Goal: Task Accomplishment & Management: Manage account settings

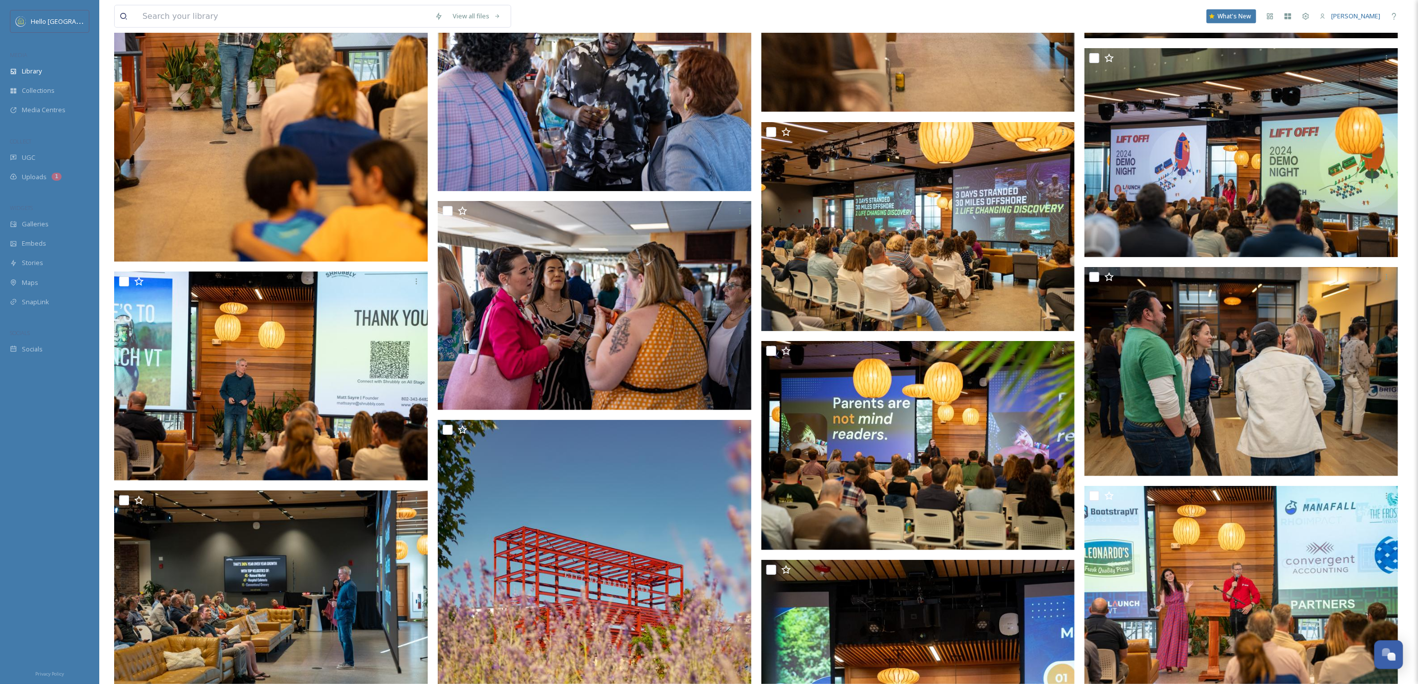
scroll to position [111727, 0]
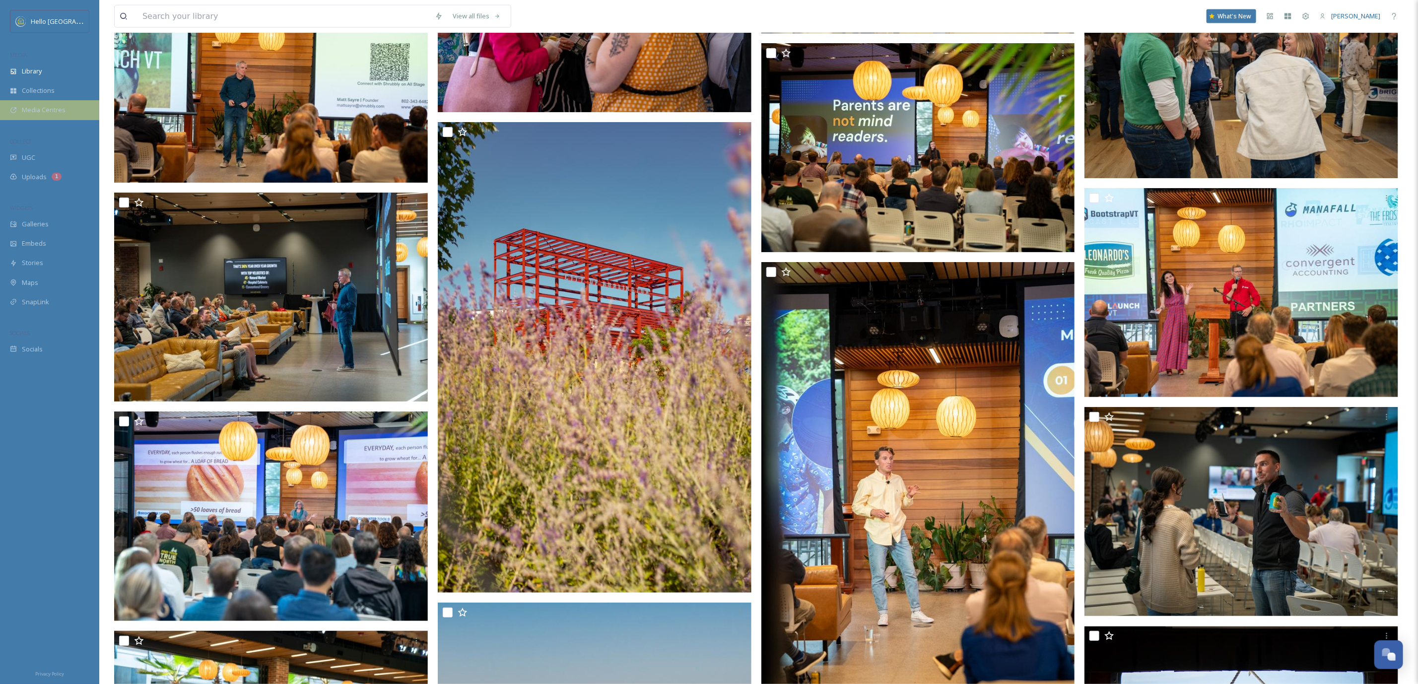
click at [54, 107] on span "Media Centres" at bounding box center [44, 109] width 44 height 9
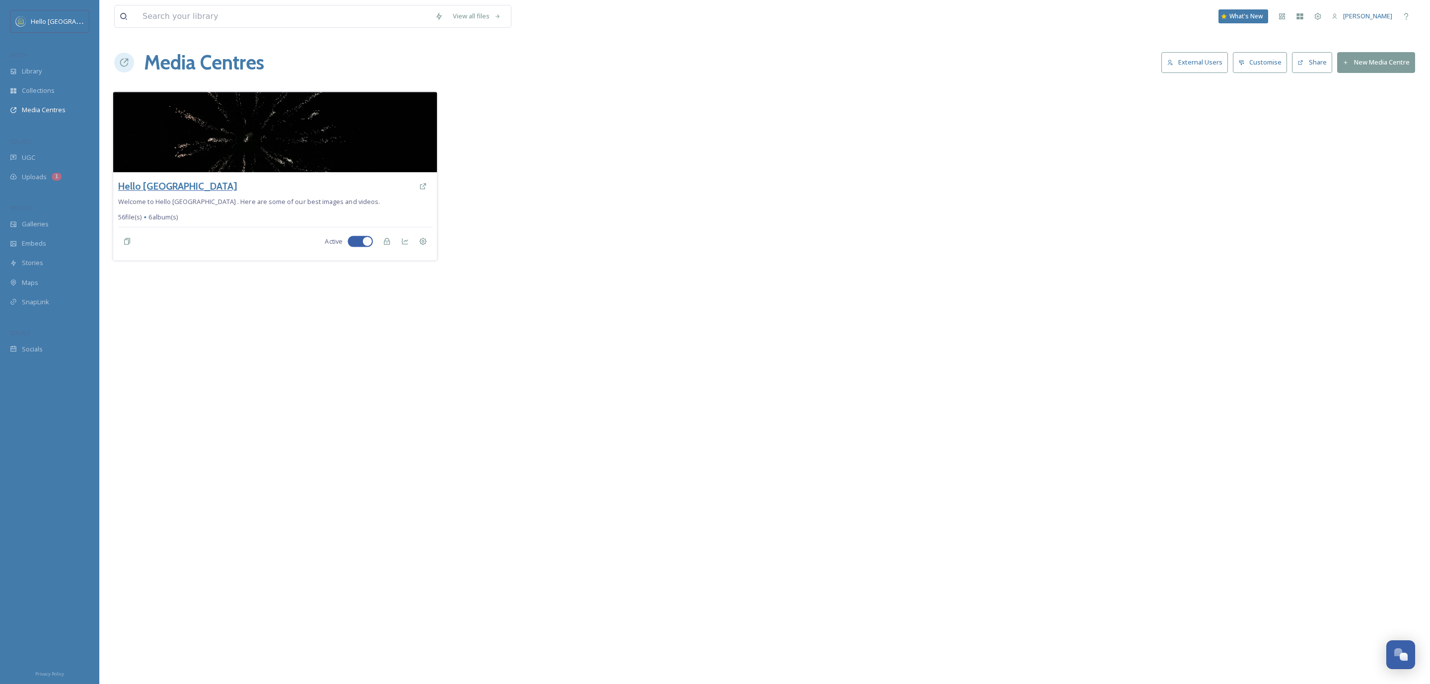
click at [165, 189] on h3 "Hello [GEOGRAPHIC_DATA]" at bounding box center [177, 186] width 119 height 14
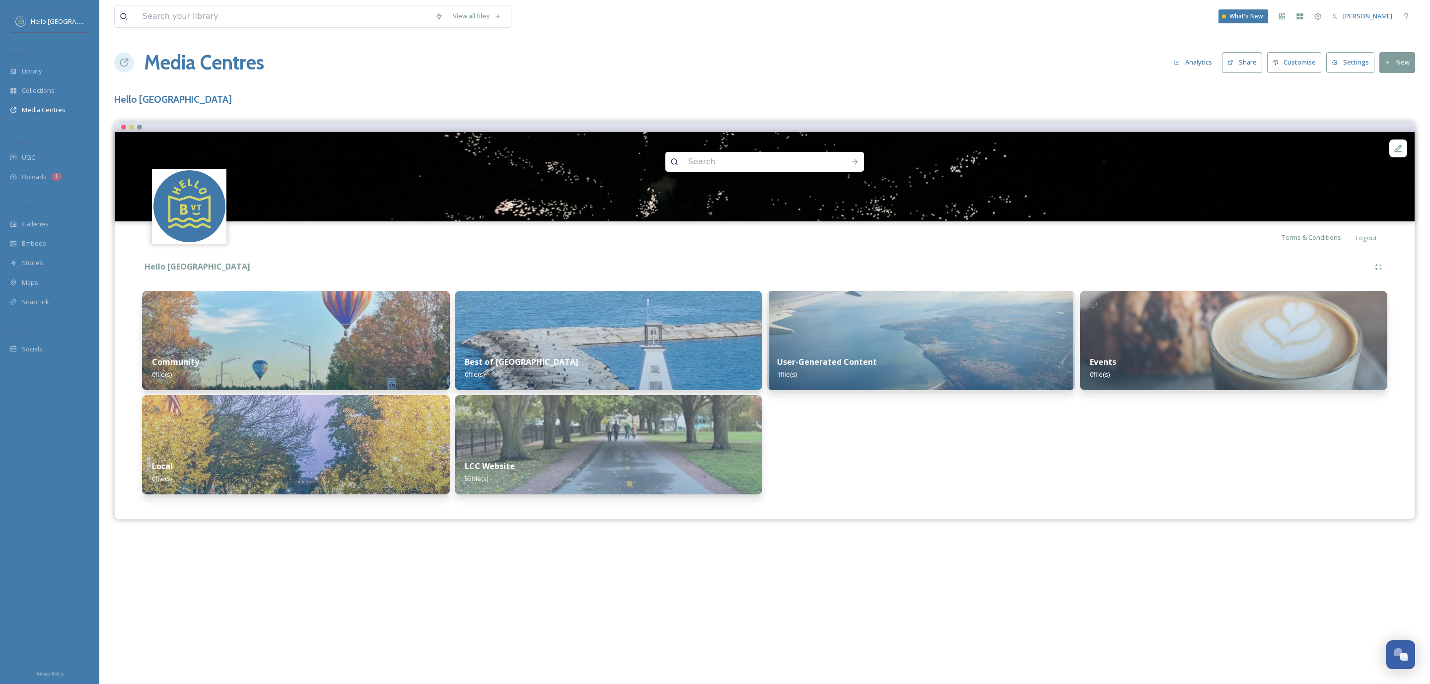
click at [1389, 64] on icon at bounding box center [1387, 63] width 6 height 6
click at [1385, 106] on span "Add Album" at bounding box center [1393, 104] width 32 height 9
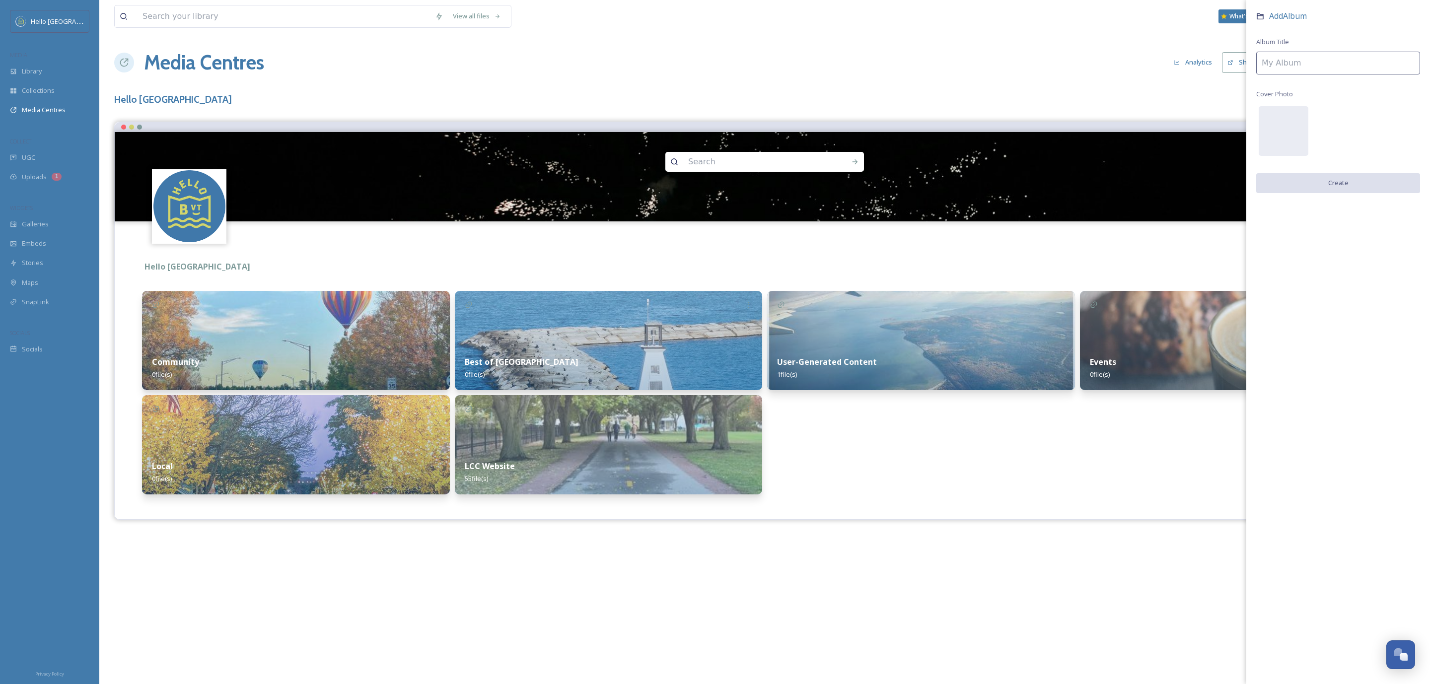
click at [1373, 65] on input at bounding box center [1338, 63] width 164 height 23
type input "LaunchVT"
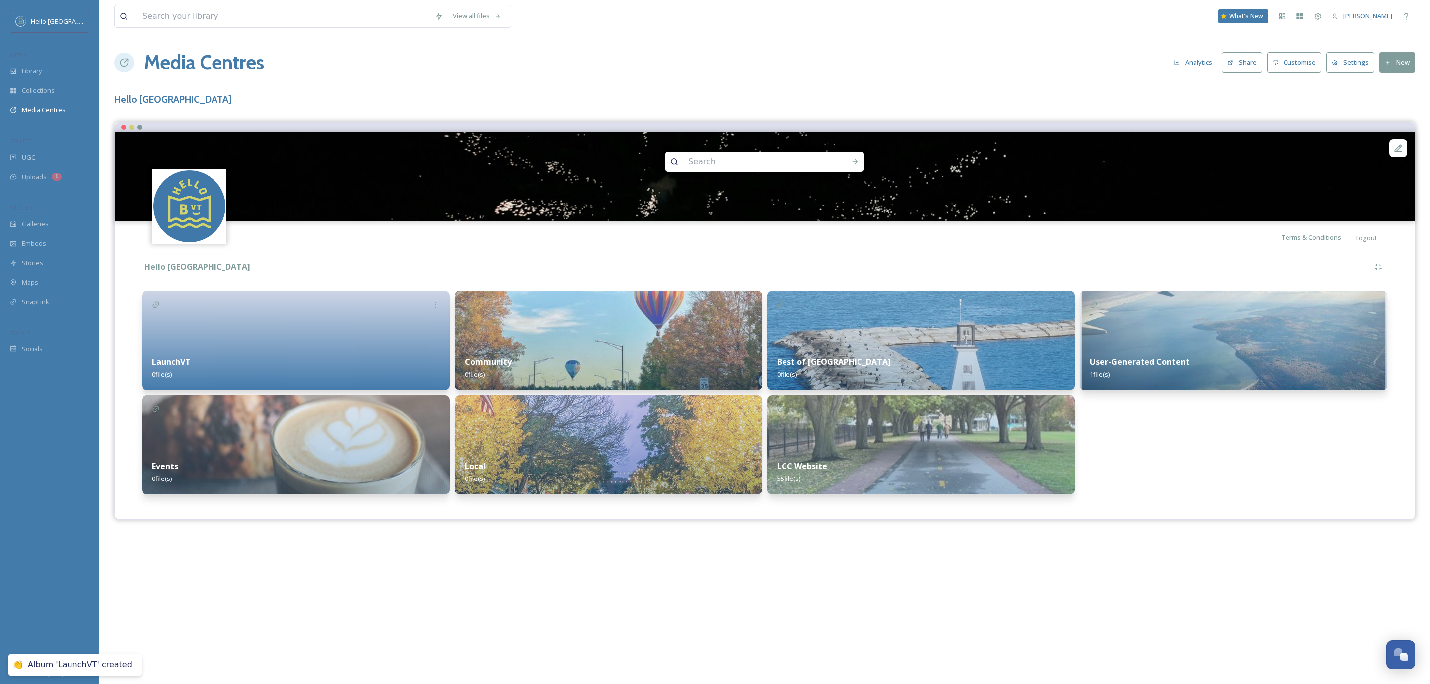
click at [220, 340] on div at bounding box center [296, 340] width 308 height 99
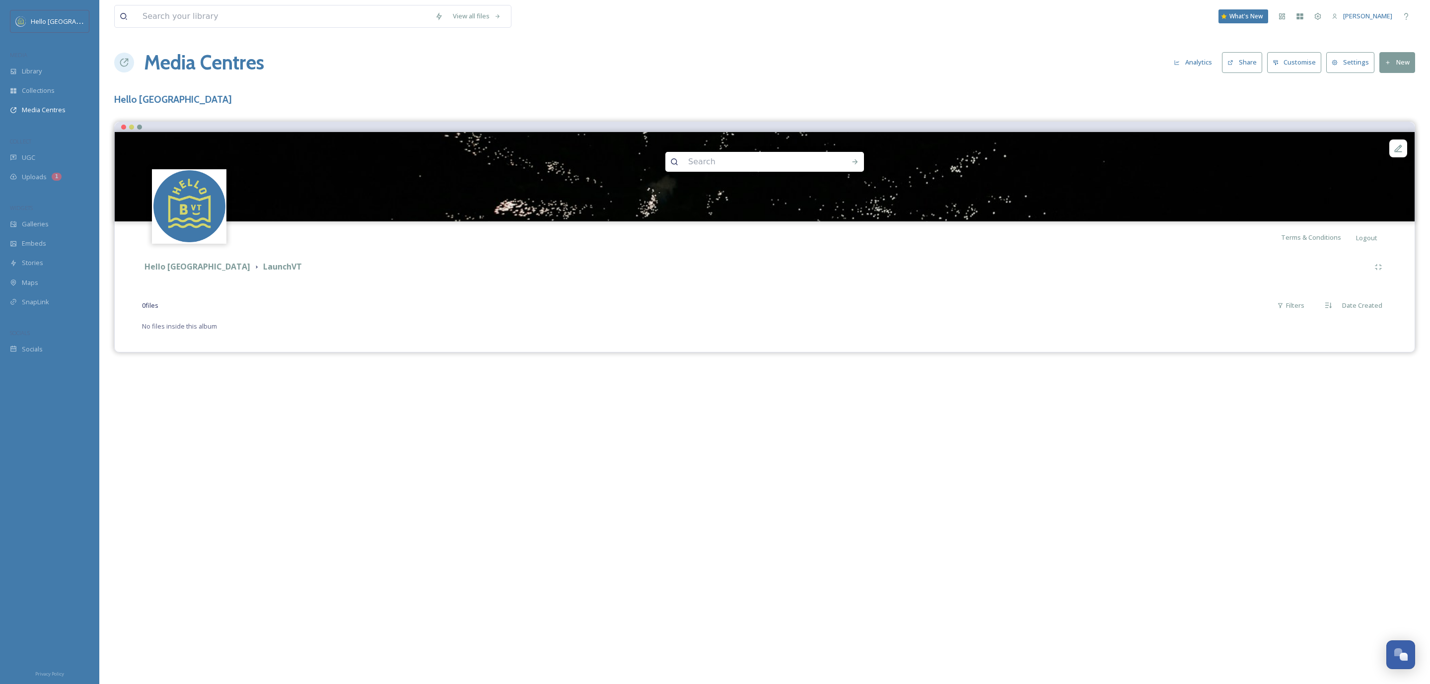
click at [1415, 60] on div "View all files What's New [PERSON_NAME] Media Centres Analytics Share Customise…" at bounding box center [764, 342] width 1330 height 684
click at [1409, 63] on button "New" at bounding box center [1397, 62] width 36 height 20
click at [1393, 85] on span "Add Files" at bounding box center [1390, 85] width 27 height 9
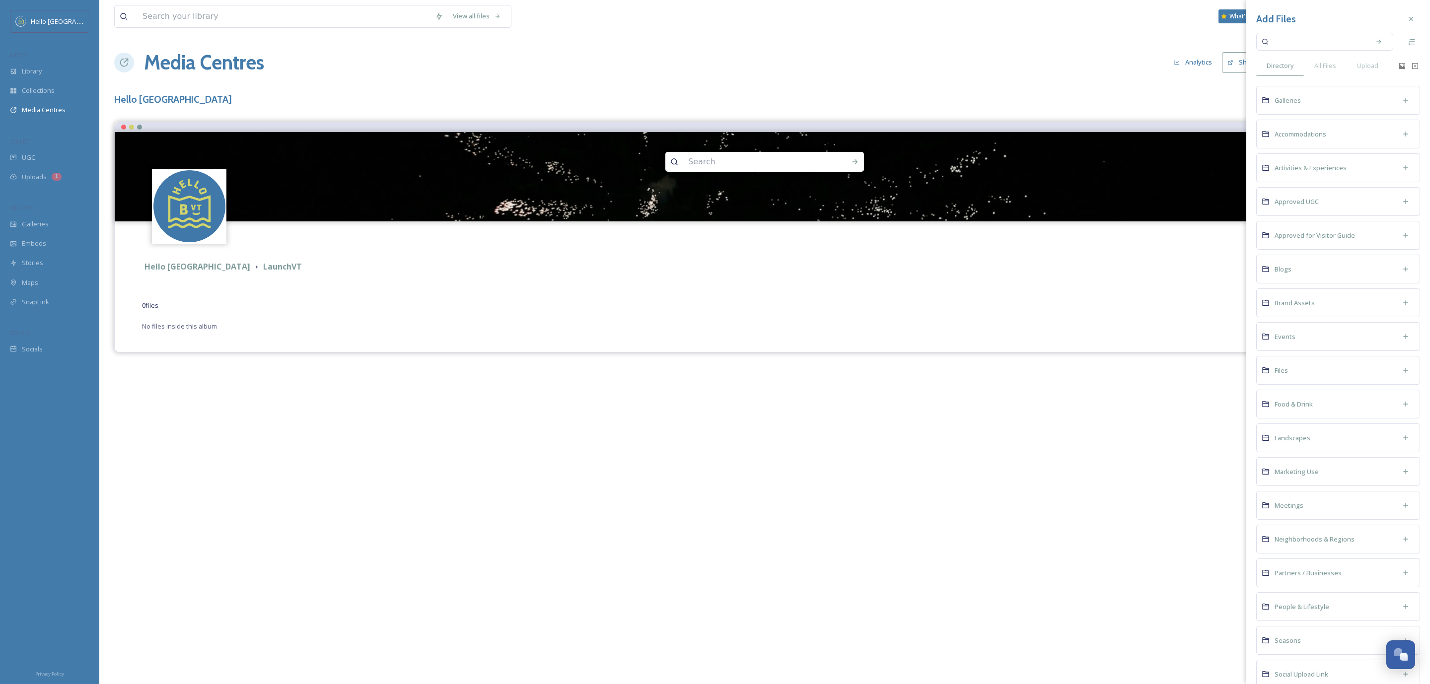
click at [1324, 47] on input at bounding box center [1318, 42] width 94 height 22
click at [1324, 60] on div "All Files" at bounding box center [1324, 66] width 43 height 20
click at [1323, 43] on input at bounding box center [1318, 42] width 94 height 22
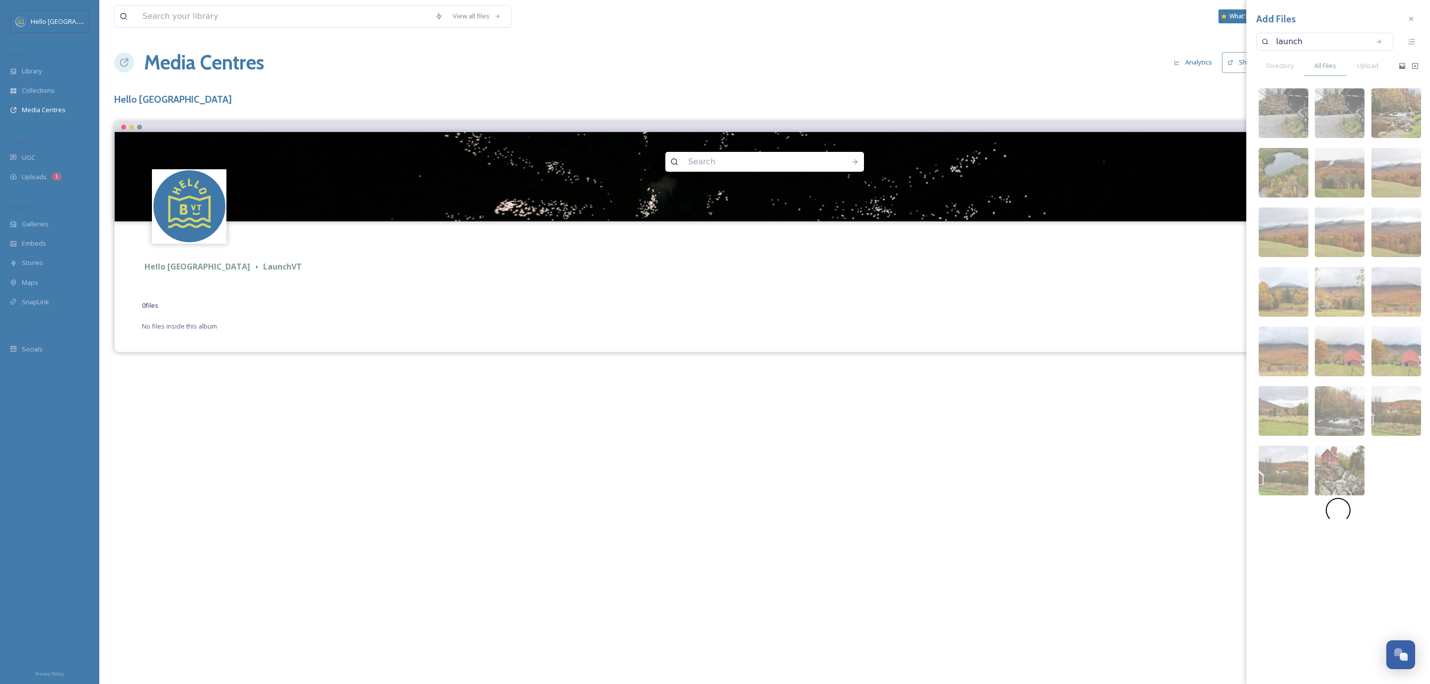
type input "launch"
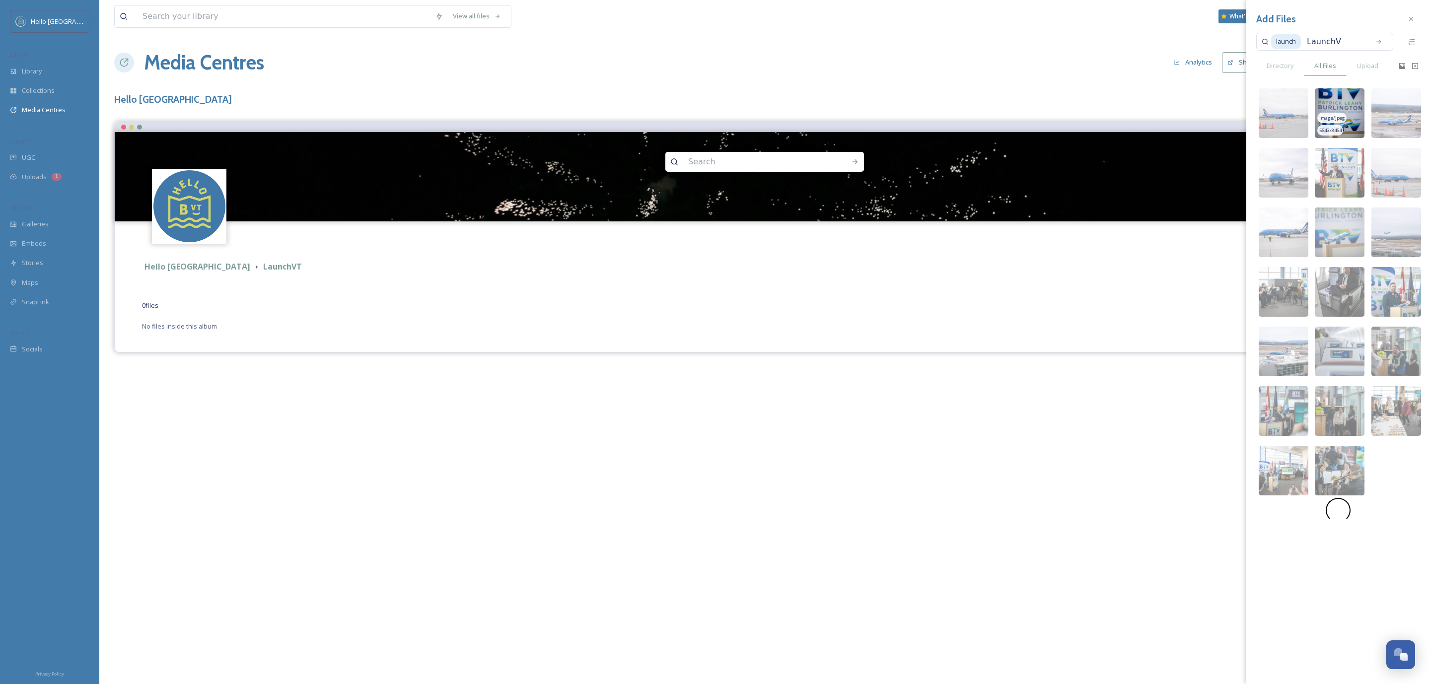
type input "LaunchVT"
click at [1290, 39] on span "launch" at bounding box center [1286, 41] width 30 height 14
click at [1297, 42] on span "launch" at bounding box center [1286, 41] width 30 height 14
click at [1336, 41] on input at bounding box center [1342, 42] width 43 height 22
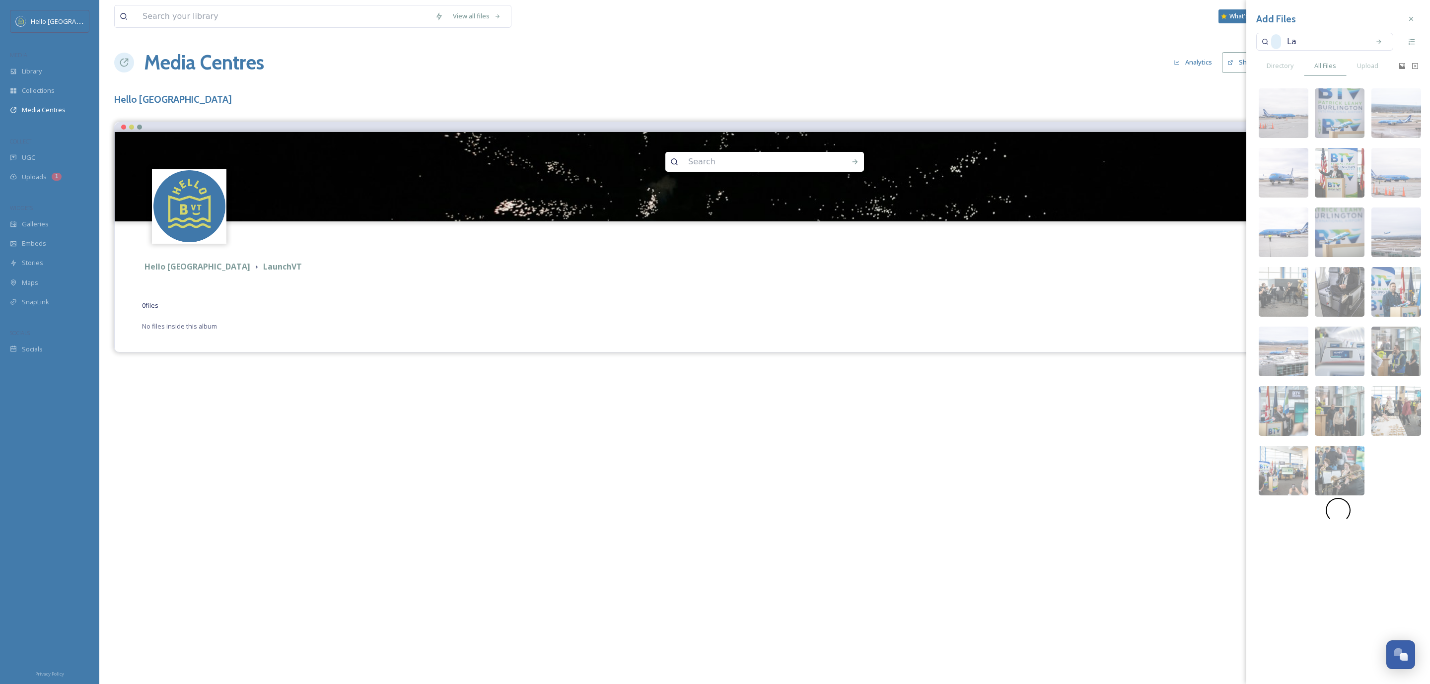
type input "L"
type input "l"
type input "Demo Night"
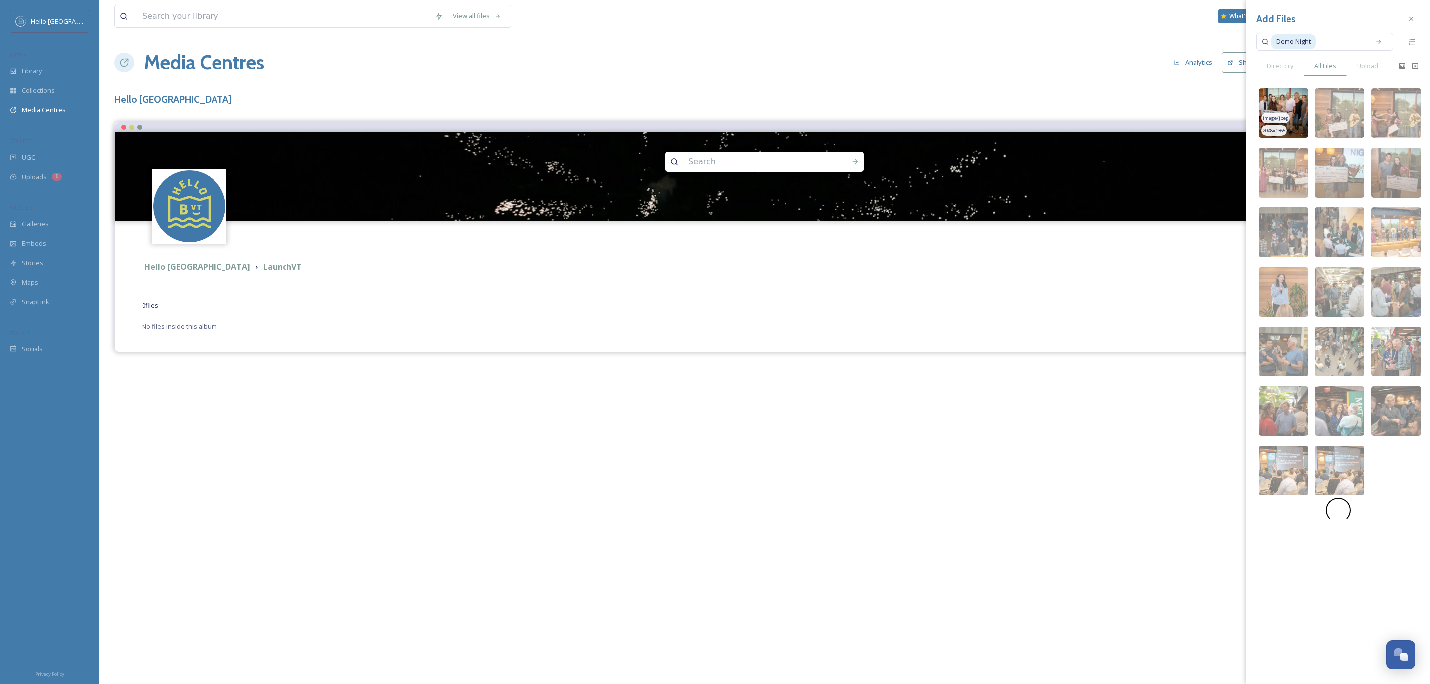
click at [1279, 114] on div "image/jpeg" at bounding box center [1275, 118] width 29 height 10
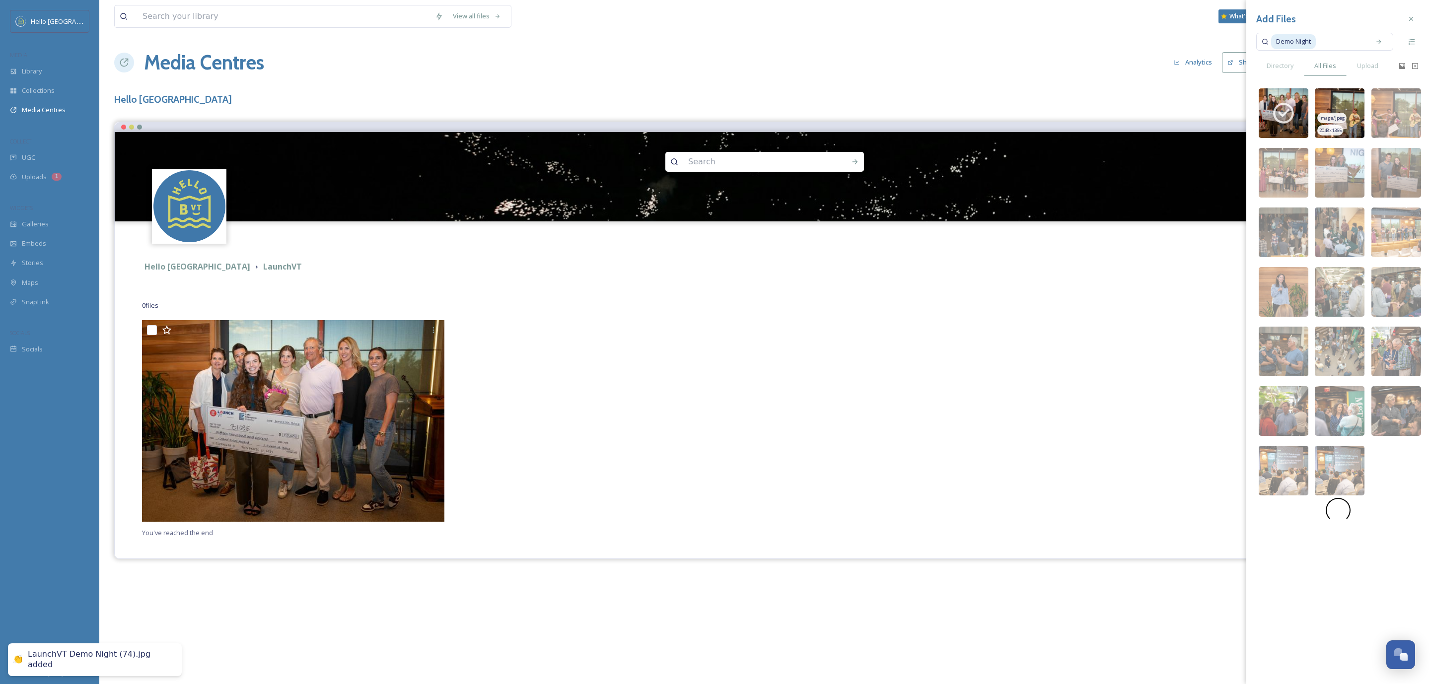
click at [1332, 112] on img at bounding box center [1339, 113] width 50 height 50
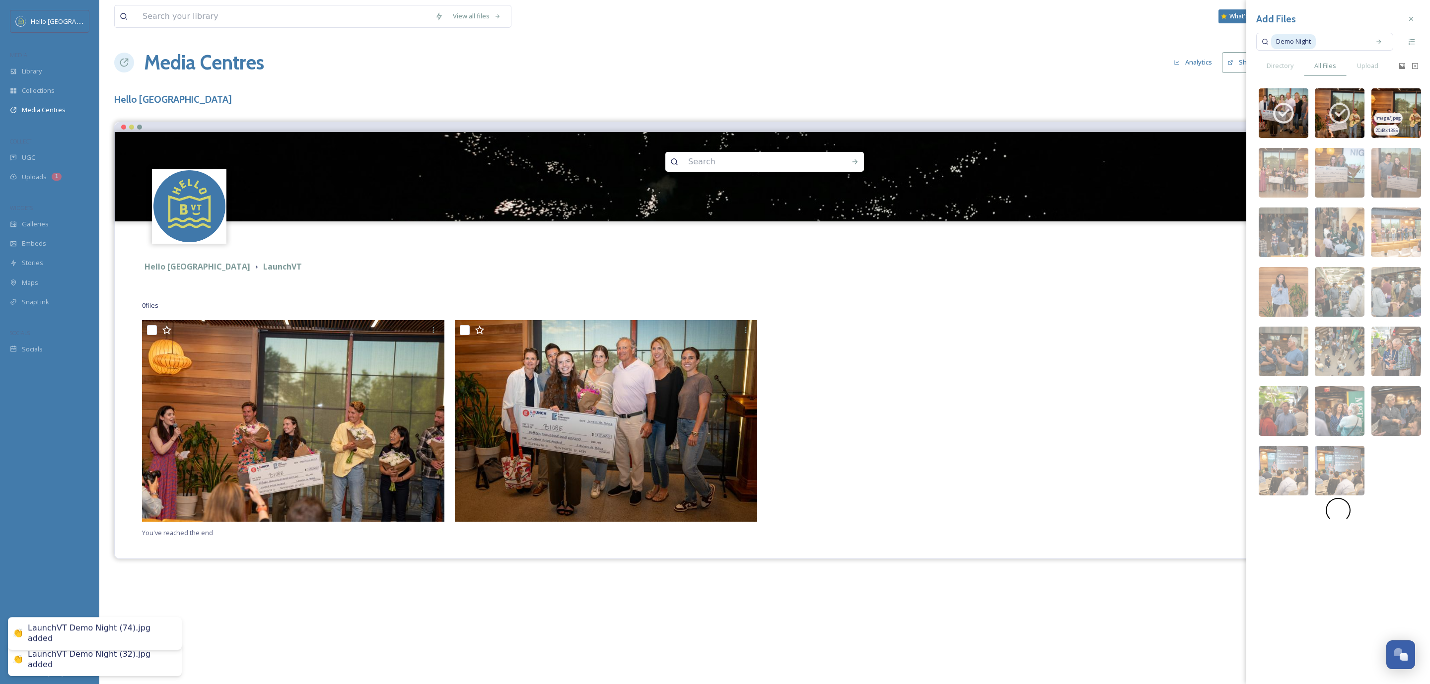
click at [1388, 110] on img at bounding box center [1396, 113] width 50 height 50
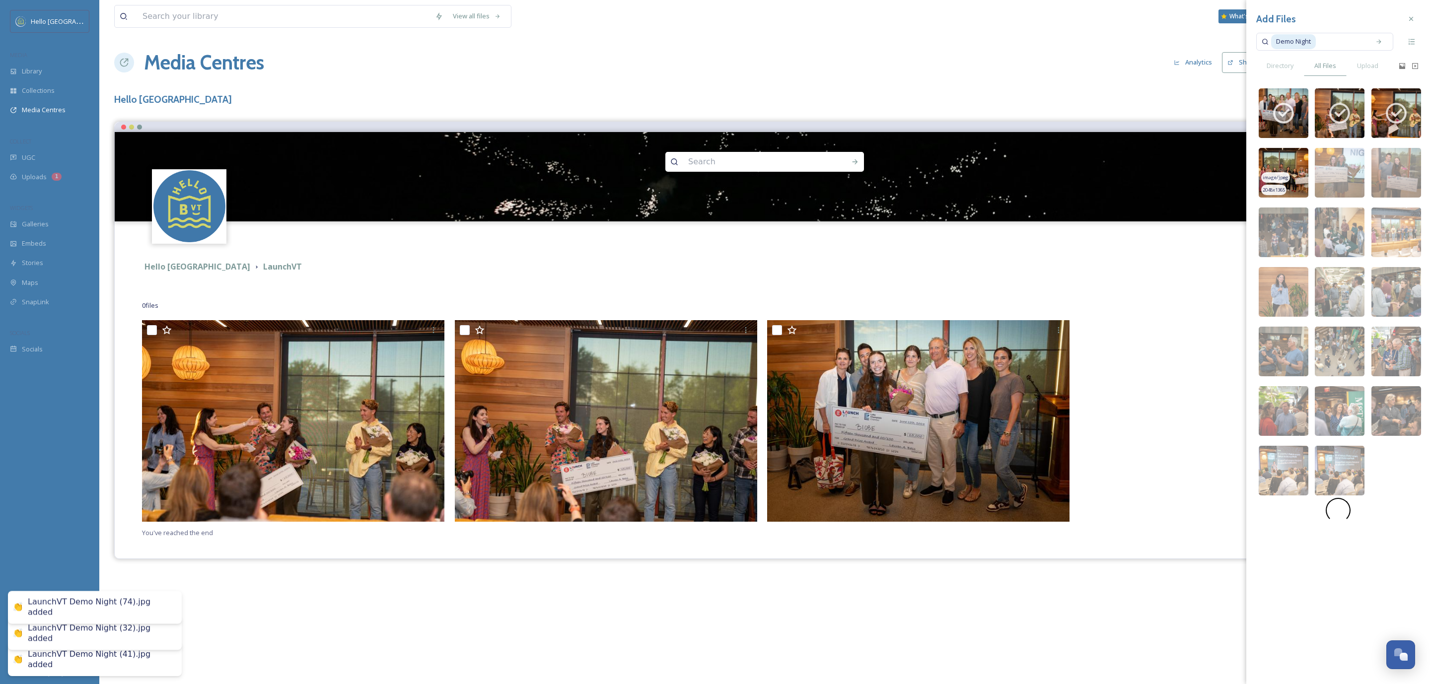
click at [1279, 155] on img at bounding box center [1283, 173] width 50 height 50
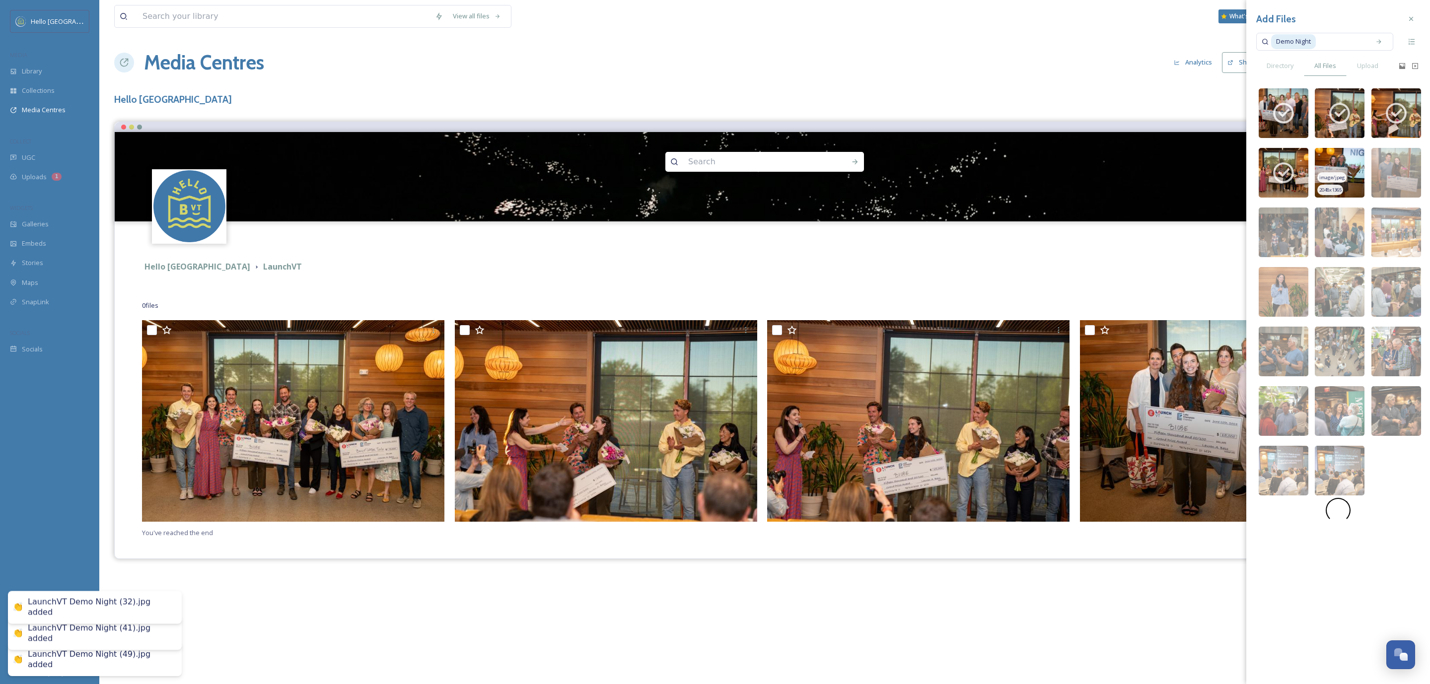
click at [1350, 169] on img at bounding box center [1339, 173] width 50 height 50
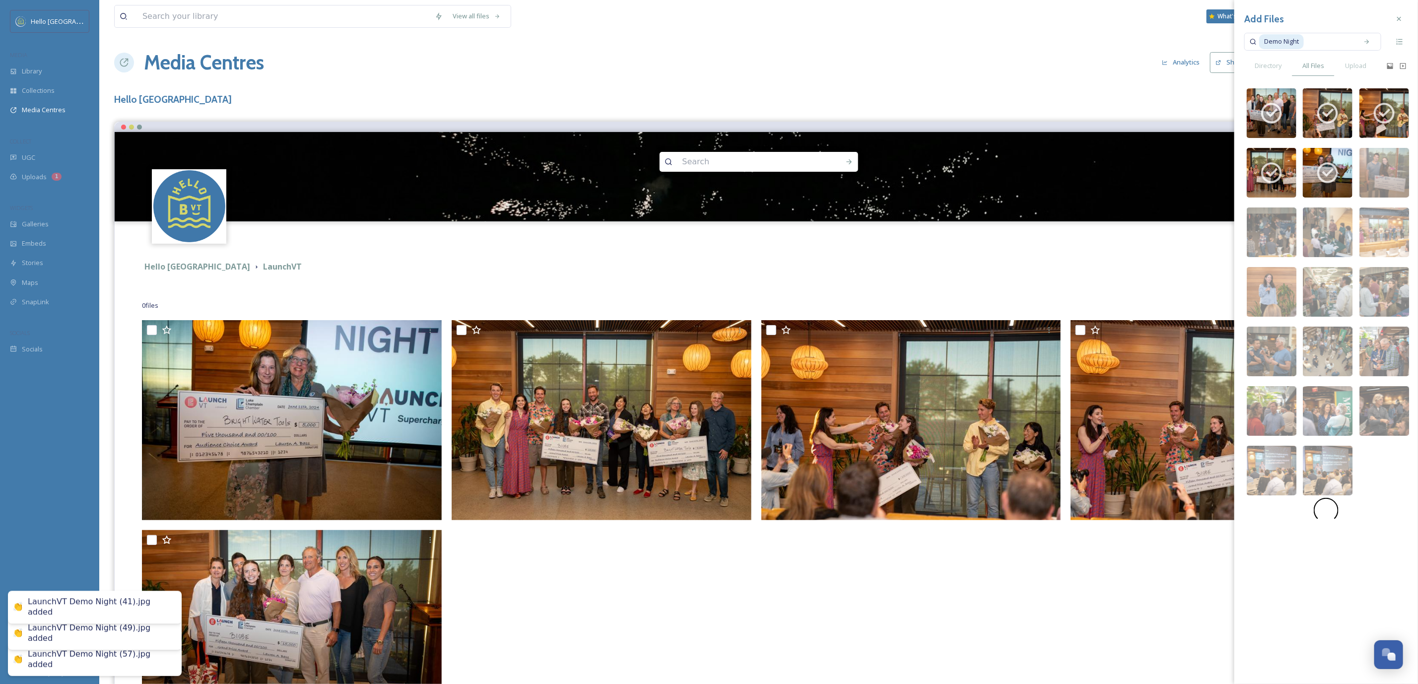
click at [1410, 168] on div "Add Files Demo Night Directory All Files Upload image/jpeg 2048 x 1365 image/jp…" at bounding box center [1326, 266] width 184 height 533
click at [1258, 239] on span "image/jpeg" at bounding box center [1264, 237] width 26 height 7
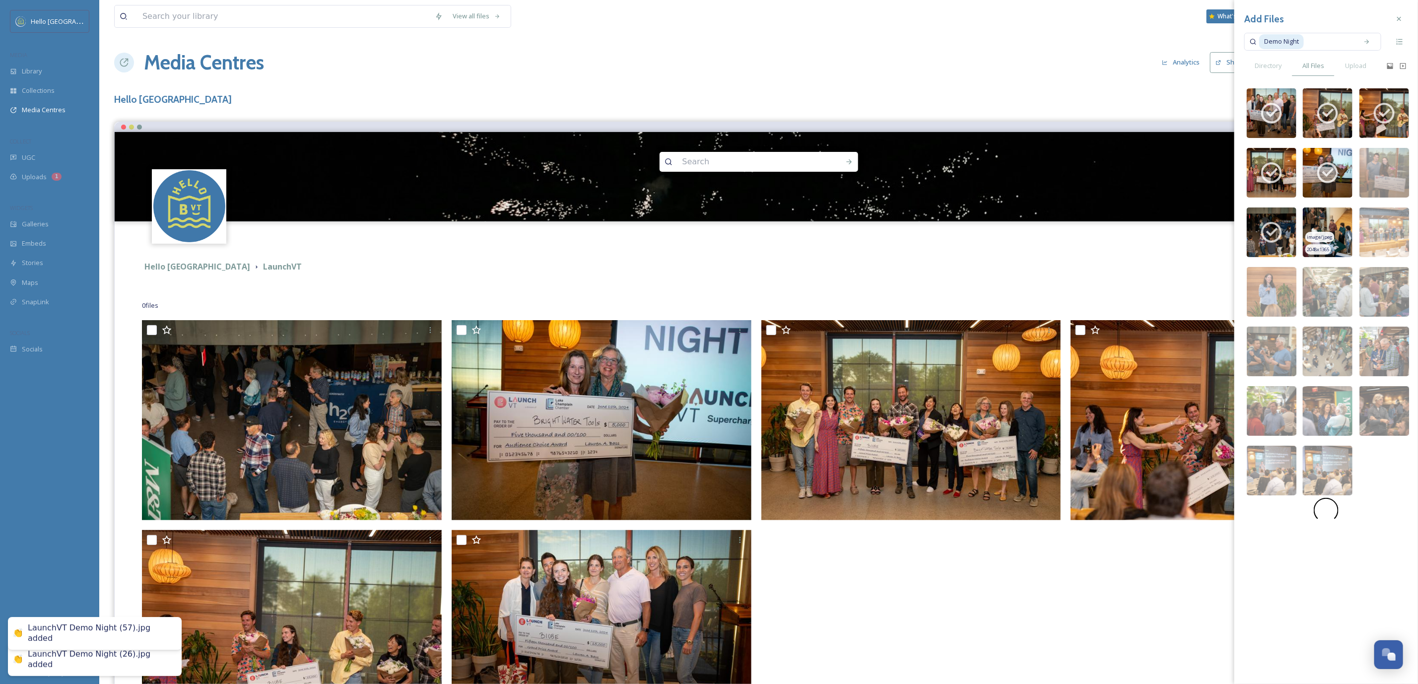
click at [1344, 219] on img at bounding box center [1328, 232] width 50 height 50
drag, startPoint x: 1388, startPoint y: 225, endPoint x: 1382, endPoint y: 230, distance: 7.8
click at [1388, 224] on img at bounding box center [1385, 232] width 50 height 50
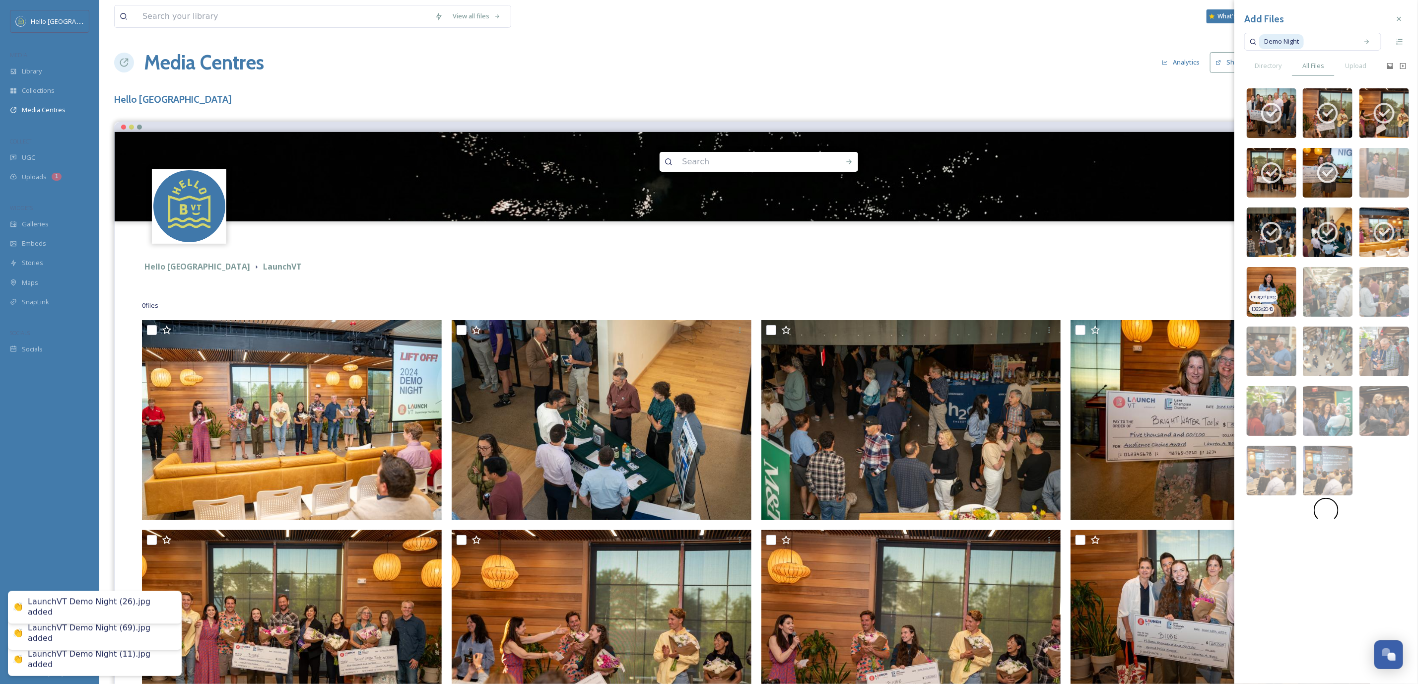
click at [1284, 276] on img at bounding box center [1272, 292] width 50 height 50
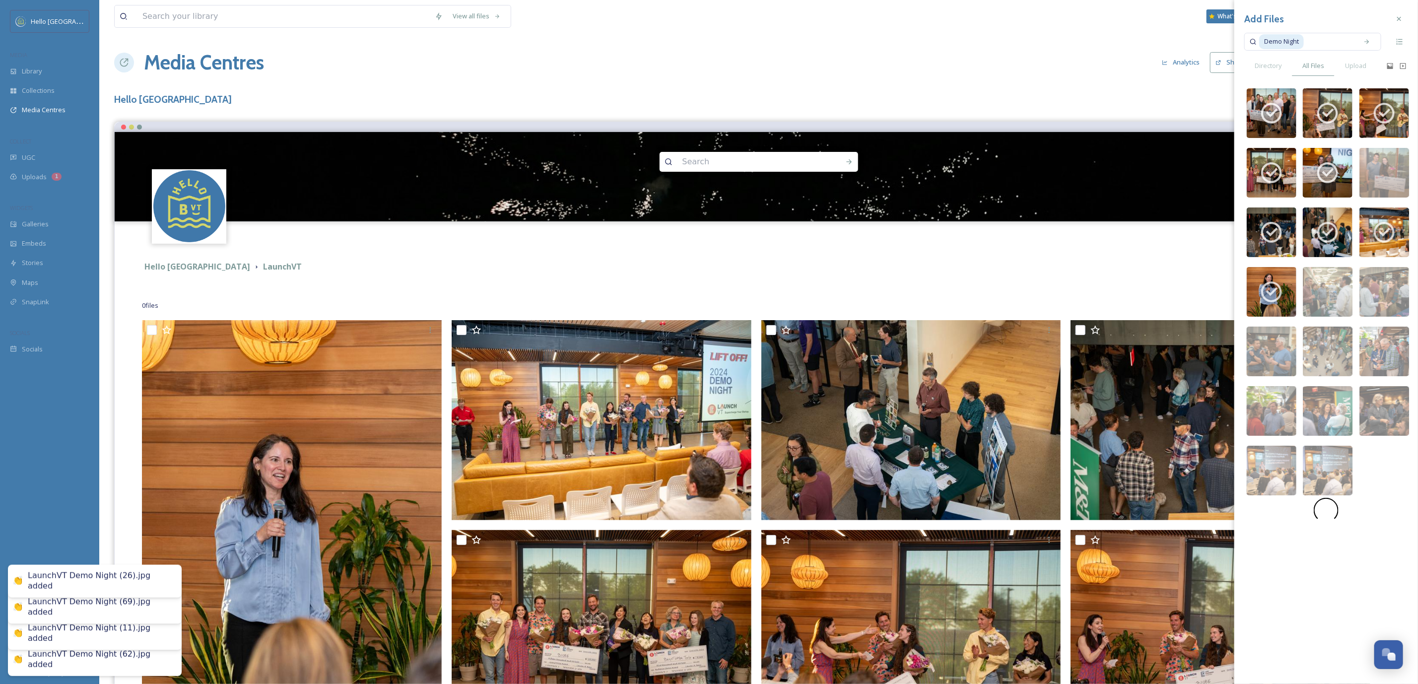
drag, startPoint x: 1329, startPoint y: 281, endPoint x: 1359, endPoint y: 285, distance: 30.0
click at [1330, 281] on img at bounding box center [1328, 292] width 50 height 50
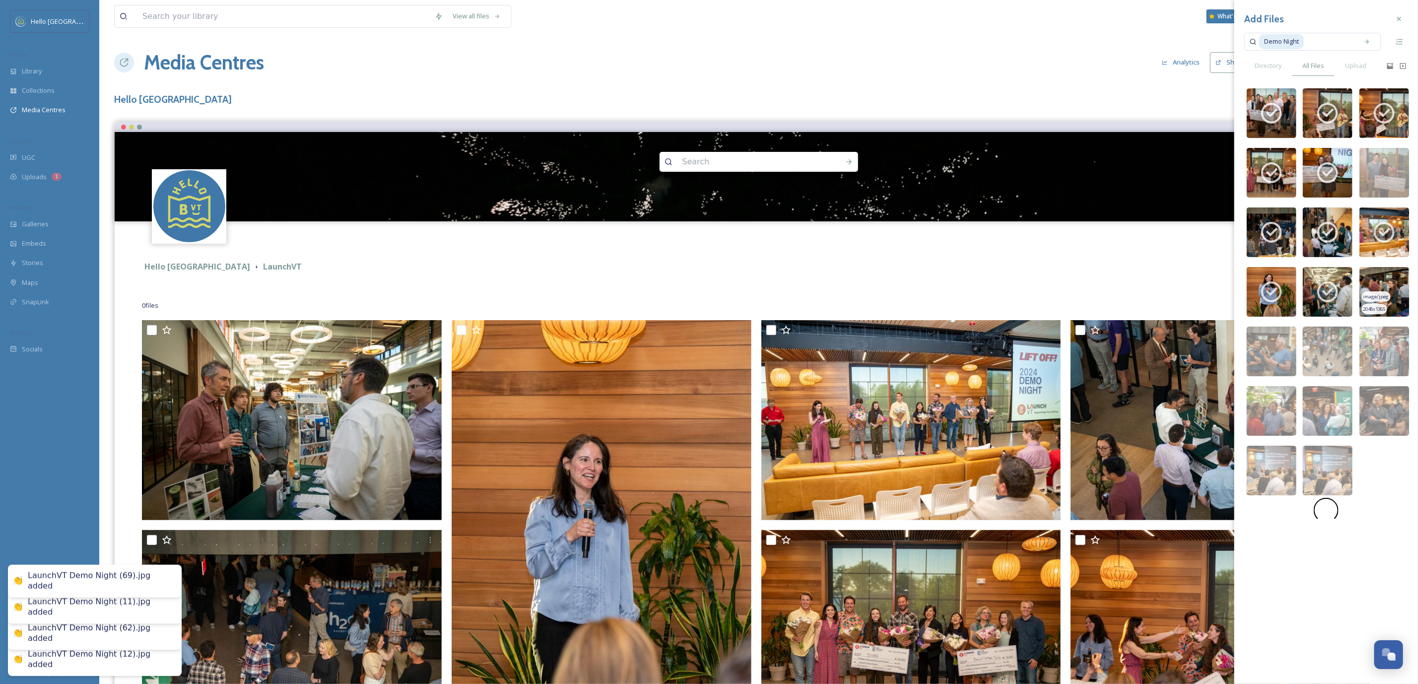
click at [1380, 279] on img at bounding box center [1385, 292] width 50 height 50
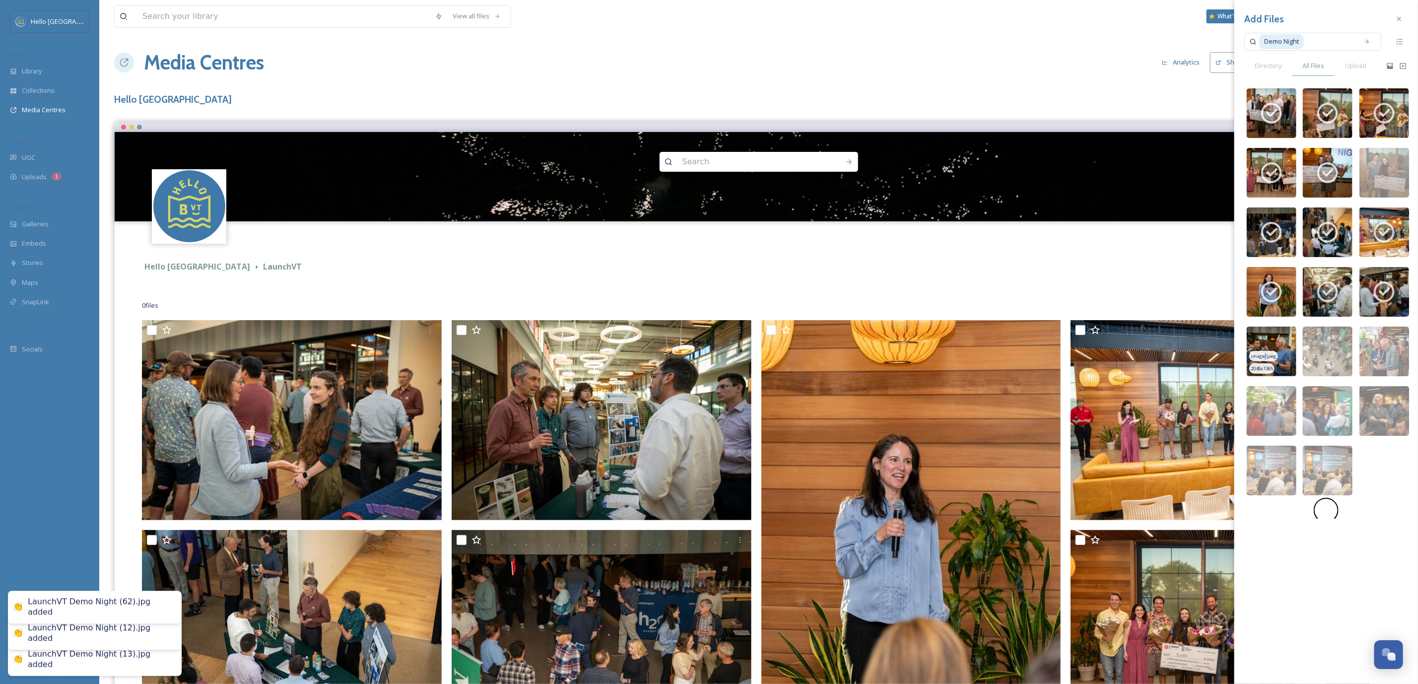
click at [1266, 354] on span "image/jpeg" at bounding box center [1264, 356] width 26 height 7
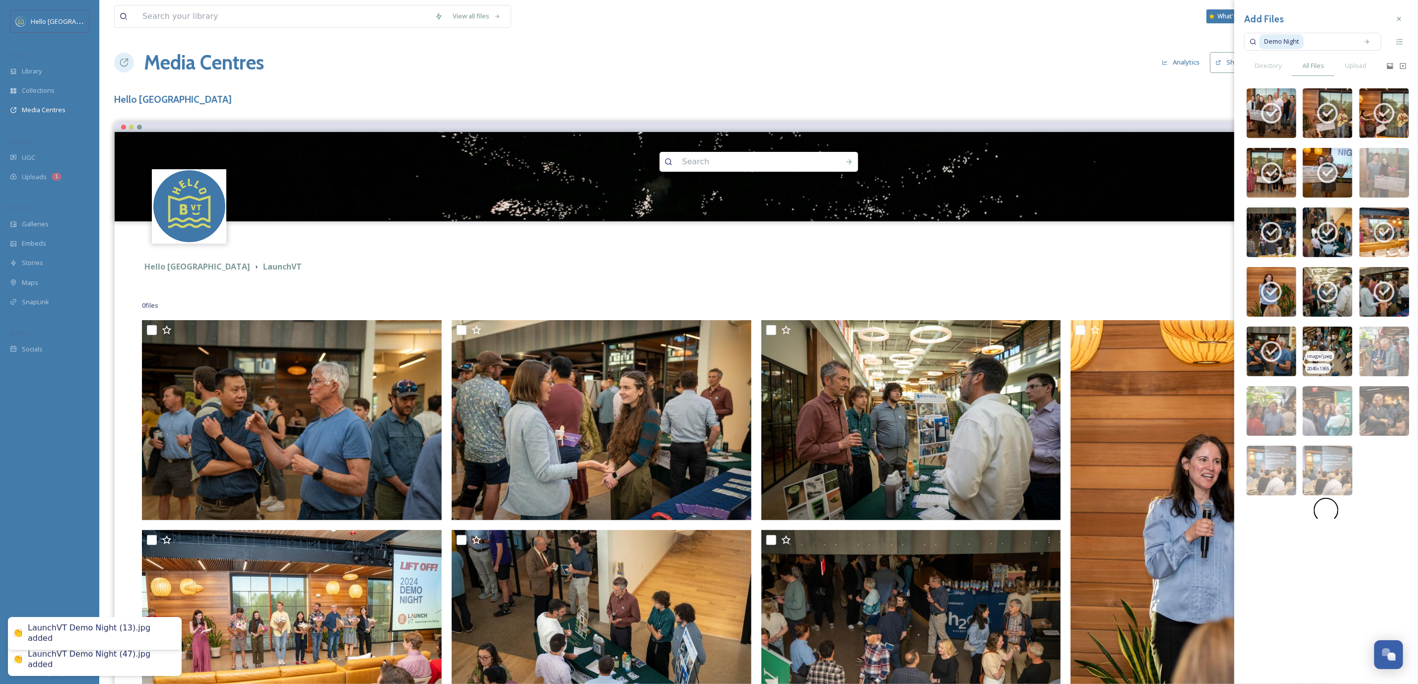
drag, startPoint x: 1332, startPoint y: 350, endPoint x: 1369, endPoint y: 347, distance: 37.3
click at [1334, 350] on img at bounding box center [1328, 352] width 50 height 50
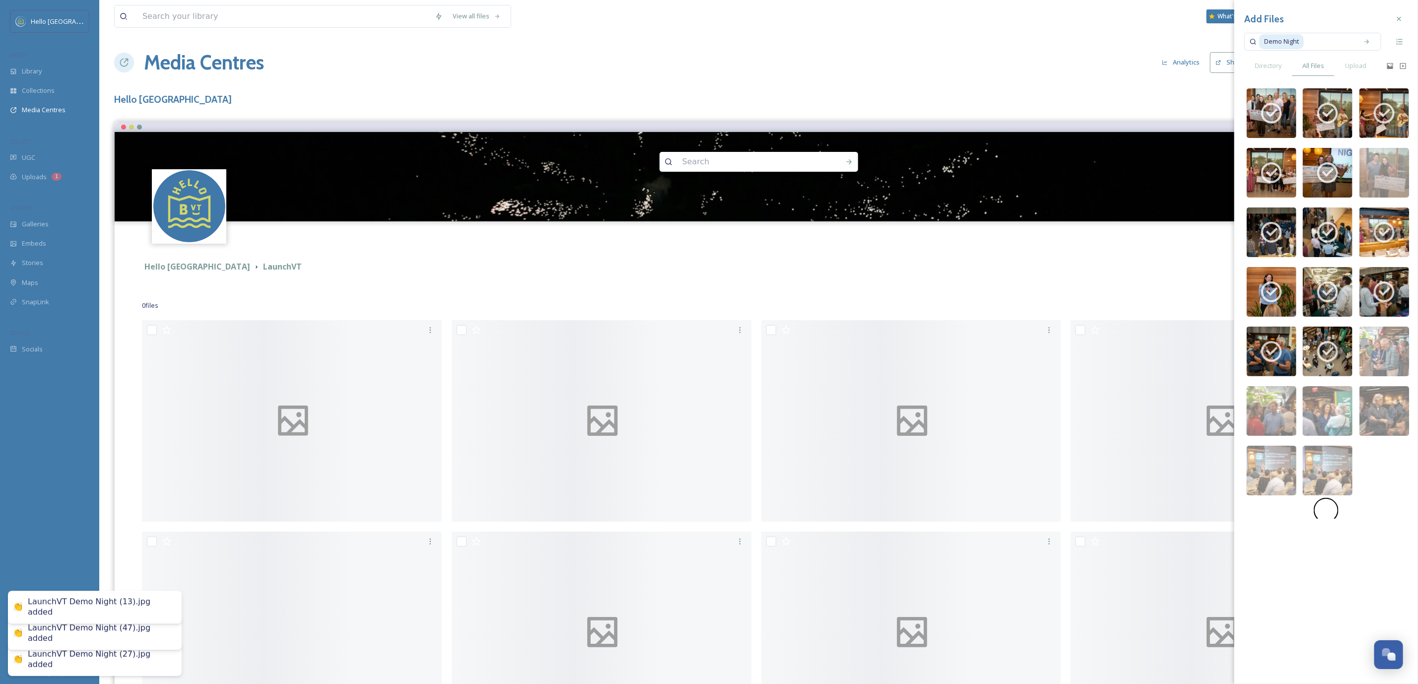
drag, startPoint x: 1380, startPoint y: 346, endPoint x: 1358, endPoint y: 362, distance: 27.4
click at [1382, 346] on img at bounding box center [1385, 352] width 50 height 50
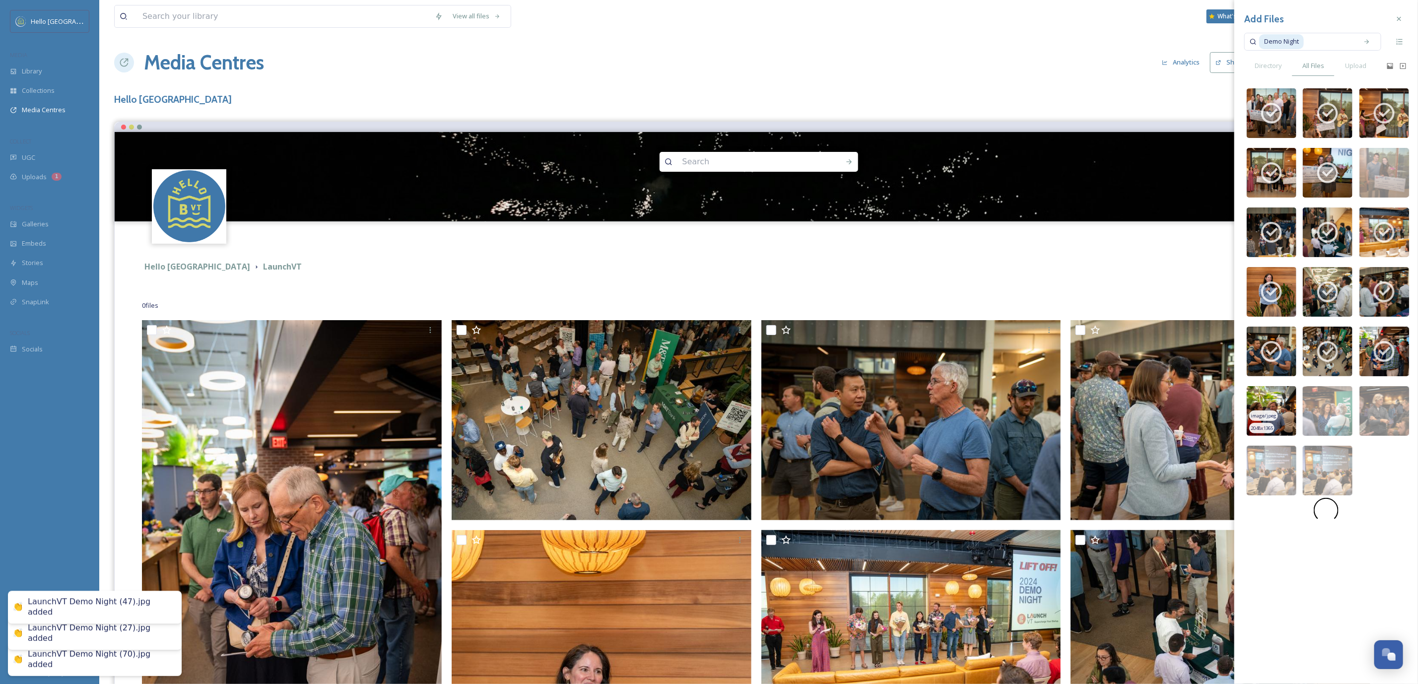
click at [1291, 402] on img at bounding box center [1272, 411] width 50 height 50
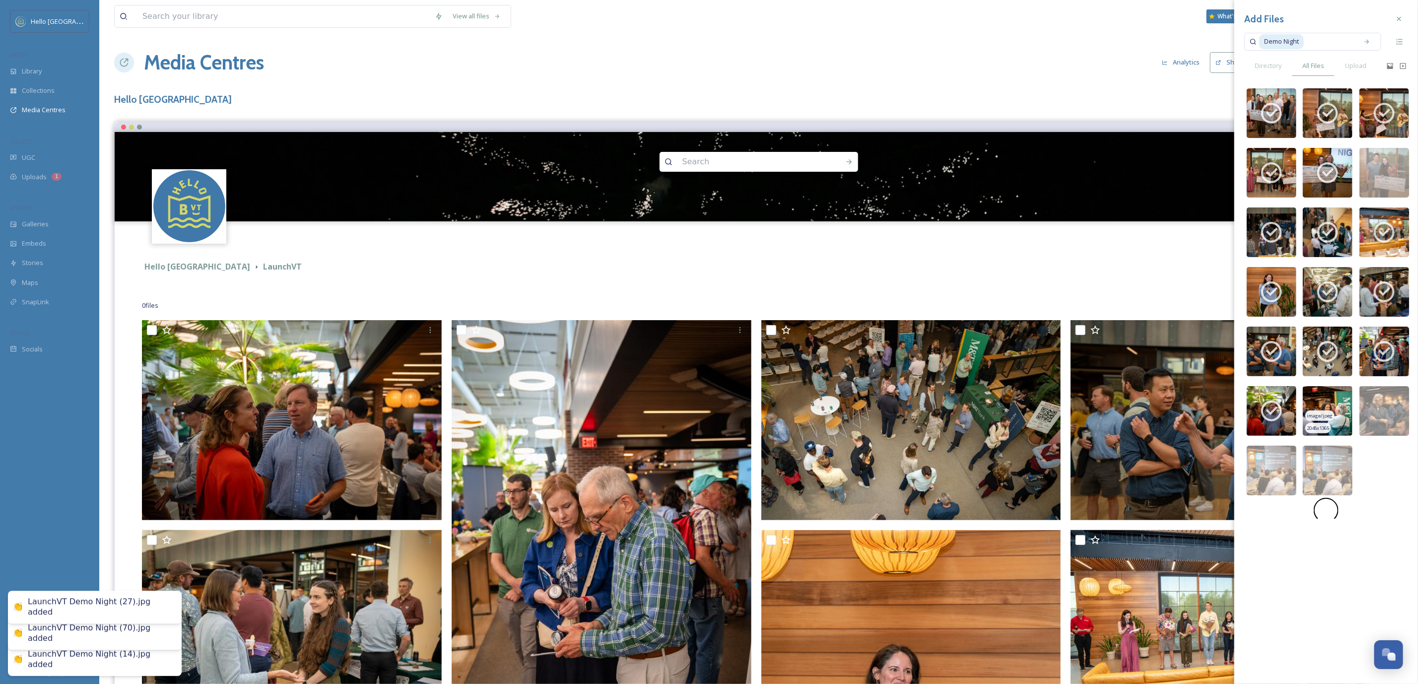
click at [1333, 398] on img at bounding box center [1328, 411] width 50 height 50
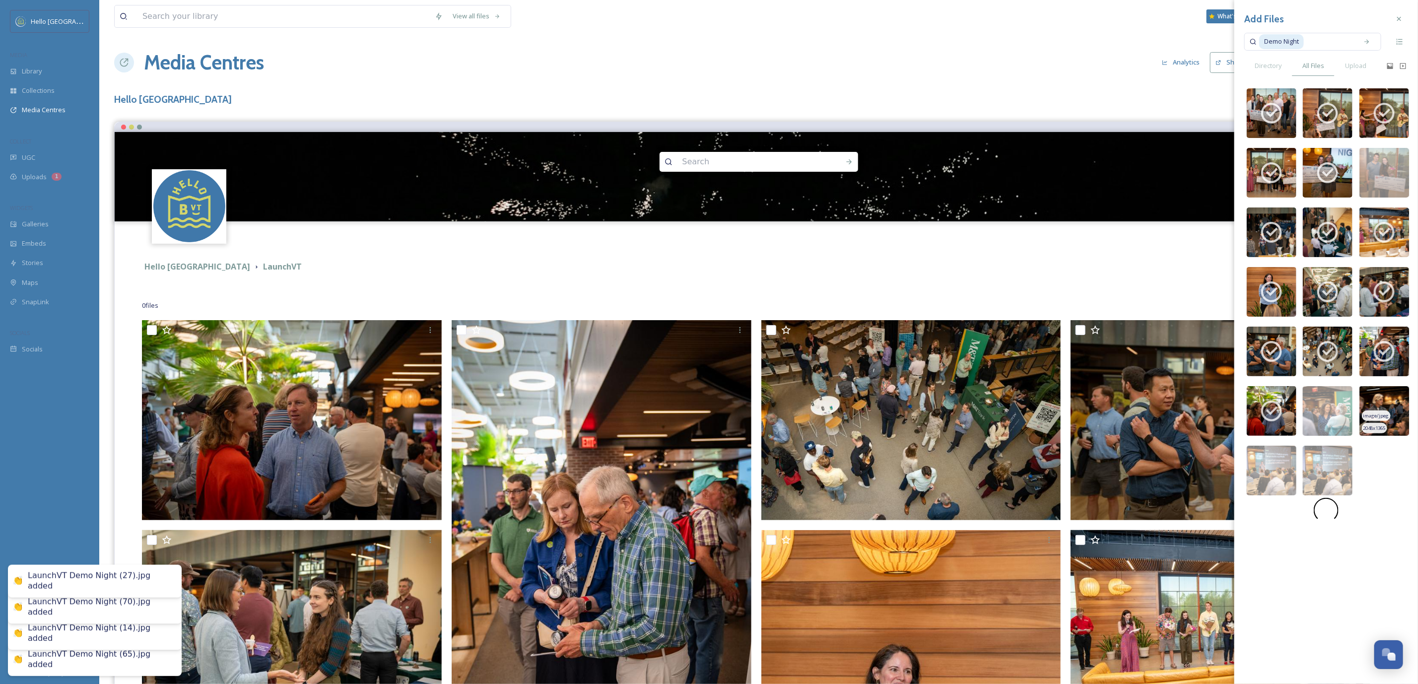
click at [1378, 395] on img at bounding box center [1385, 411] width 50 height 50
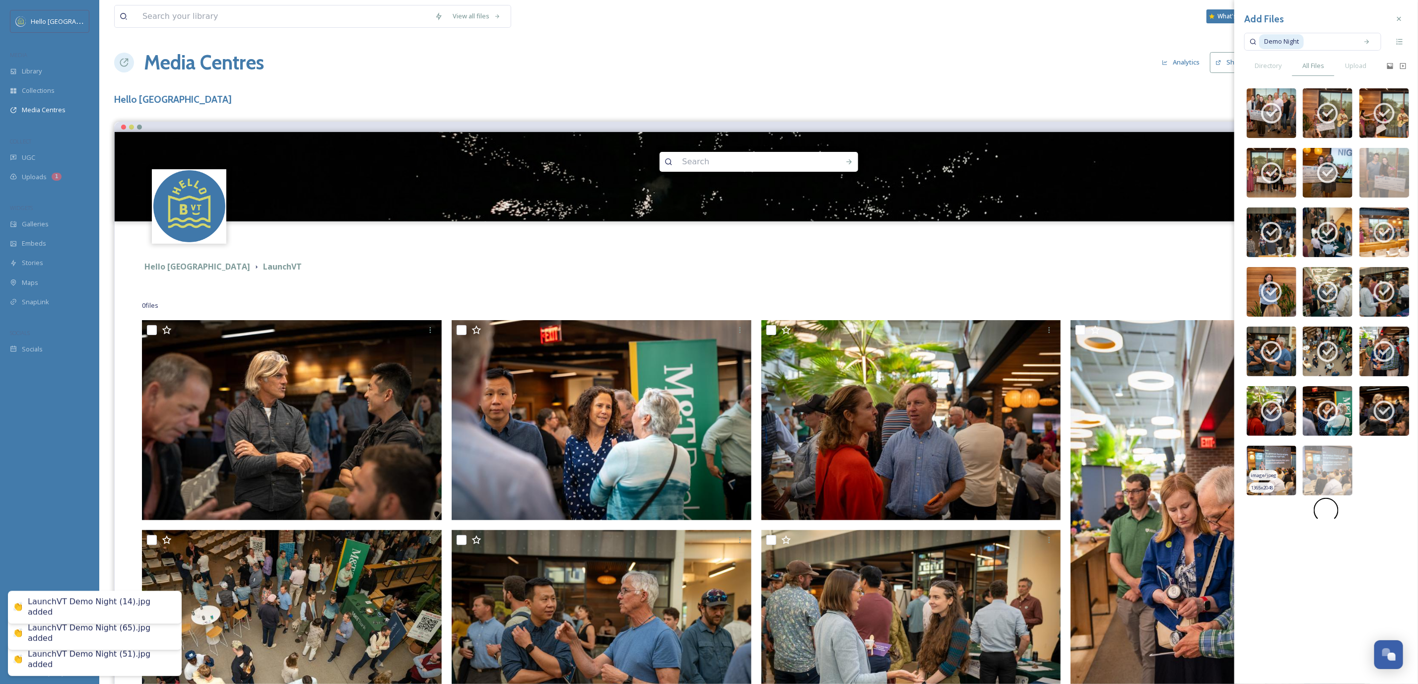
click at [1288, 475] on img at bounding box center [1272, 471] width 50 height 50
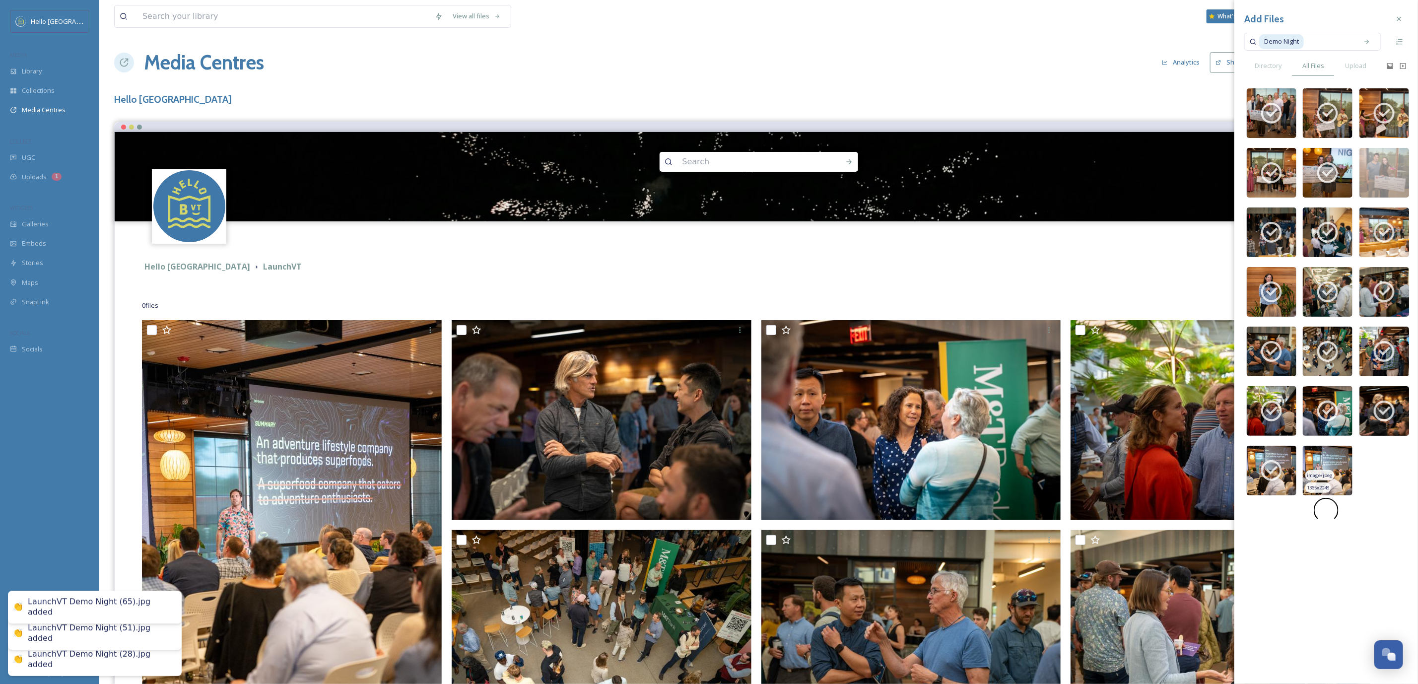
click at [1321, 468] on img at bounding box center [1328, 471] width 50 height 50
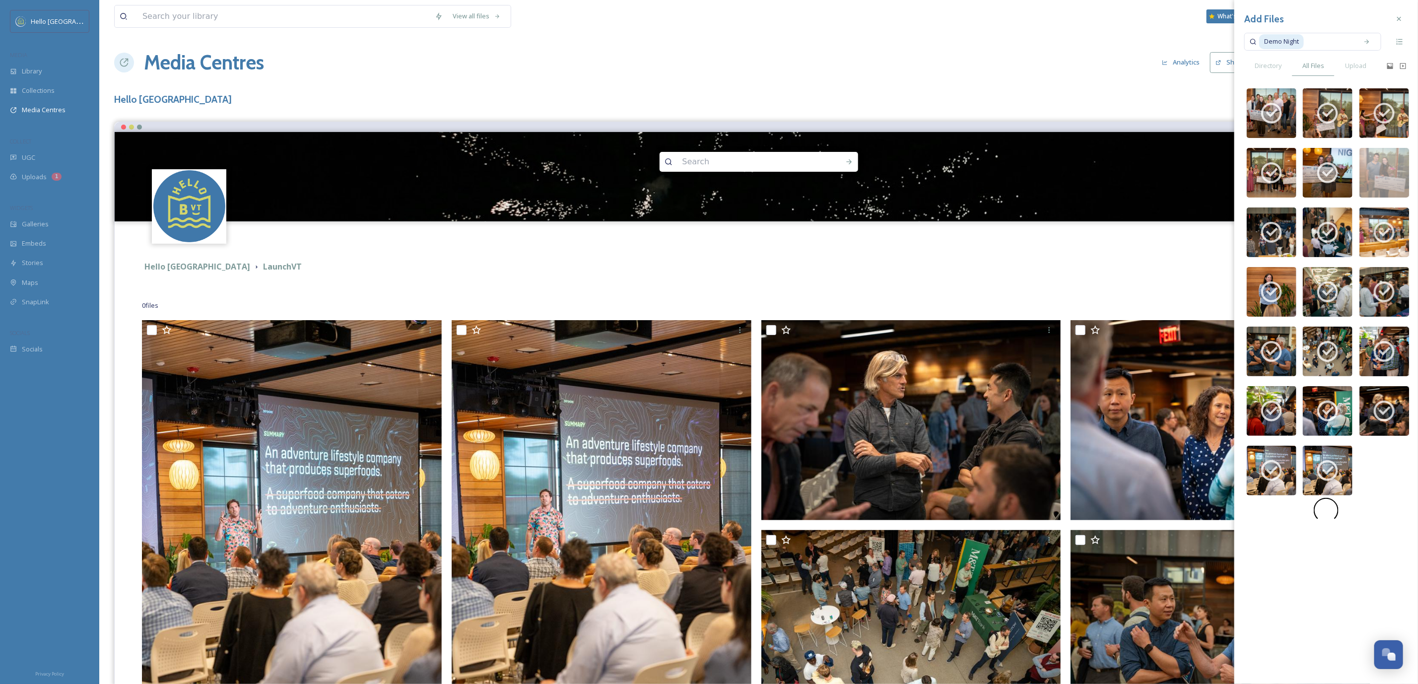
click at [1325, 45] on input at bounding box center [1329, 42] width 48 height 22
click at [1400, 18] on icon at bounding box center [1399, 19] width 4 height 4
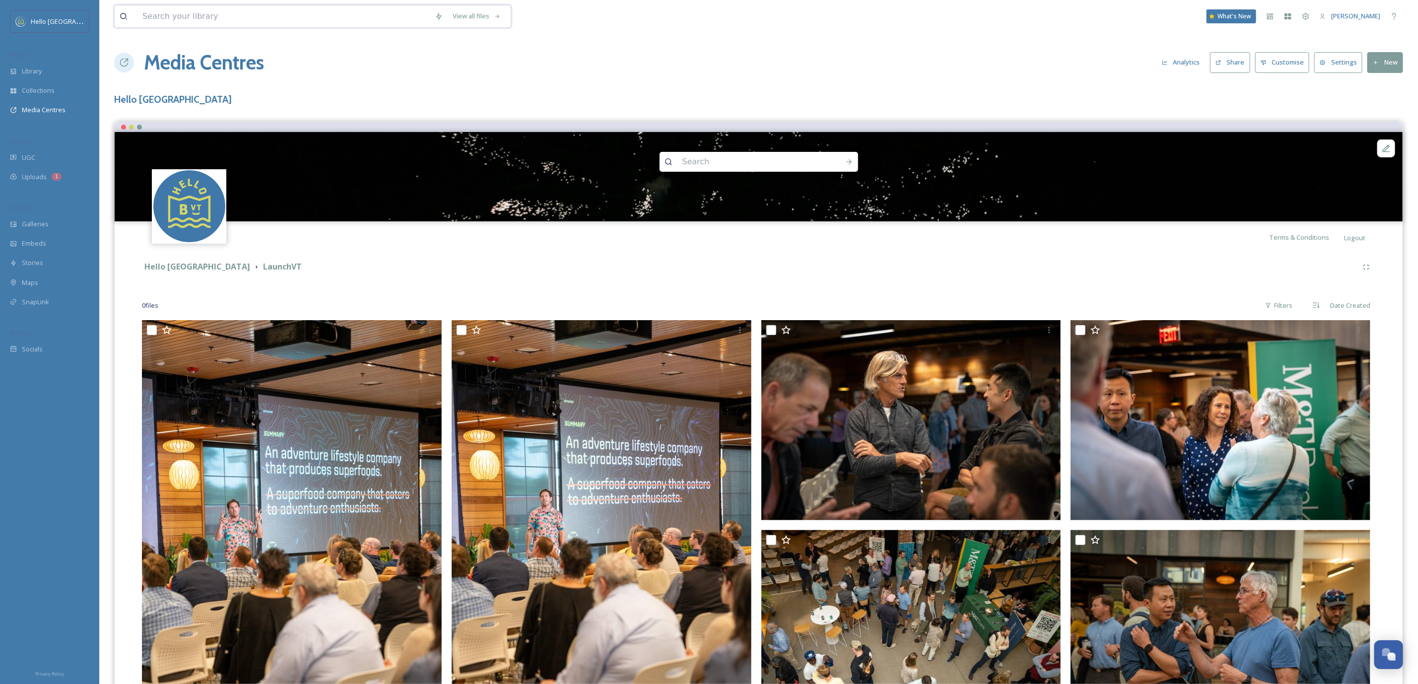
click at [148, 14] on input at bounding box center [283, 16] width 292 height 22
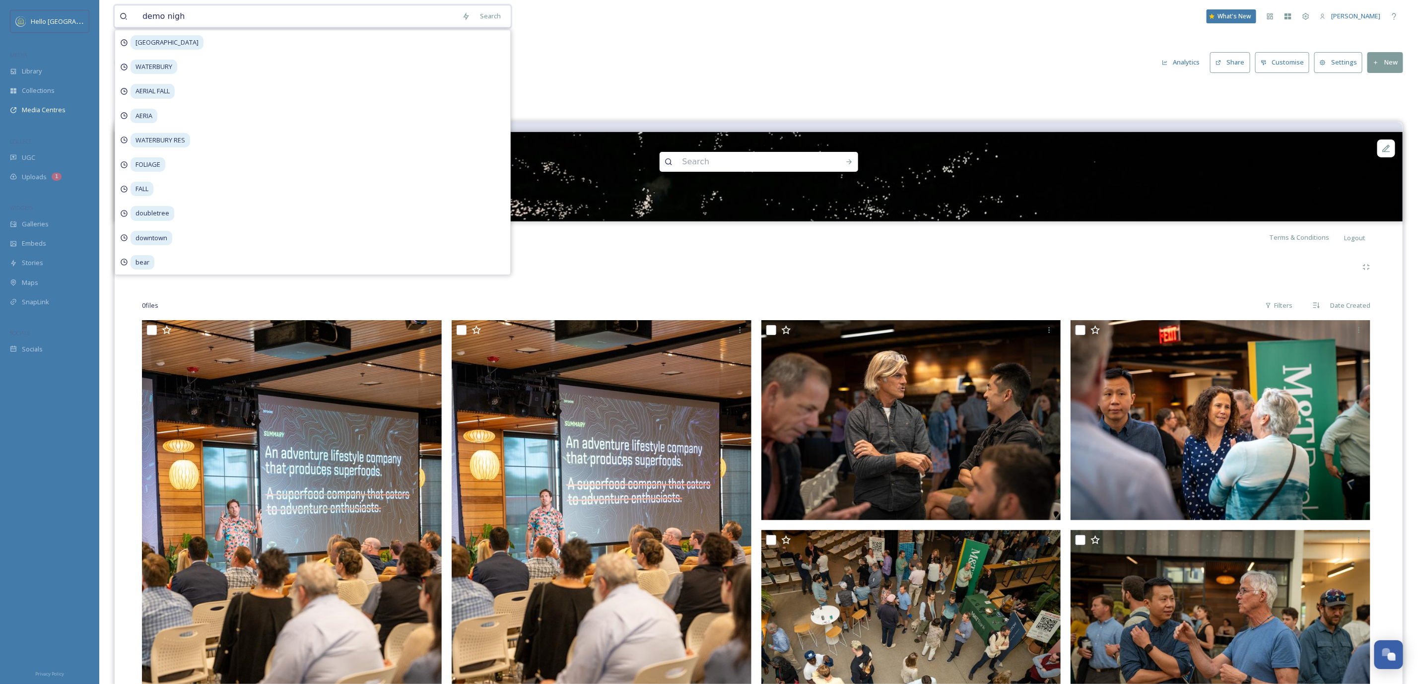
type input "demo night"
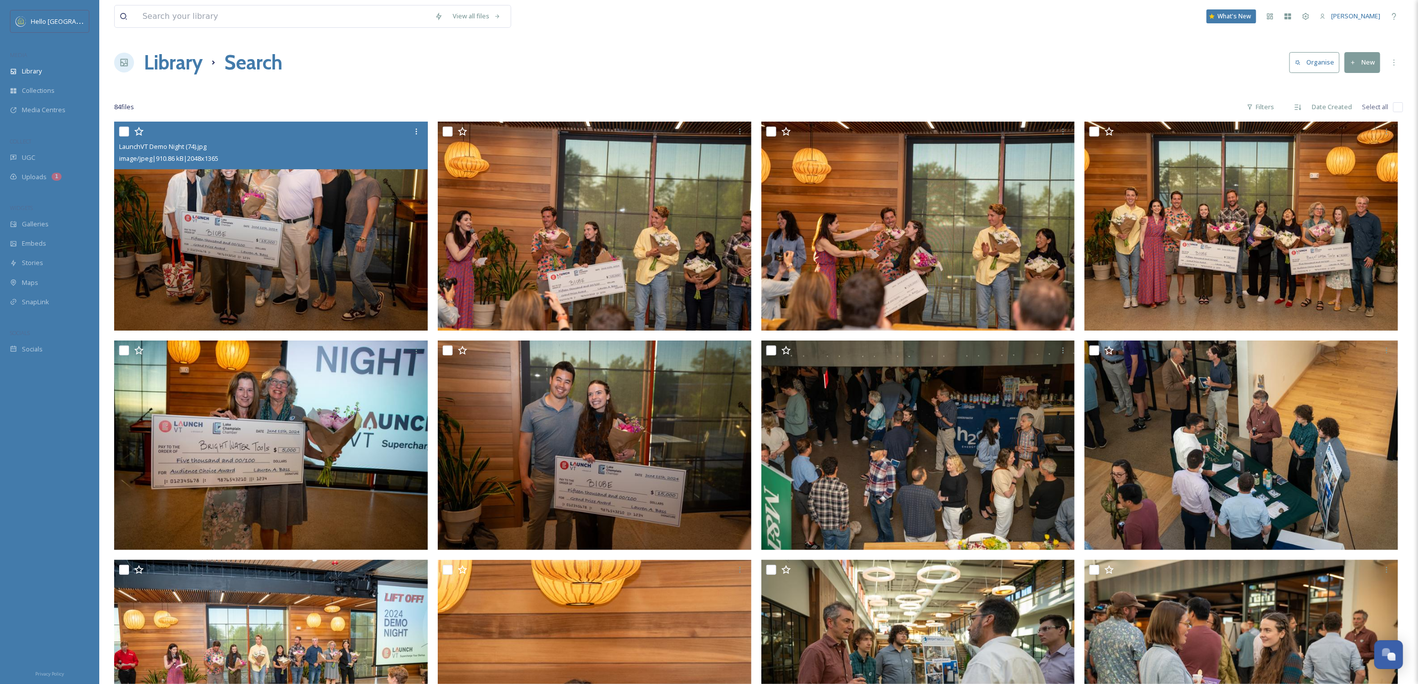
click at [121, 132] on input "checkbox" at bounding box center [124, 132] width 10 height 10
checkbox input "true"
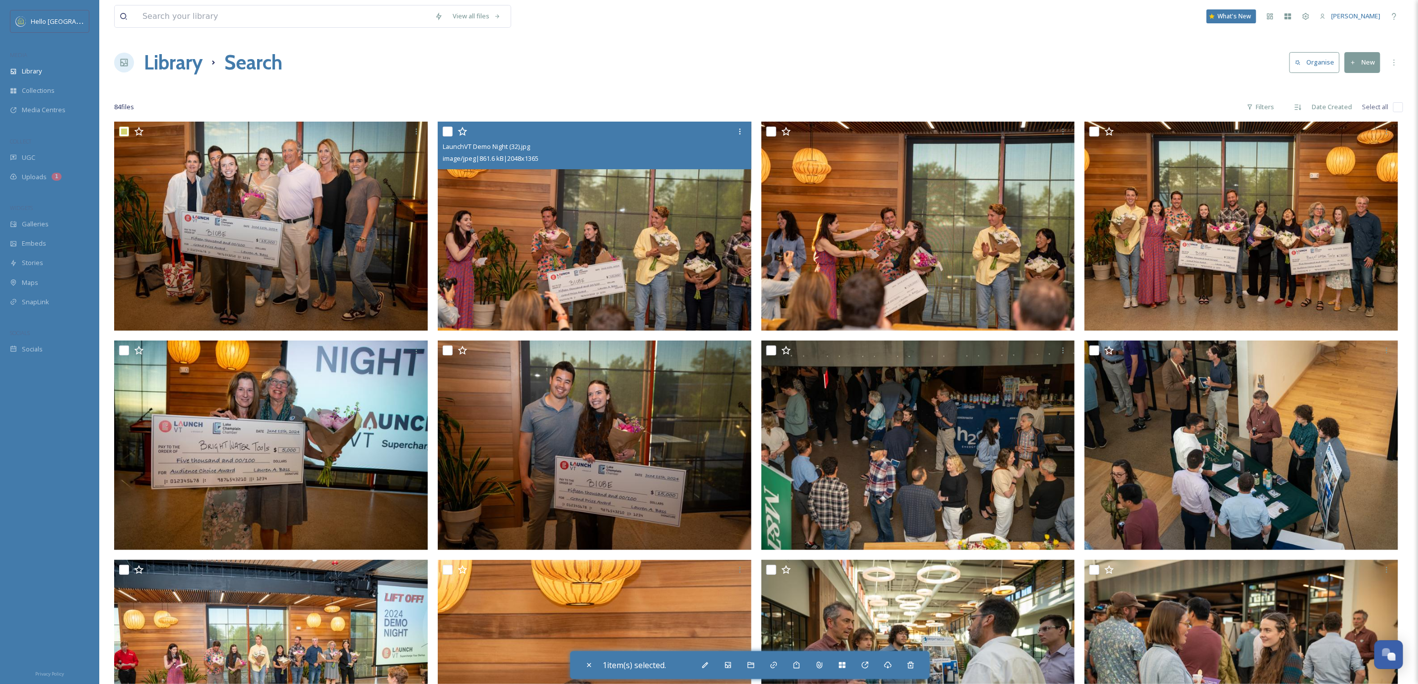
click at [447, 132] on input "checkbox" at bounding box center [448, 132] width 10 height 10
checkbox input "true"
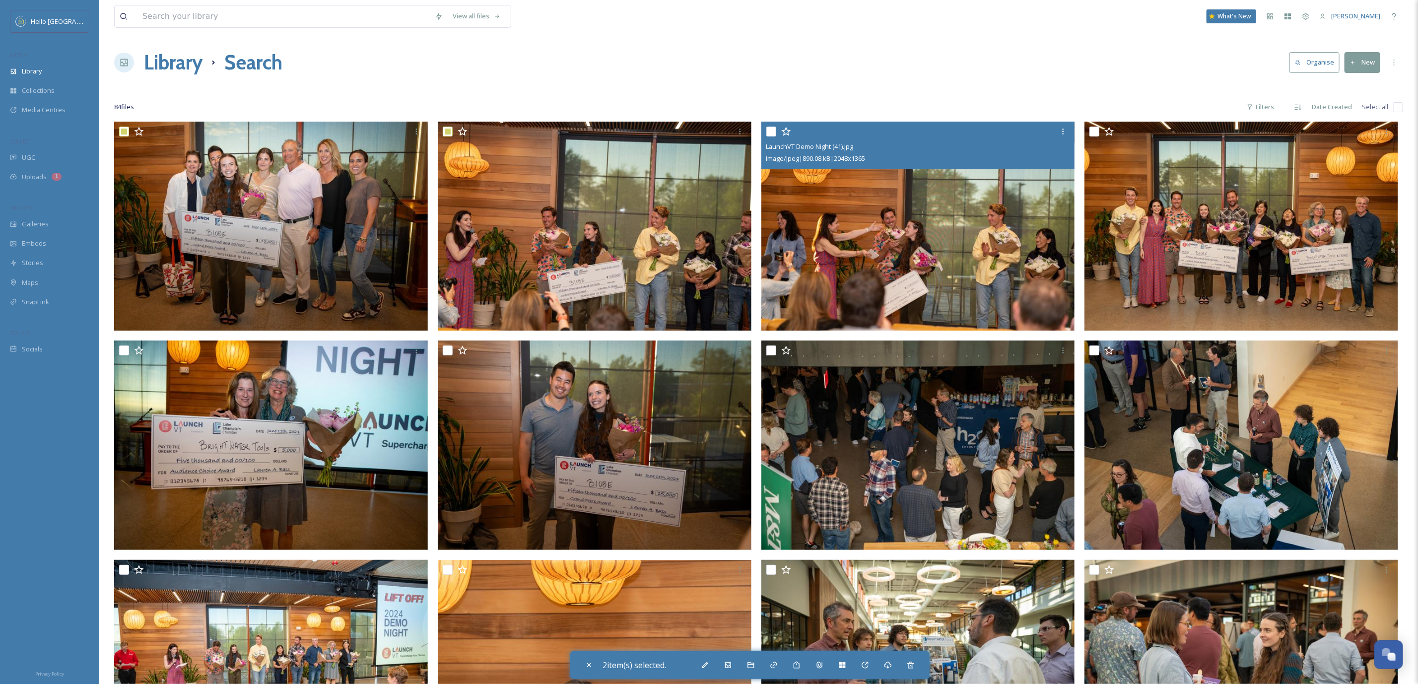
click at [775, 133] on input "checkbox" at bounding box center [771, 132] width 10 height 10
checkbox input "true"
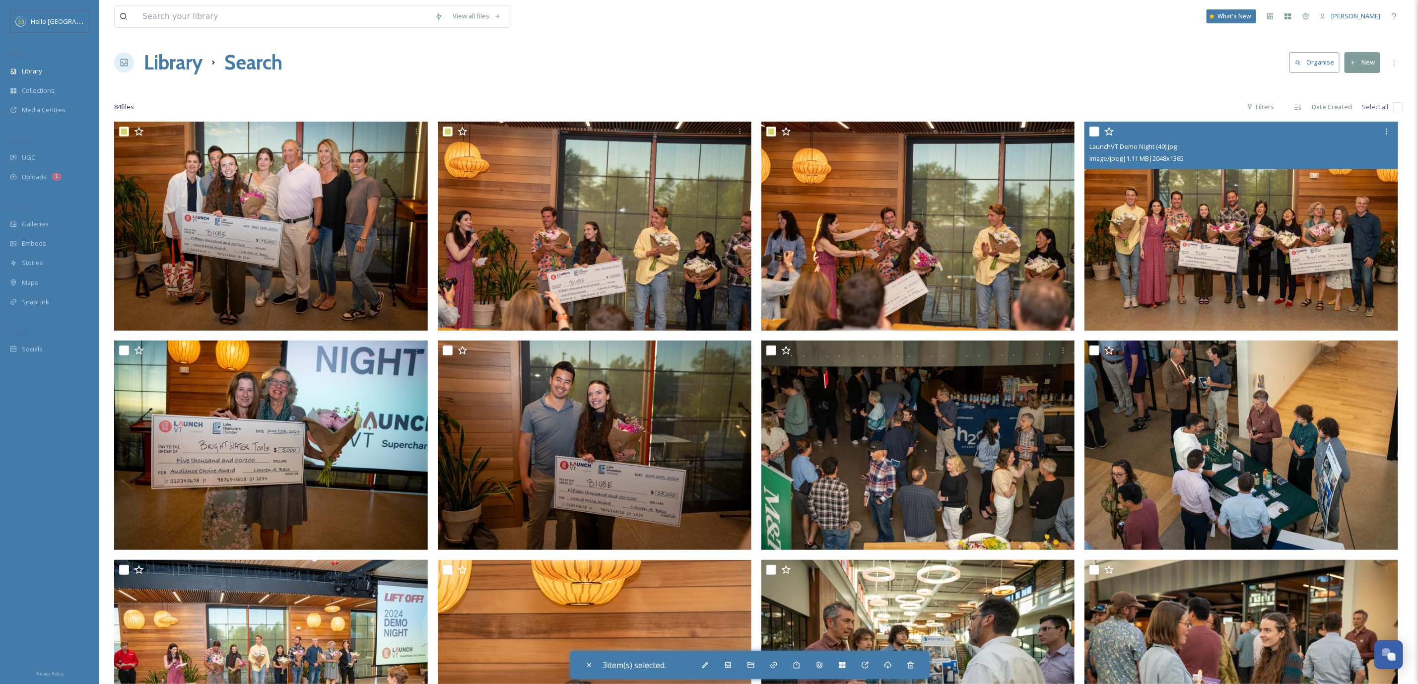
click at [1093, 133] on input "checkbox" at bounding box center [1095, 132] width 10 height 10
checkbox input "true"
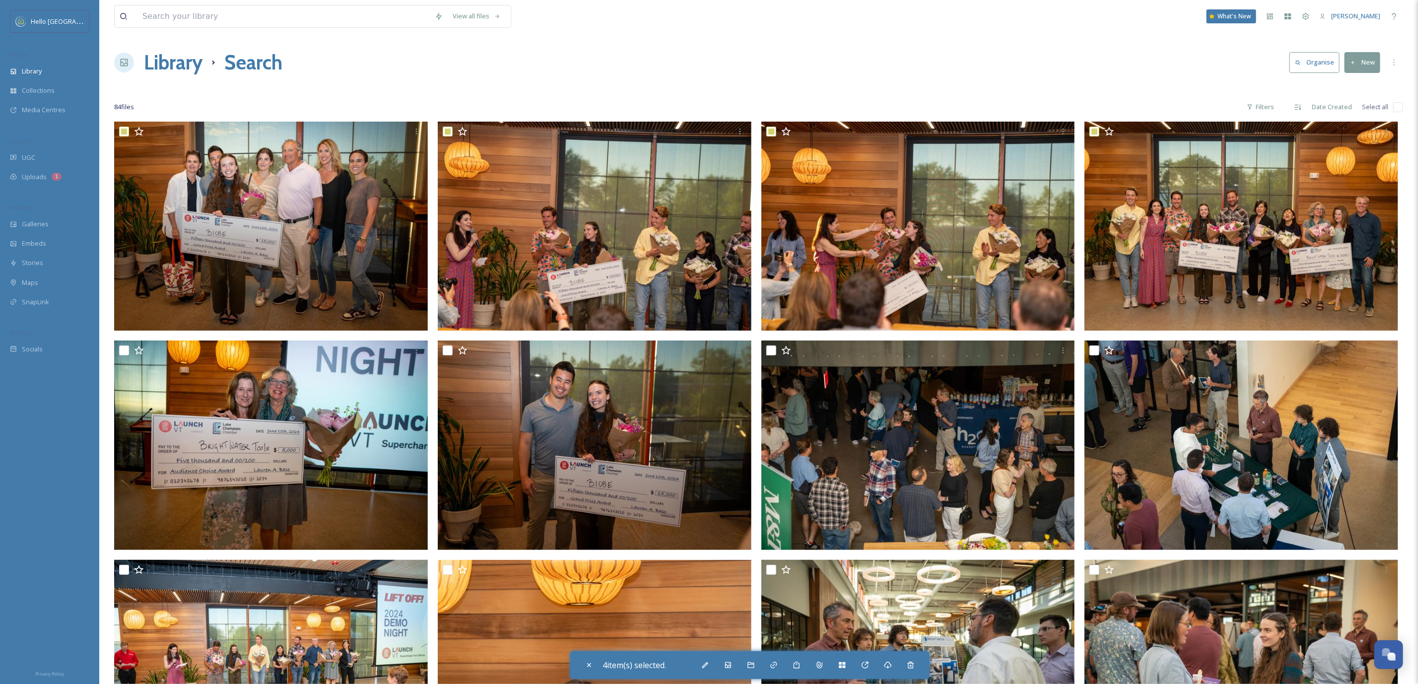
click at [1396, 109] on input "checkbox" at bounding box center [1398, 107] width 10 height 10
checkbox input "true"
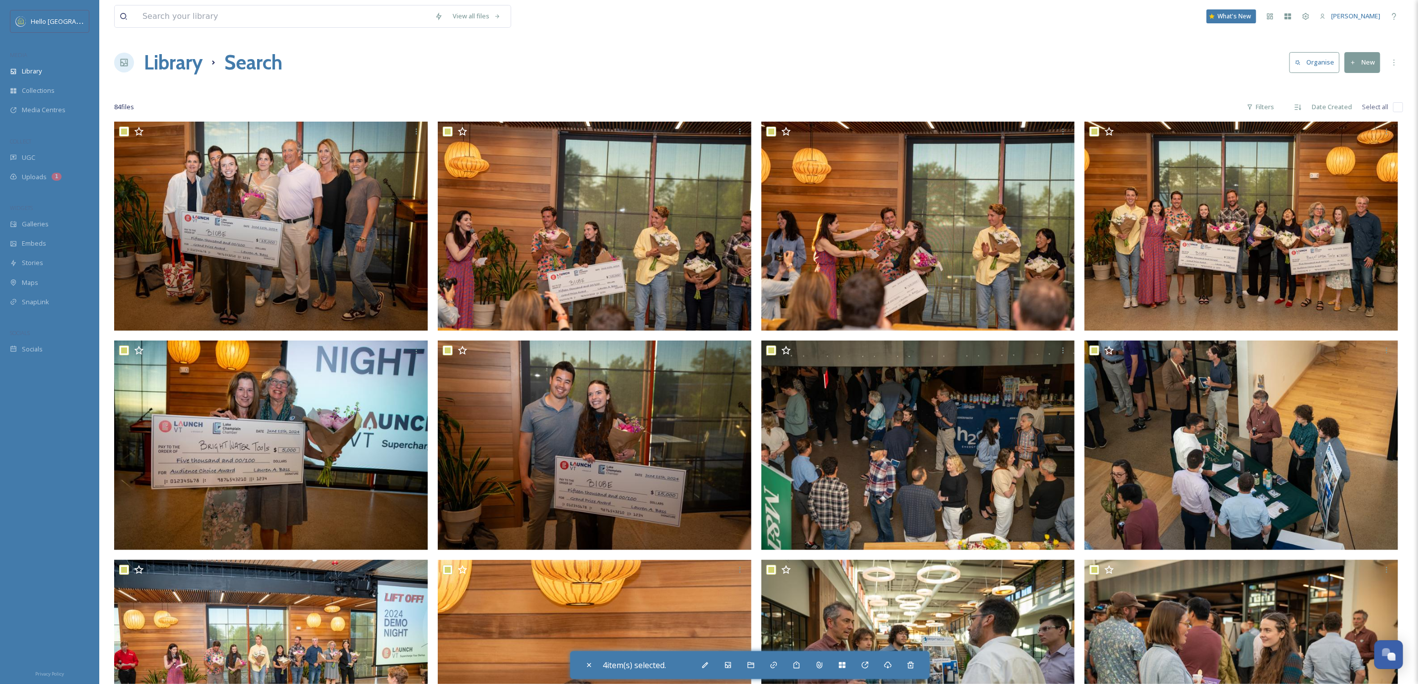
checkbox input "true"
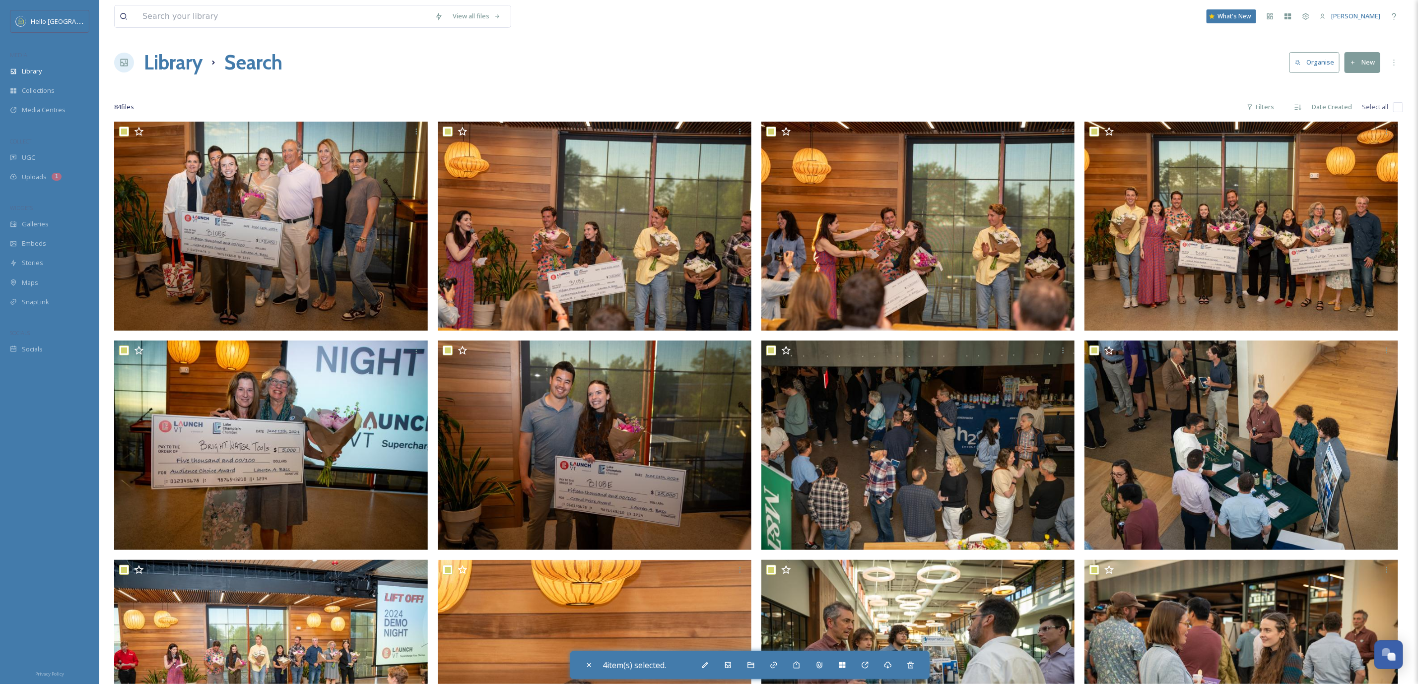
checkbox input "true"
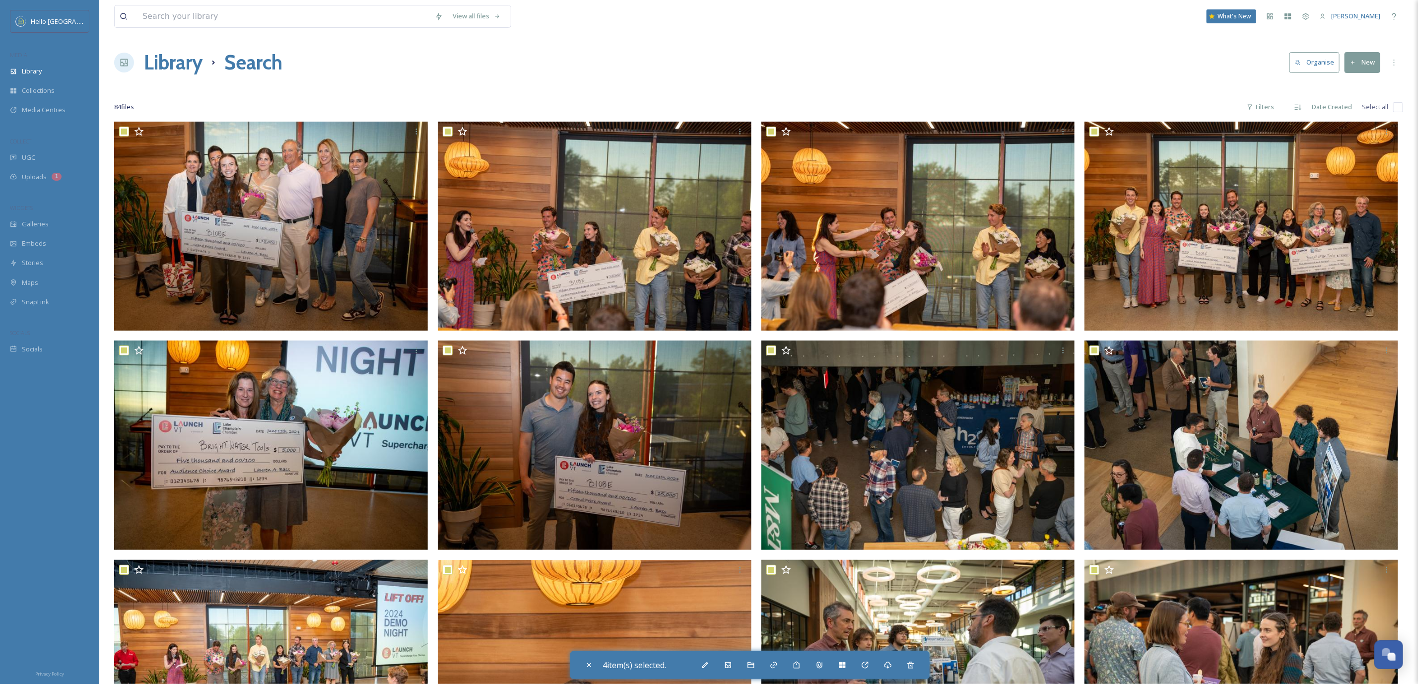
checkbox input "true"
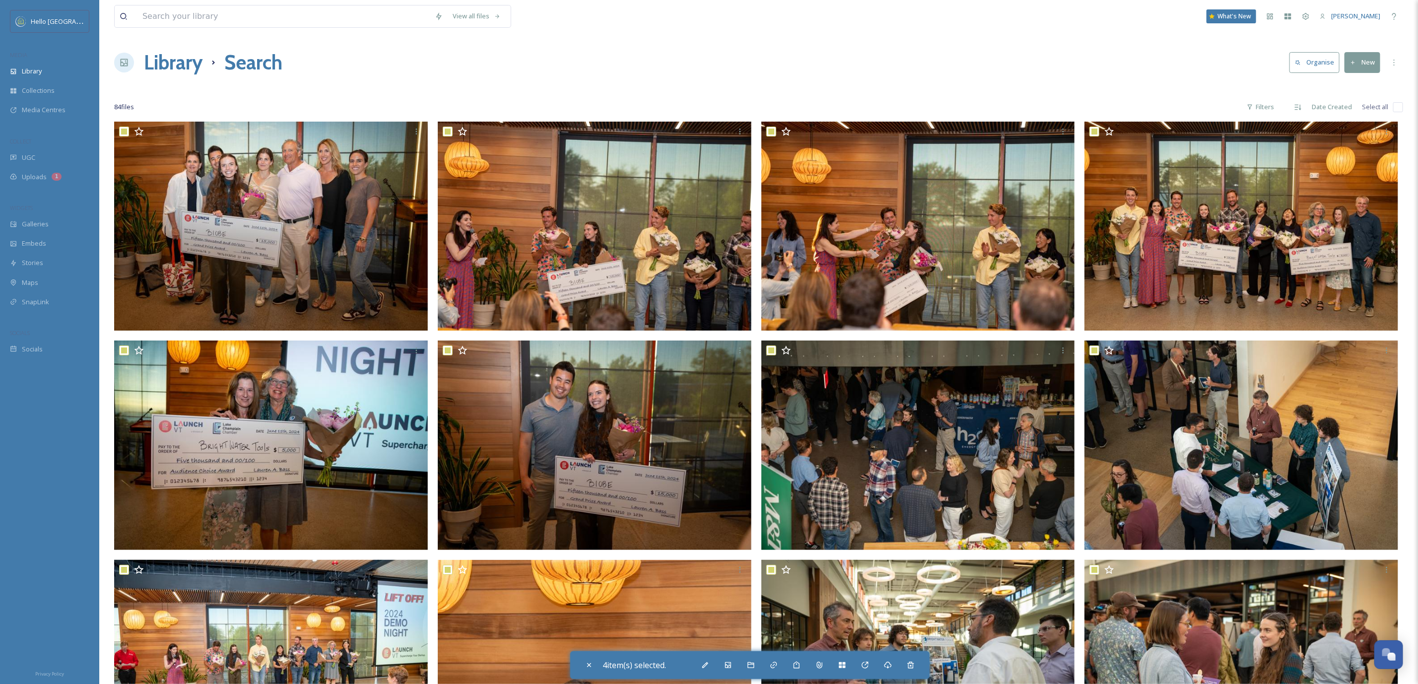
checkbox input "true"
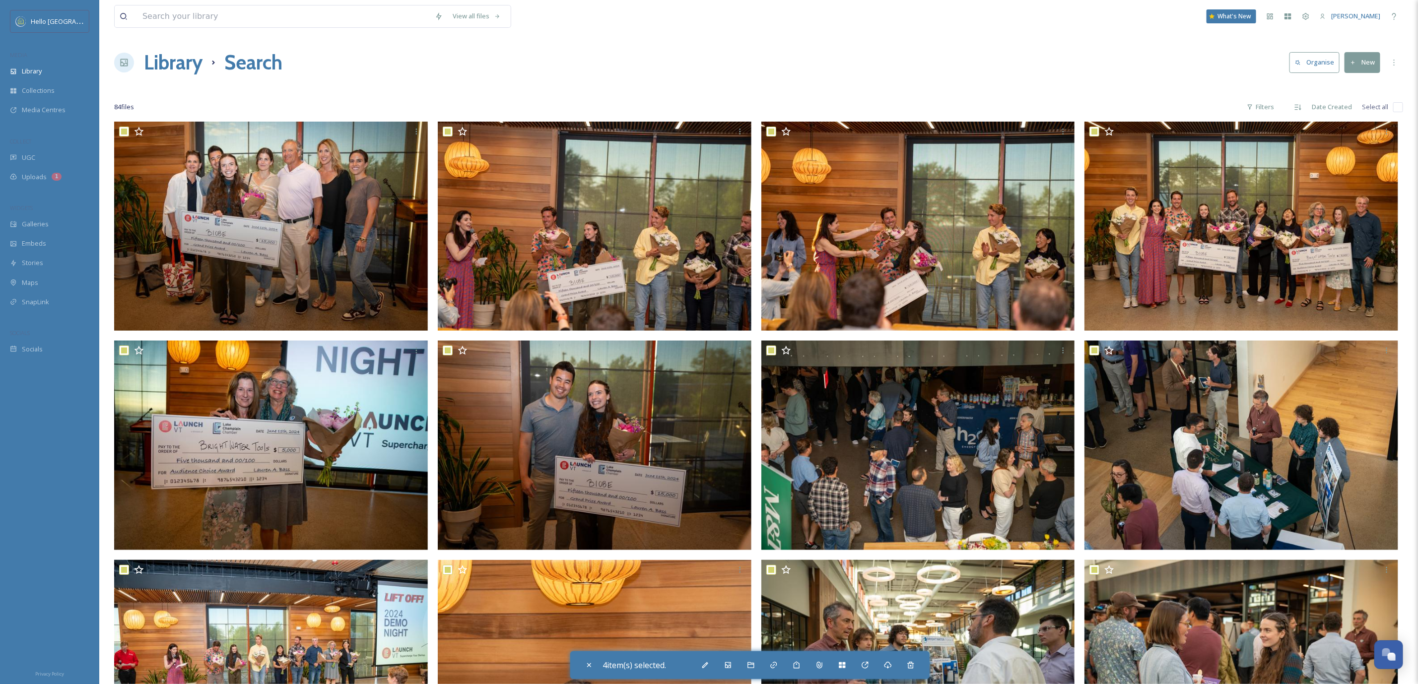
checkbox input "true"
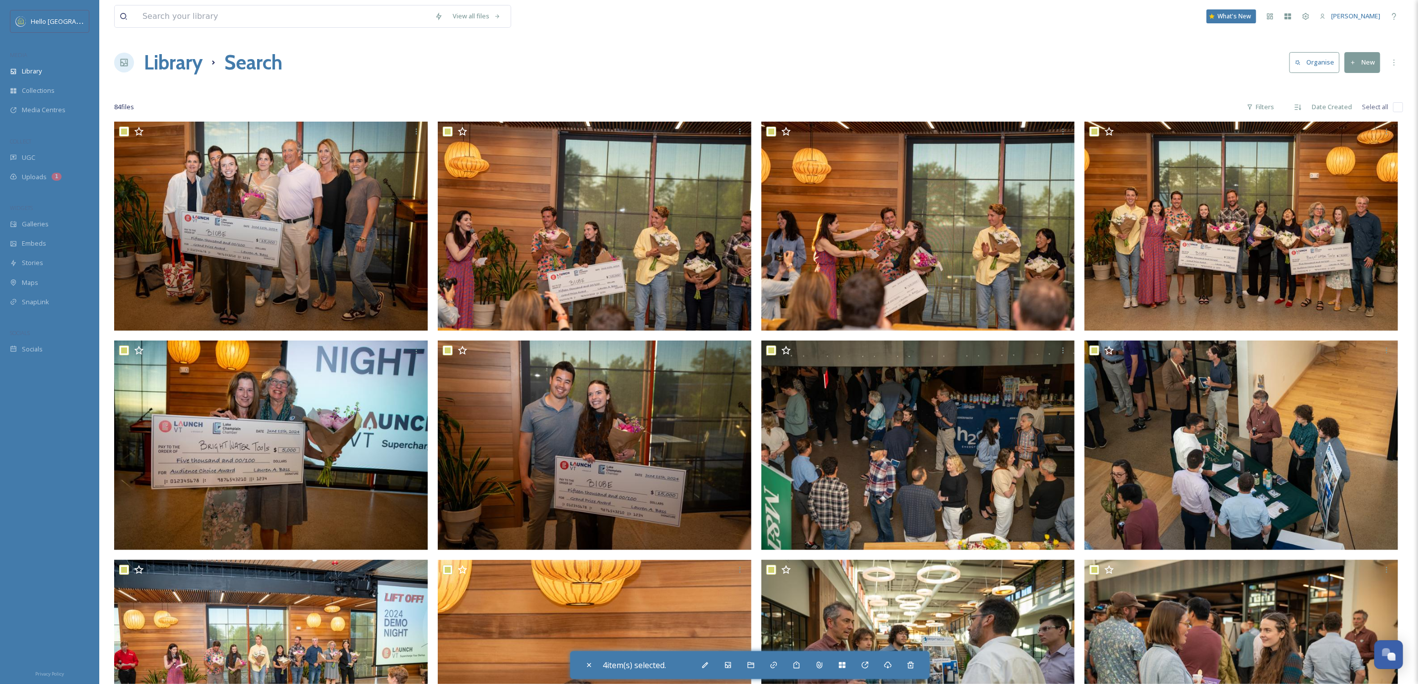
checkbox input "true"
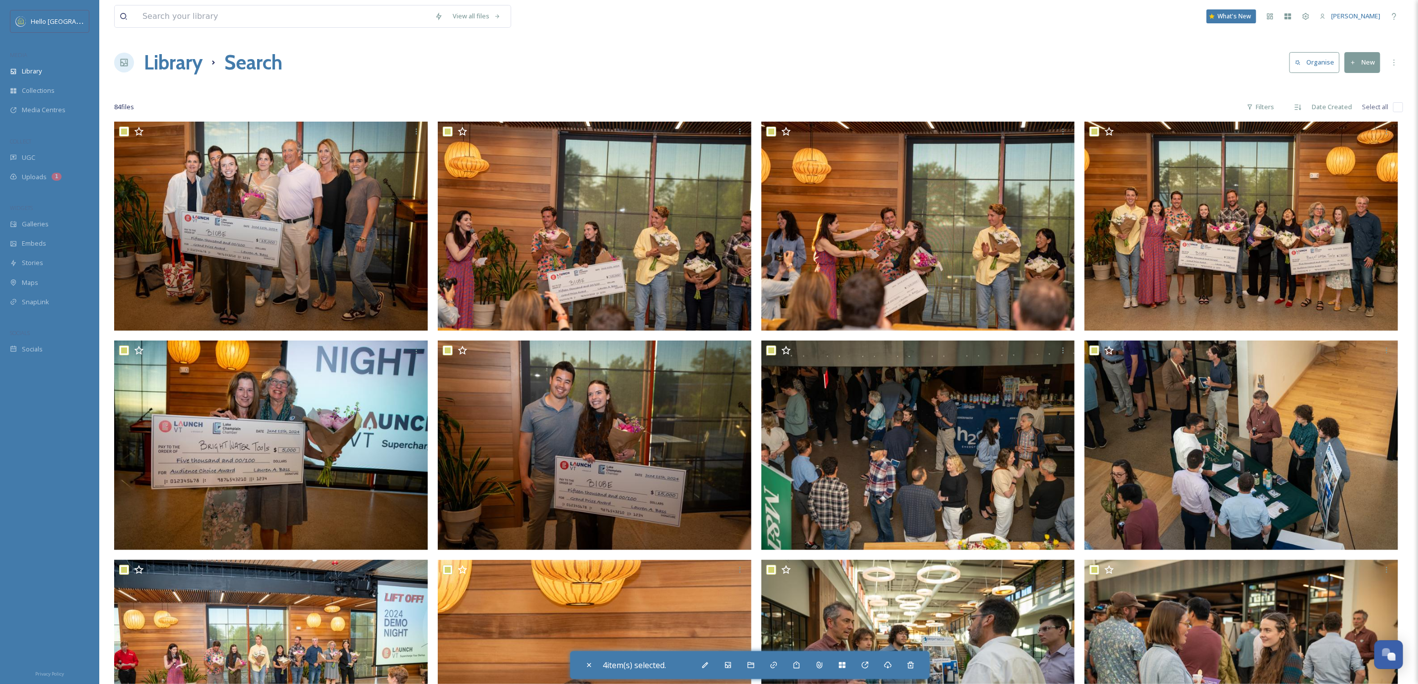
checkbox input "true"
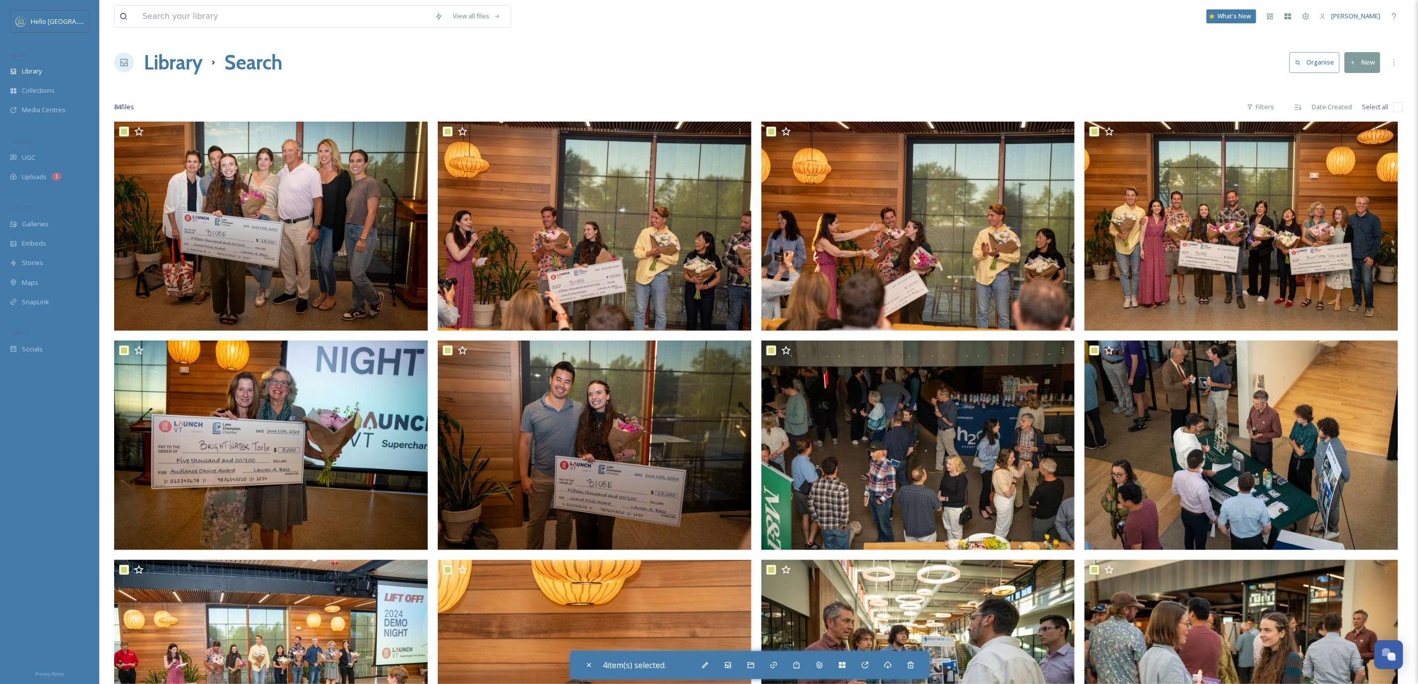
checkbox input "true"
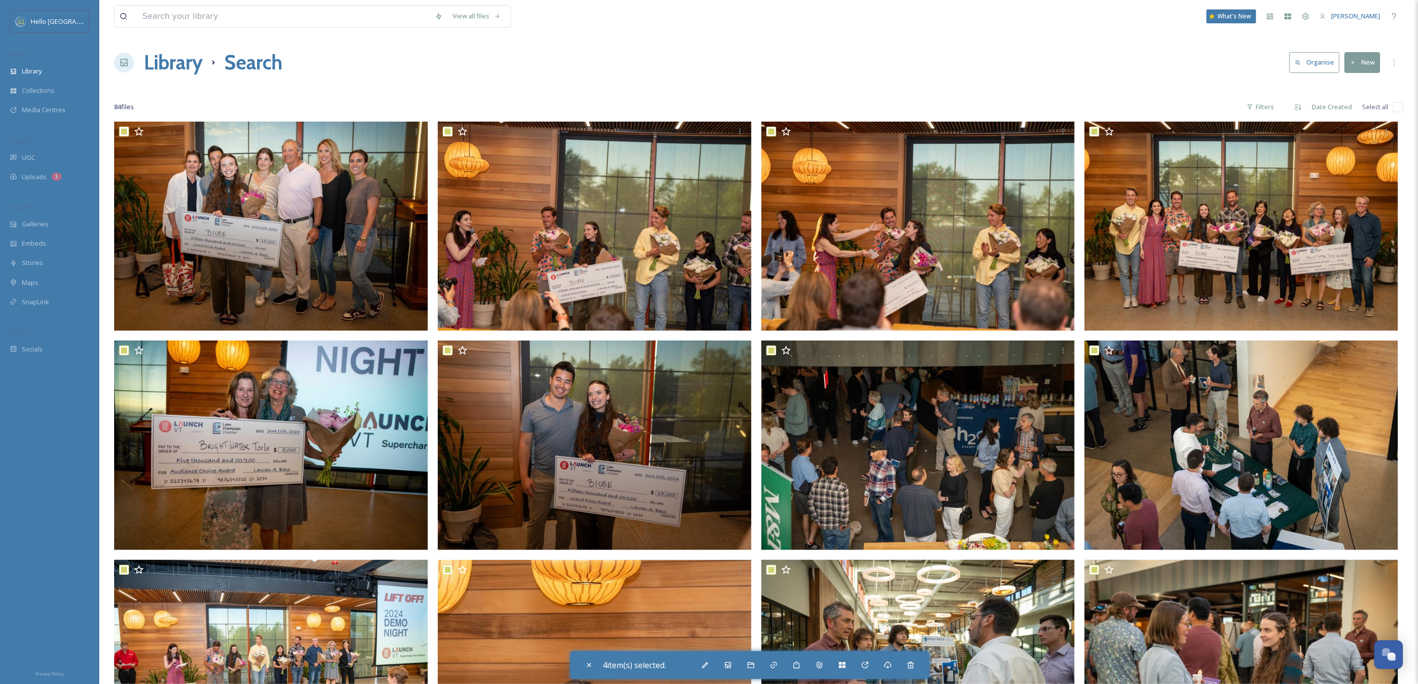
checkbox input "true"
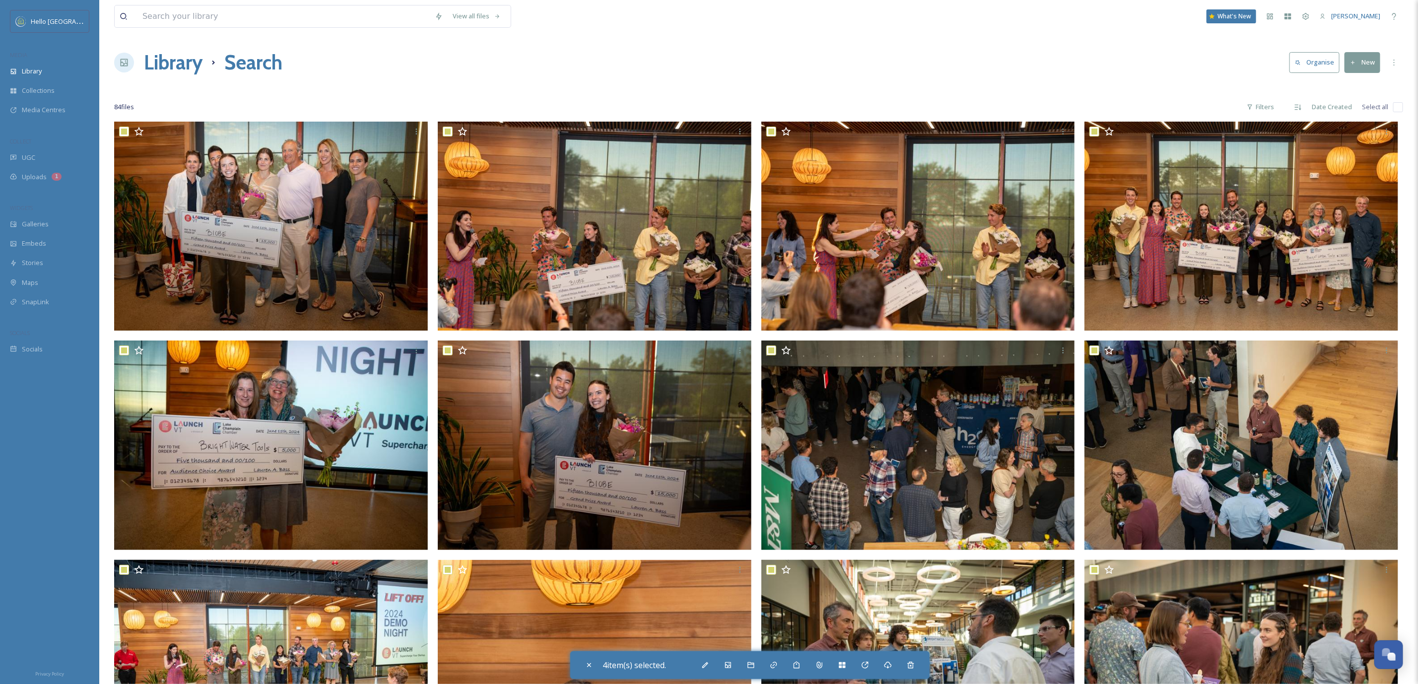
checkbox input "true"
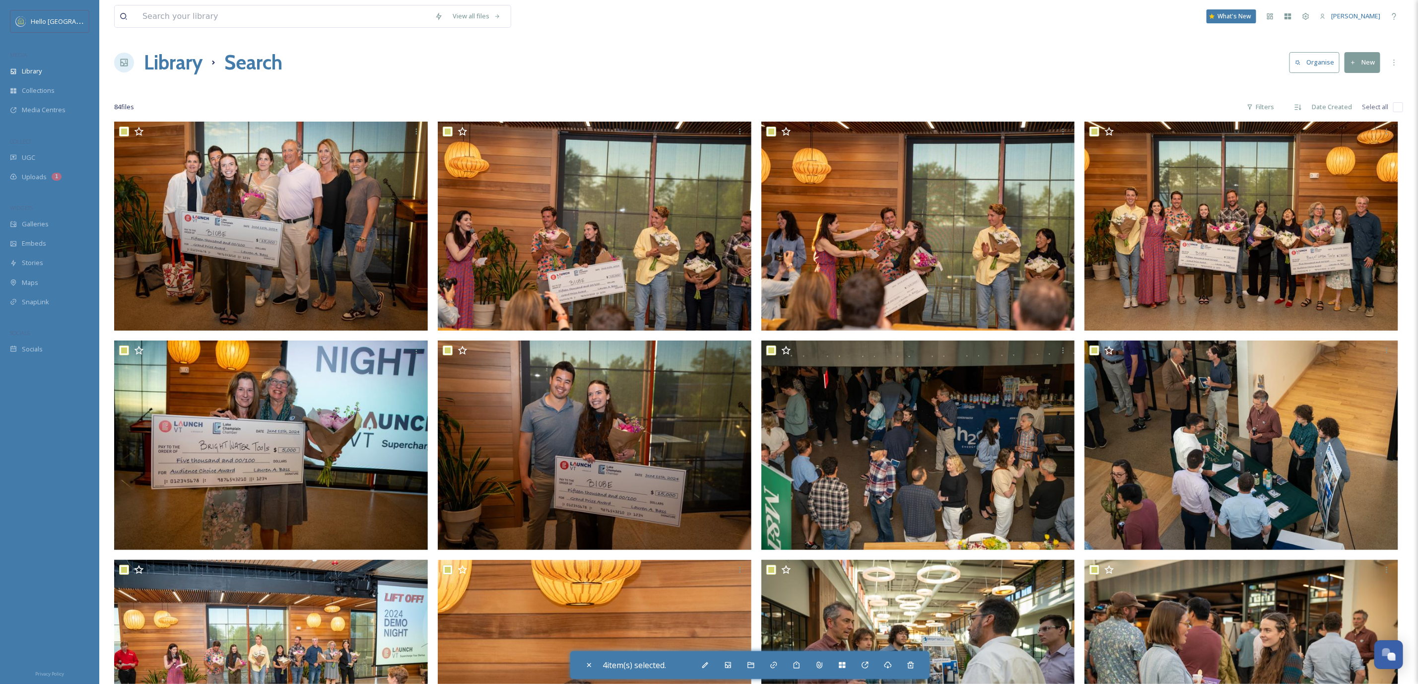
checkbox input "true"
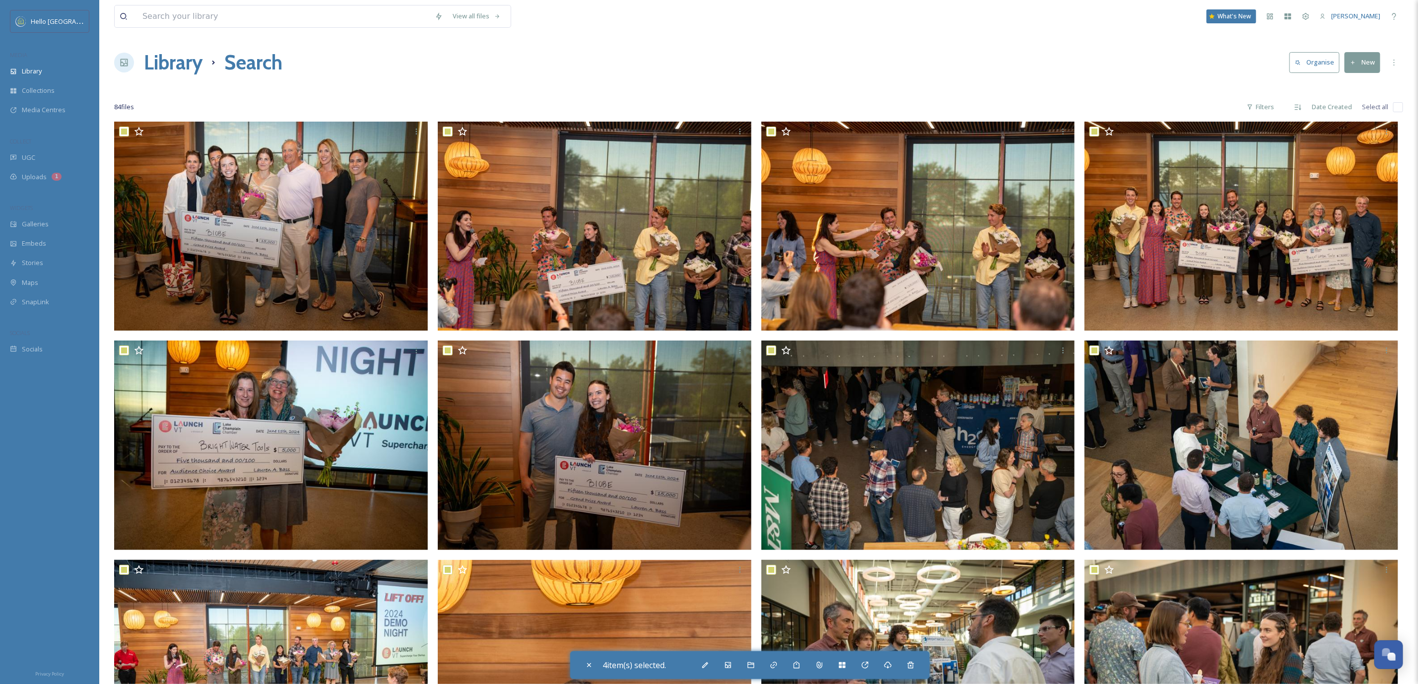
checkbox input "true"
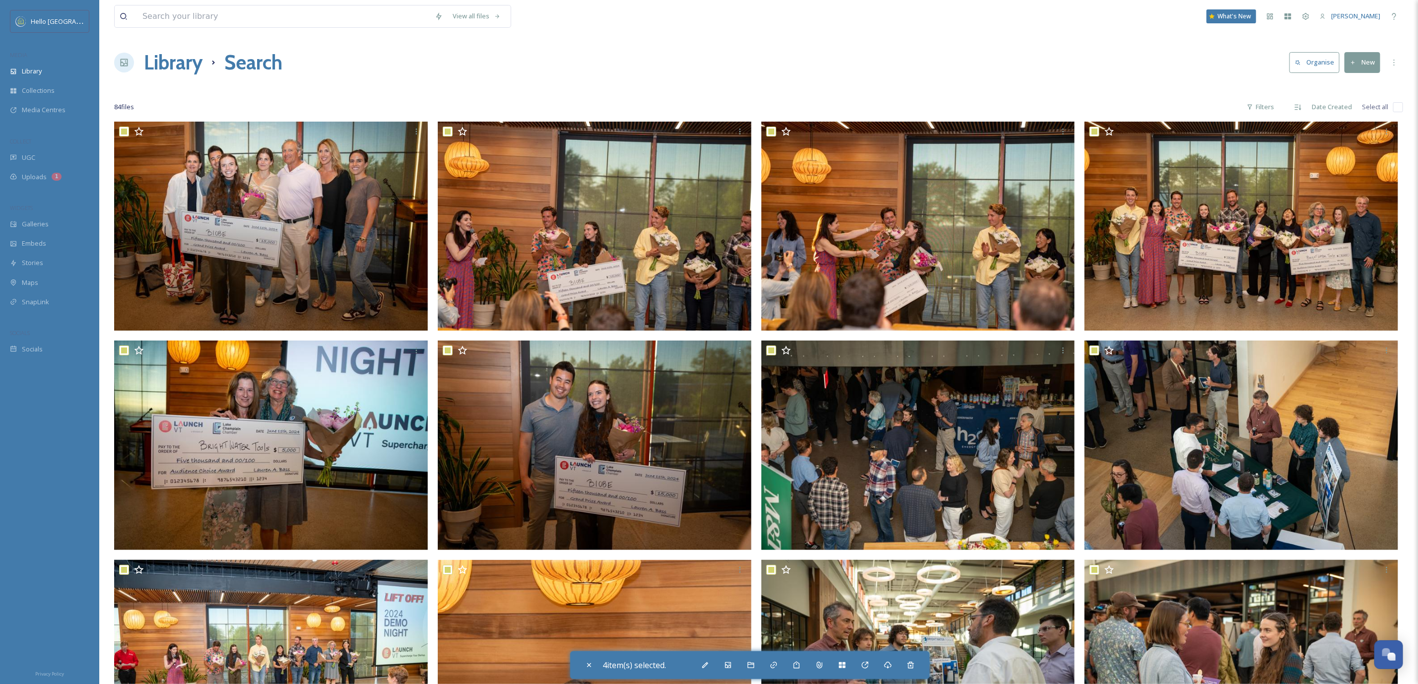
checkbox input "true"
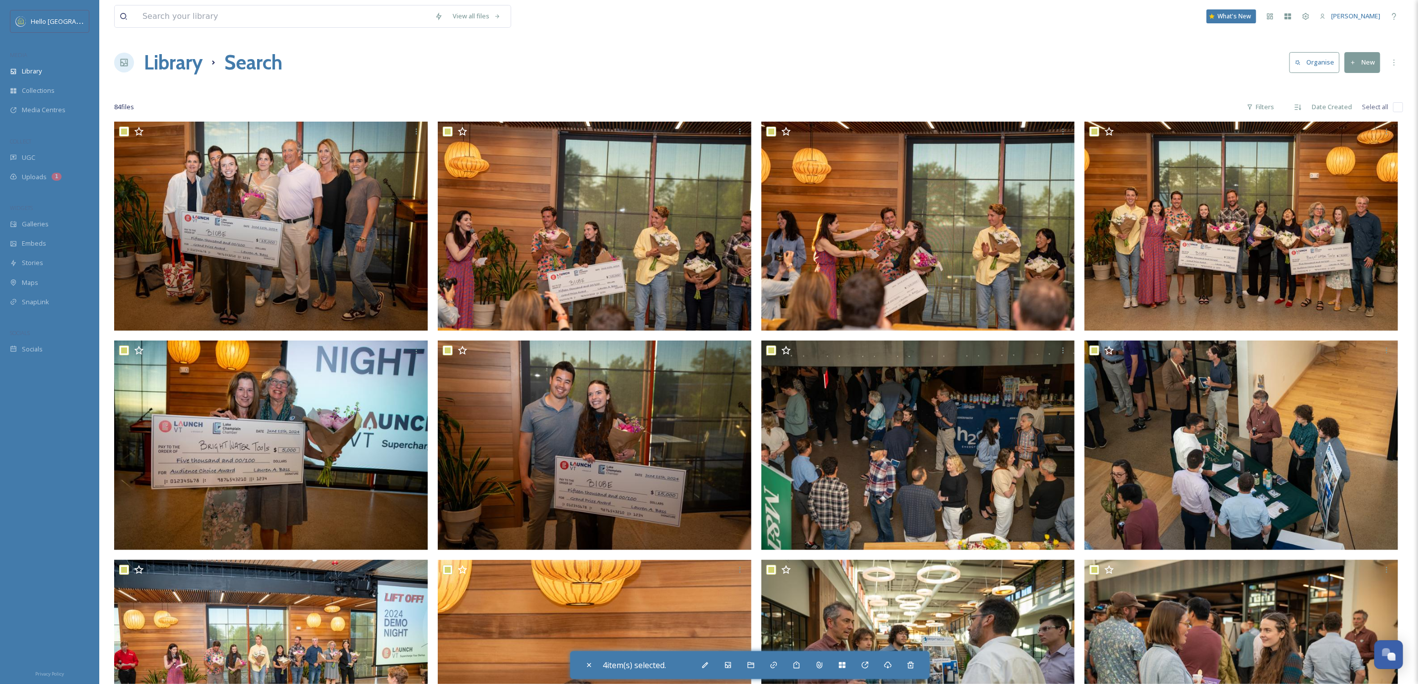
checkbox input "true"
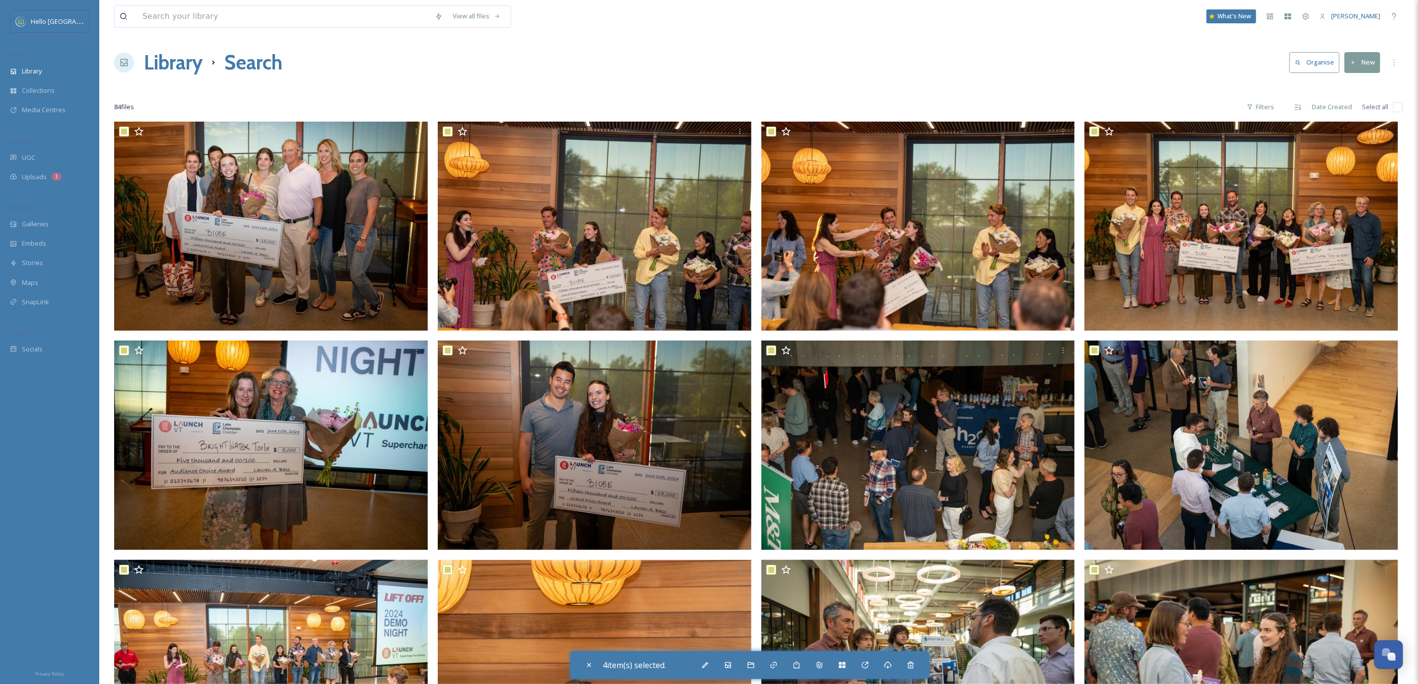
checkbox input "true"
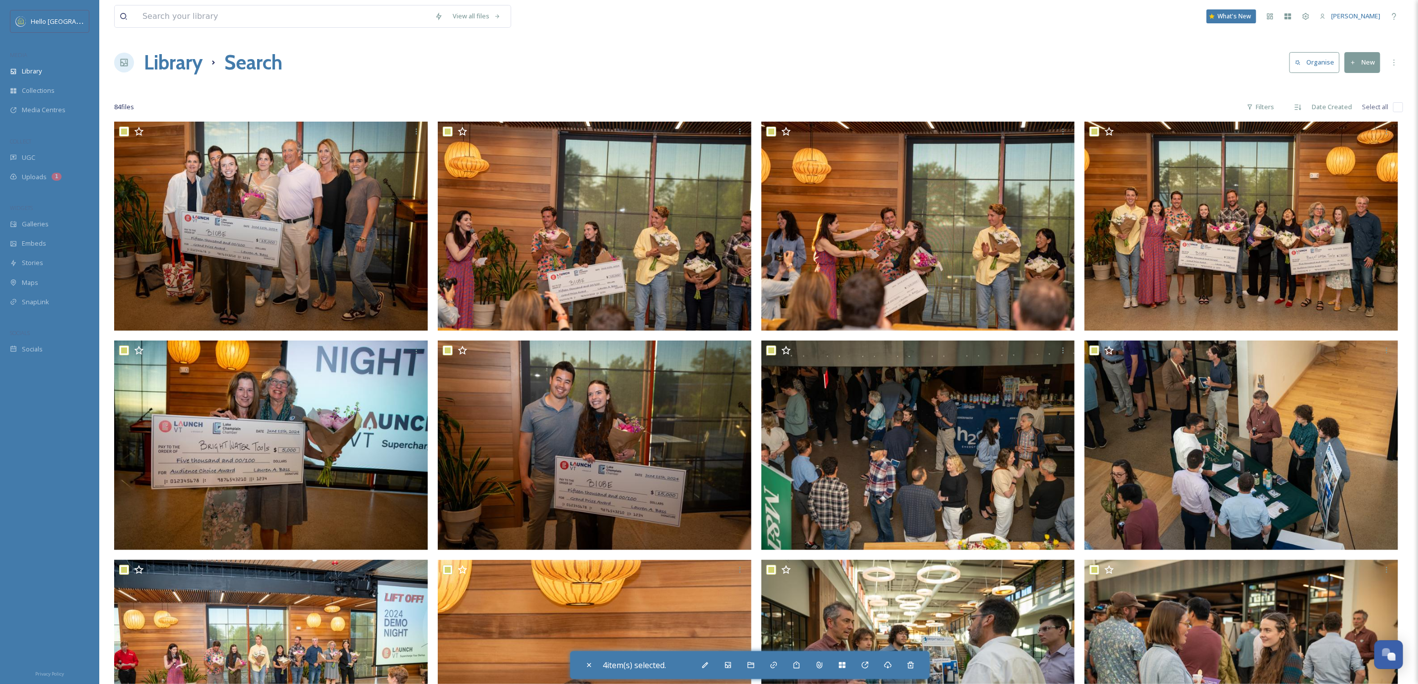
checkbox input "true"
click at [874, 662] on icon at bounding box center [870, 665] width 8 height 8
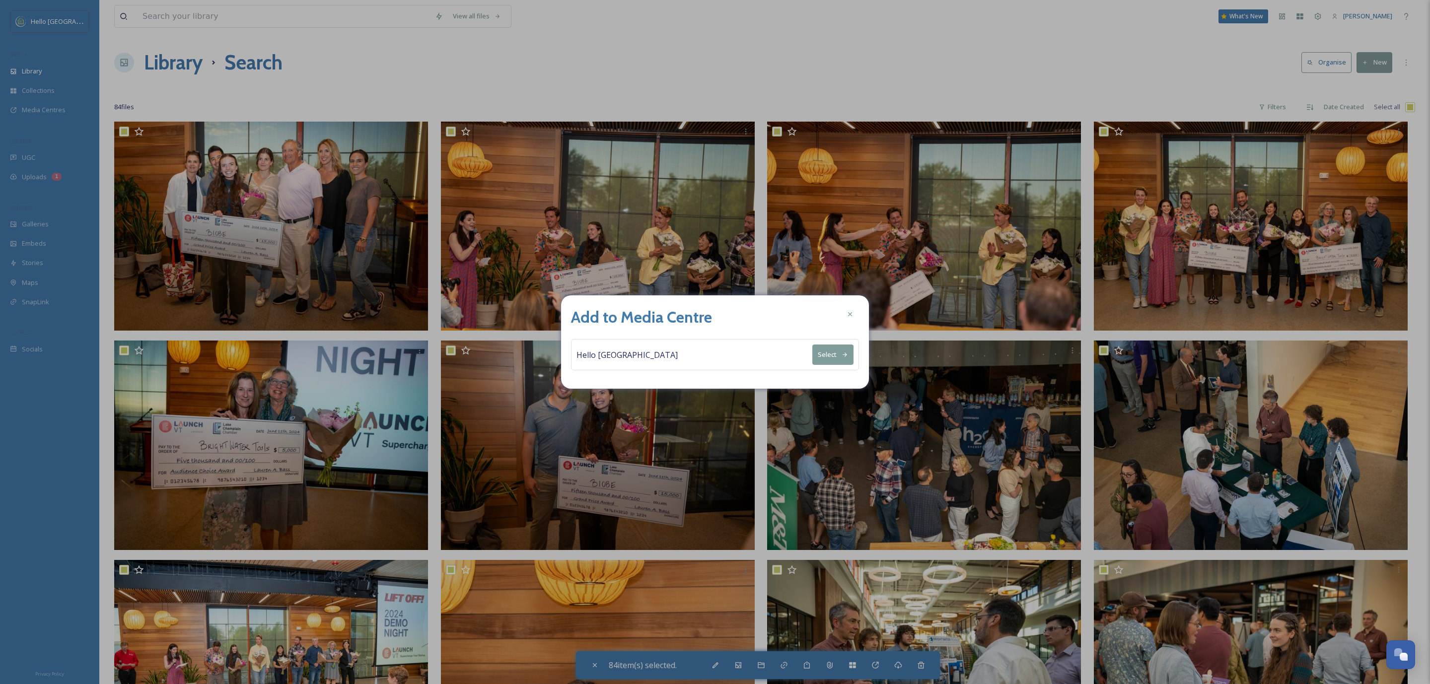
click at [785, 357] on div "Hello [GEOGRAPHIC_DATA] Select" at bounding box center [715, 354] width 288 height 31
click at [825, 353] on button "Select" at bounding box center [832, 354] width 41 height 20
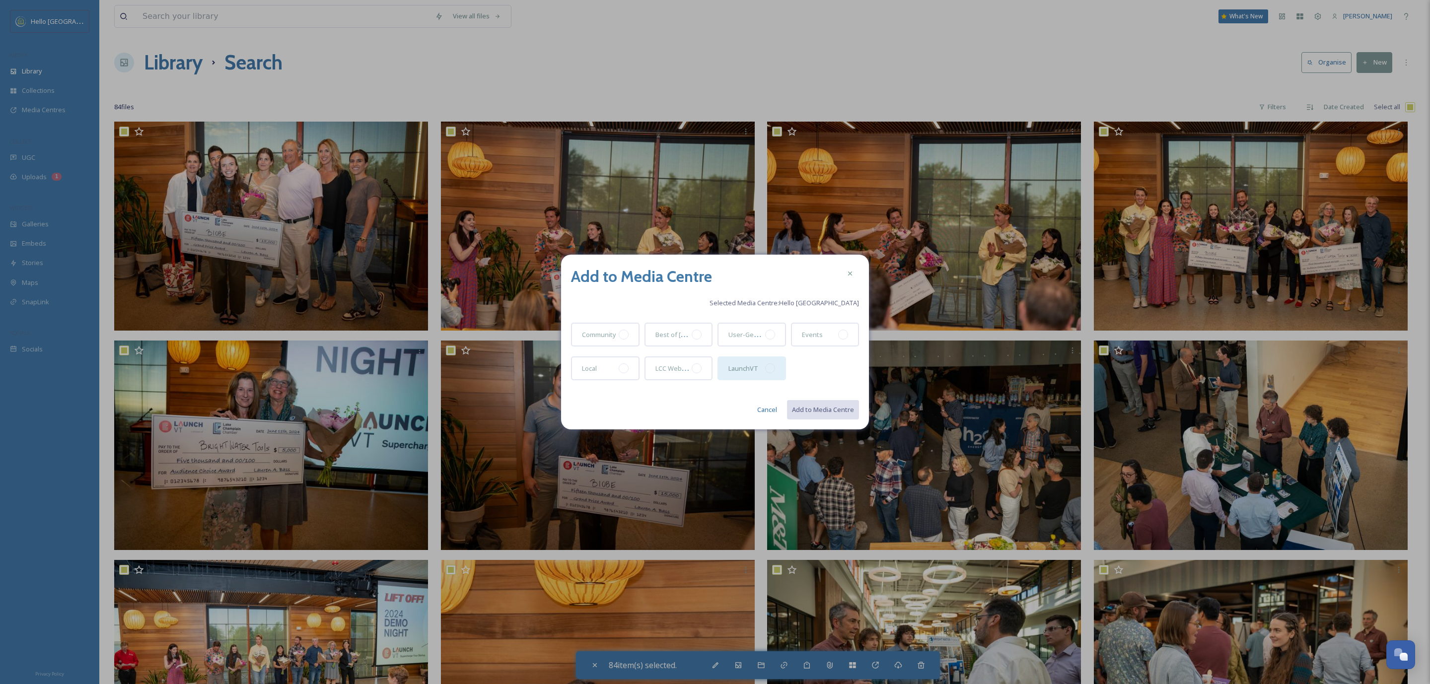
click at [770, 366] on div at bounding box center [770, 368] width 10 height 10
click at [830, 410] on button "Add to Media Centre" at bounding box center [822, 410] width 73 height 20
checkbox input "false"
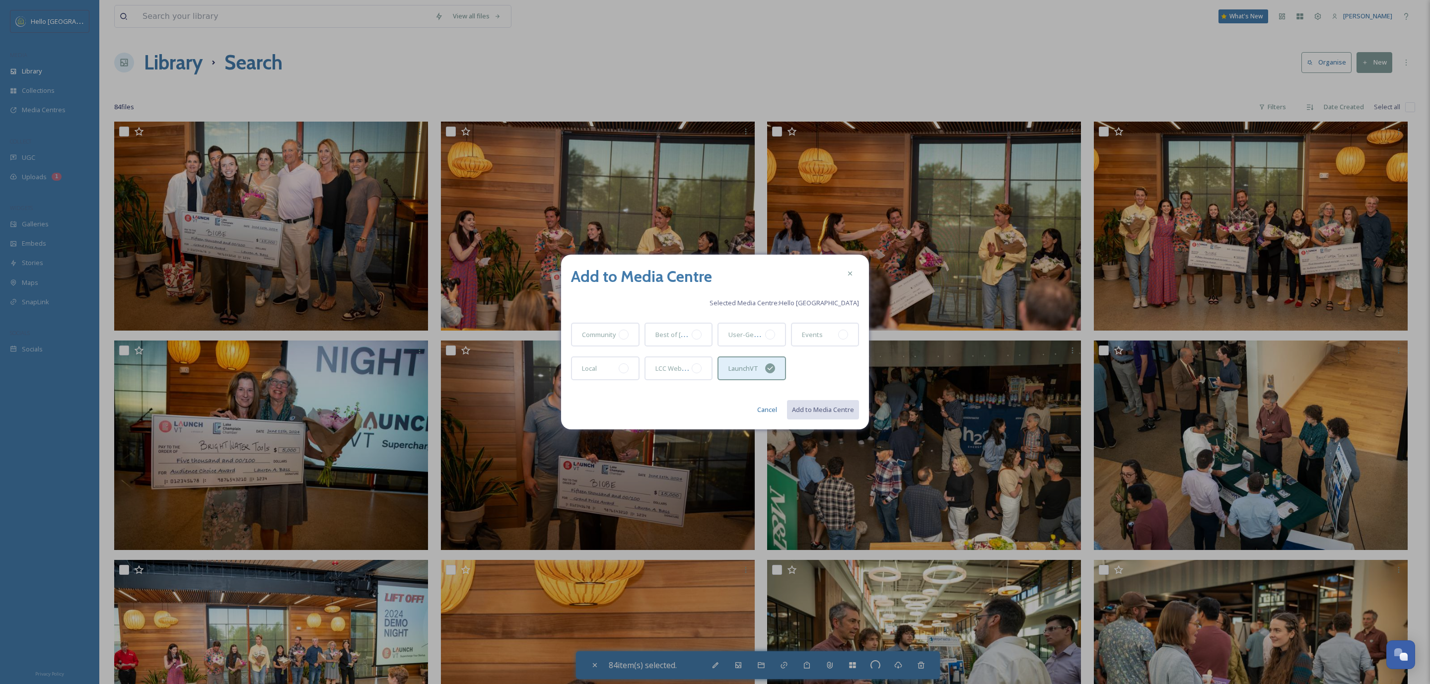
checkbox input "false"
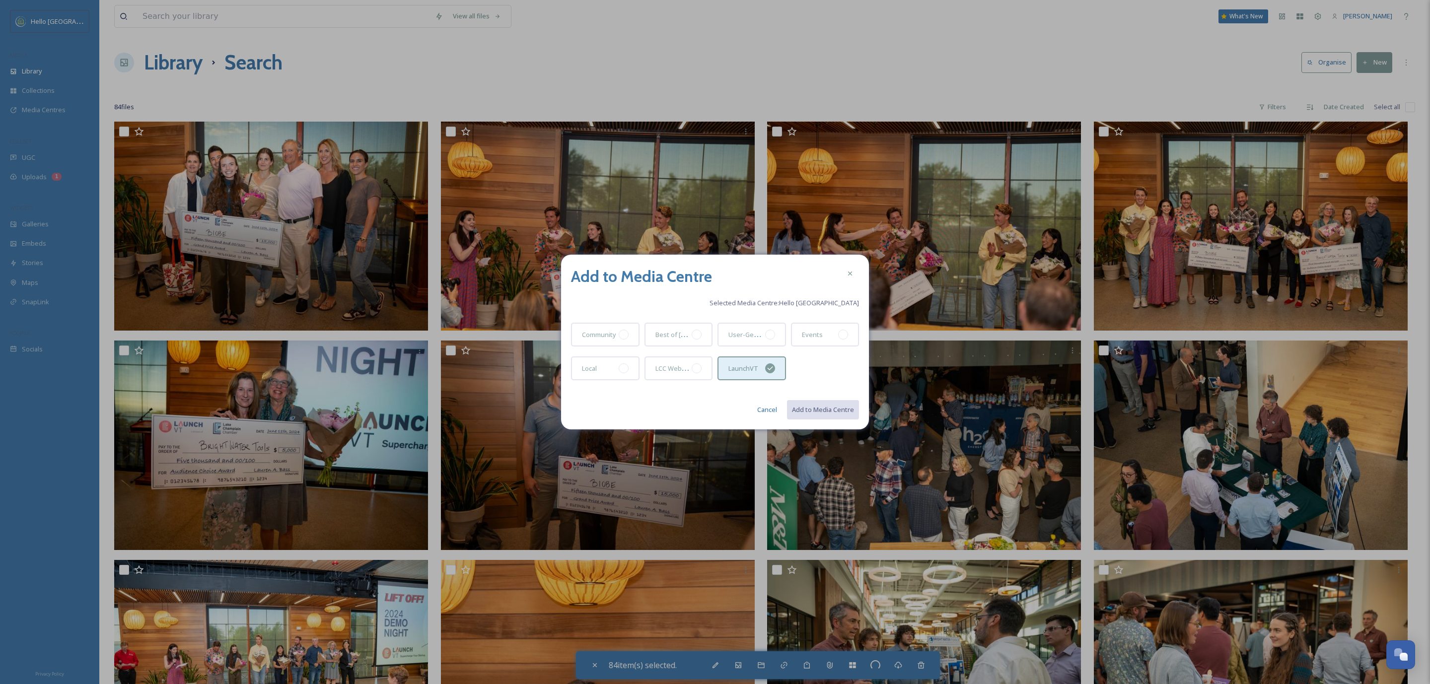
checkbox input "false"
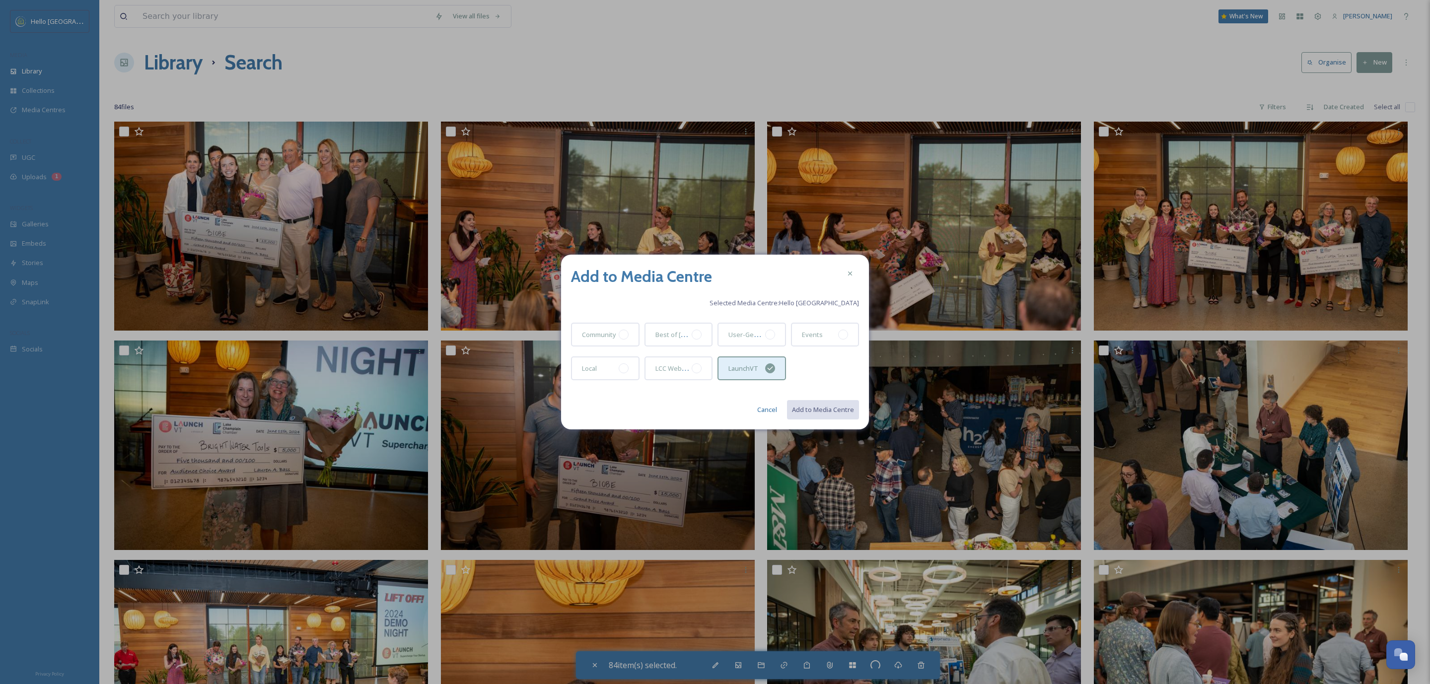
checkbox input "false"
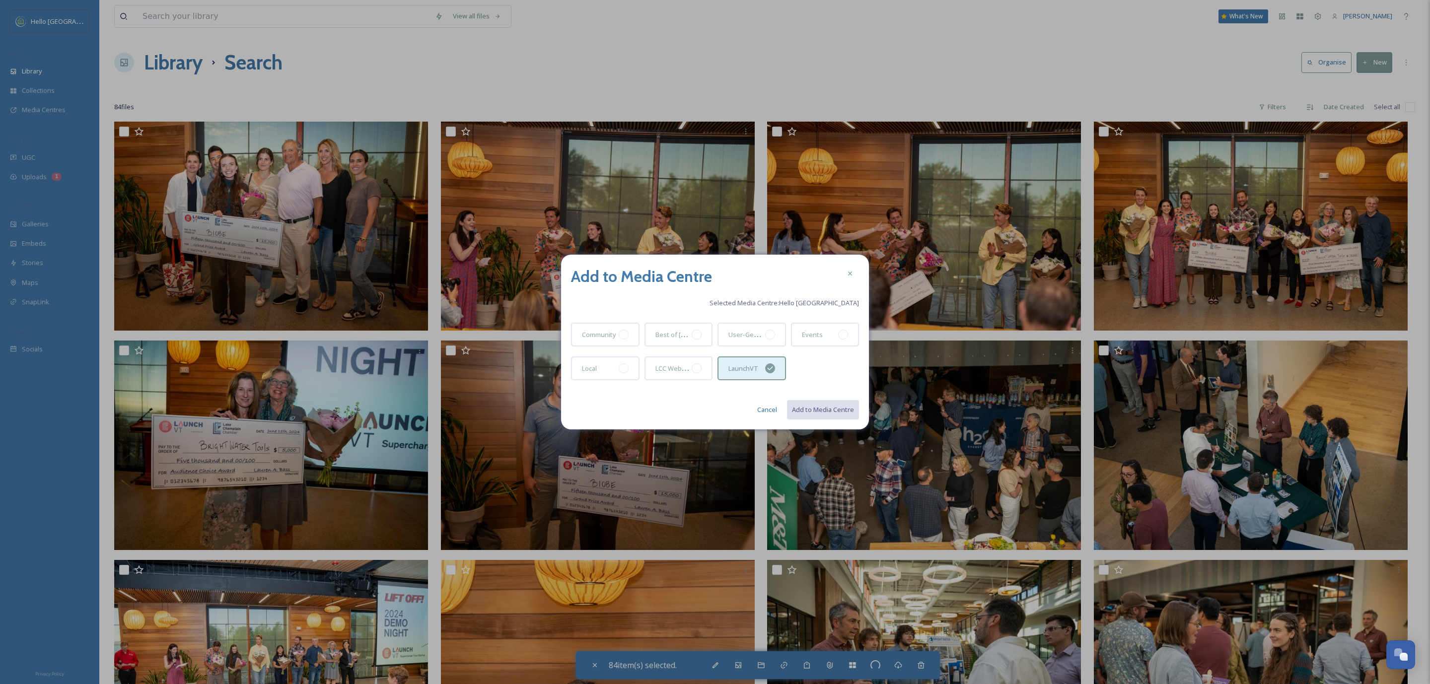
checkbox input "false"
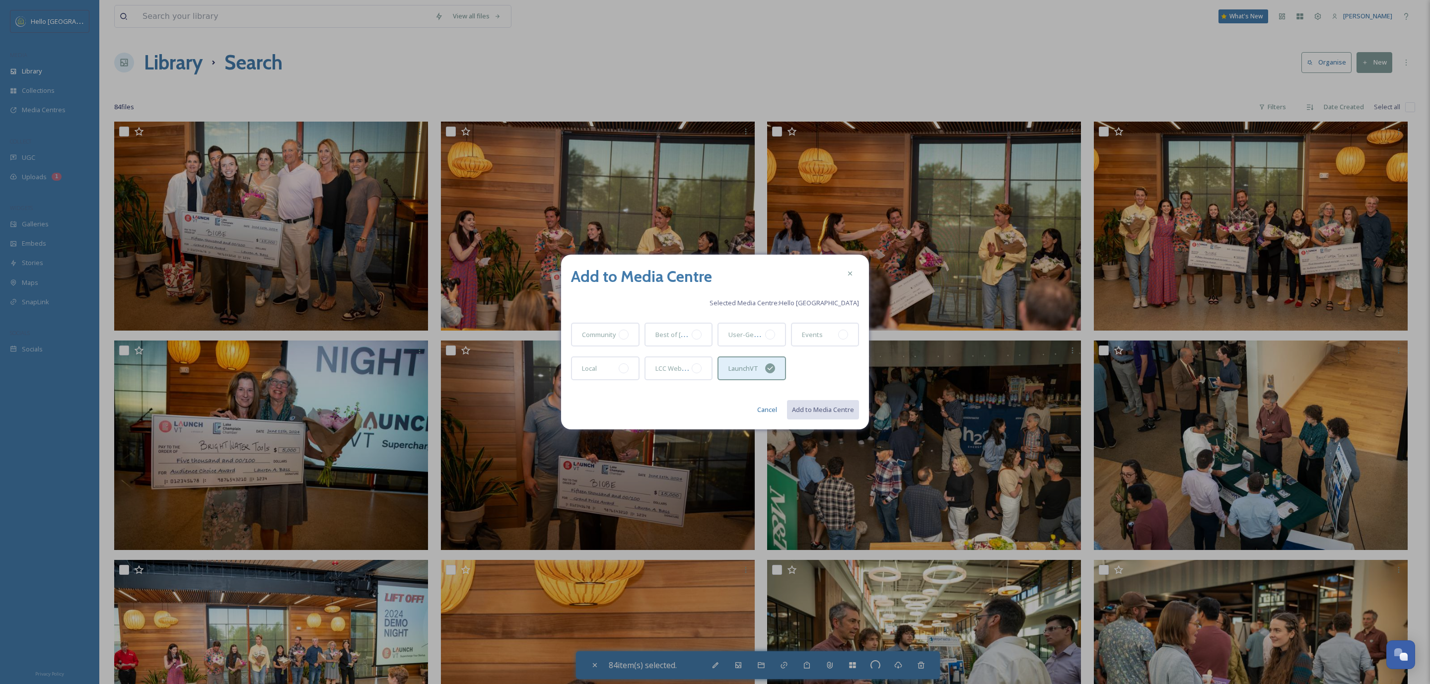
checkbox input "false"
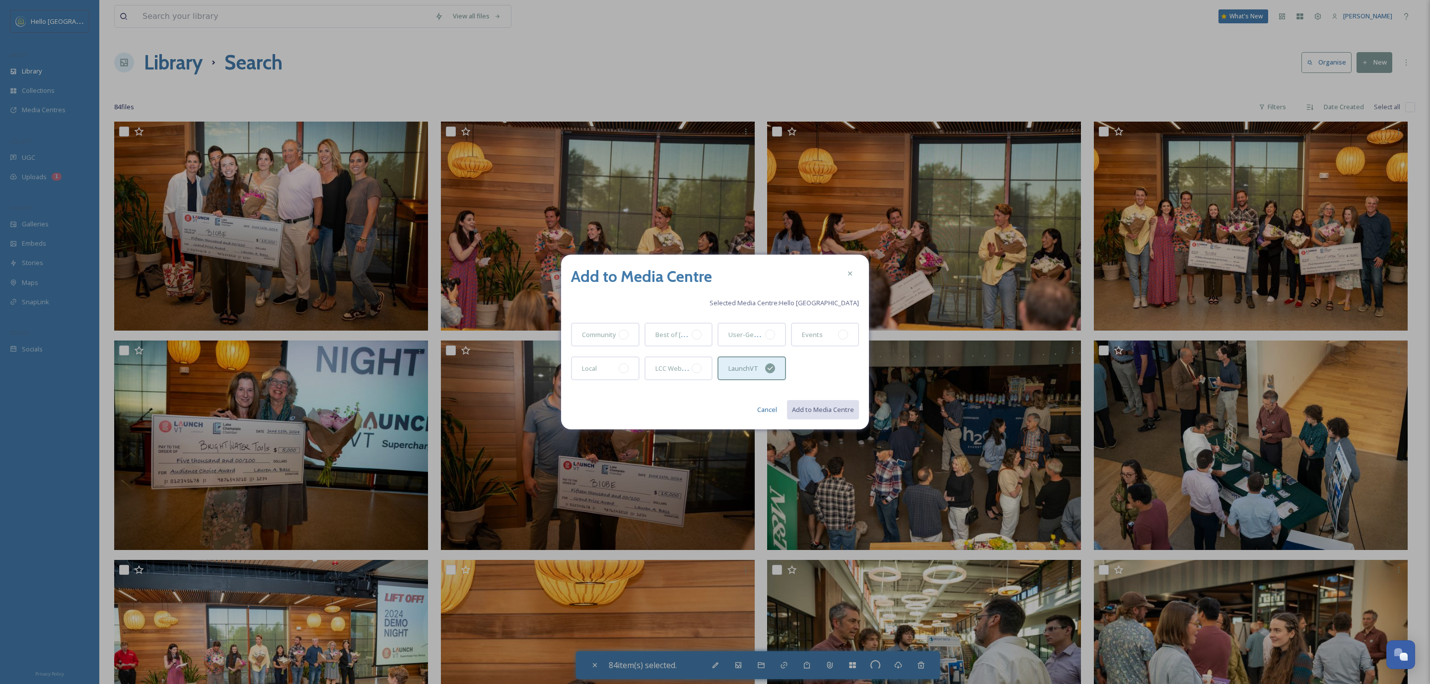
checkbox input "false"
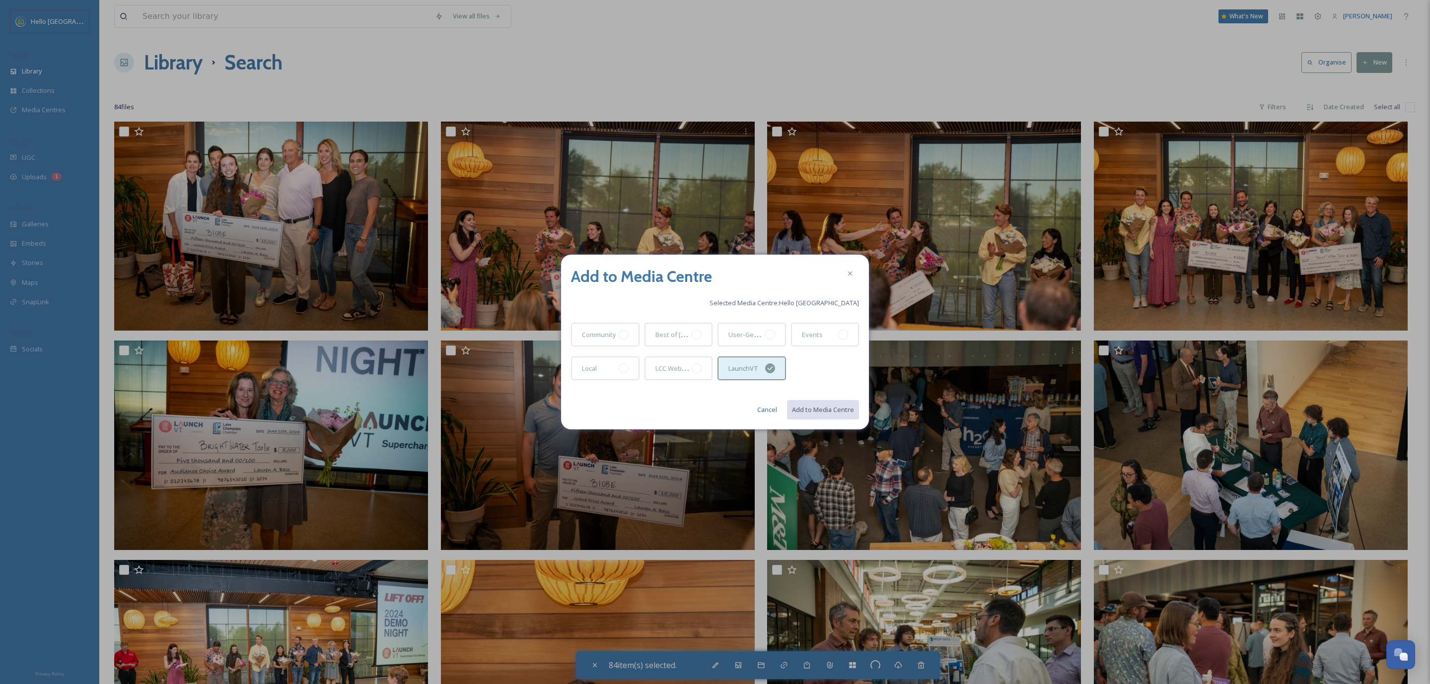
checkbox input "false"
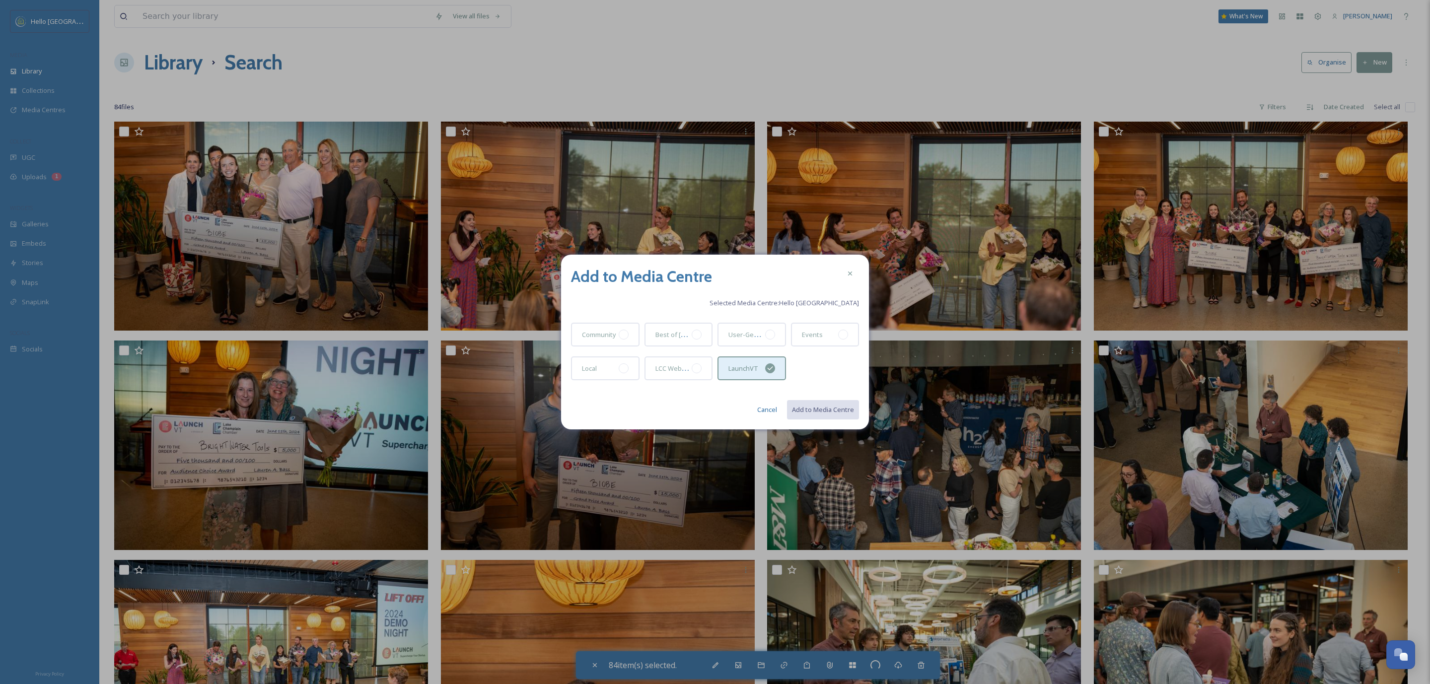
checkbox input "false"
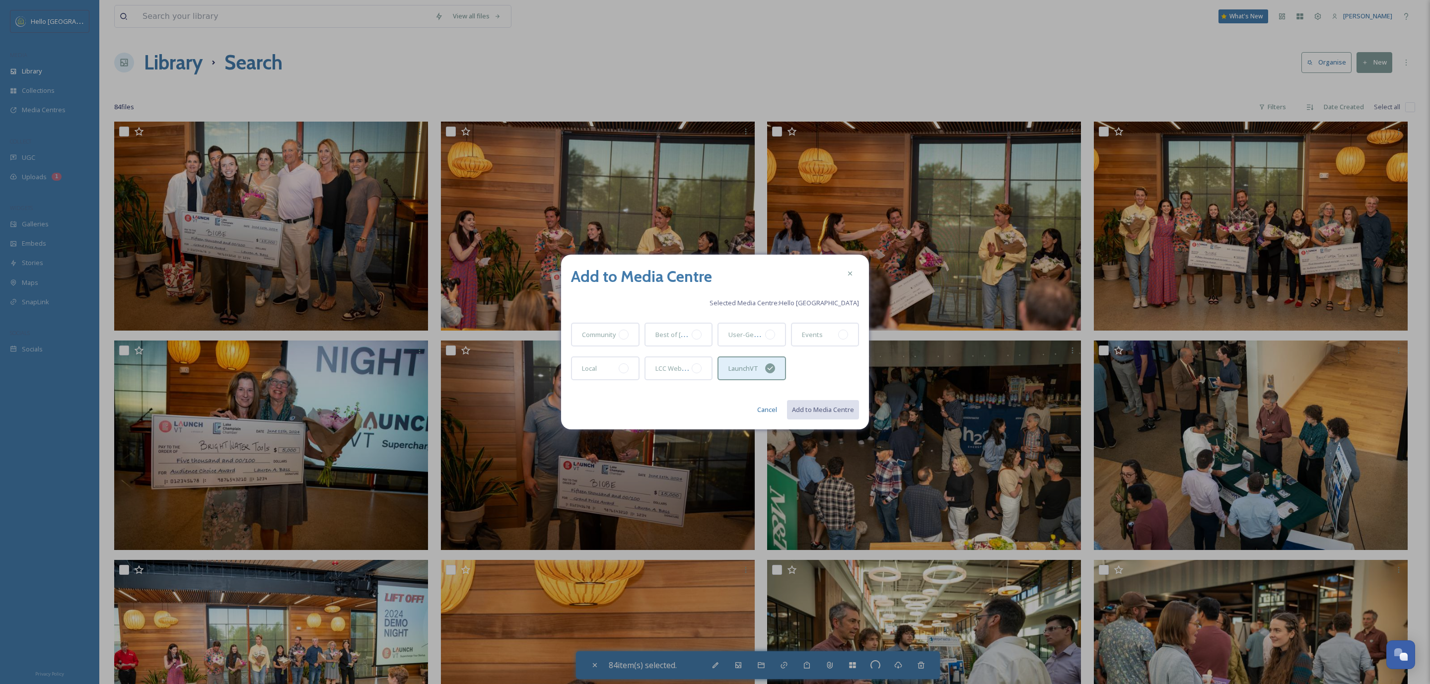
checkbox input "false"
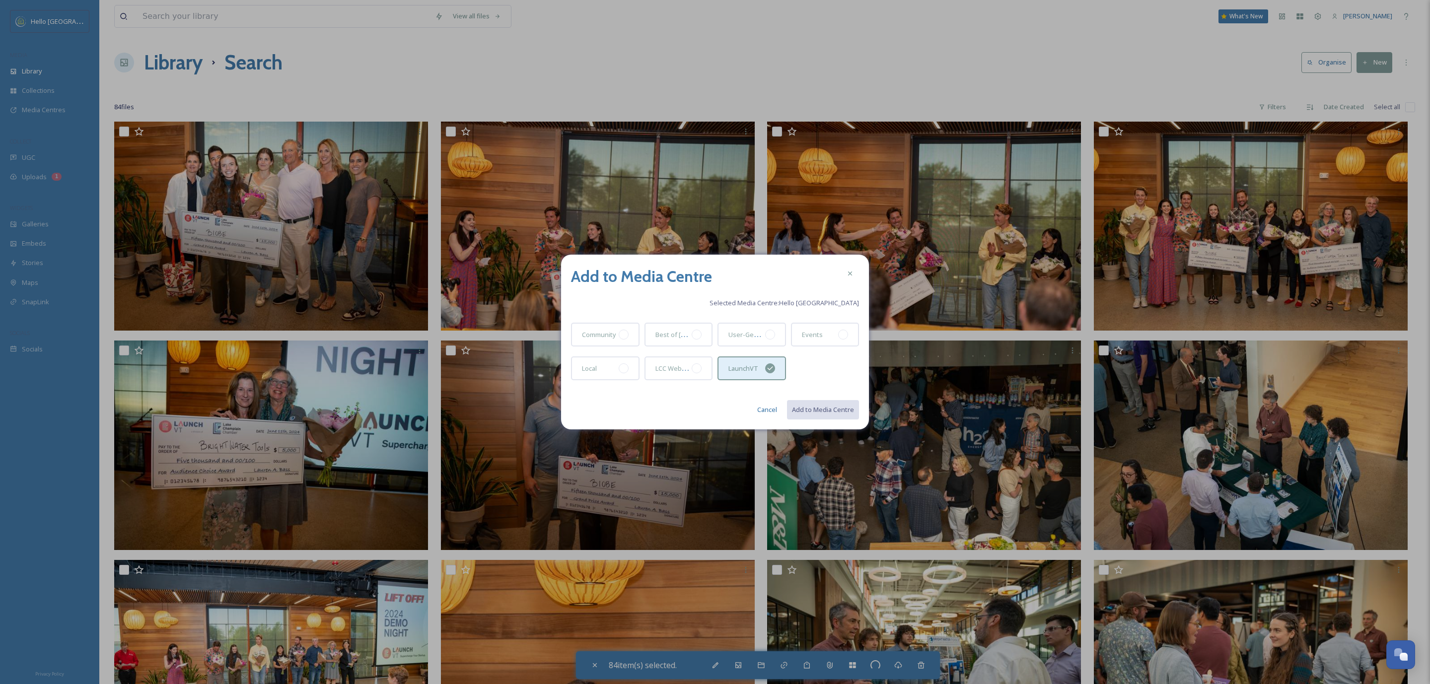
checkbox input "false"
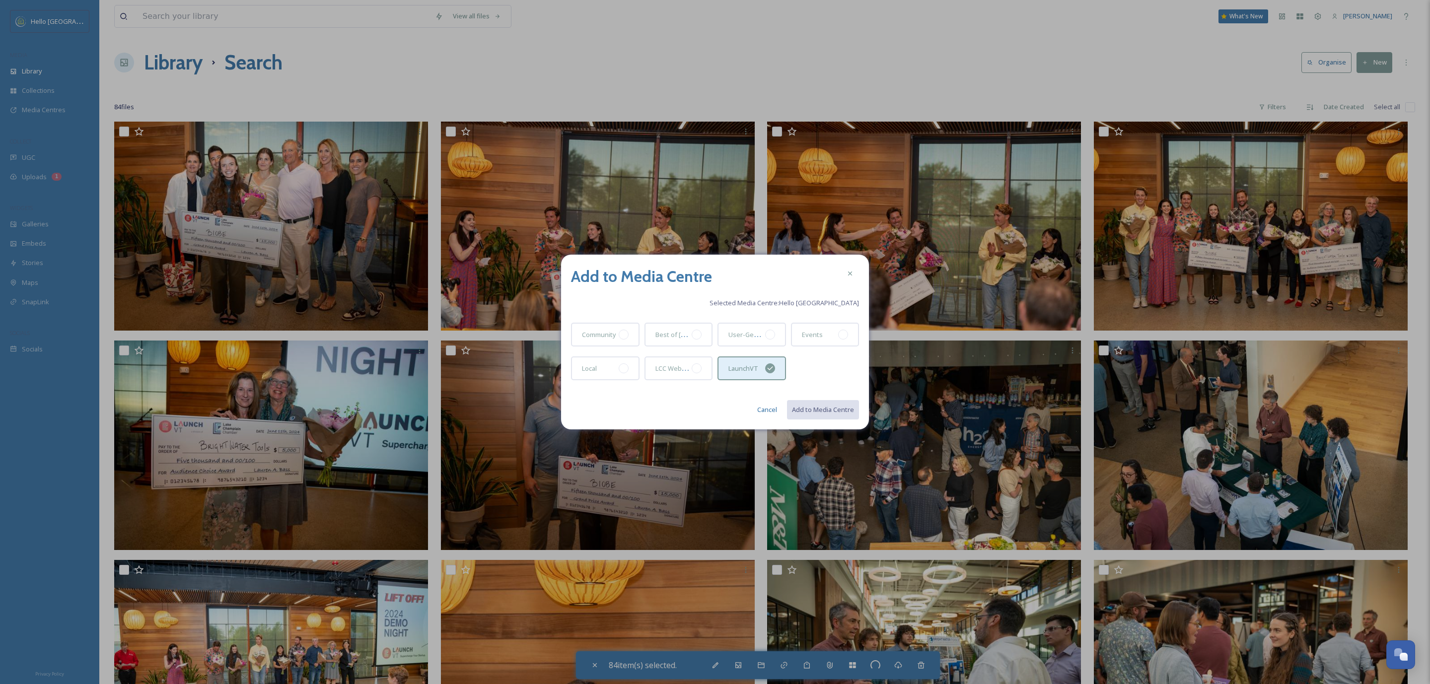
checkbox input "false"
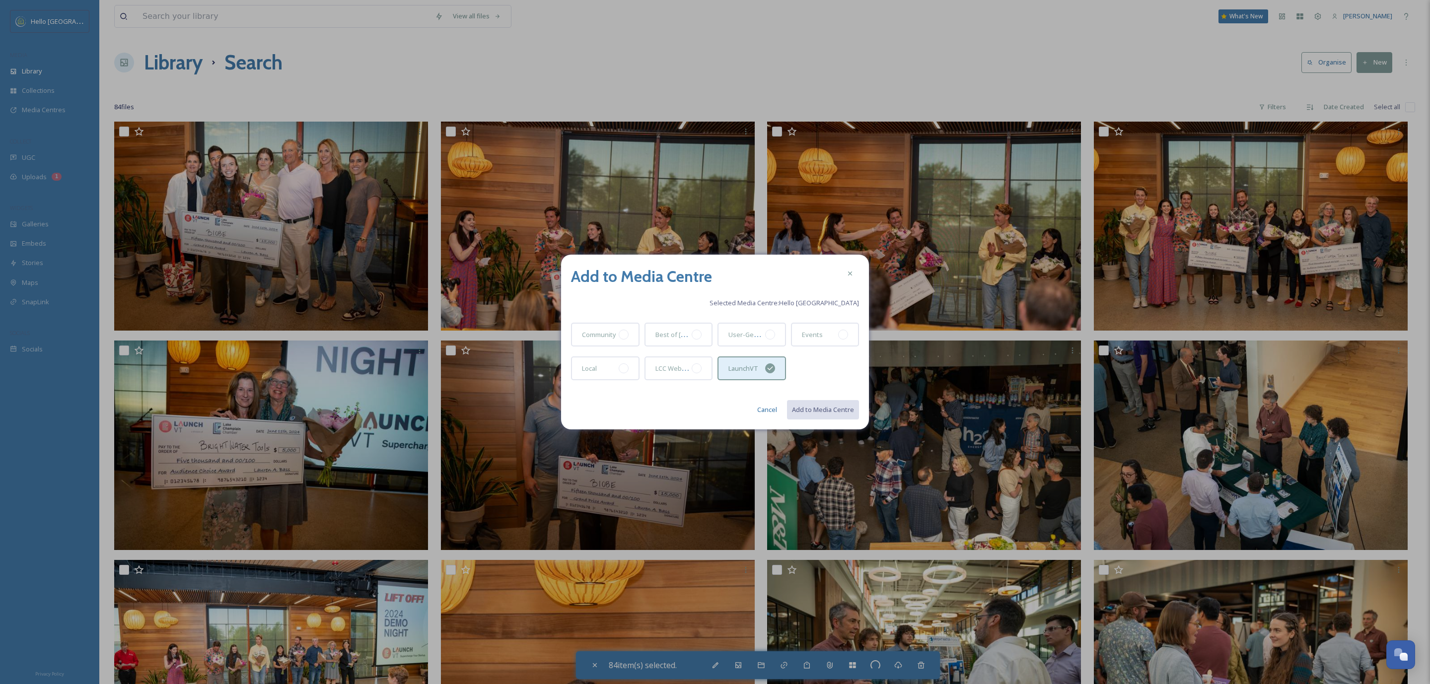
checkbox input "false"
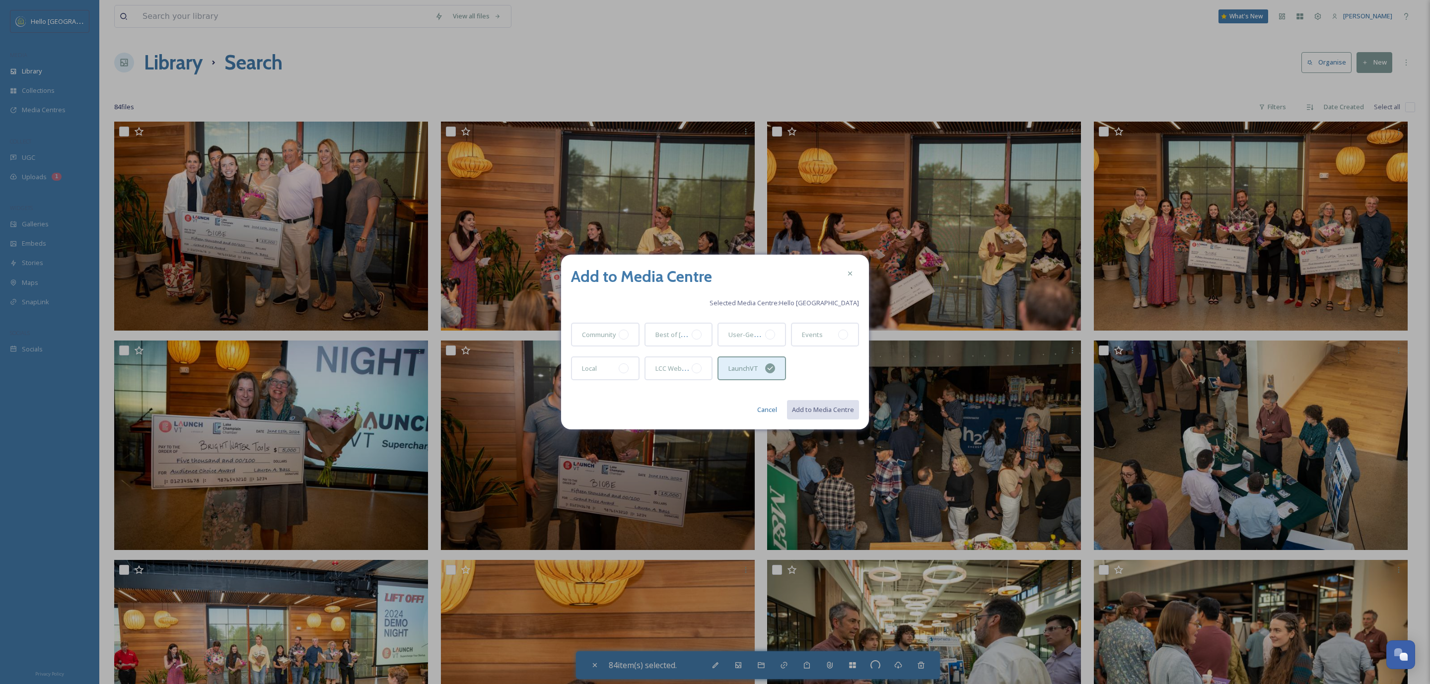
checkbox input "false"
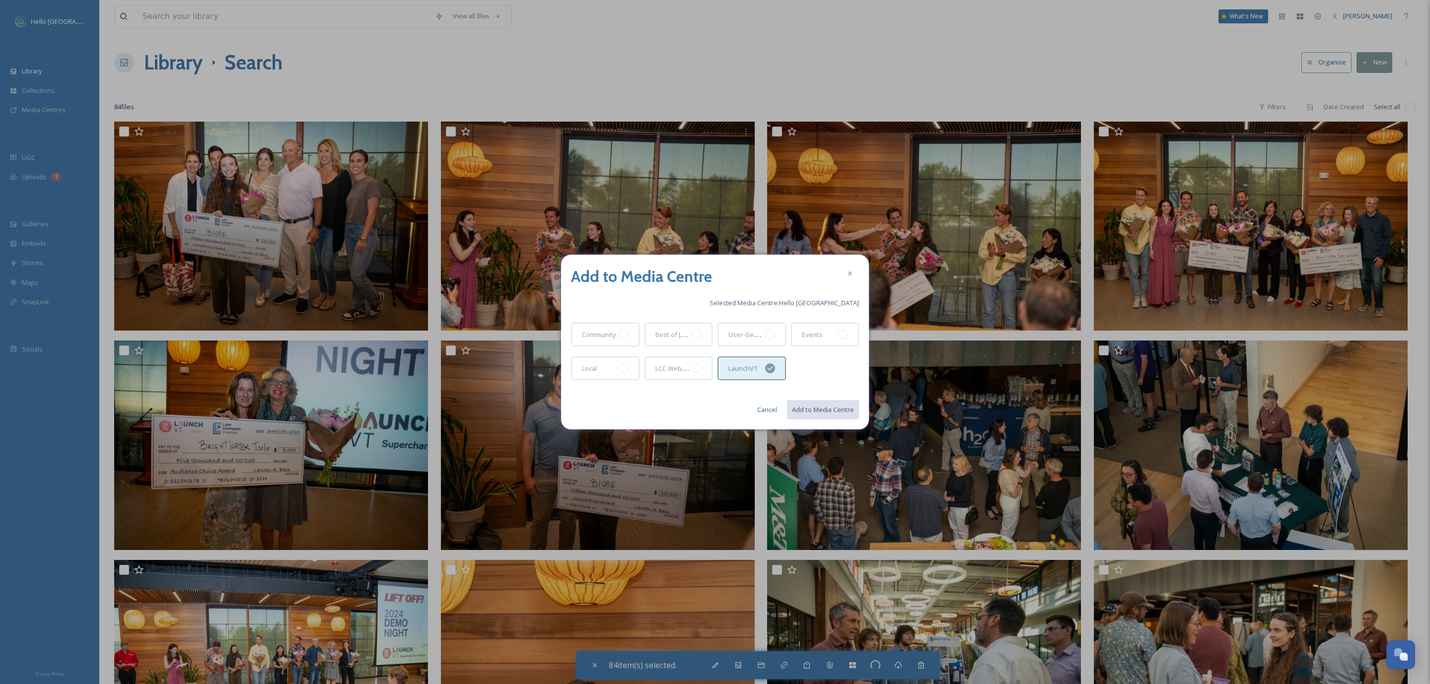
checkbox input "false"
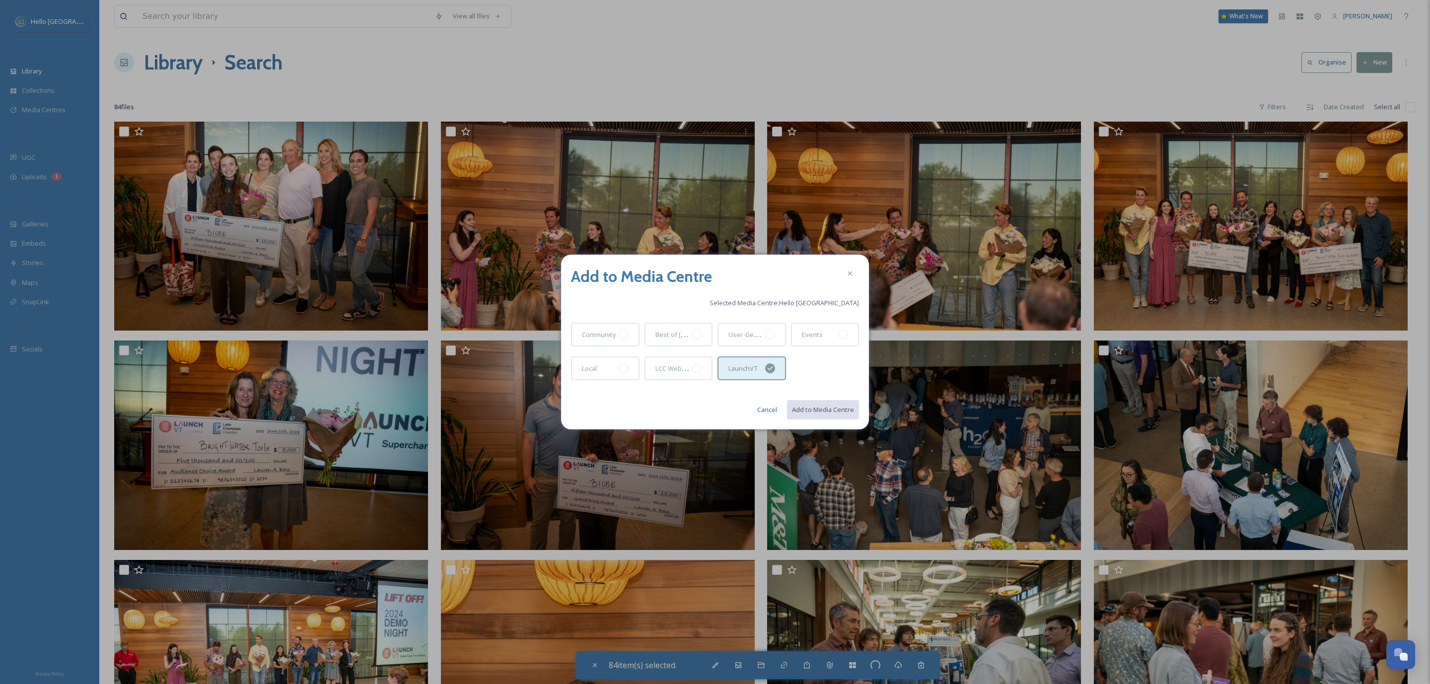
checkbox input "false"
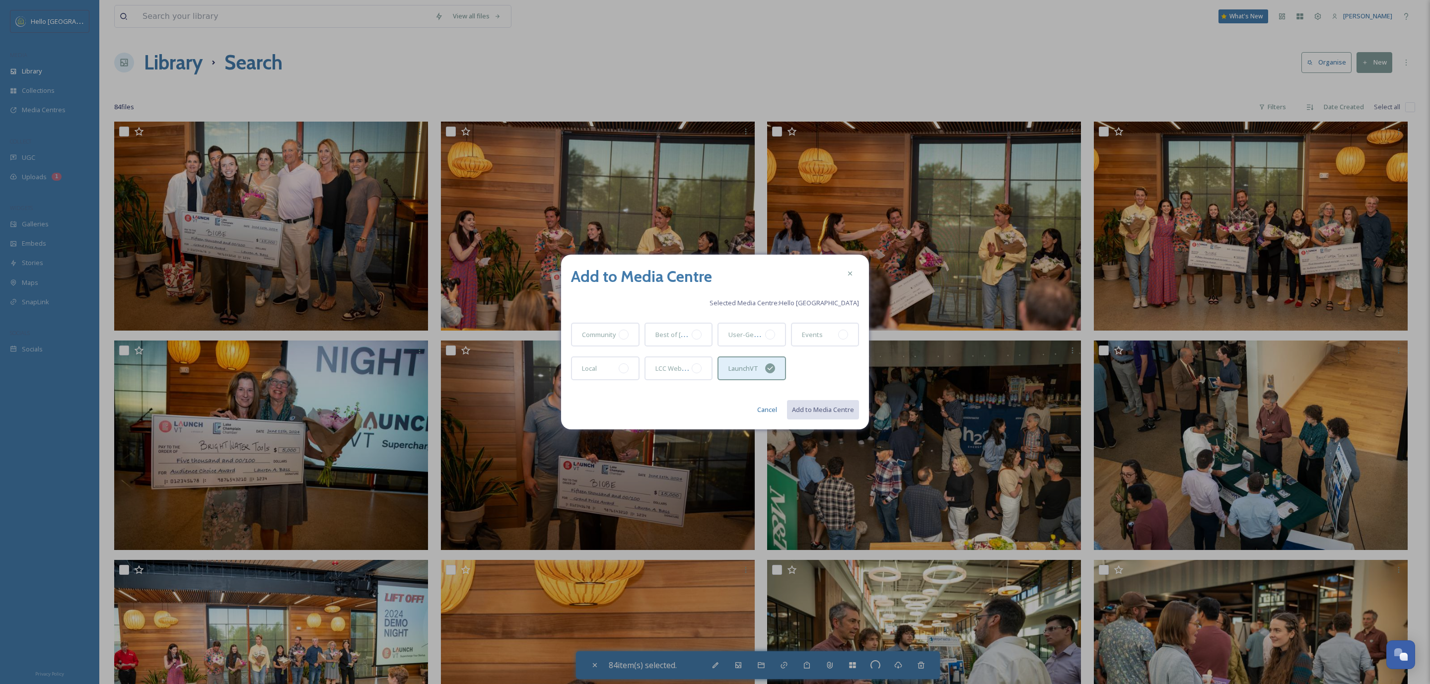
checkbox input "false"
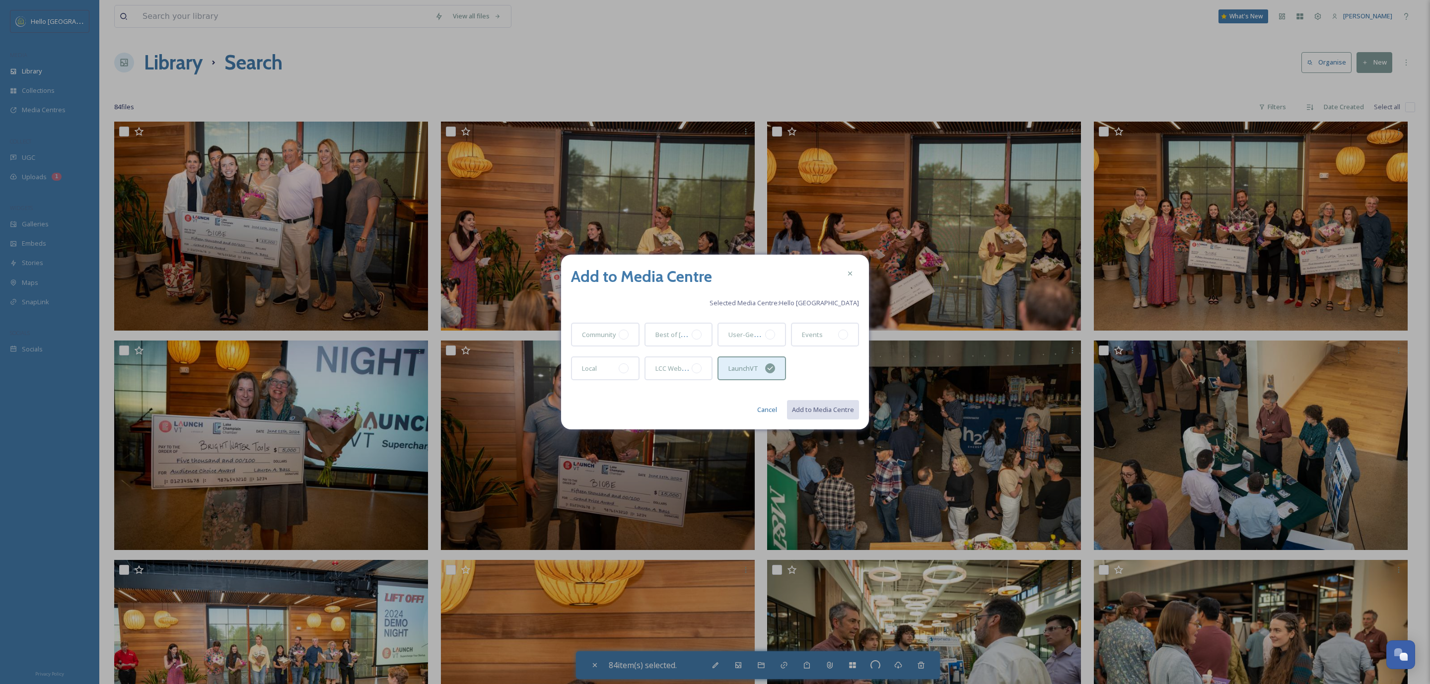
checkbox input "false"
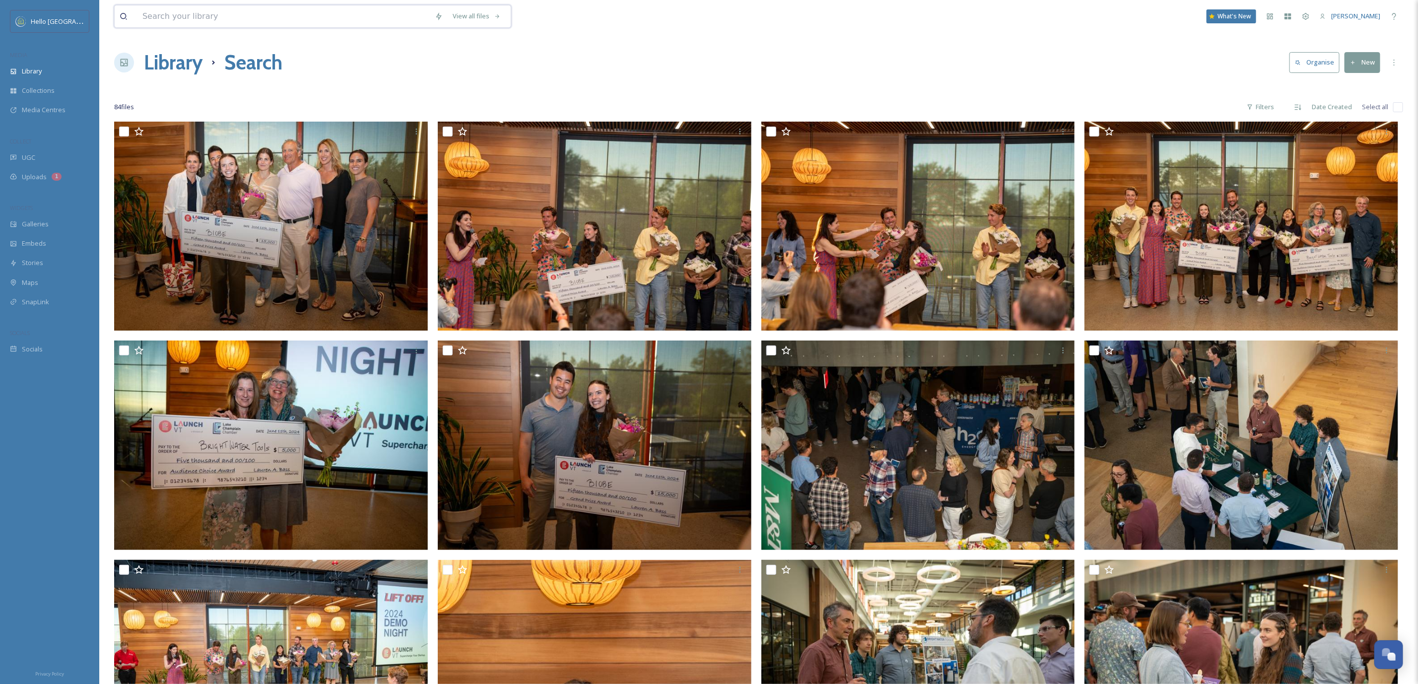
click at [185, 17] on input at bounding box center [283, 16] width 292 height 22
type input "legislative"
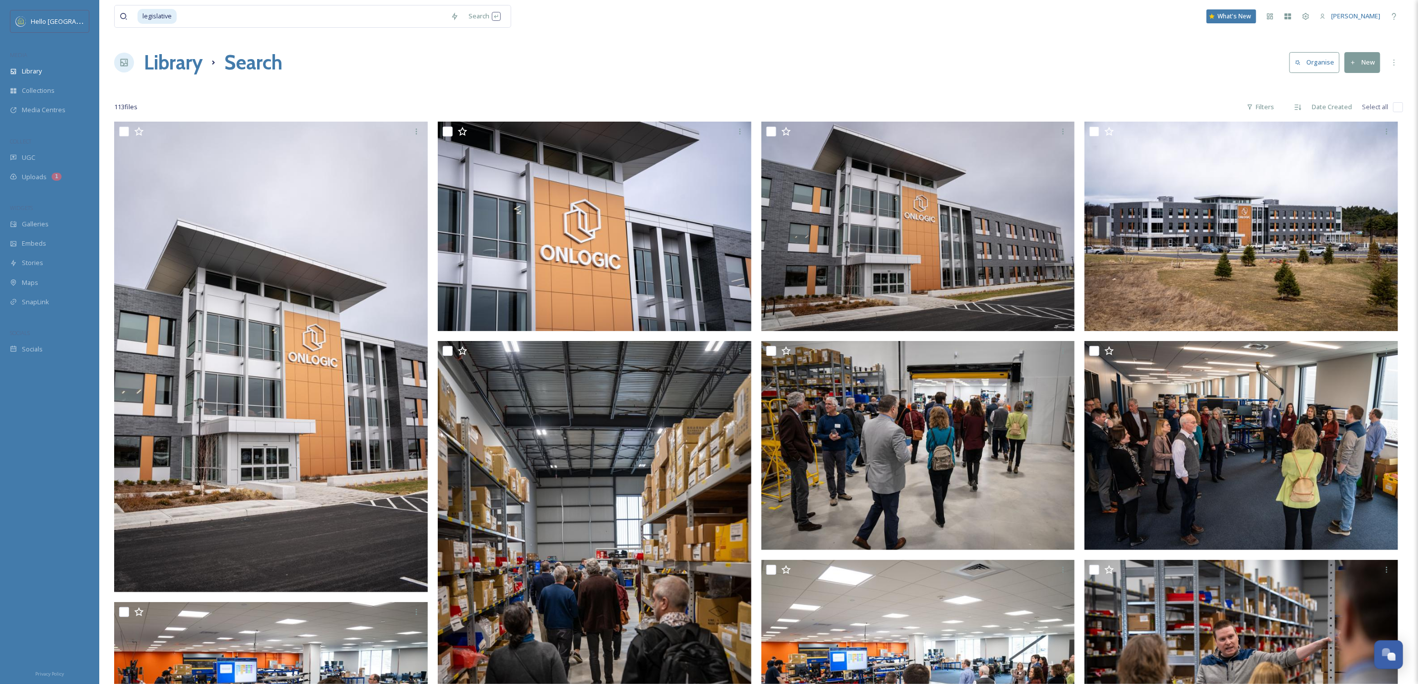
click at [654, 50] on div "Library Search Organise New" at bounding box center [758, 63] width 1289 height 30
click at [1398, 110] on input "checkbox" at bounding box center [1398, 107] width 10 height 10
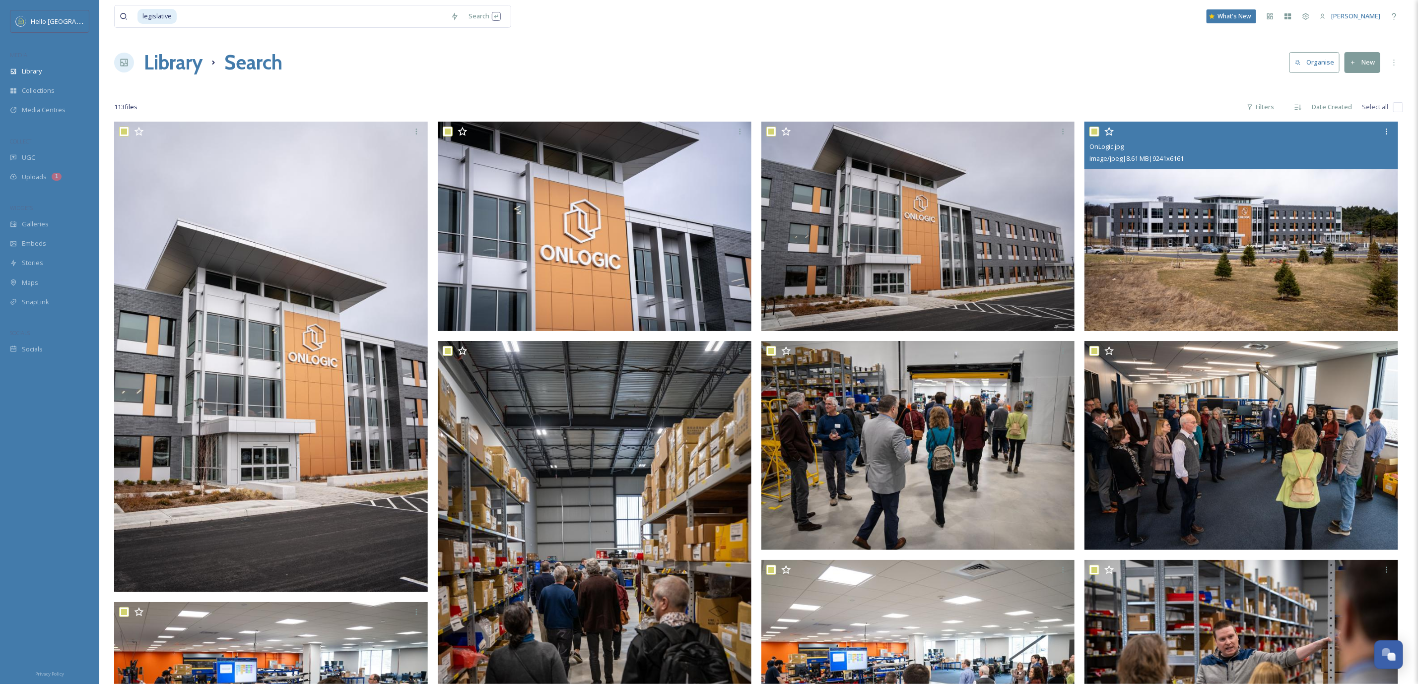
checkbox input "true"
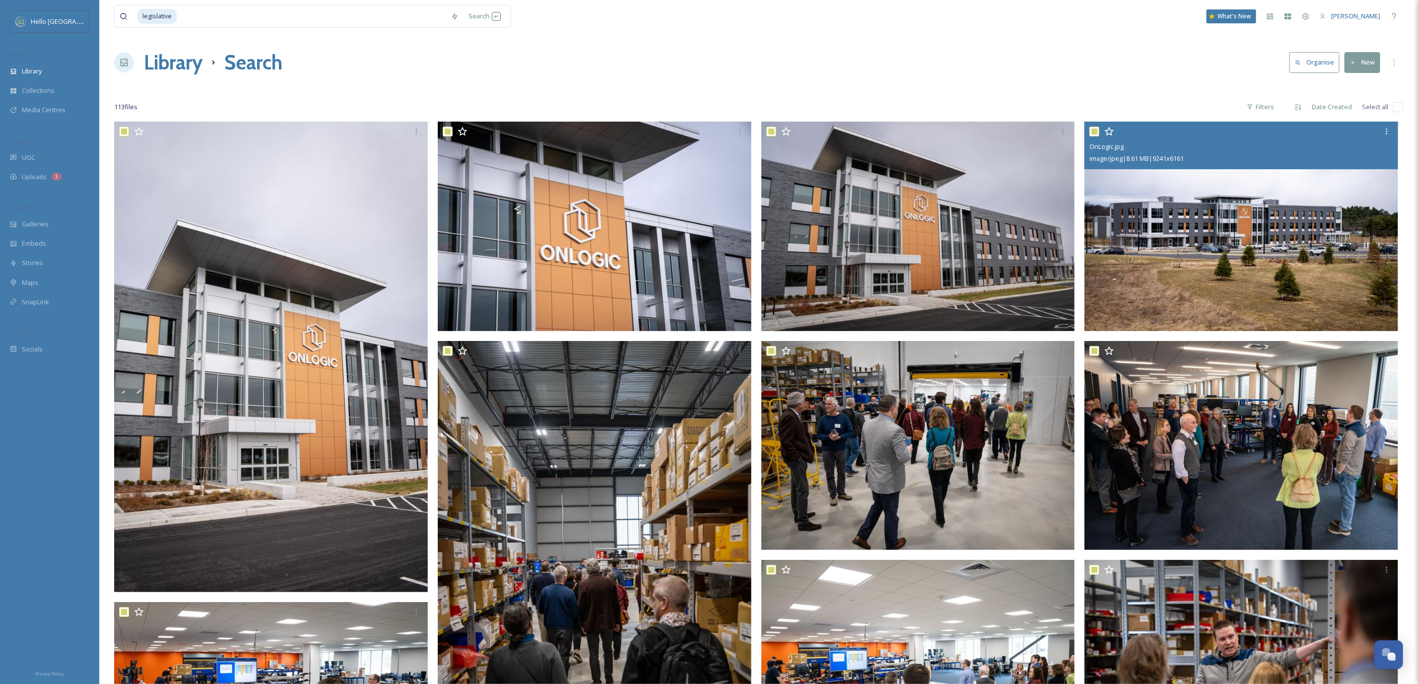
checkbox input "true"
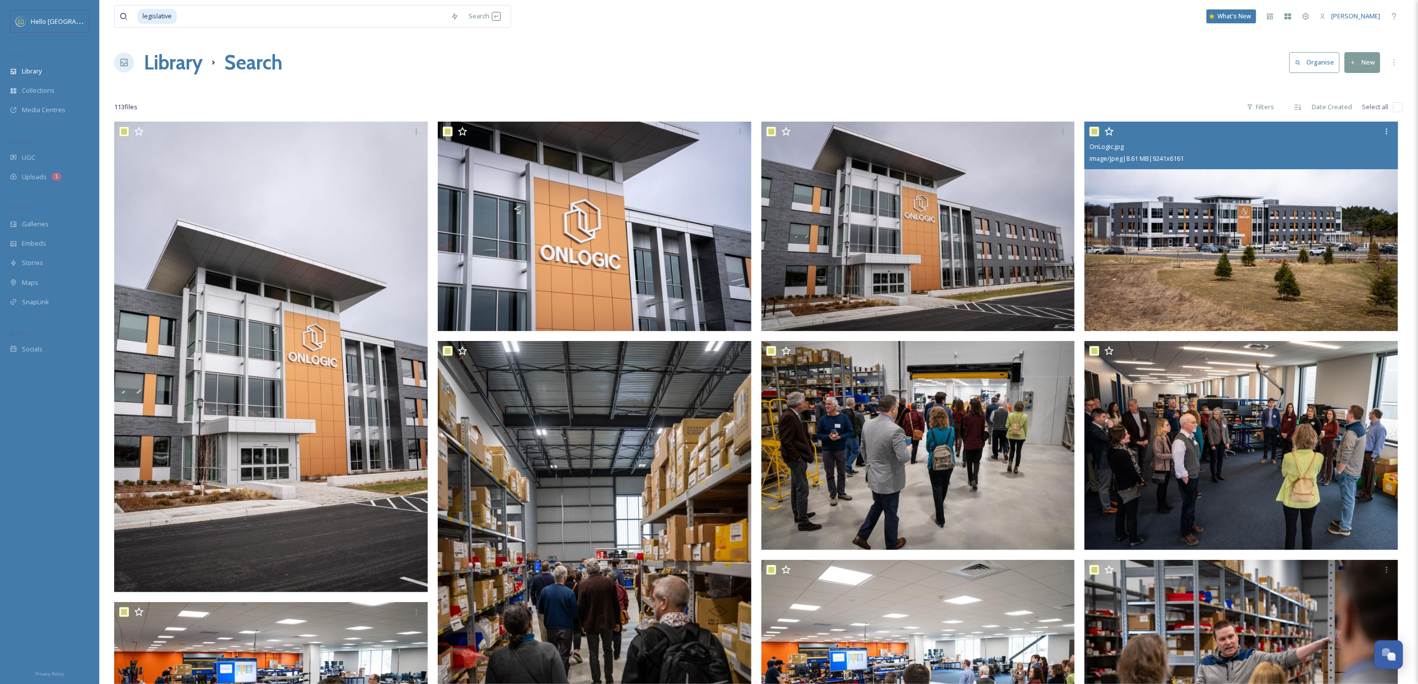
checkbox input "true"
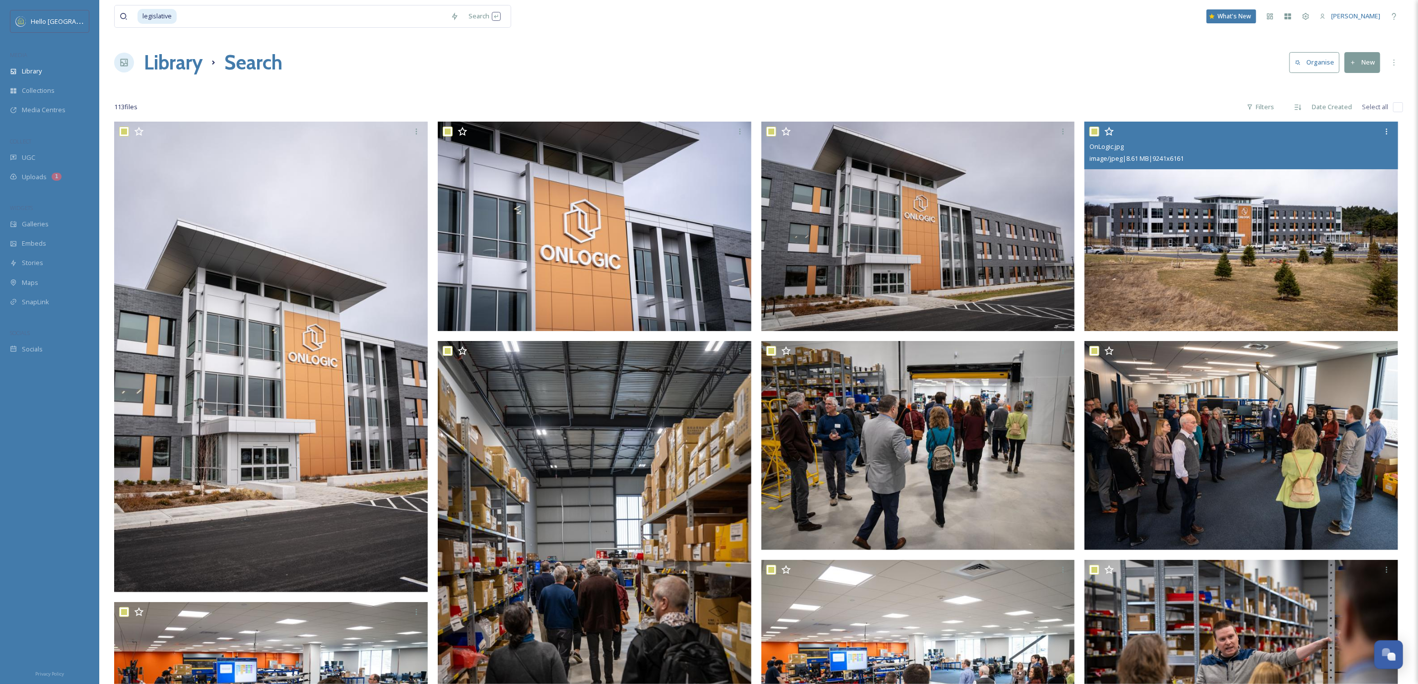
checkbox input "true"
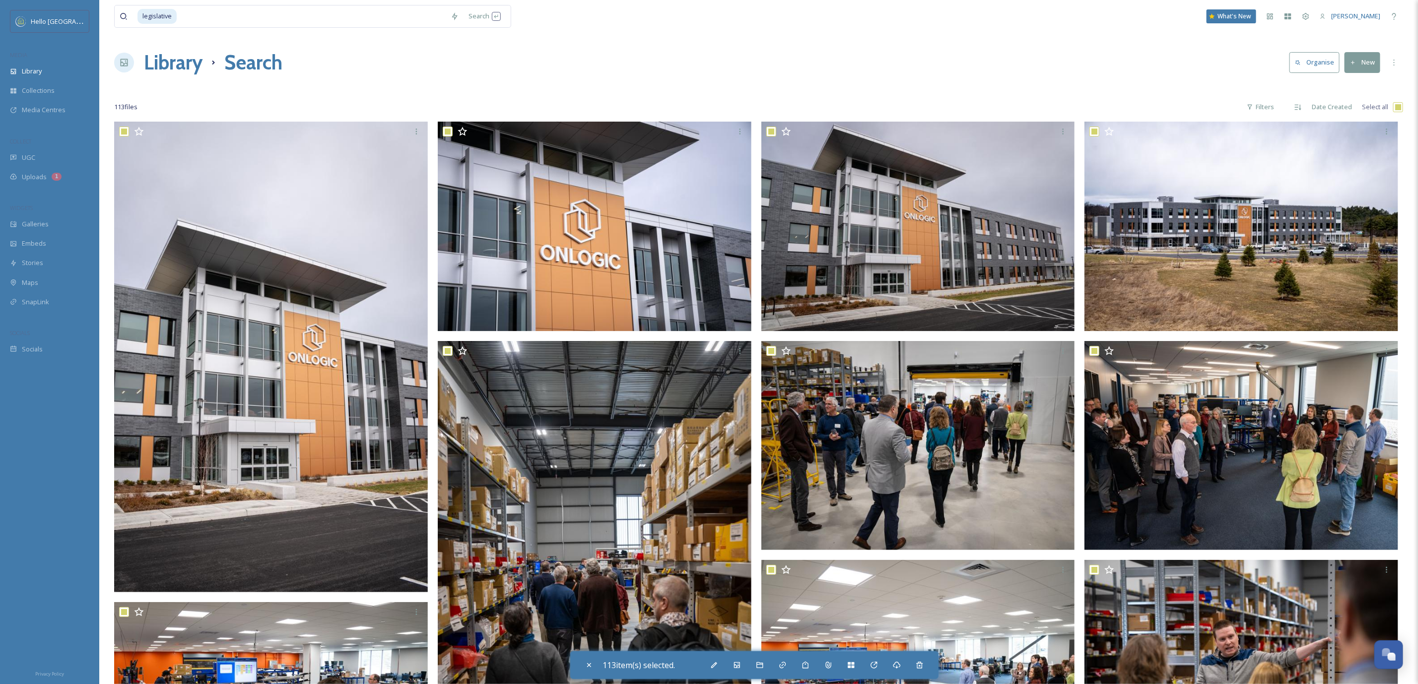
click at [1398, 111] on input "checkbox" at bounding box center [1398, 107] width 10 height 10
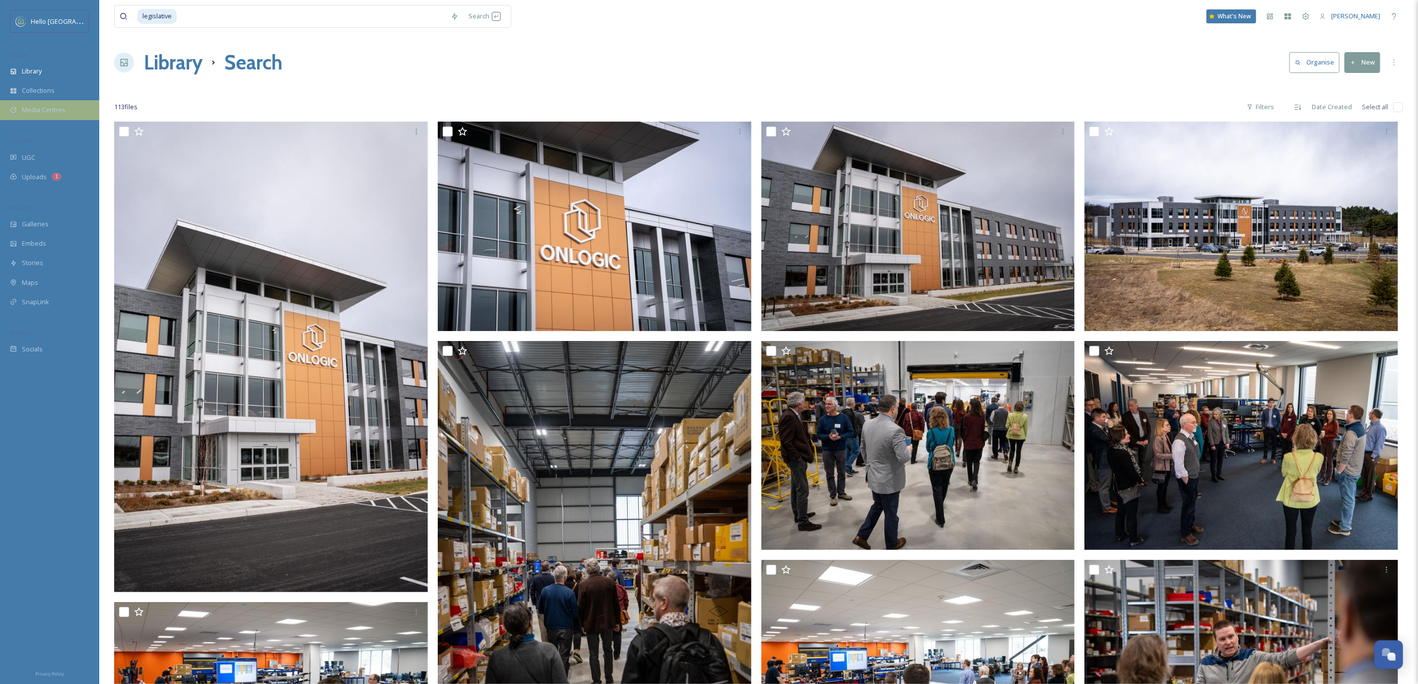
click at [41, 113] on span "Media Centres" at bounding box center [44, 109] width 44 height 9
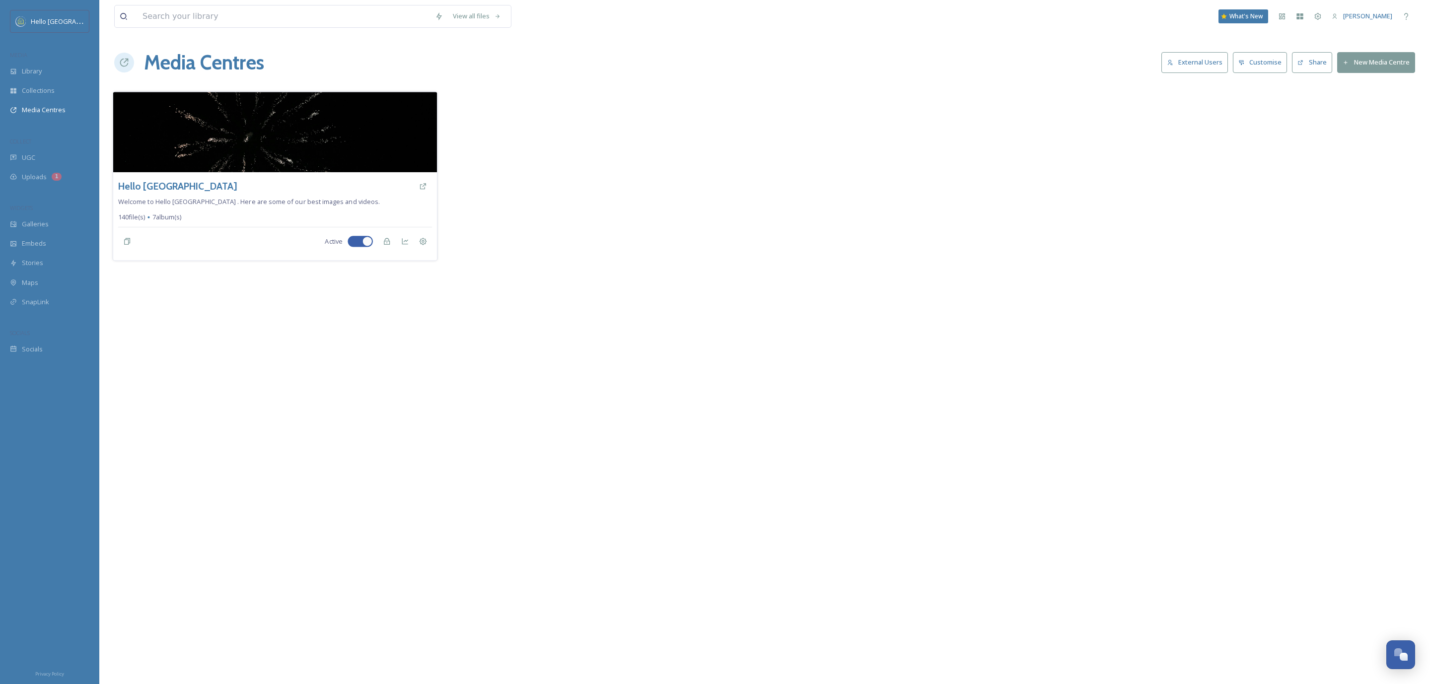
click at [178, 161] on img at bounding box center [275, 132] width 324 height 80
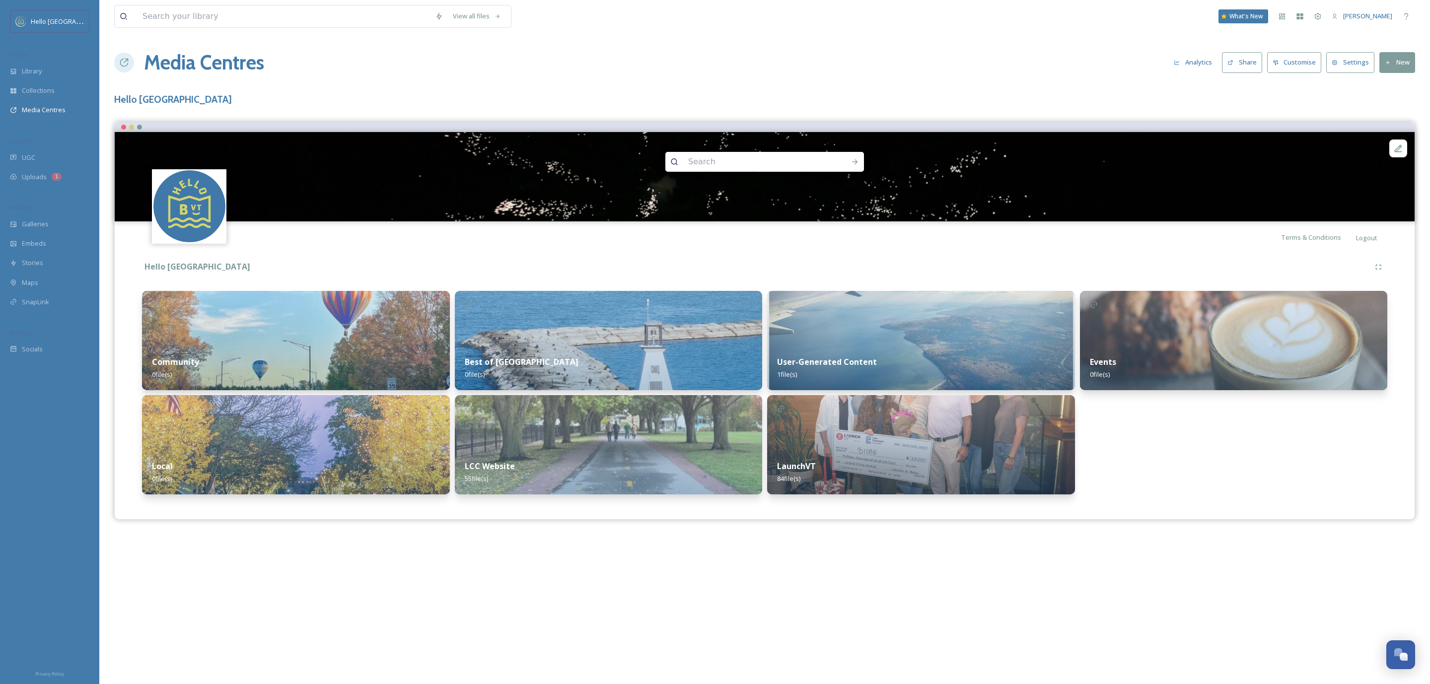
click at [1390, 57] on button "New" at bounding box center [1397, 62] width 36 height 20
click at [1380, 106] on span "Add Album" at bounding box center [1393, 104] width 32 height 9
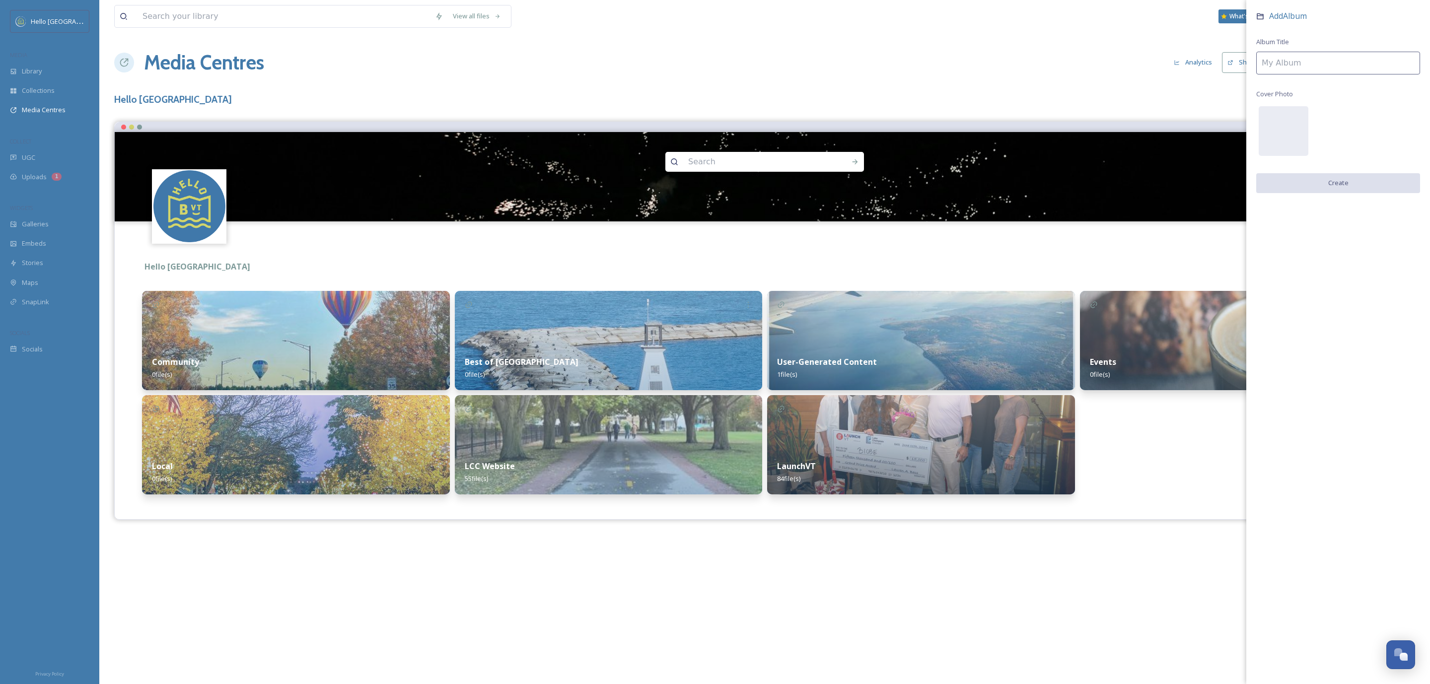
click at [1356, 73] on input at bounding box center [1338, 63] width 164 height 23
click at [1302, 186] on button "Create" at bounding box center [1338, 183] width 164 height 20
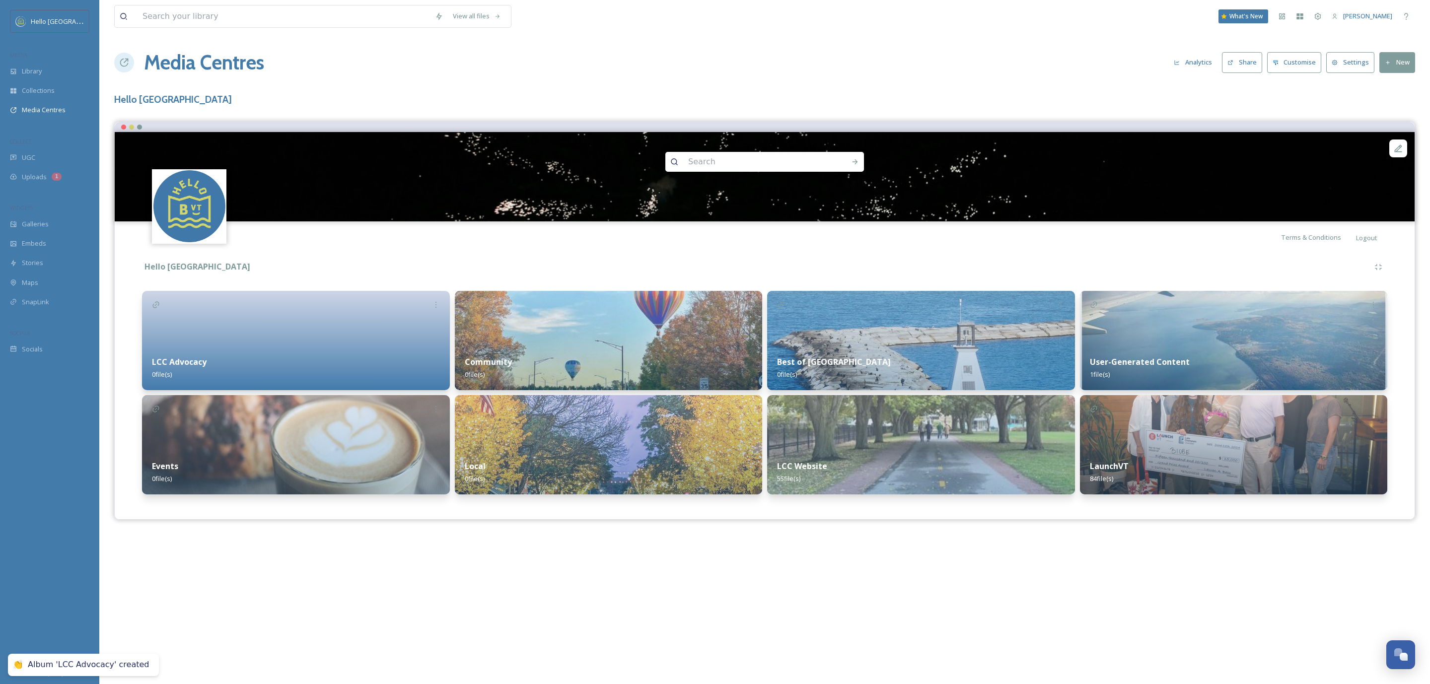
click at [214, 340] on div at bounding box center [296, 340] width 308 height 99
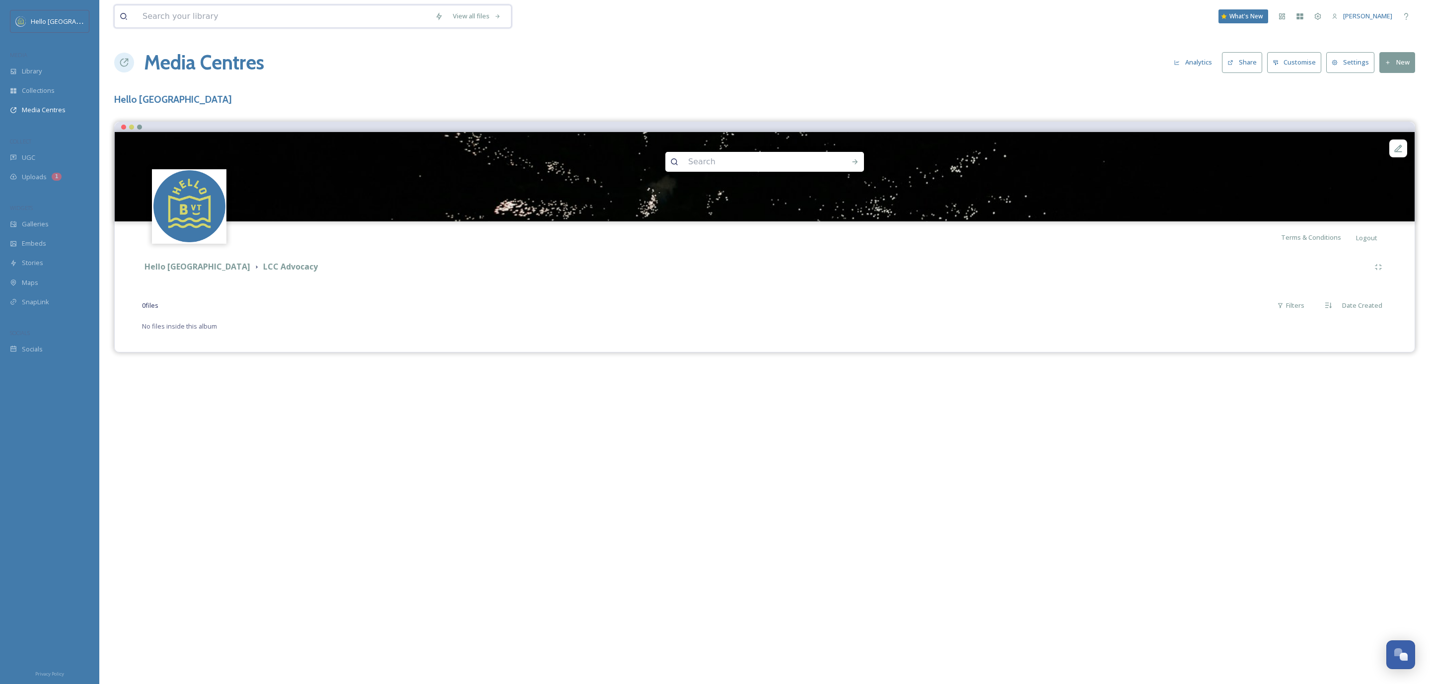
click at [205, 15] on input at bounding box center [283, 16] width 292 height 22
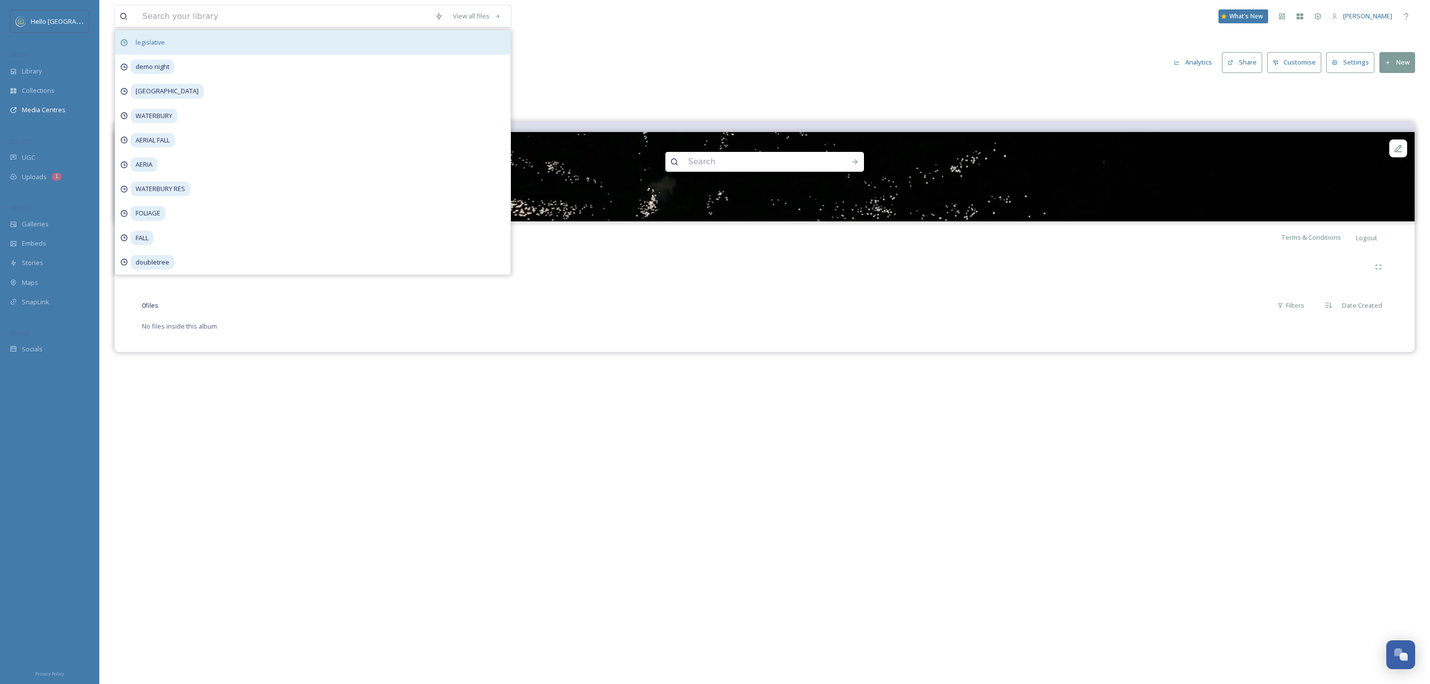
click at [154, 45] on span "legislative" at bounding box center [150, 42] width 39 height 14
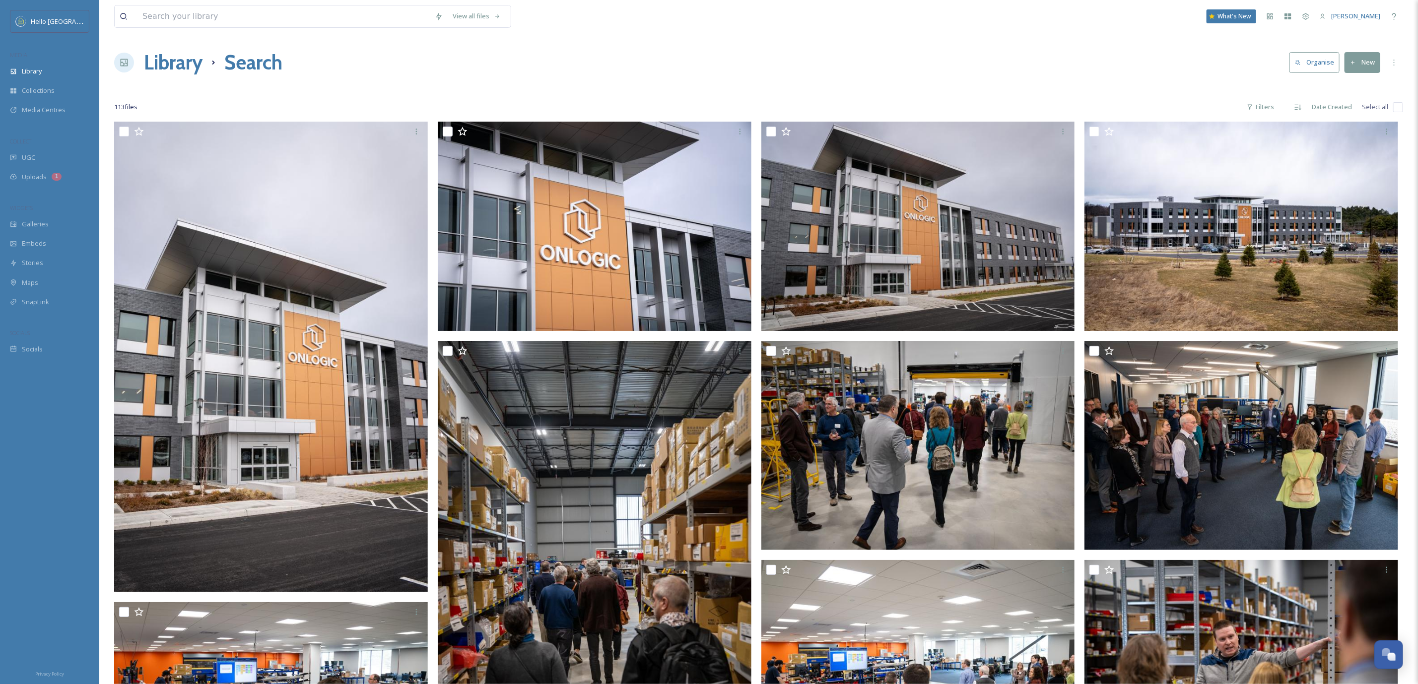
click at [1402, 111] on input "checkbox" at bounding box center [1398, 107] width 10 height 10
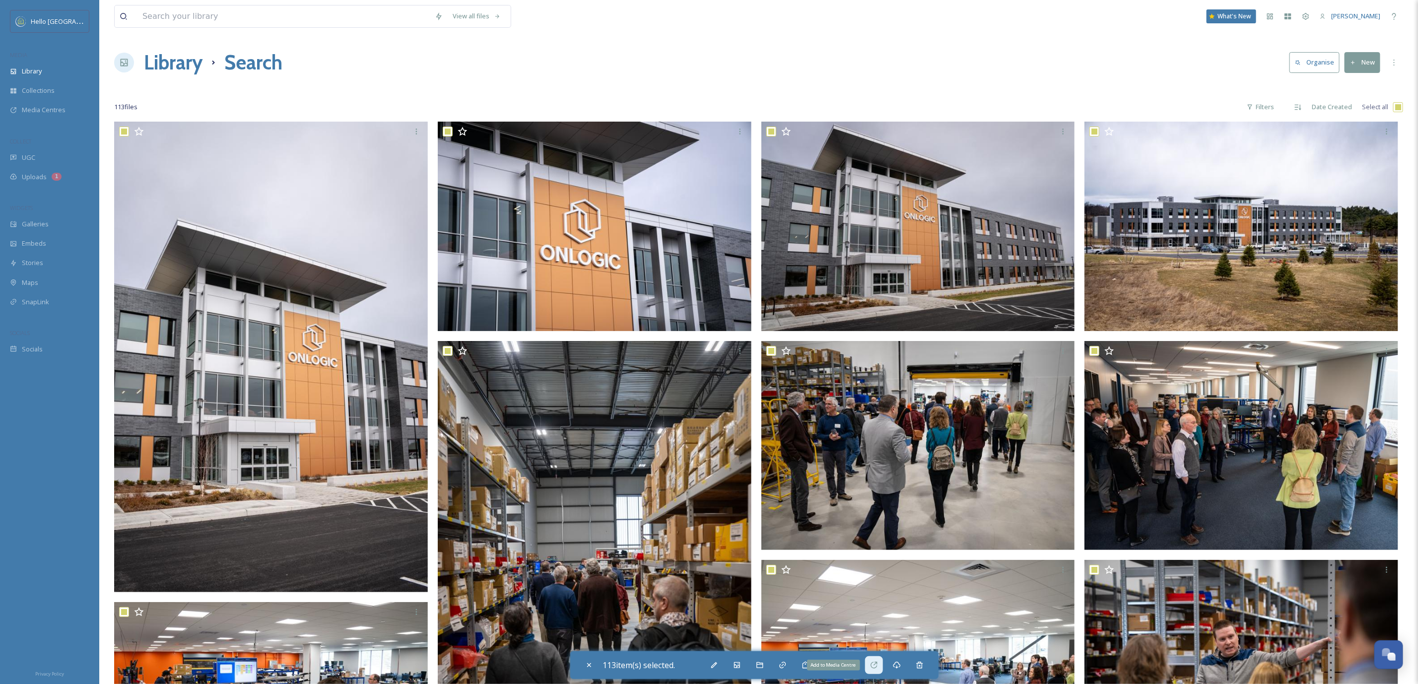
click at [876, 663] on icon at bounding box center [874, 665] width 8 height 8
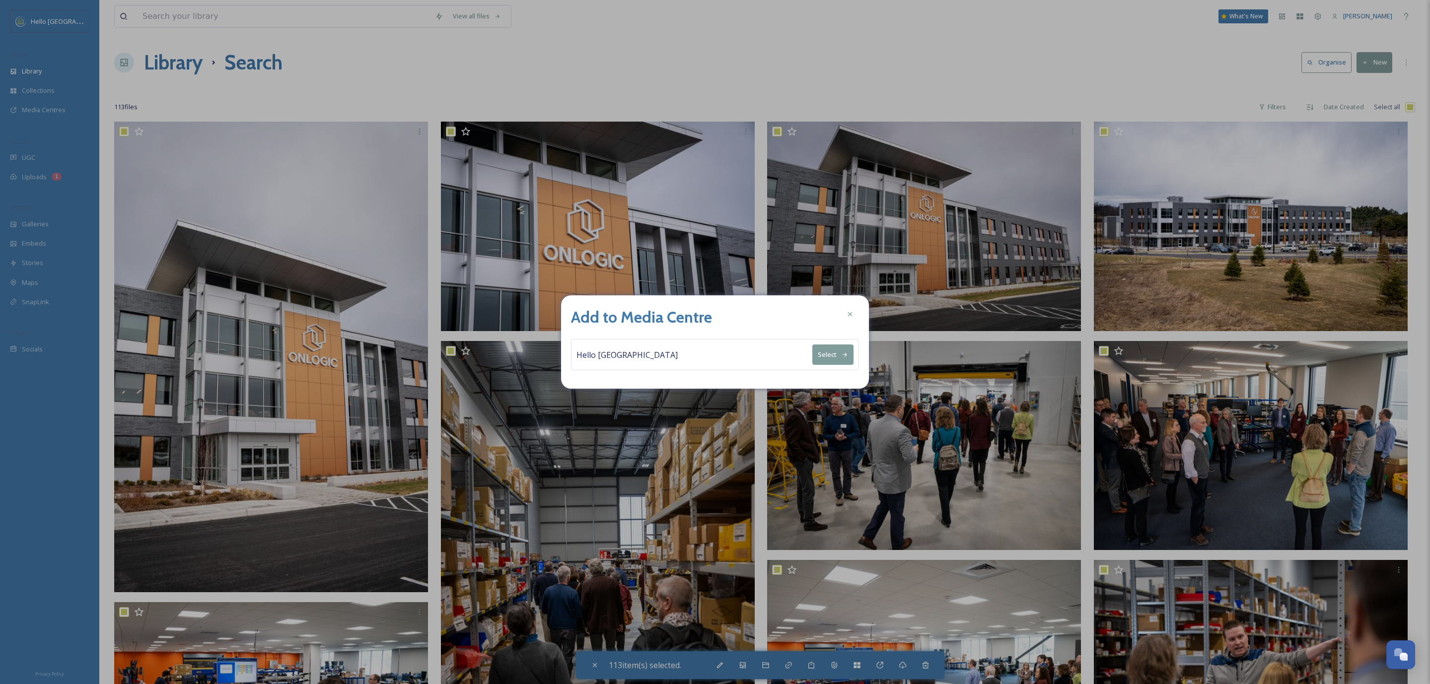
click at [785, 351] on div "Hello [GEOGRAPHIC_DATA] Select" at bounding box center [715, 354] width 288 height 31
click at [820, 353] on button "Select" at bounding box center [832, 354] width 41 height 20
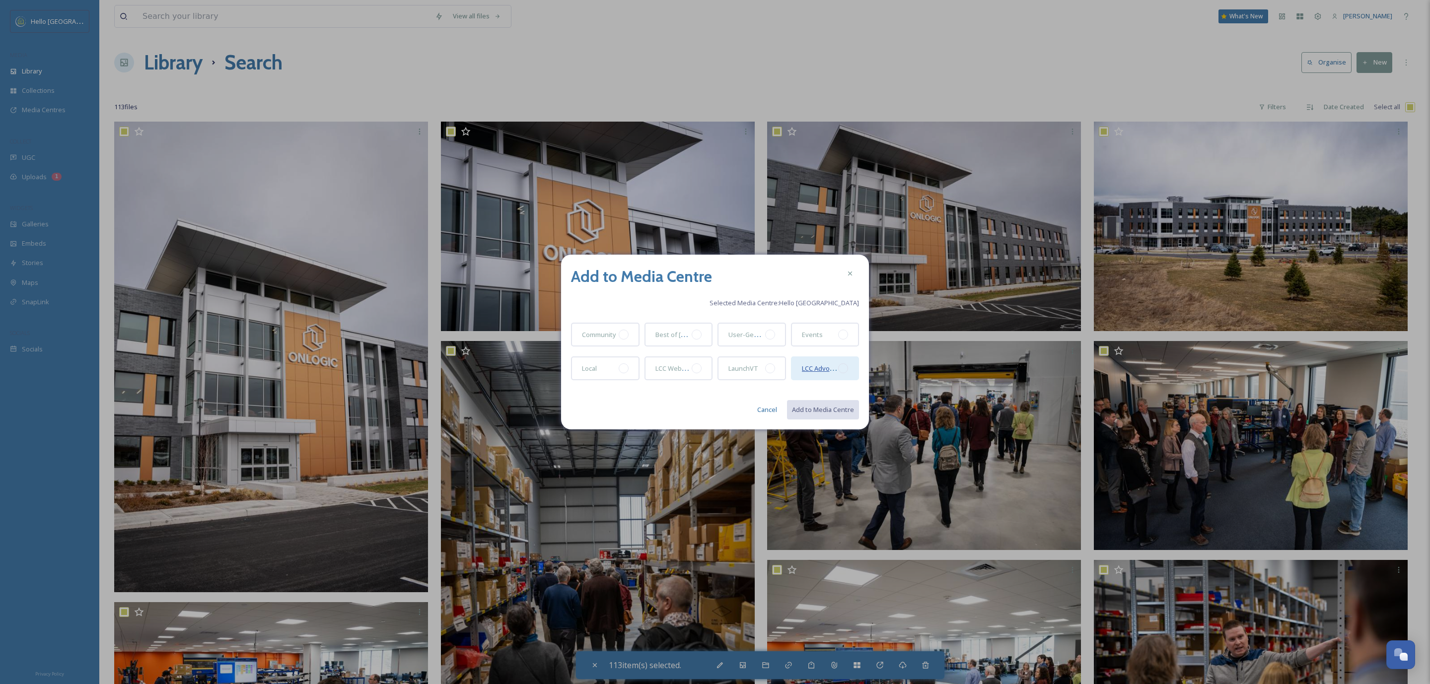
click at [837, 370] on span "LCC Advocacy" at bounding box center [822, 367] width 41 height 9
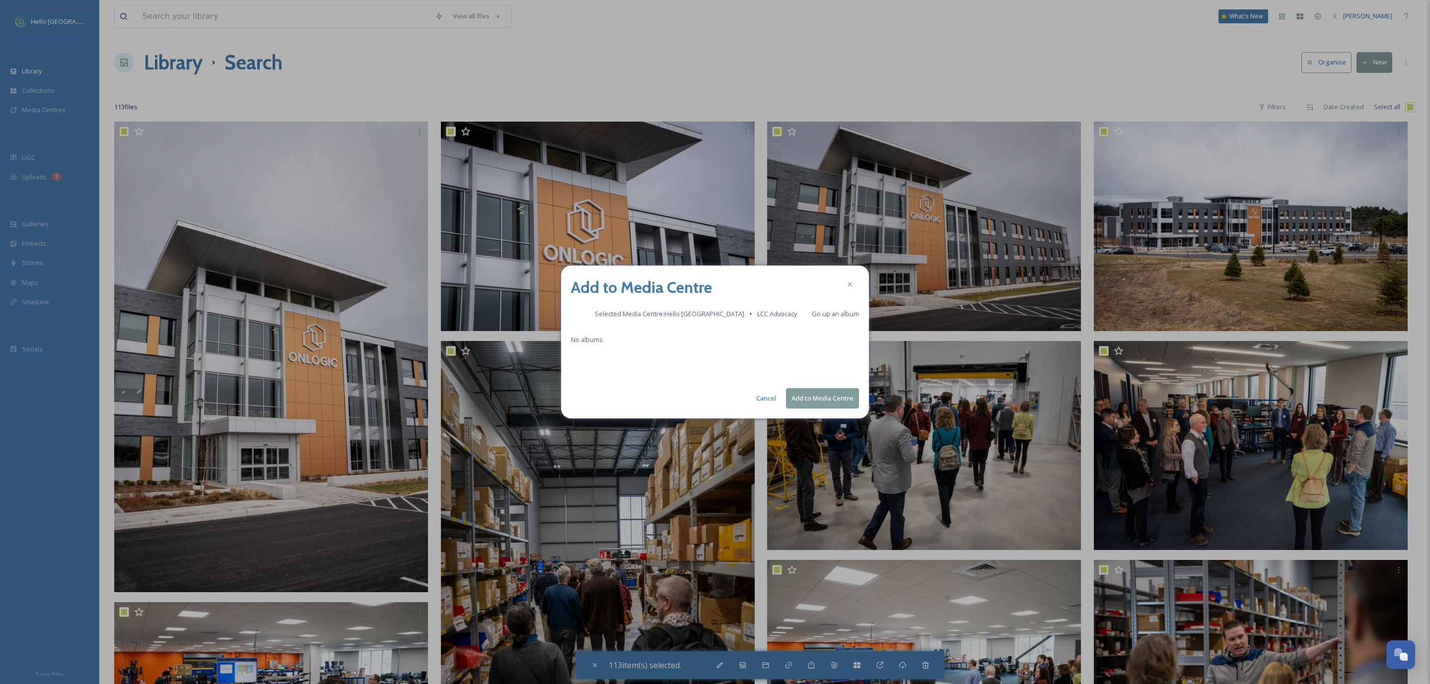
click at [818, 398] on button "Add to Media Centre" at bounding box center [822, 398] width 73 height 20
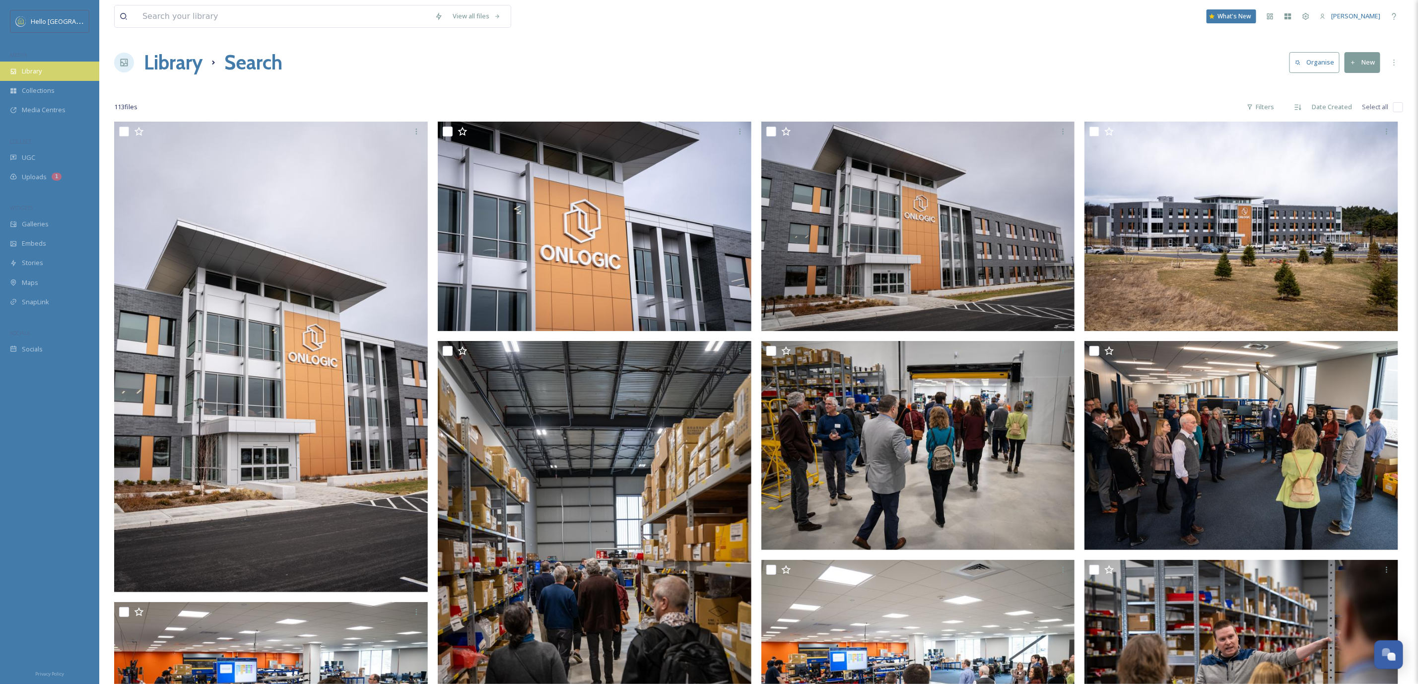
click at [42, 67] on span "Library" at bounding box center [32, 71] width 20 height 9
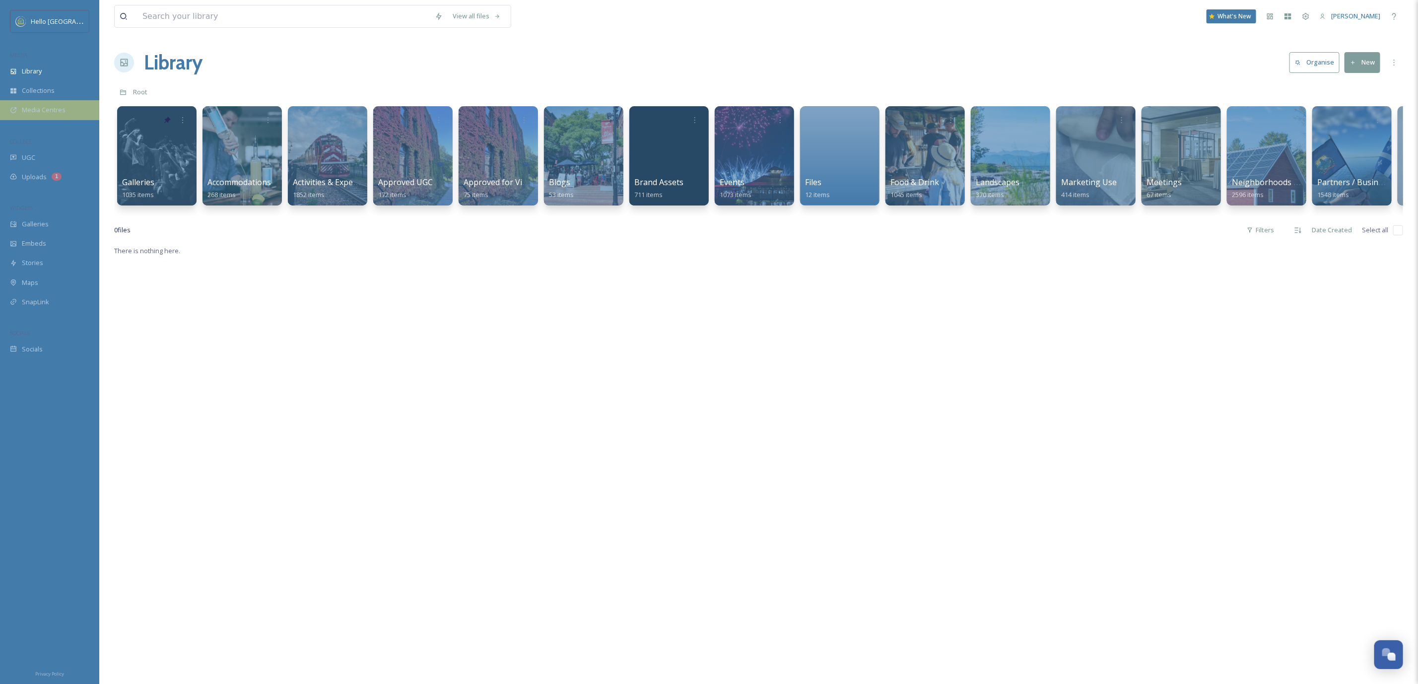
click at [51, 104] on div "Media Centres" at bounding box center [49, 109] width 99 height 19
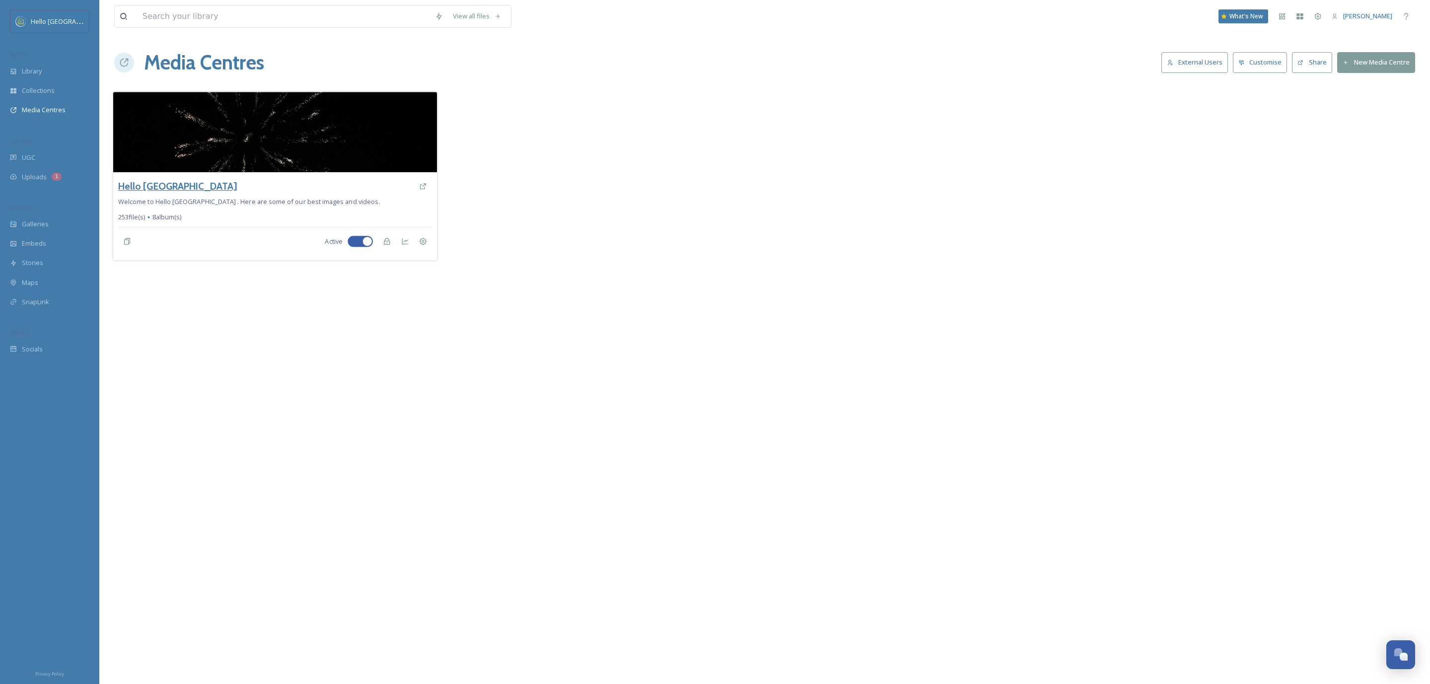
click at [159, 187] on h3 "Hello [GEOGRAPHIC_DATA]" at bounding box center [177, 186] width 119 height 14
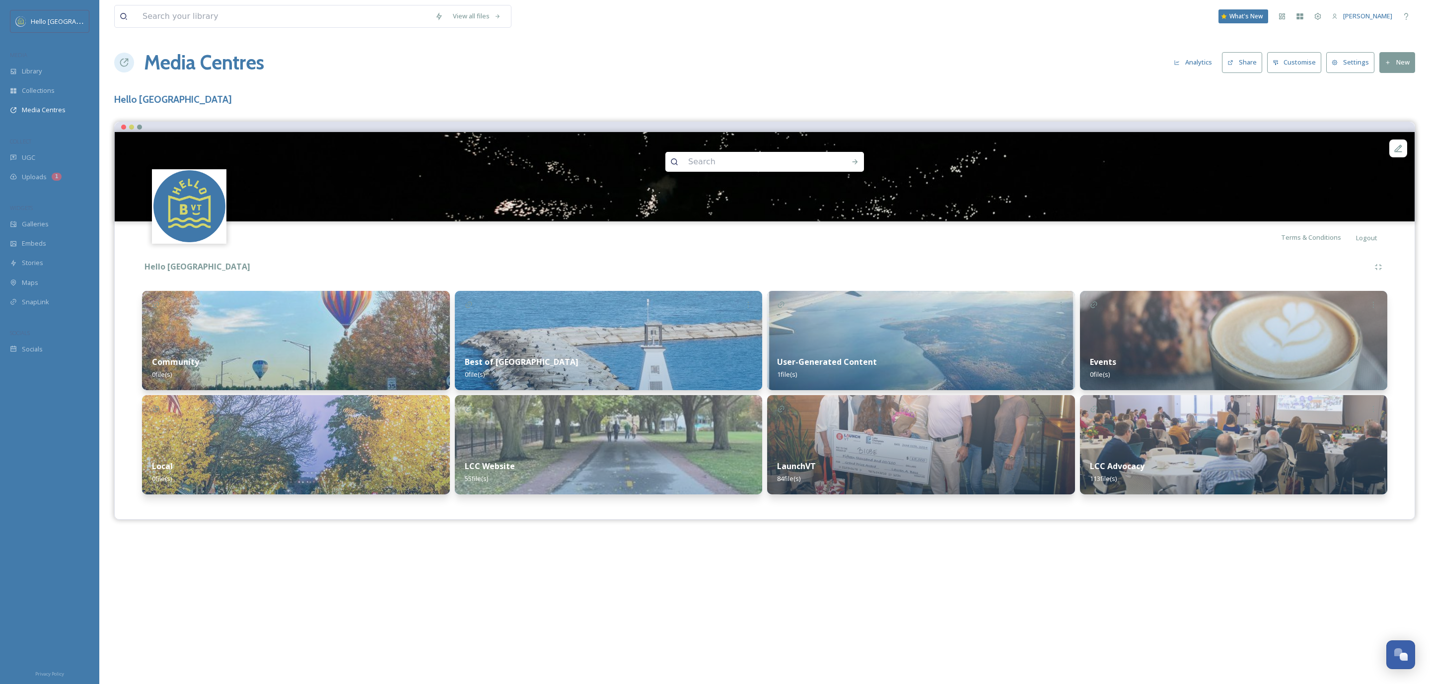
click at [560, 462] on div "LCC Website 55 file(s)" at bounding box center [609, 472] width 308 height 44
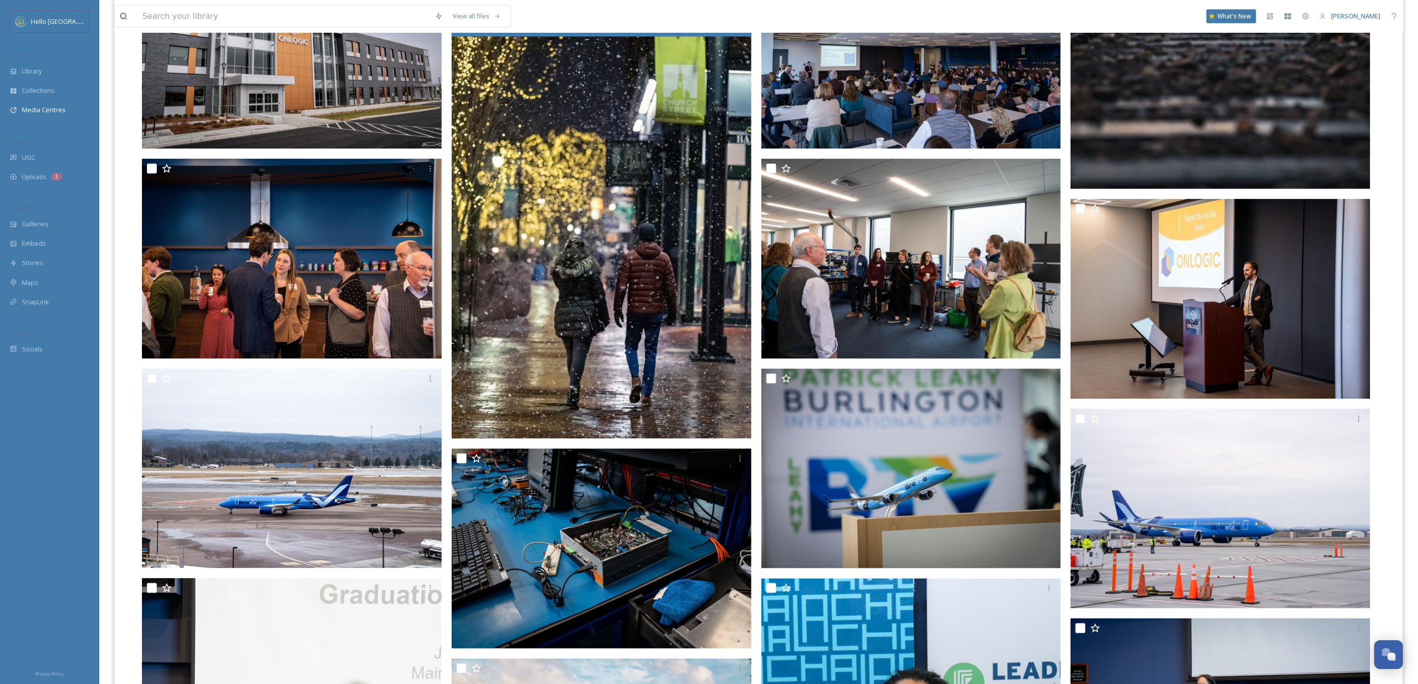
scroll to position [893, 0]
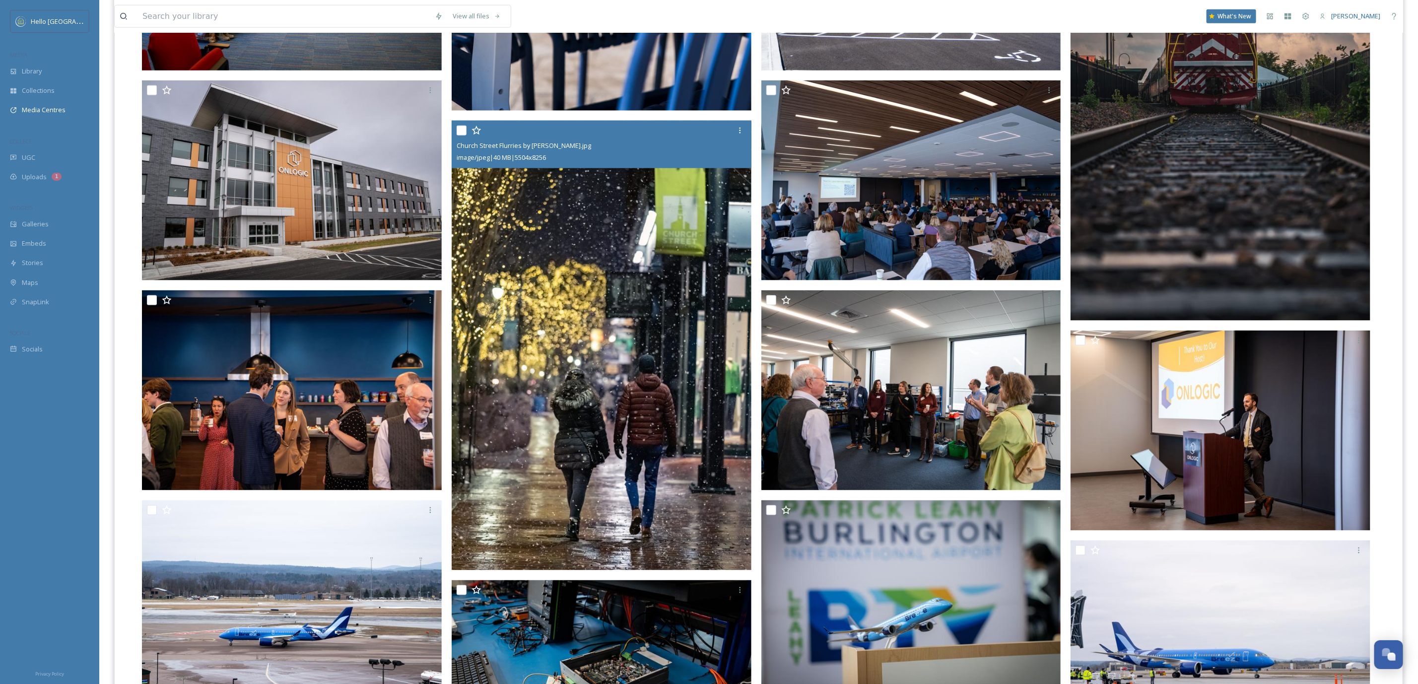
click at [630, 374] on img at bounding box center [602, 346] width 300 height 450
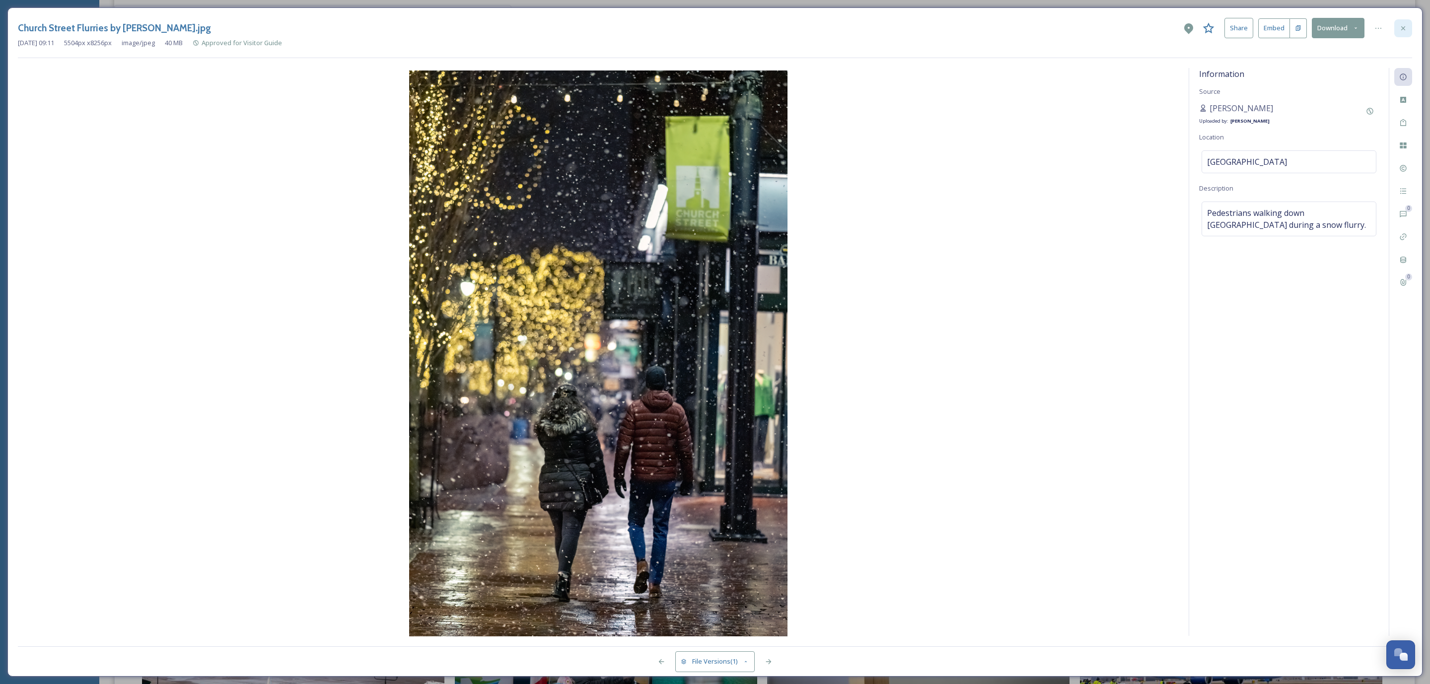
click at [1400, 29] on icon at bounding box center [1403, 28] width 8 height 8
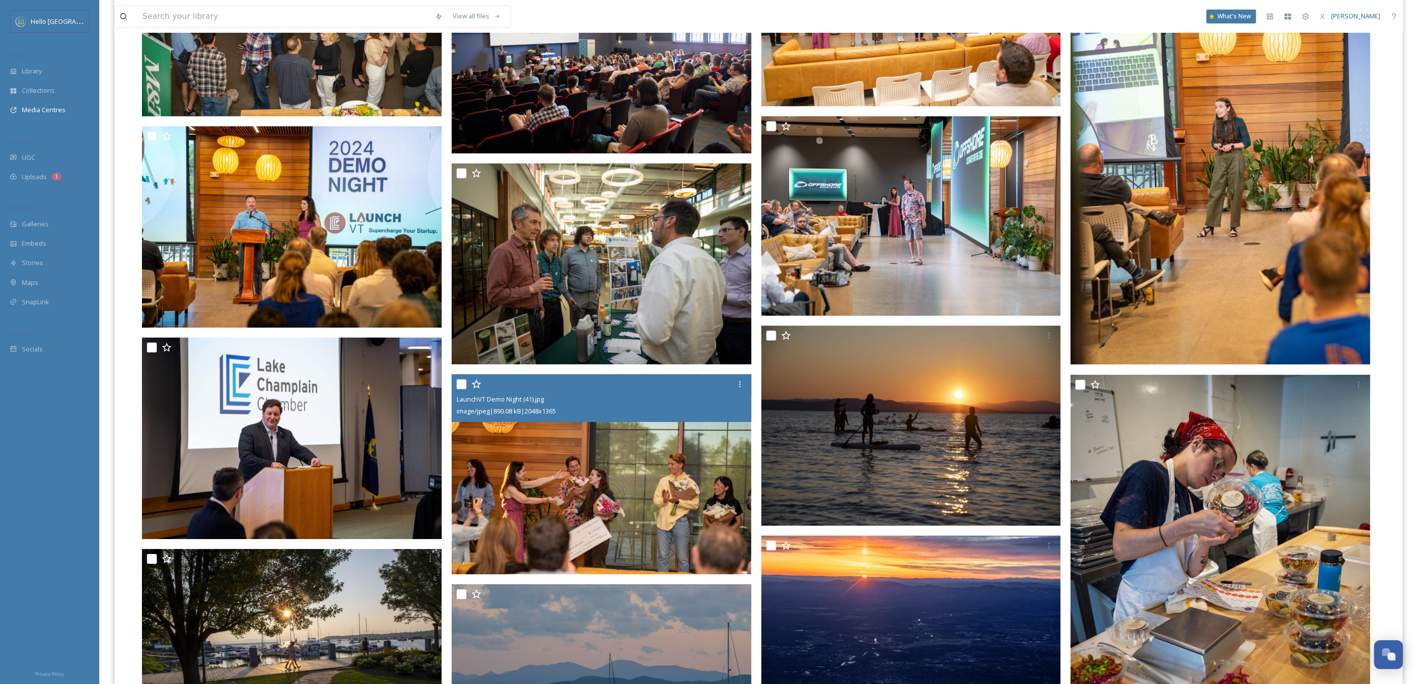
scroll to position [2158, 0]
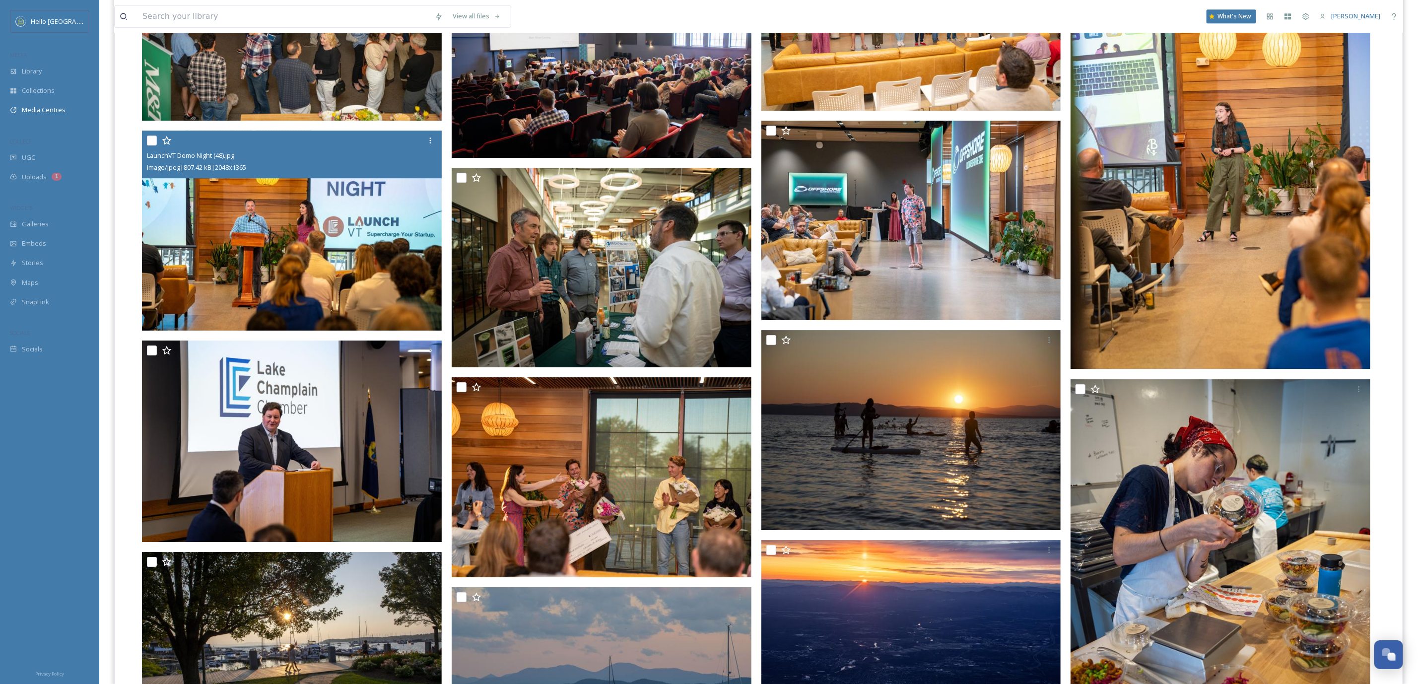
click at [149, 136] on input "checkbox" at bounding box center [152, 141] width 10 height 10
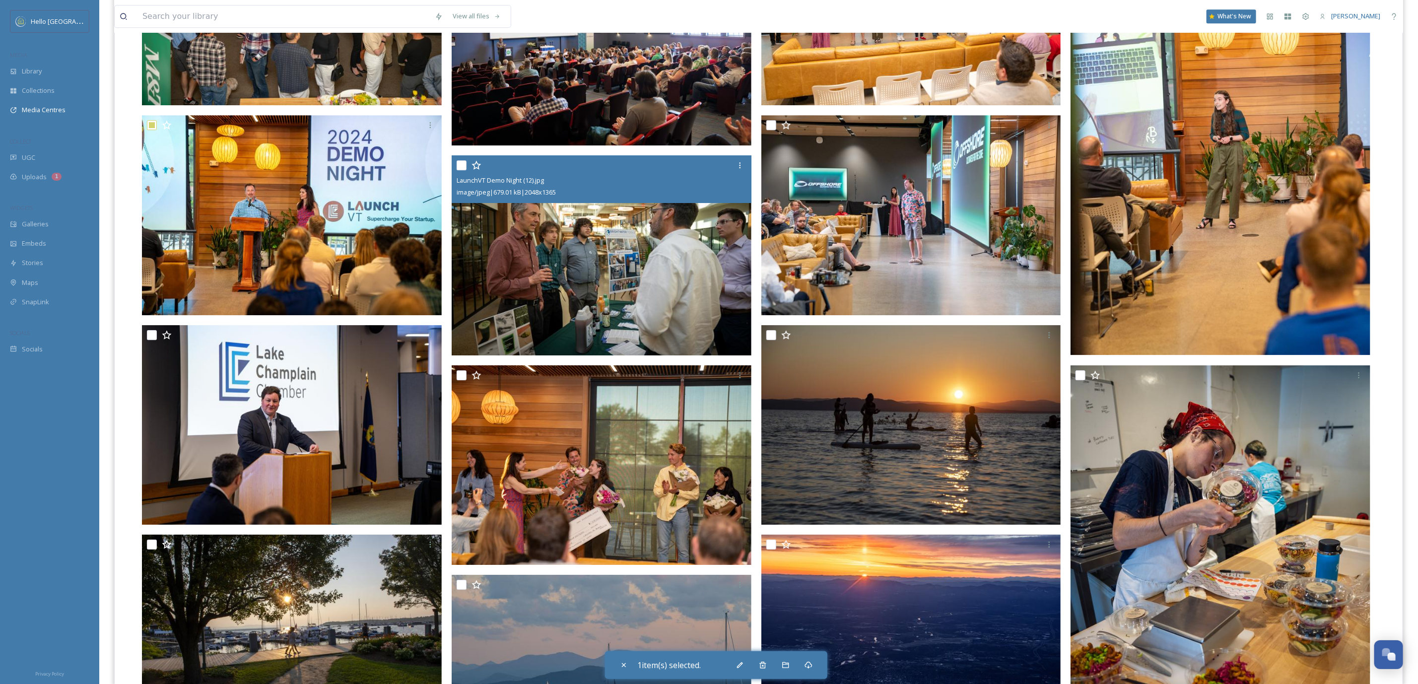
click at [464, 166] on input "checkbox" at bounding box center [462, 165] width 10 height 10
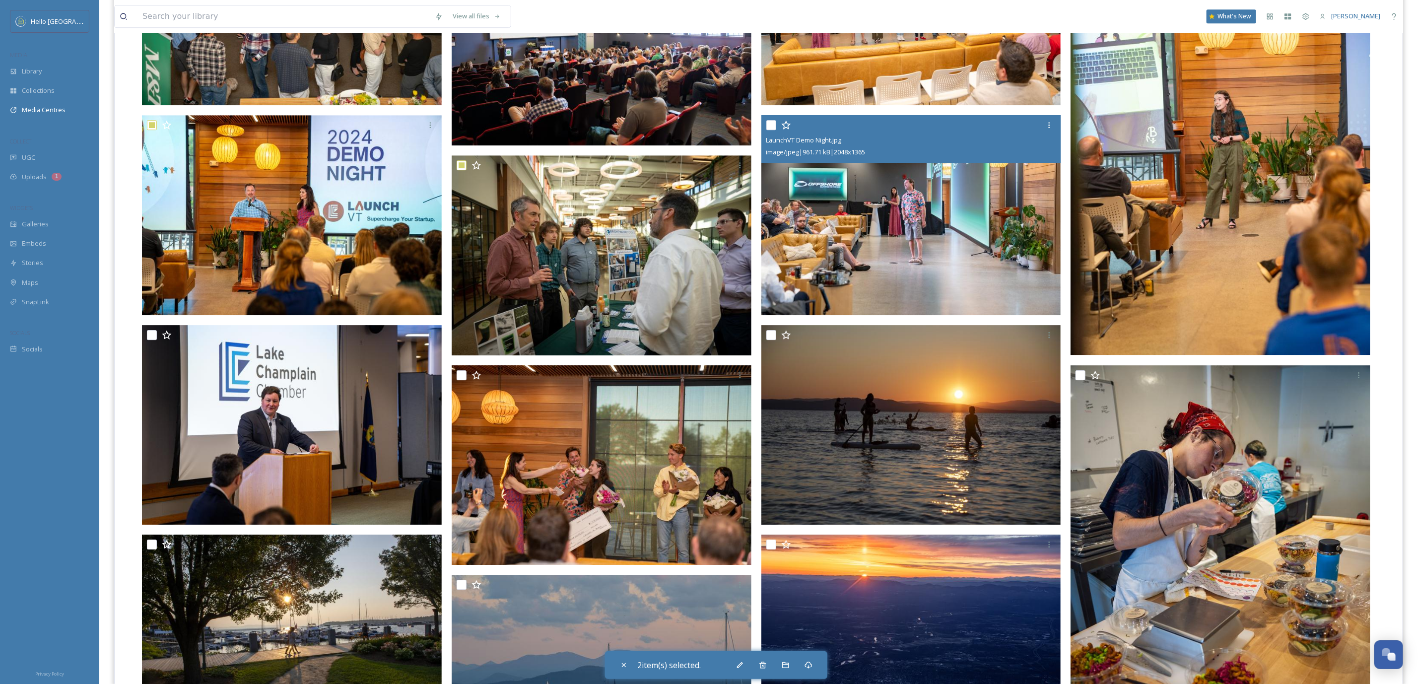
click at [769, 130] on input "checkbox" at bounding box center [771, 125] width 10 height 10
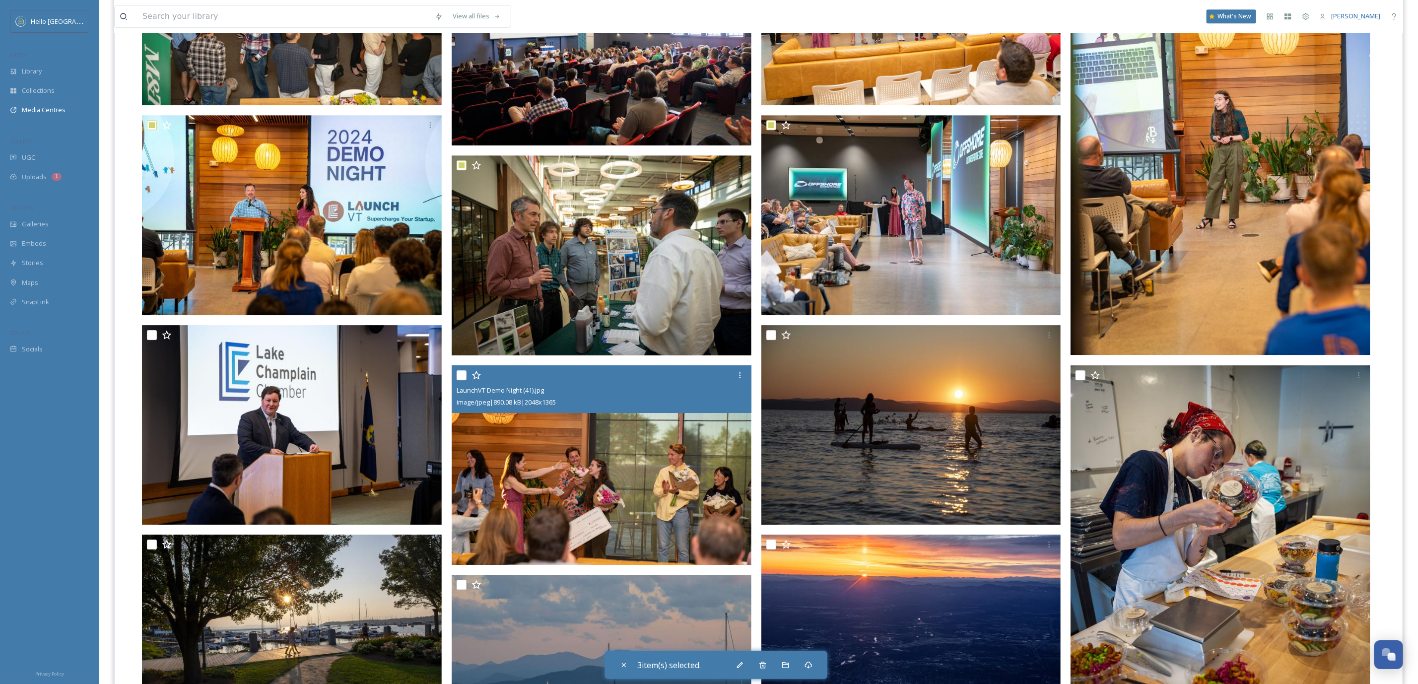
click at [460, 379] on input "checkbox" at bounding box center [462, 375] width 10 height 10
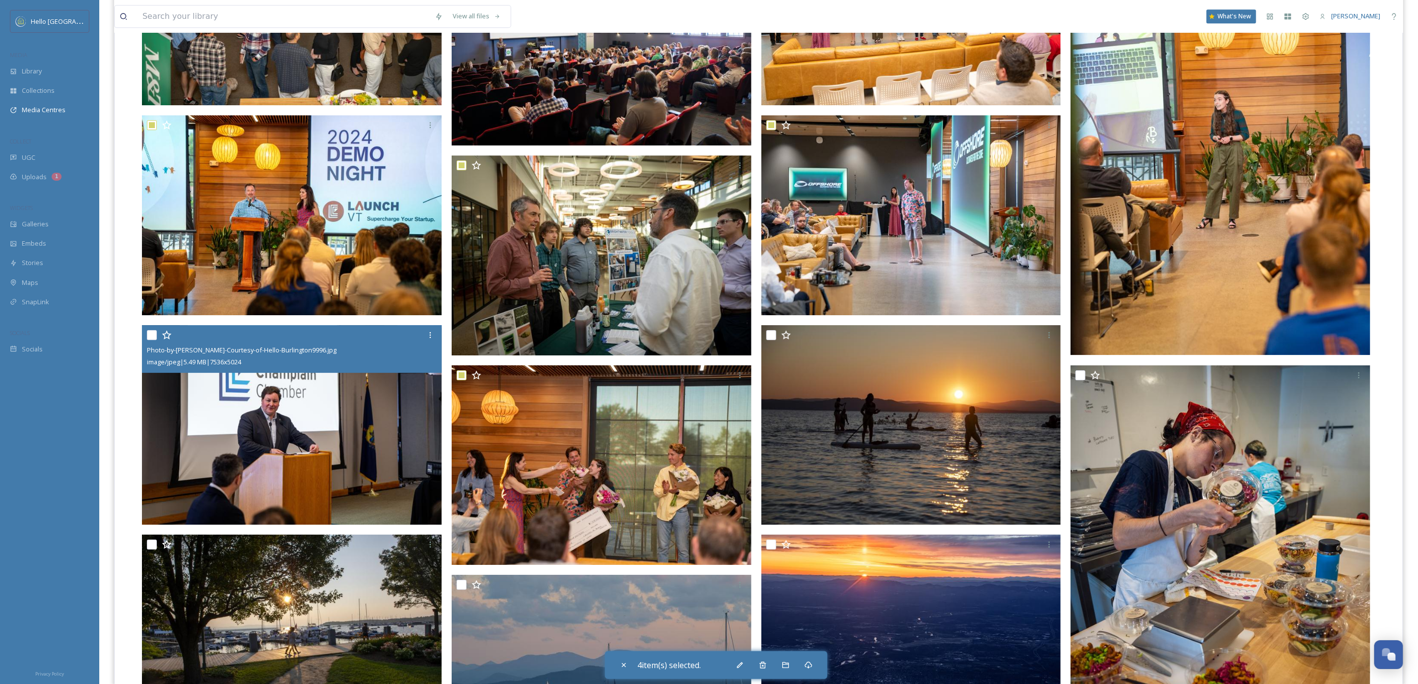
click at [149, 334] on input "checkbox" at bounding box center [152, 335] width 10 height 10
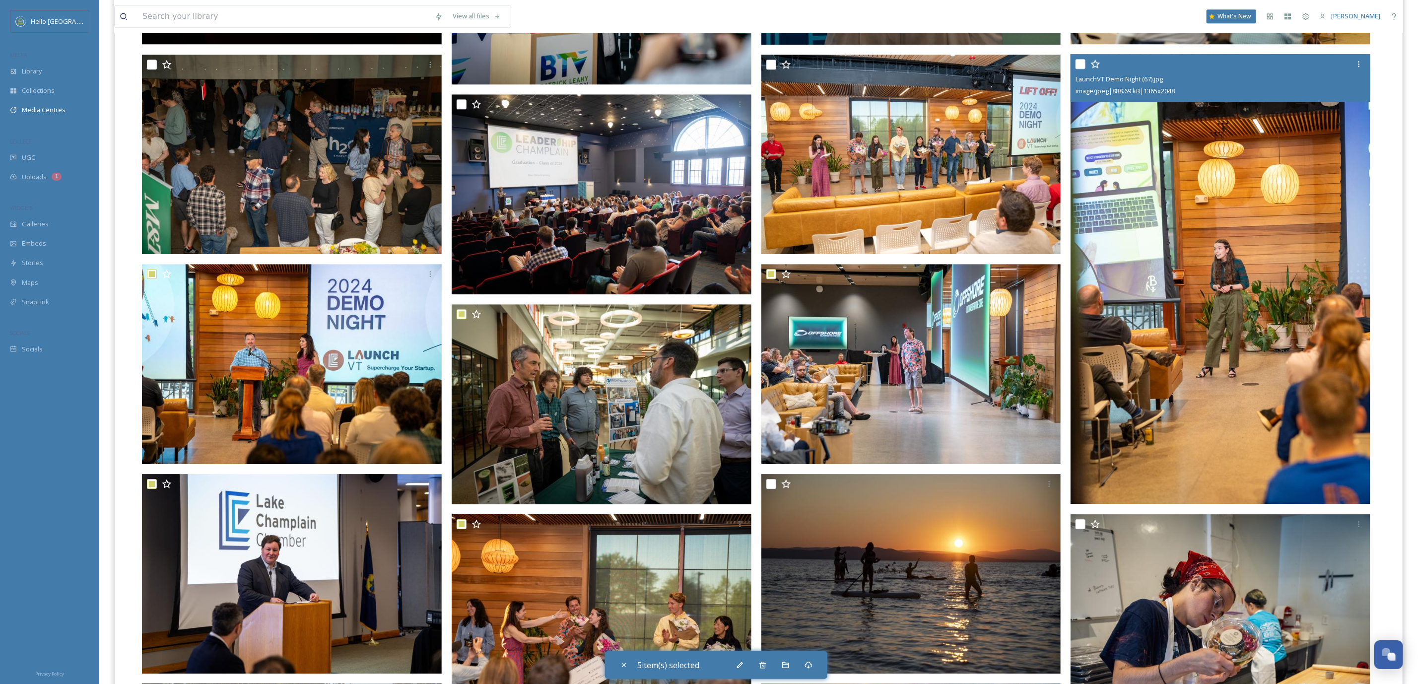
scroll to position [1860, 0]
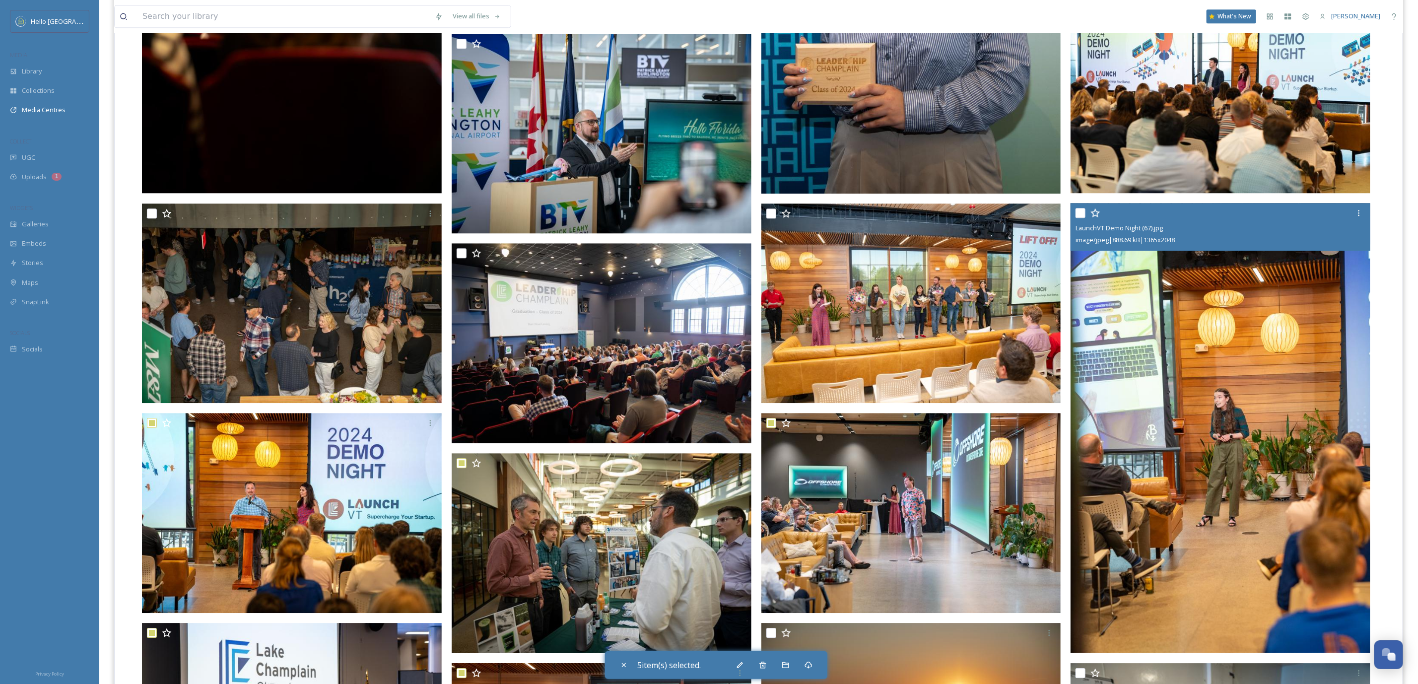
click at [1082, 218] on input "checkbox" at bounding box center [1081, 213] width 10 height 10
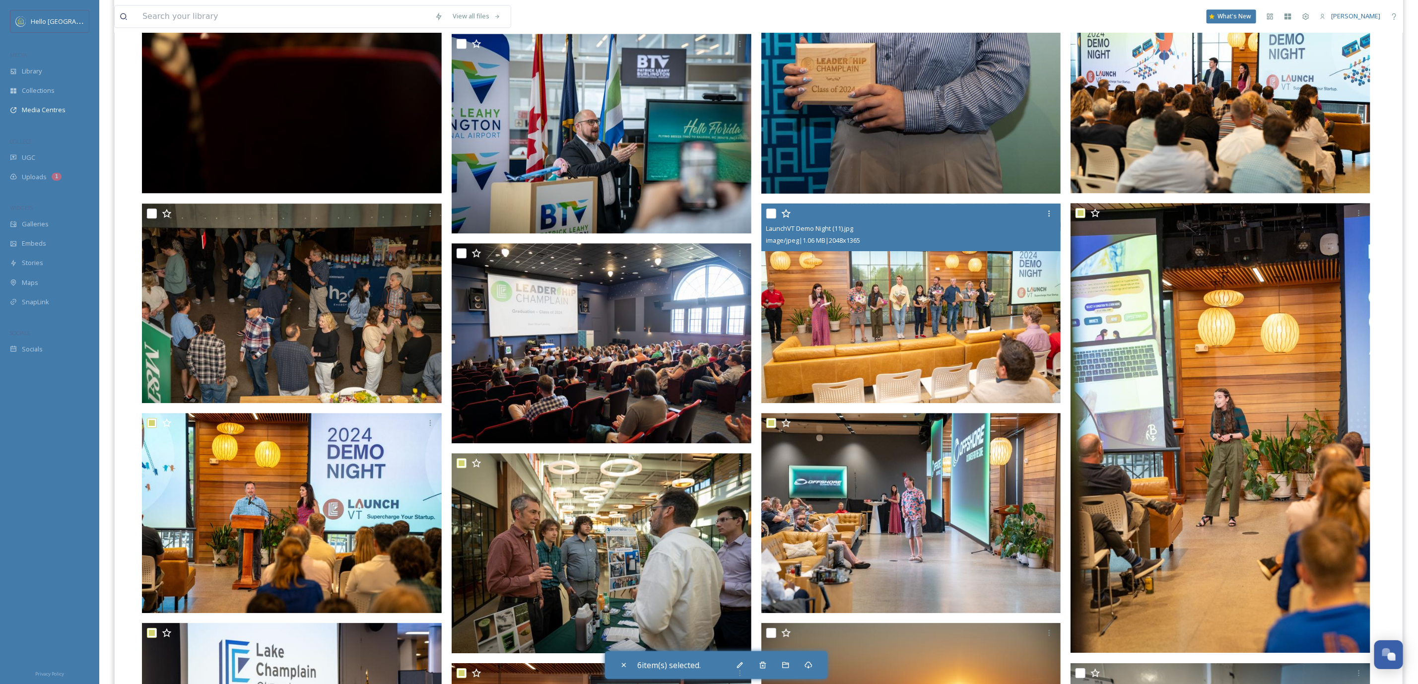
click at [774, 213] on input "checkbox" at bounding box center [771, 213] width 10 height 10
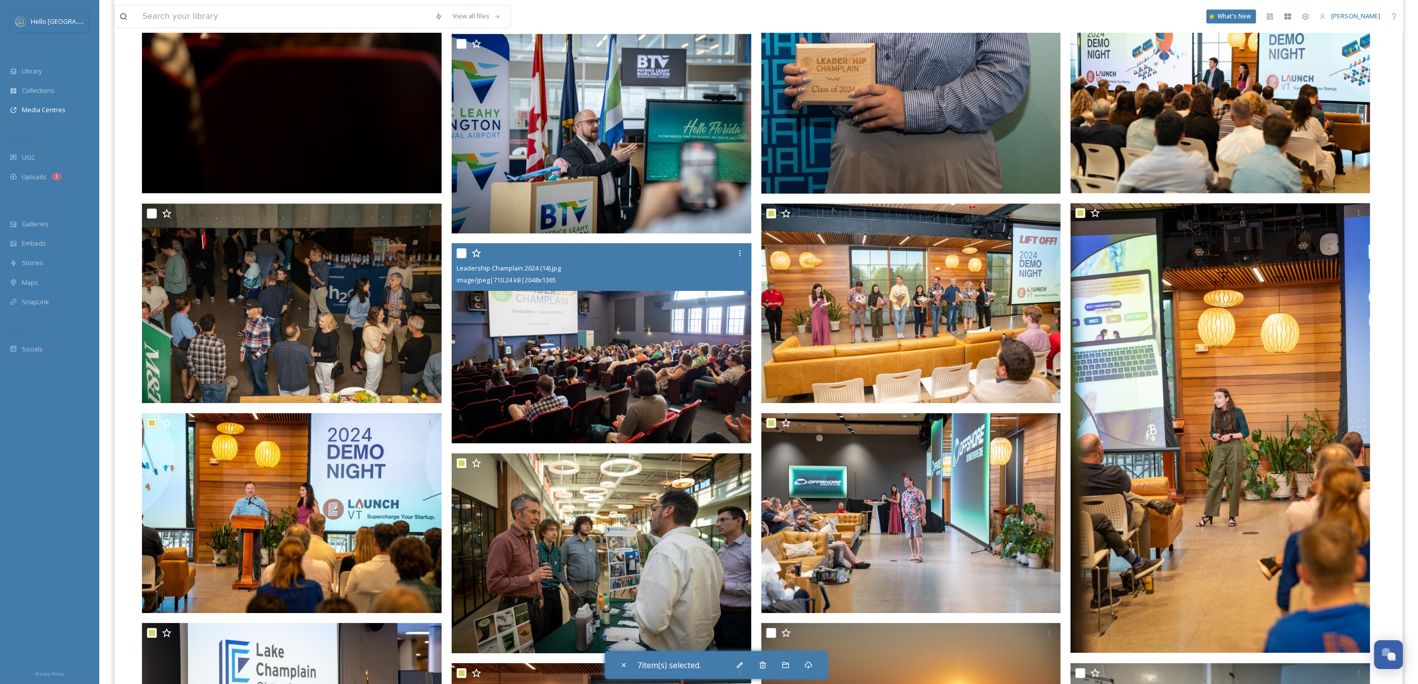
click at [464, 252] on input "checkbox" at bounding box center [462, 253] width 10 height 10
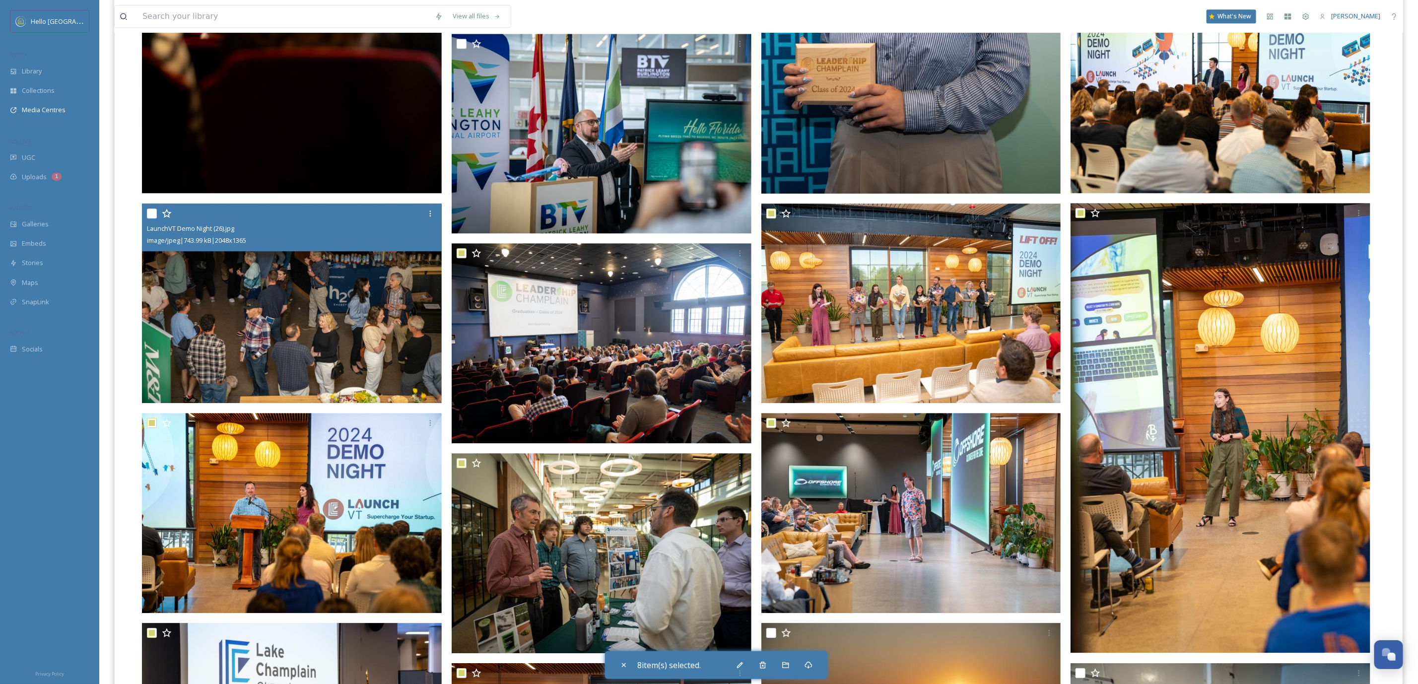
click at [153, 216] on input "checkbox" at bounding box center [152, 213] width 10 height 10
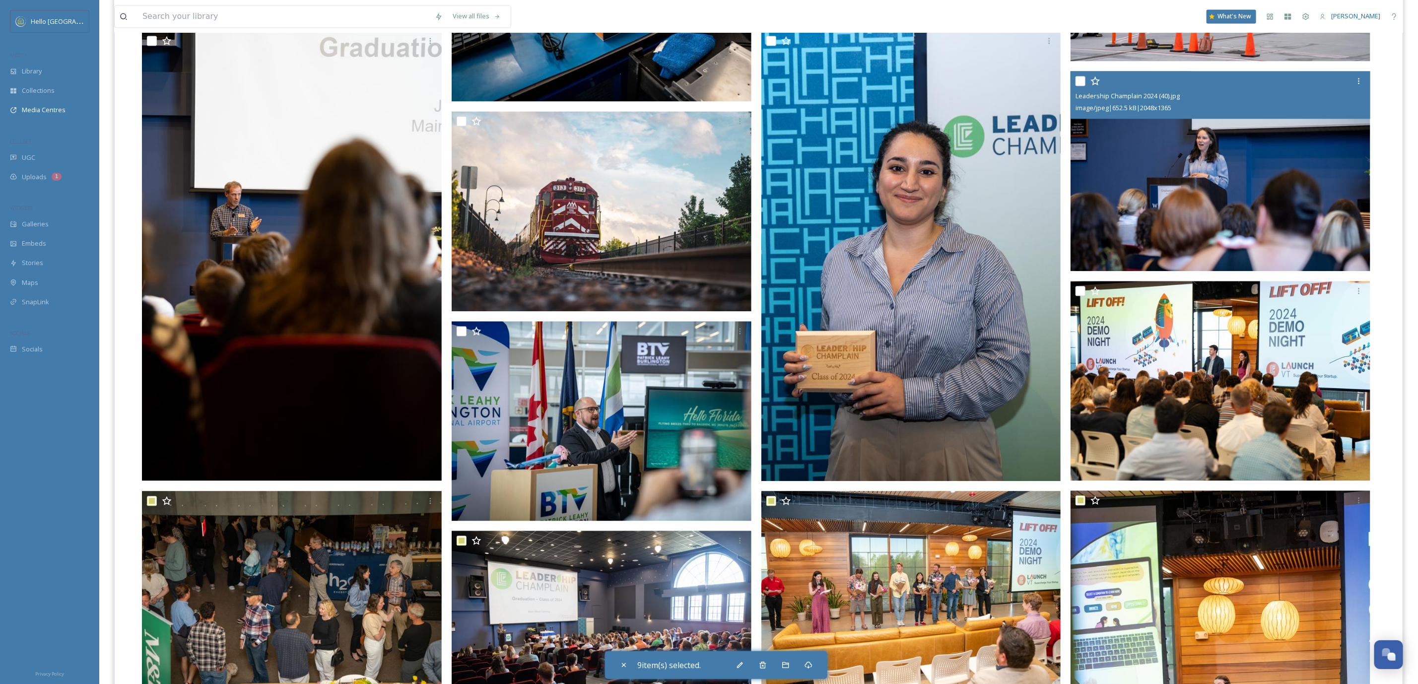
scroll to position [1488, 0]
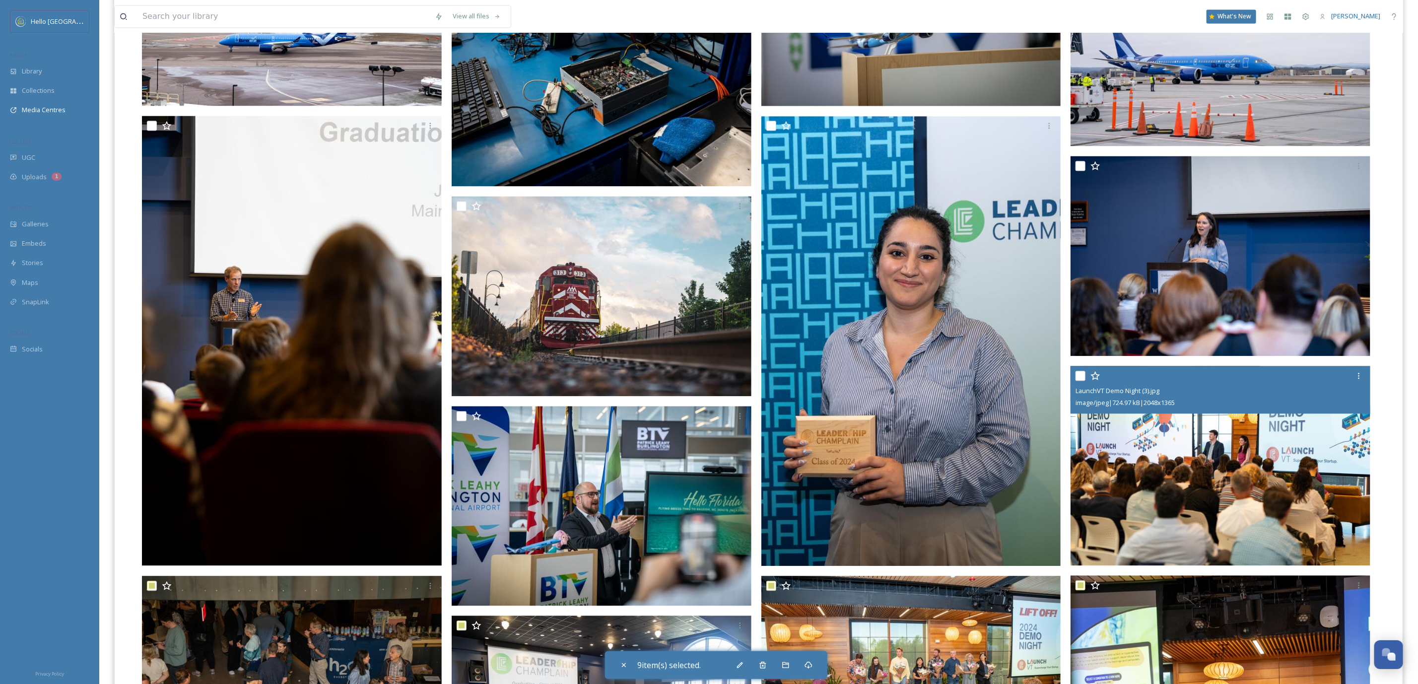
click at [1079, 377] on input "checkbox" at bounding box center [1081, 376] width 10 height 10
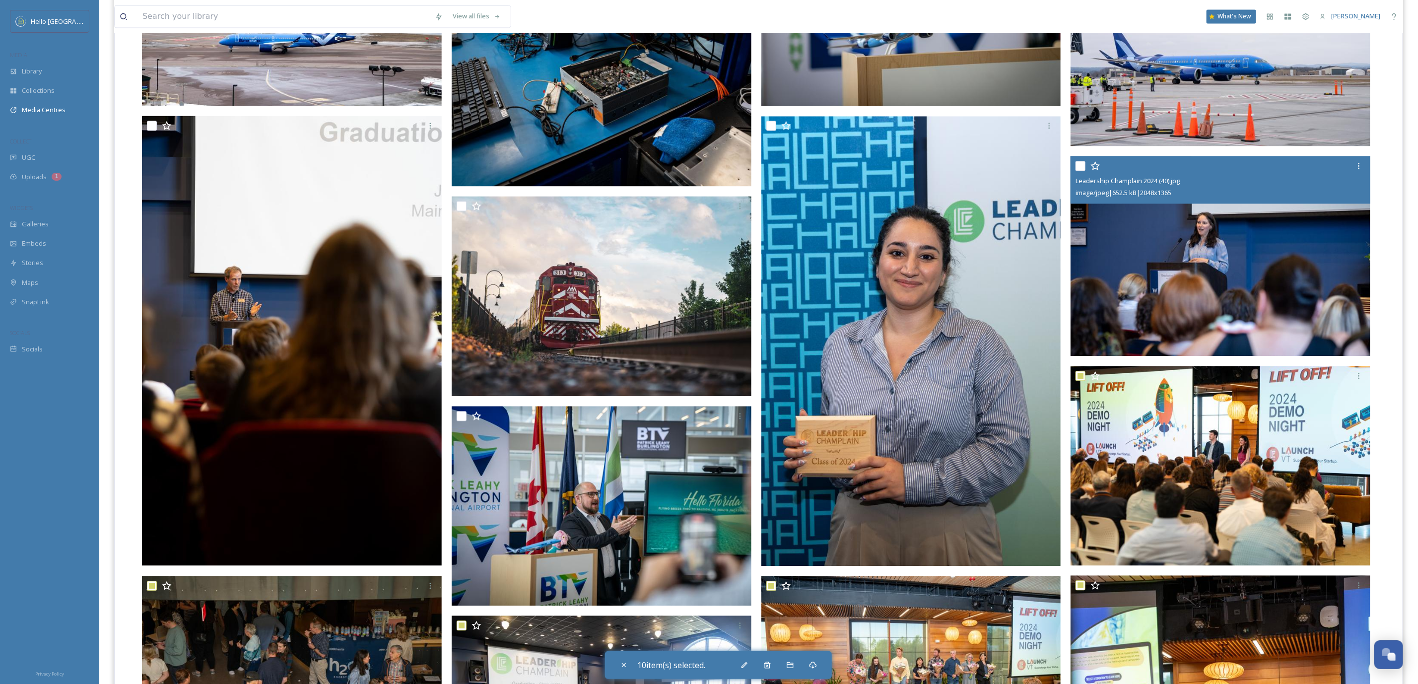
click at [1082, 164] on input "checkbox" at bounding box center [1081, 166] width 10 height 10
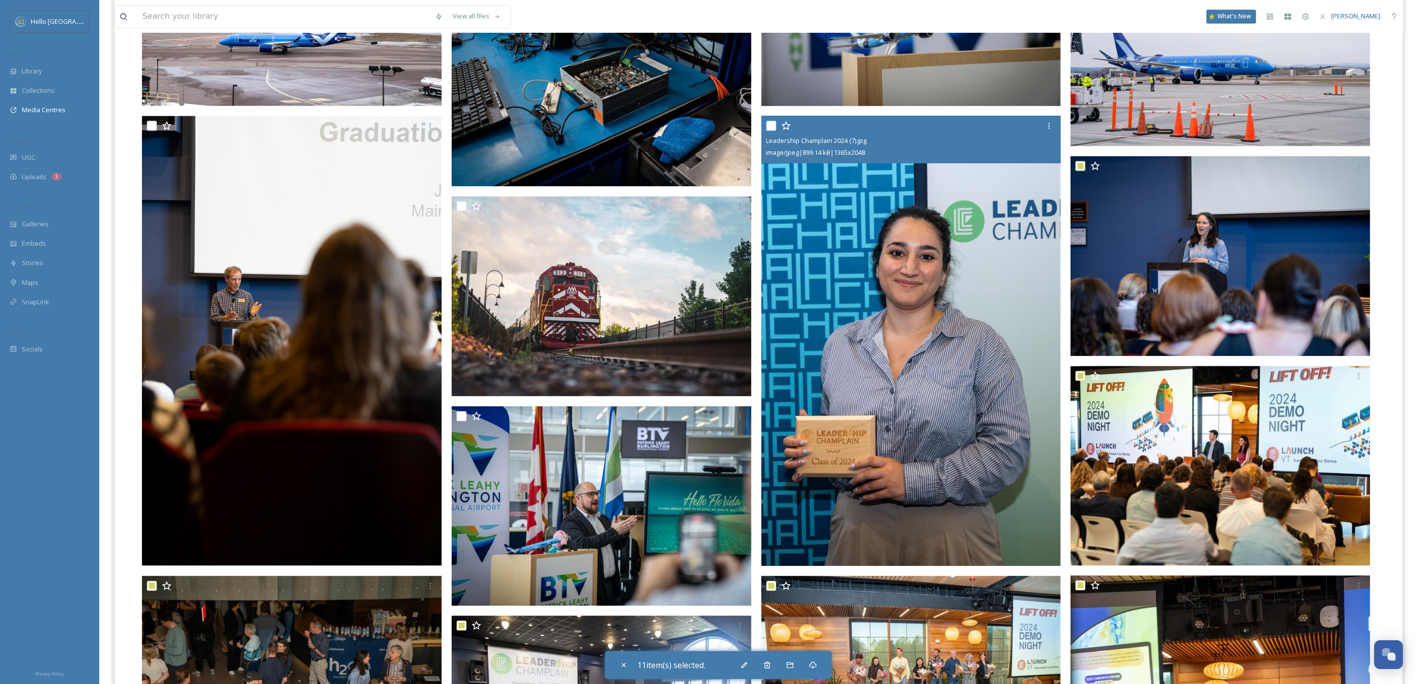
click at [769, 125] on input "checkbox" at bounding box center [771, 126] width 10 height 10
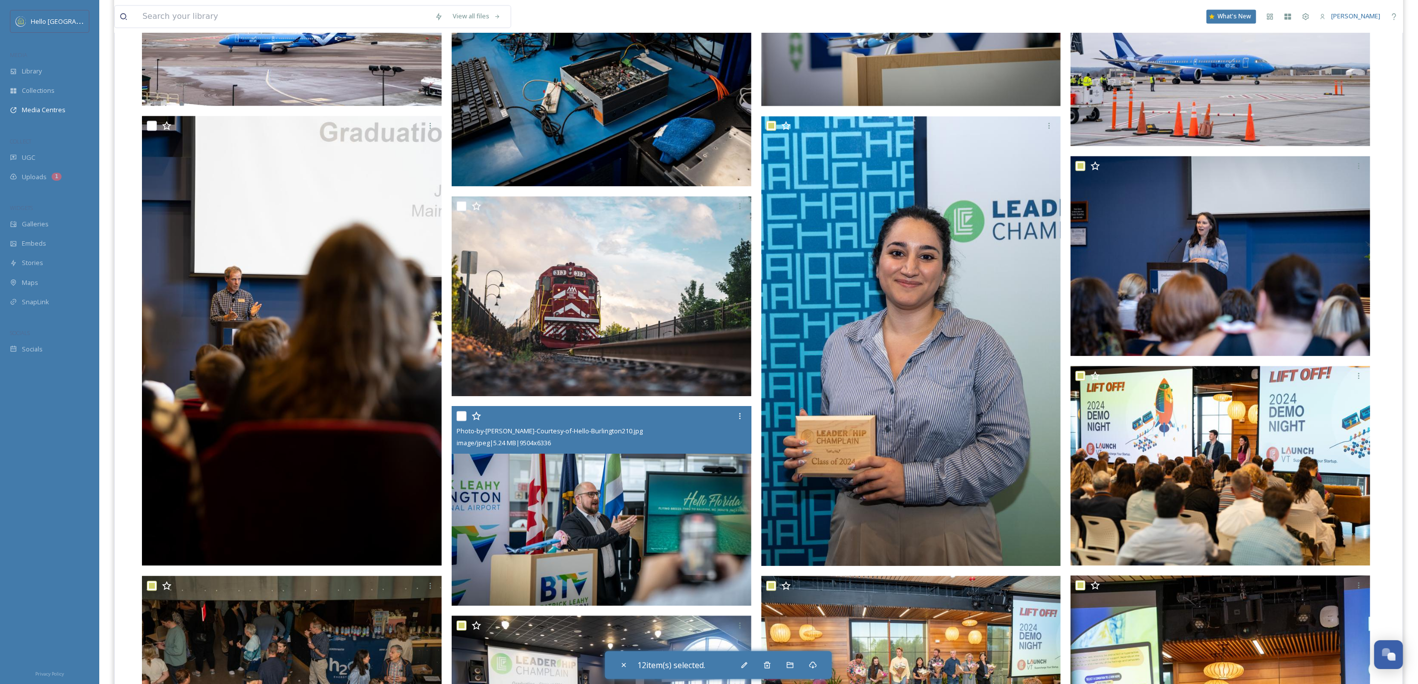
click at [465, 411] on input "checkbox" at bounding box center [462, 416] width 10 height 10
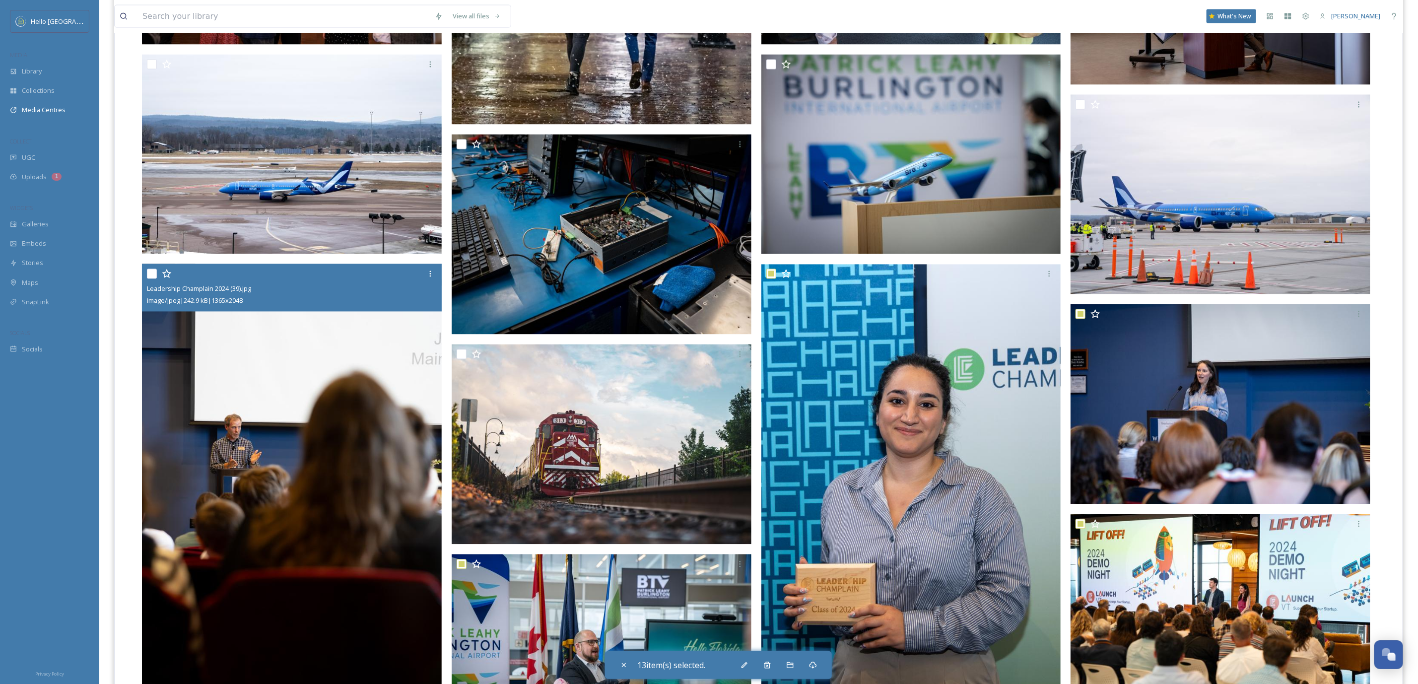
scroll to position [1339, 0]
click at [152, 273] on input "checkbox" at bounding box center [152, 275] width 10 height 10
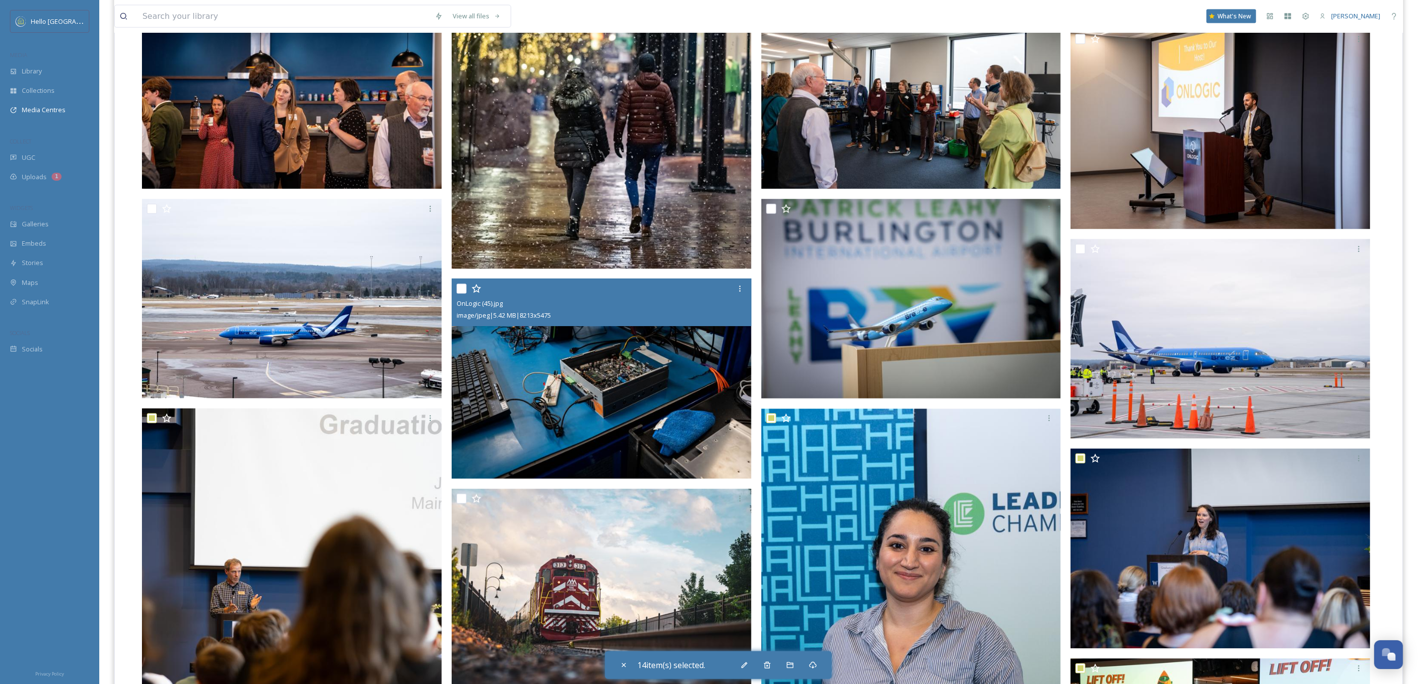
scroll to position [1190, 0]
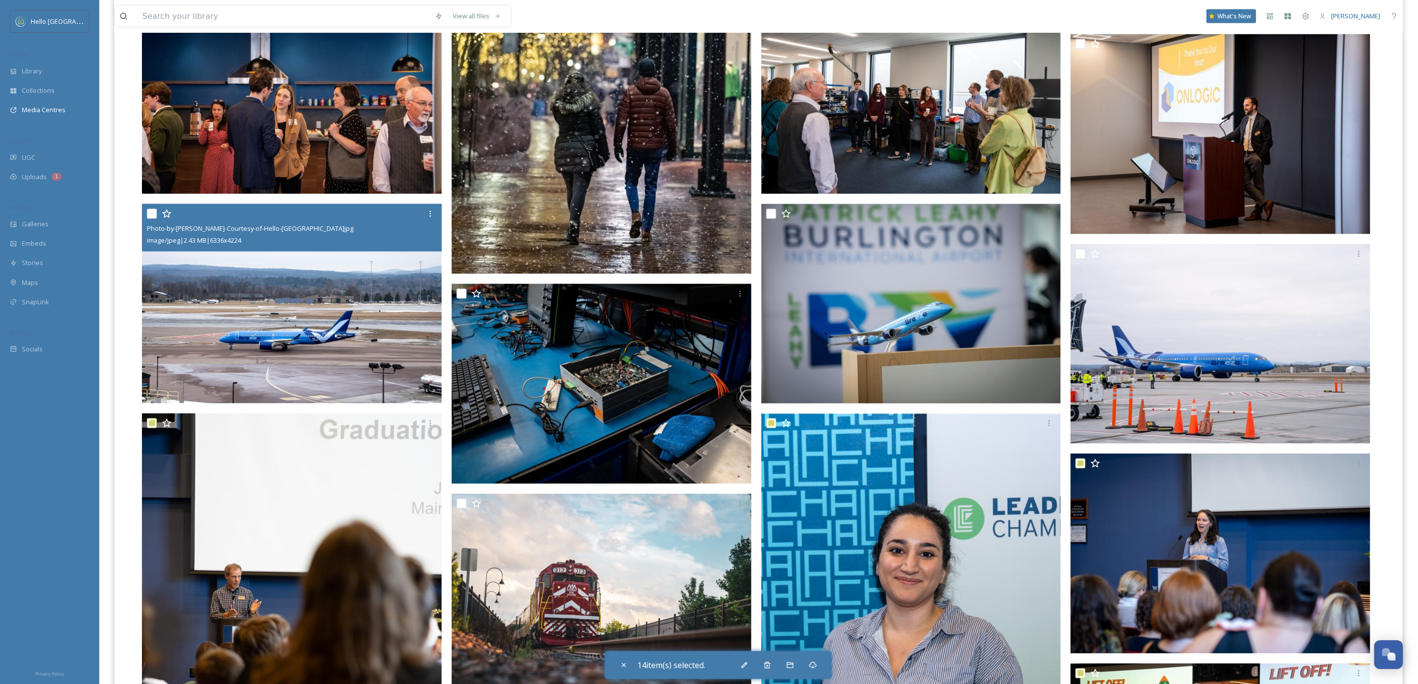
click at [149, 211] on input "checkbox" at bounding box center [152, 214] width 10 height 10
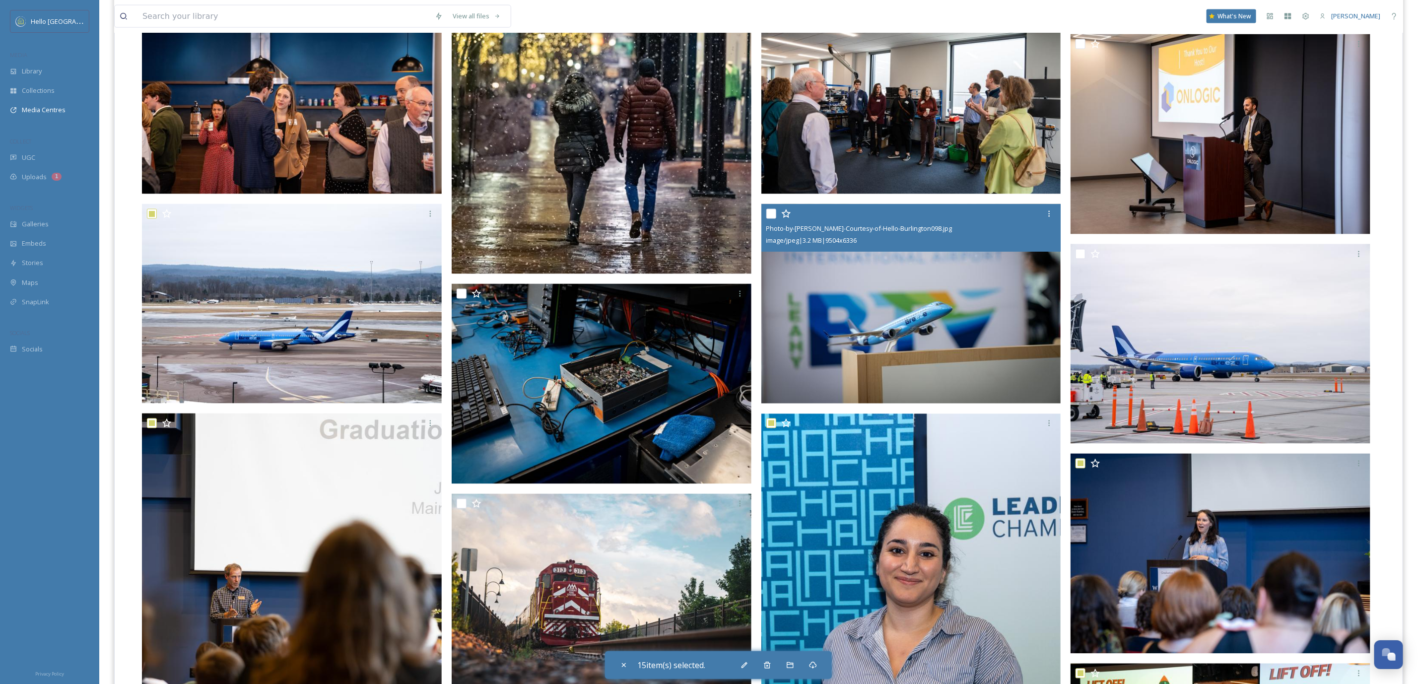
click at [767, 213] on input "checkbox" at bounding box center [771, 214] width 10 height 10
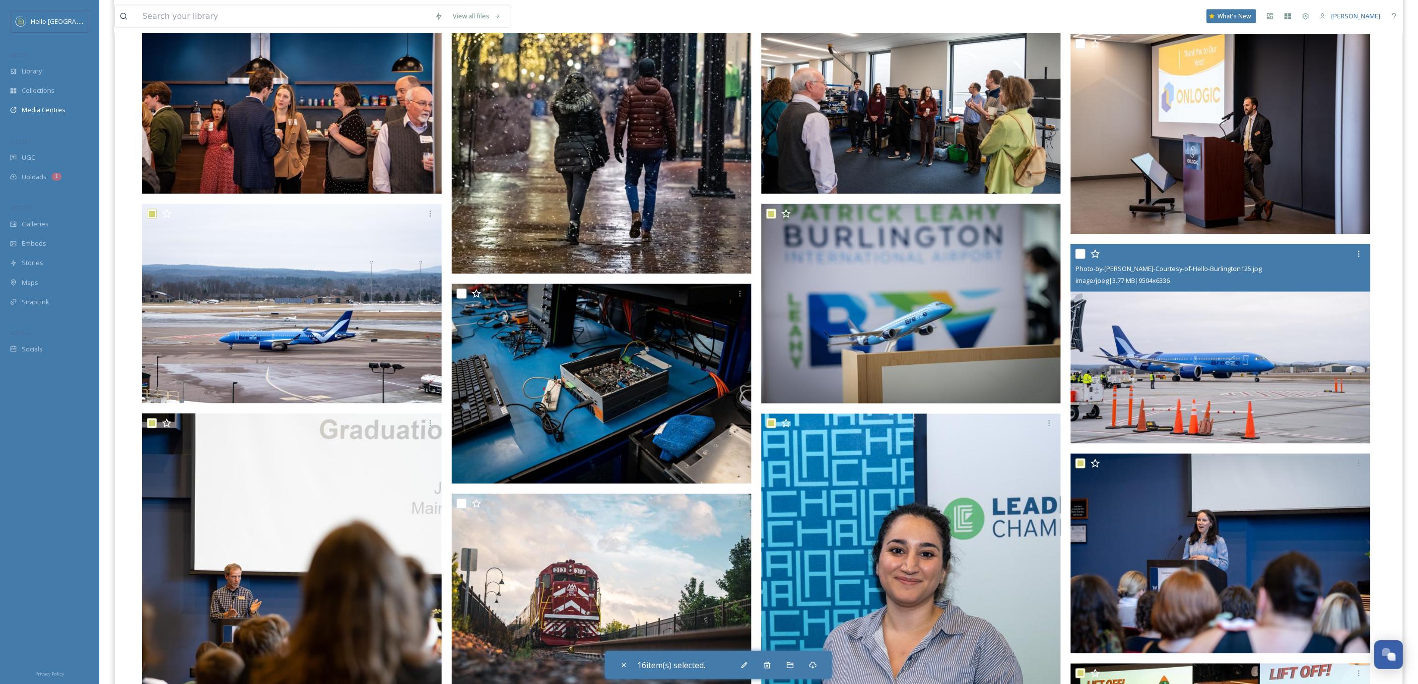
click at [1082, 257] on input "checkbox" at bounding box center [1081, 254] width 10 height 10
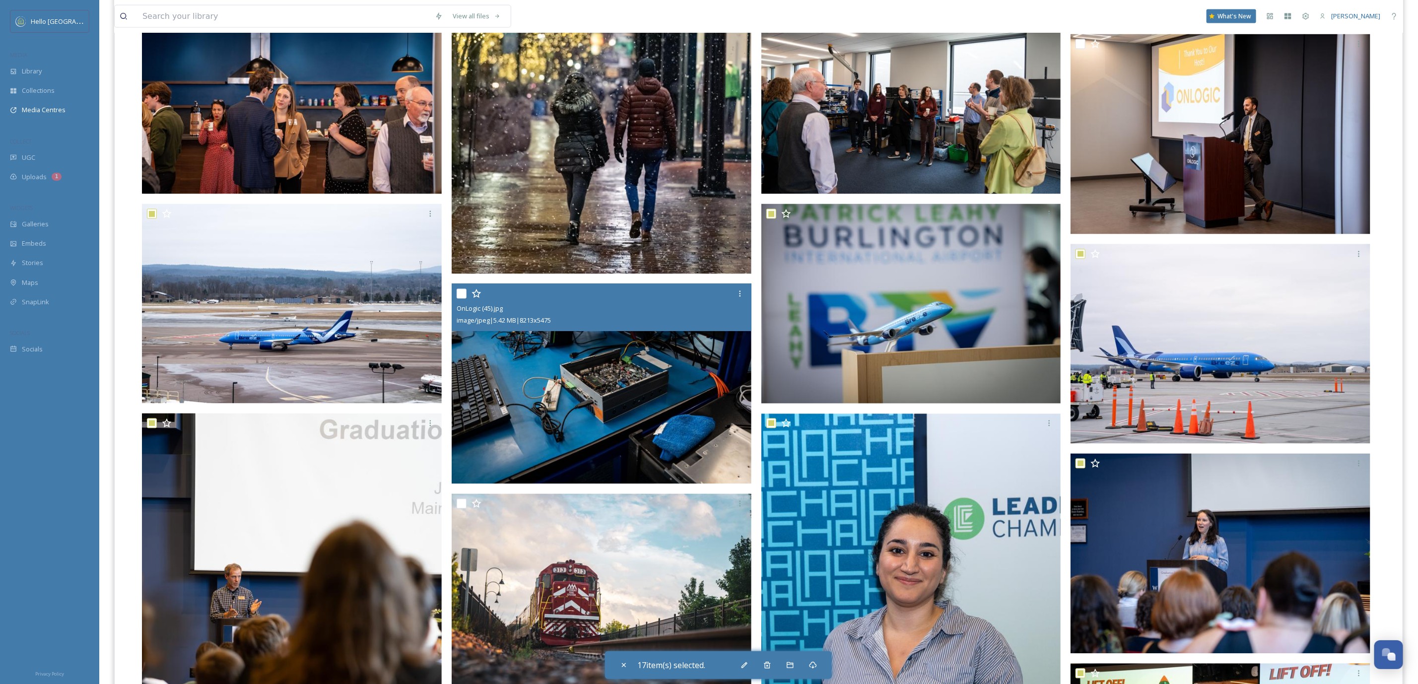
click at [465, 293] on input "checkbox" at bounding box center [462, 294] width 10 height 10
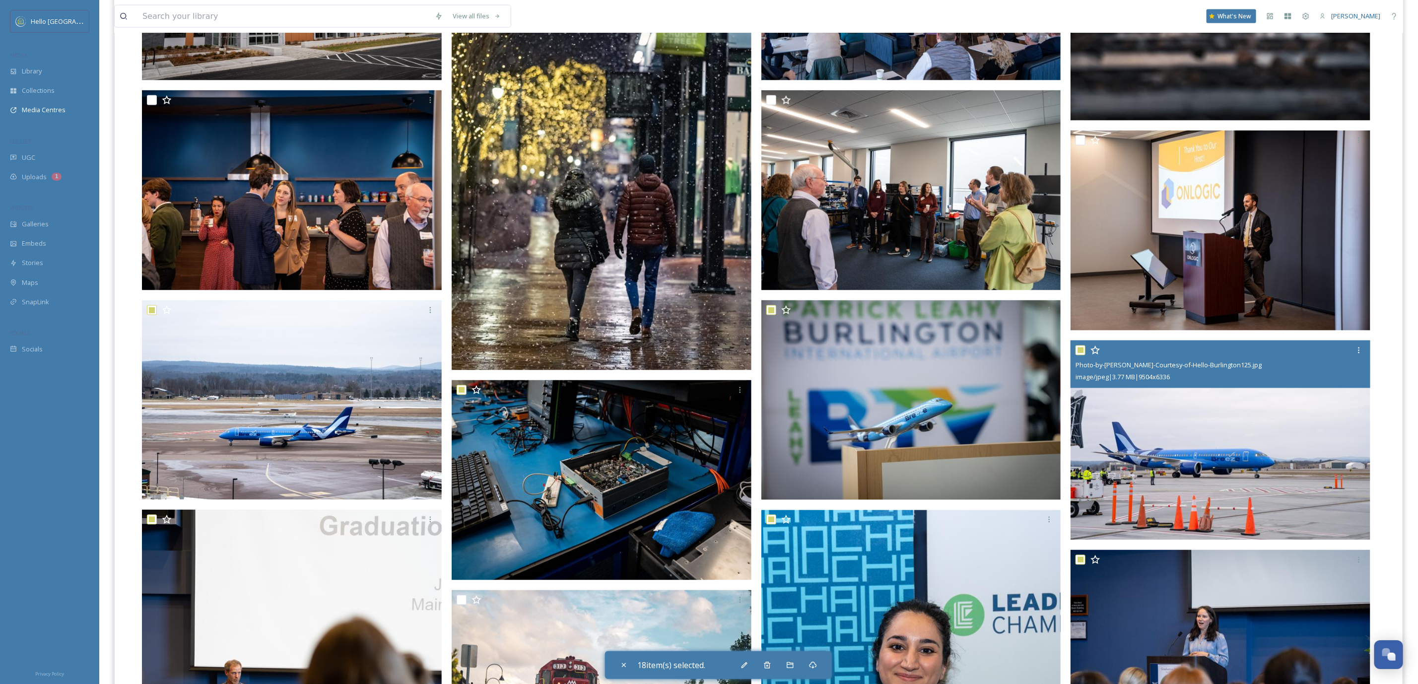
scroll to position [966, 0]
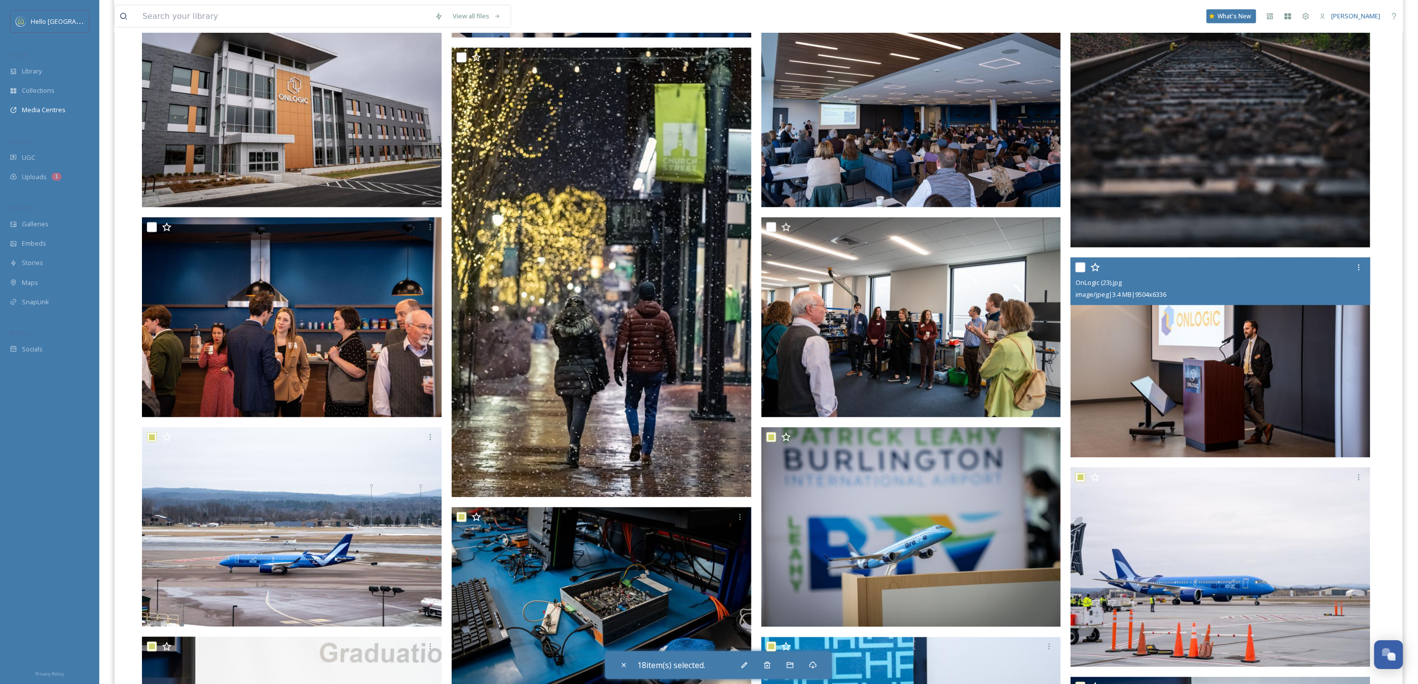
click at [1083, 267] on input "checkbox" at bounding box center [1081, 268] width 10 height 10
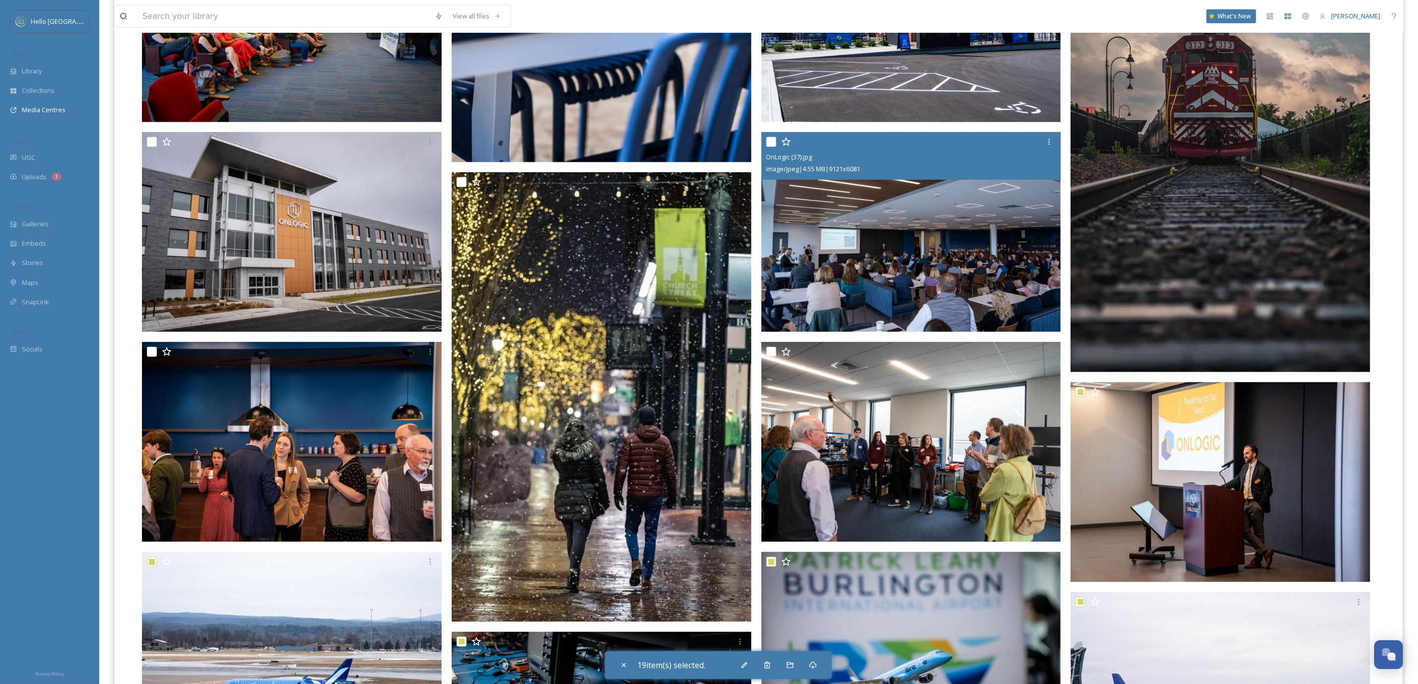
scroll to position [818, 0]
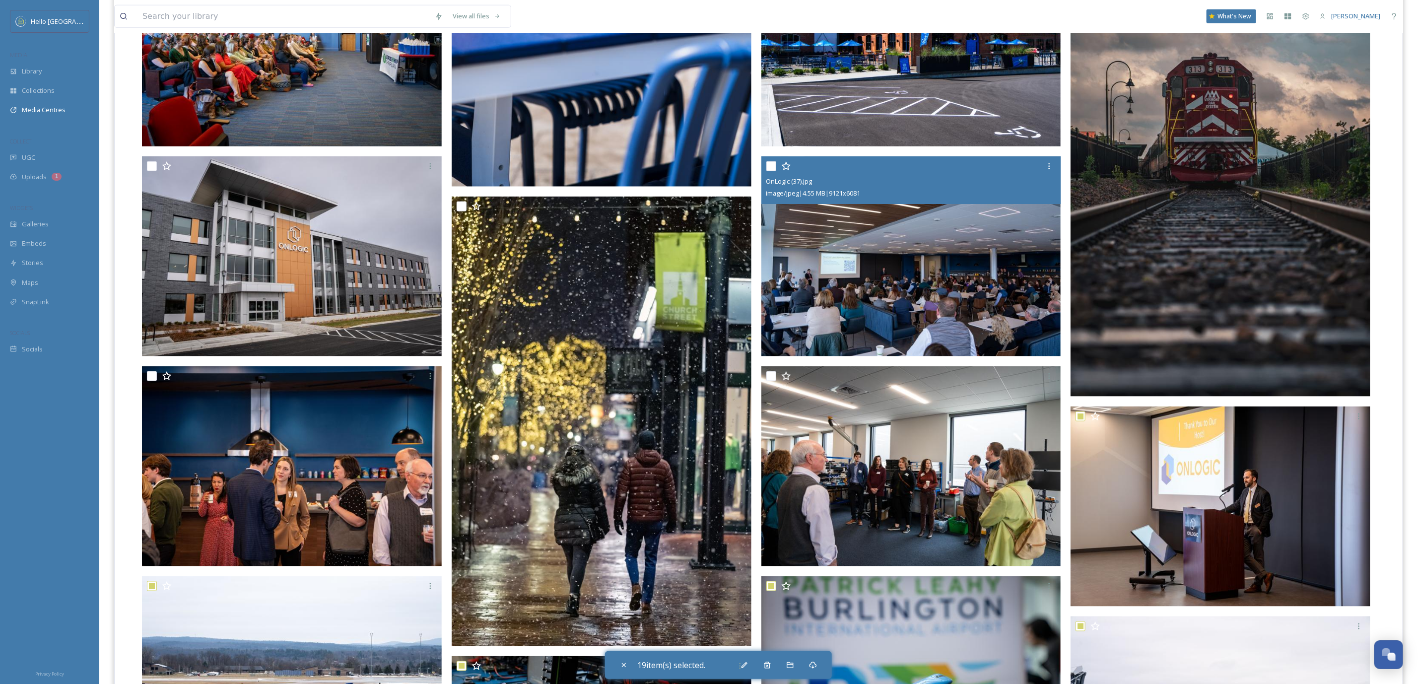
click at [773, 168] on input "checkbox" at bounding box center [771, 166] width 10 height 10
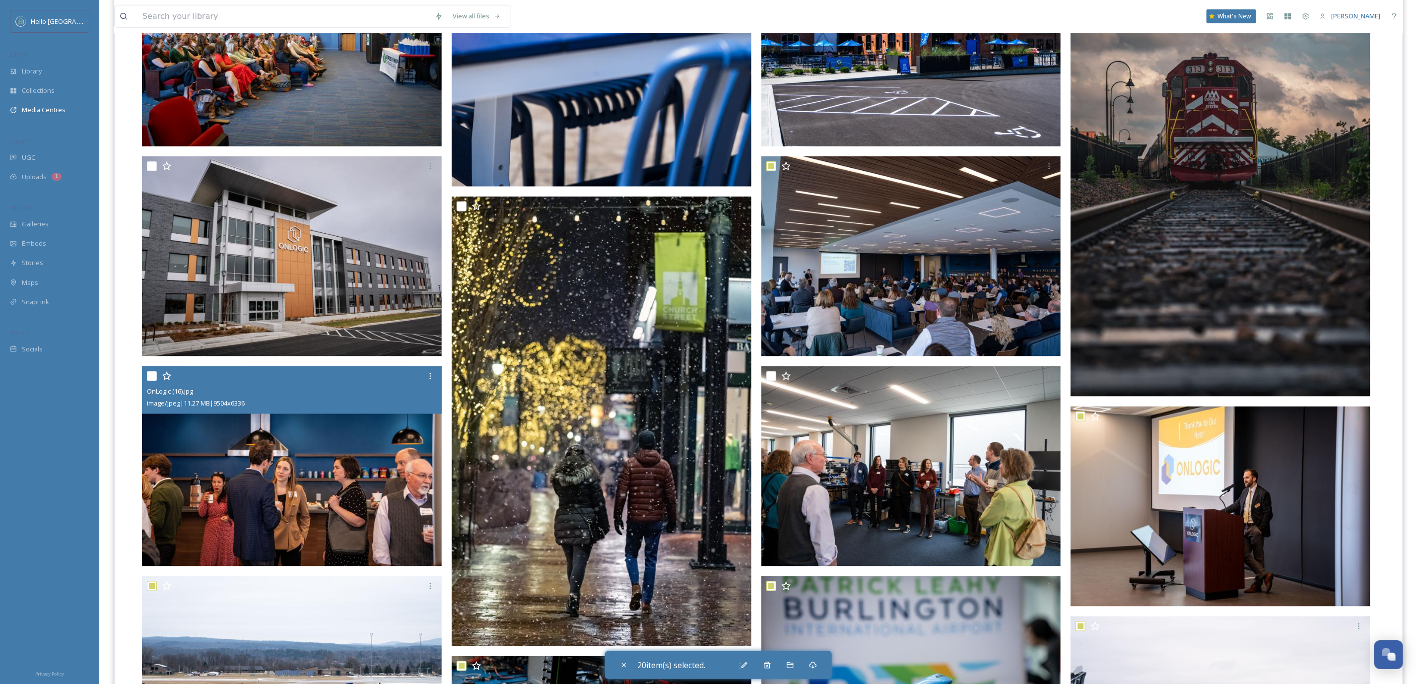
click at [149, 375] on input "checkbox" at bounding box center [152, 376] width 10 height 10
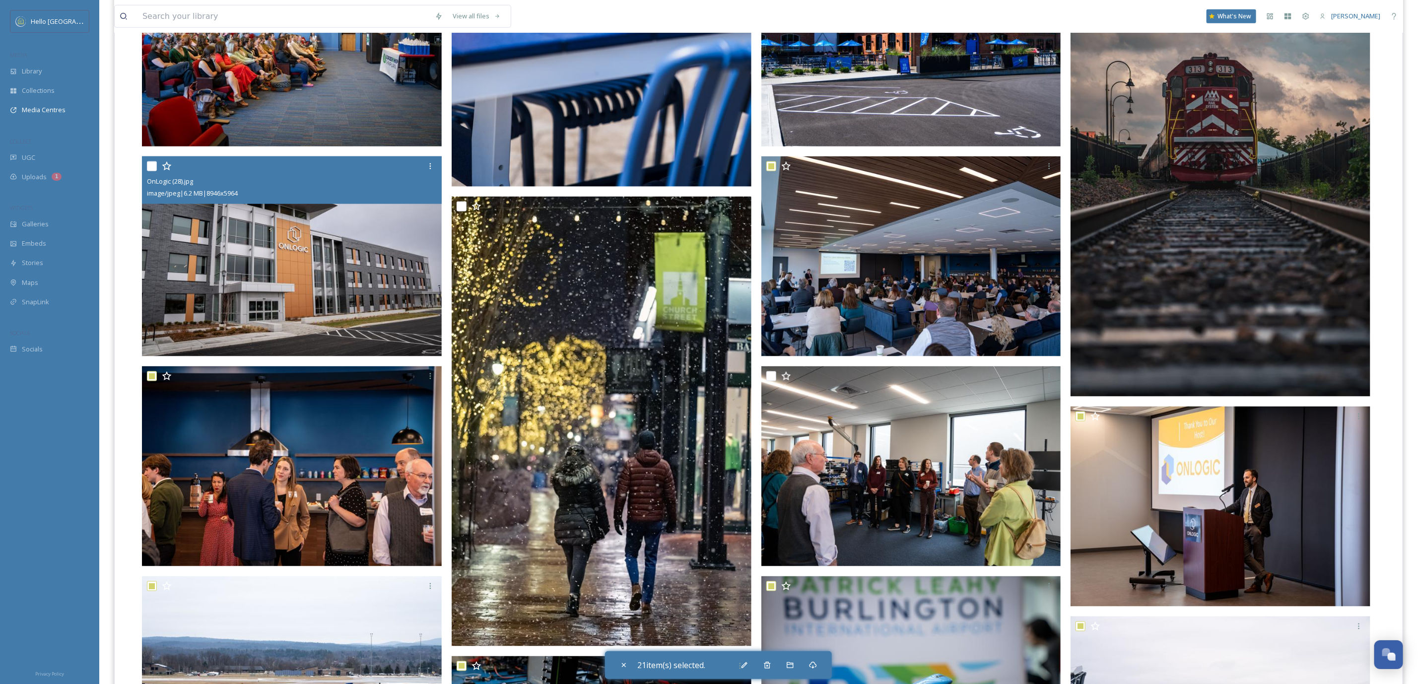
click at [152, 166] on input "checkbox" at bounding box center [152, 166] width 10 height 10
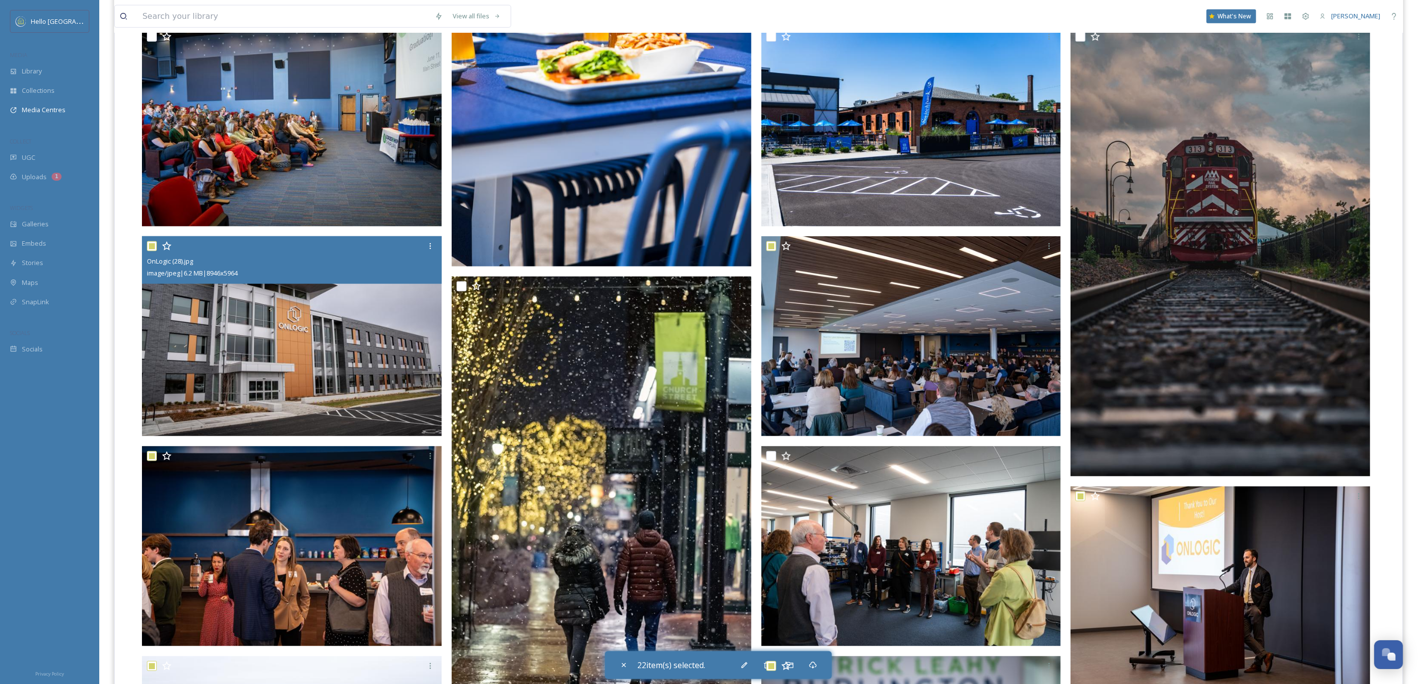
scroll to position [594, 0]
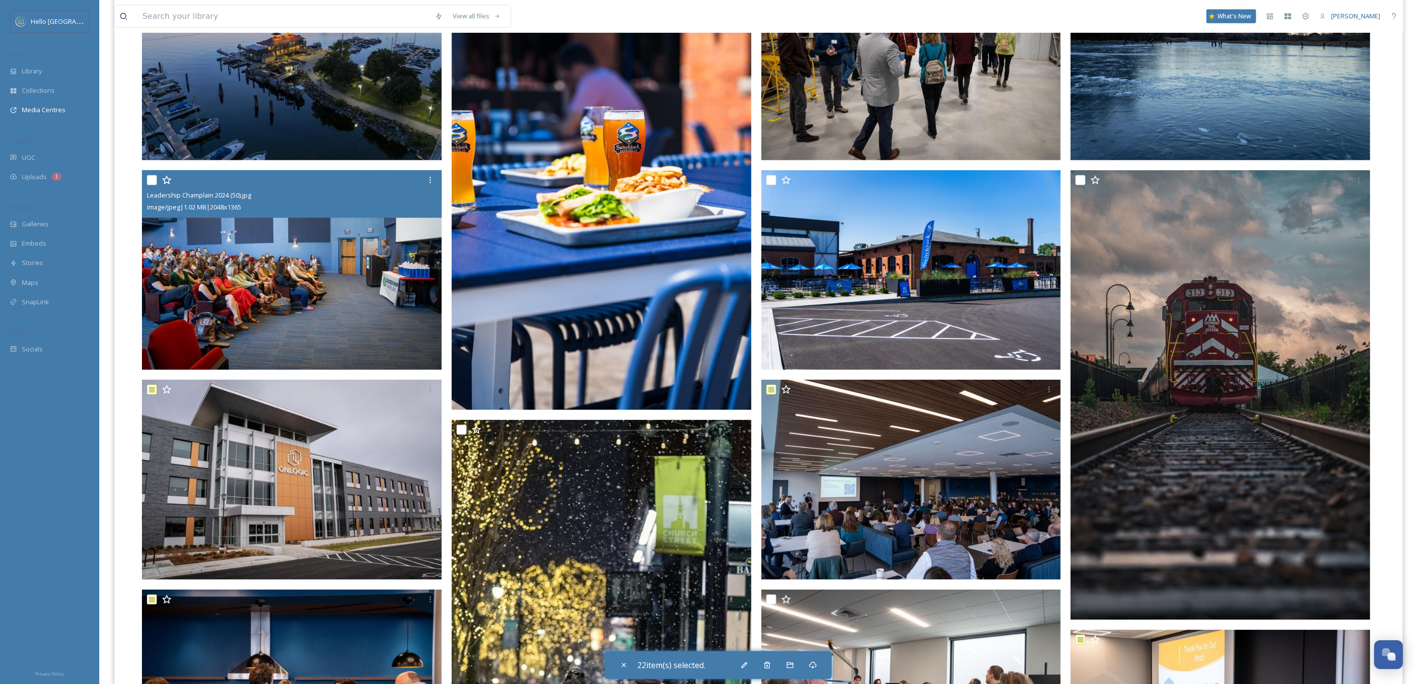
click at [151, 180] on input "checkbox" at bounding box center [152, 180] width 10 height 10
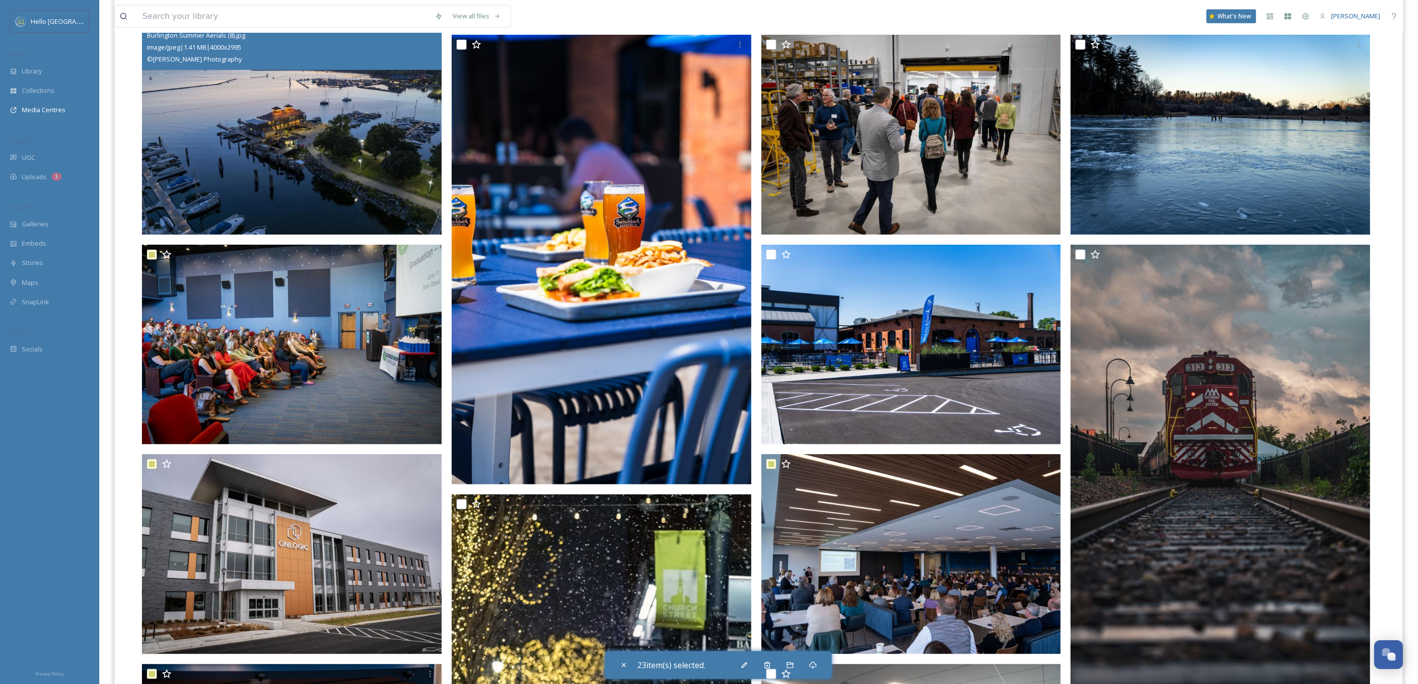
scroll to position [371, 0]
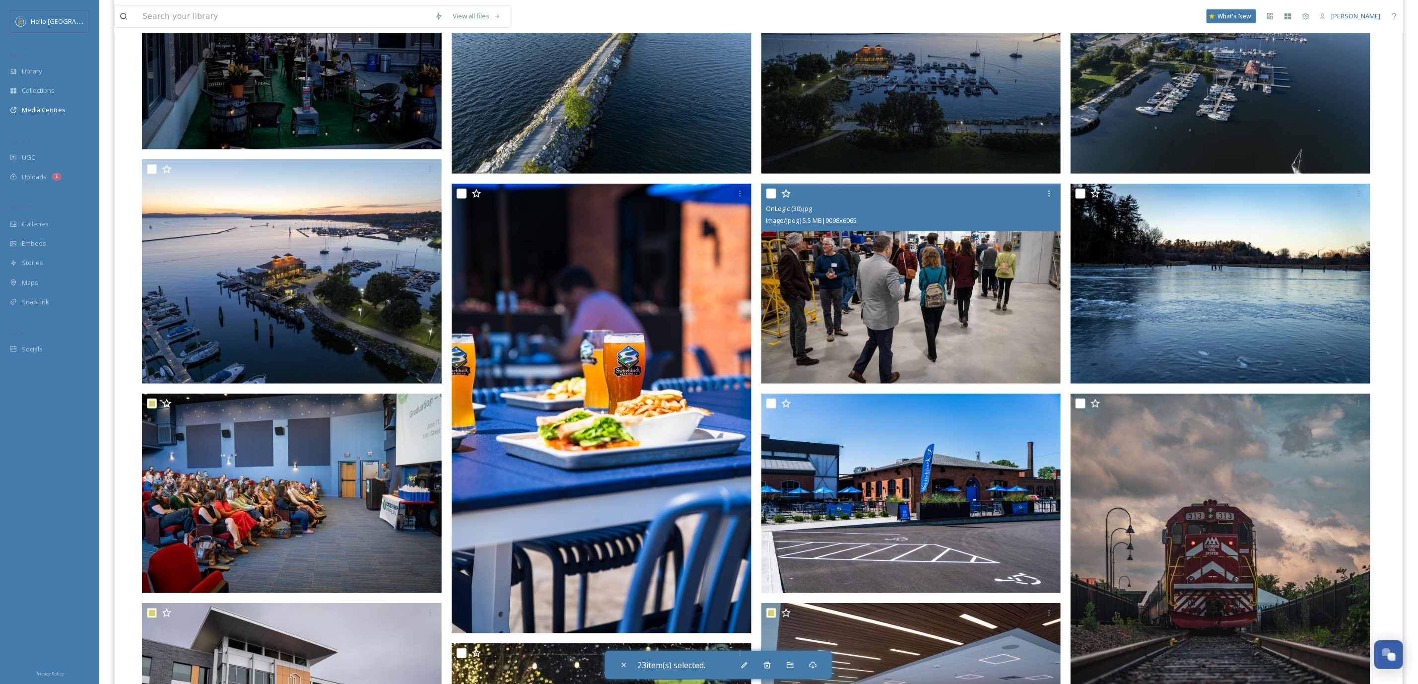
click at [771, 194] on input "checkbox" at bounding box center [771, 194] width 10 height 10
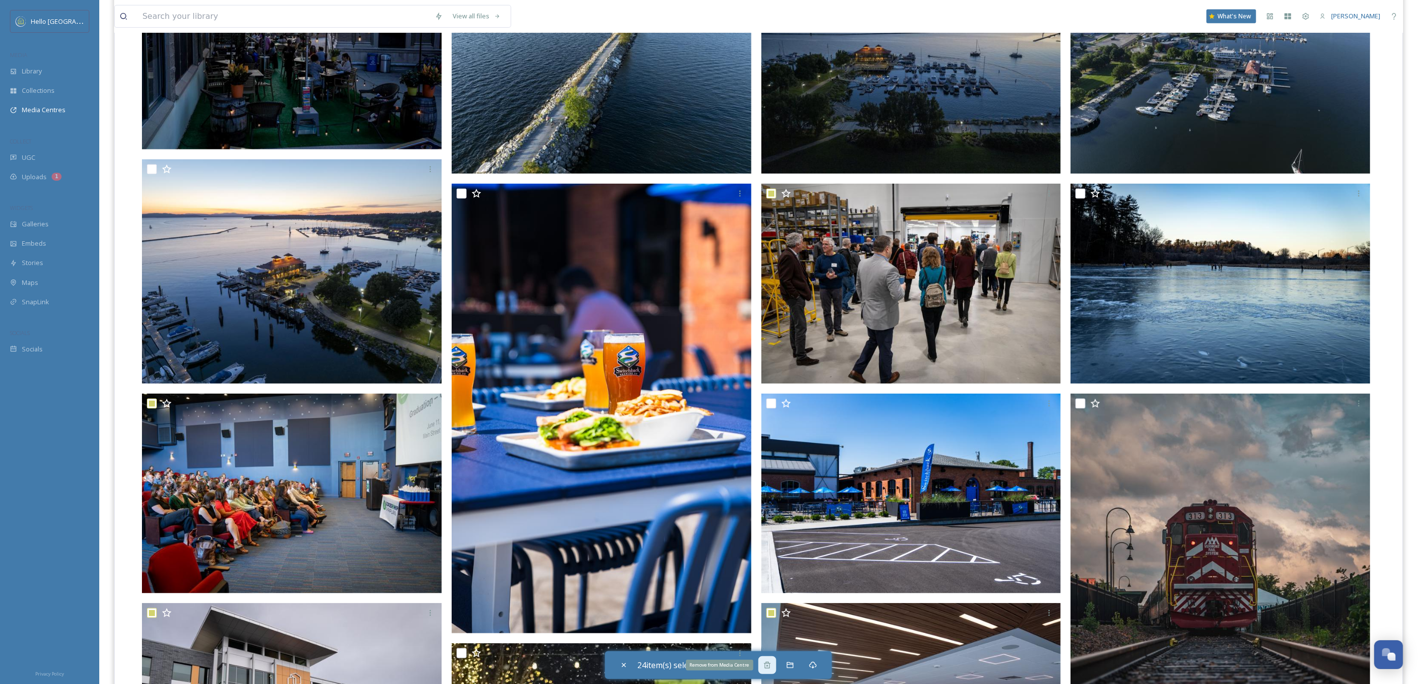
click at [768, 668] on icon at bounding box center [767, 665] width 8 height 8
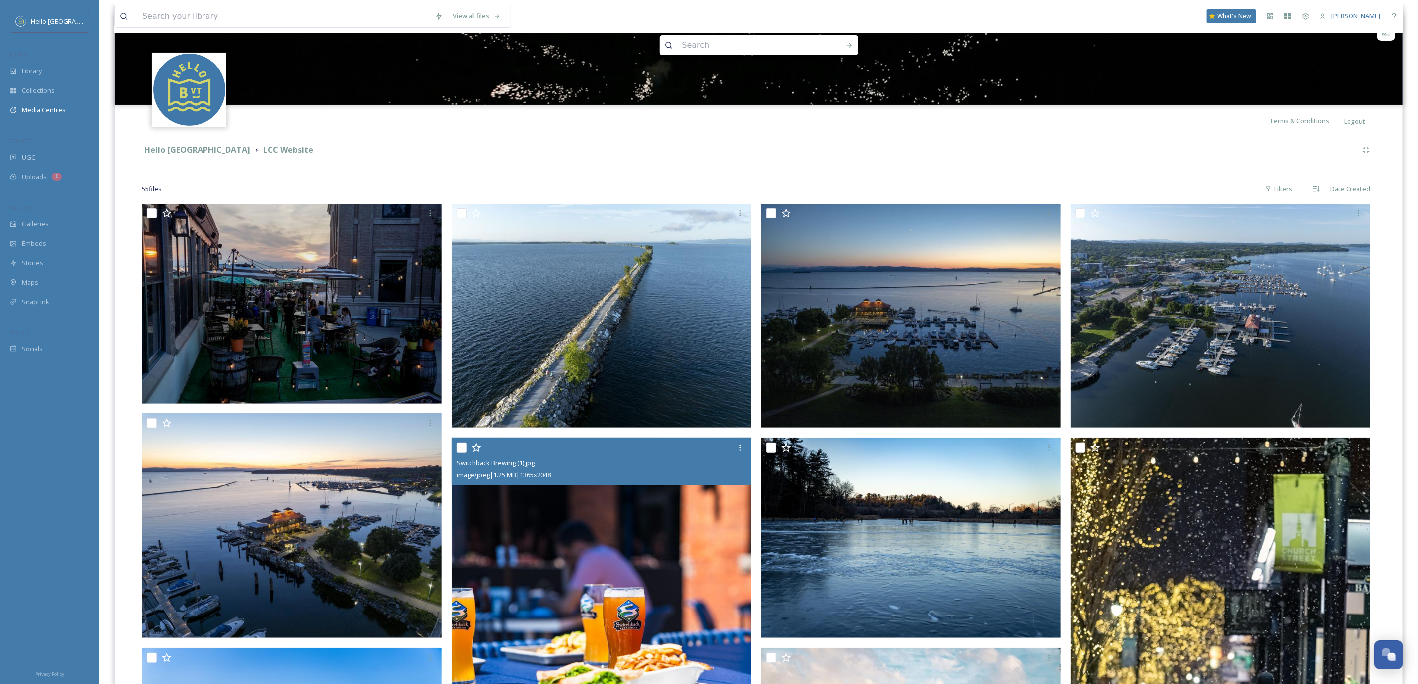
scroll to position [0, 0]
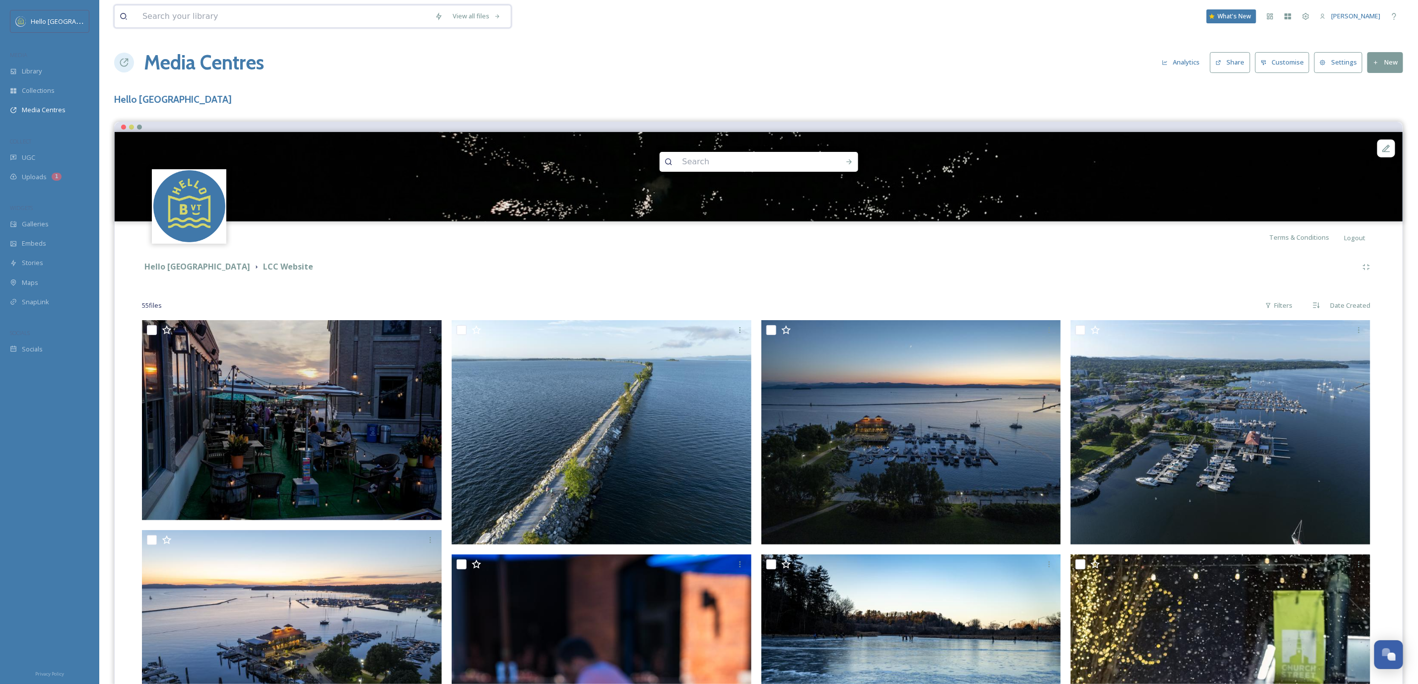
click at [162, 17] on input at bounding box center [283, 16] width 292 height 22
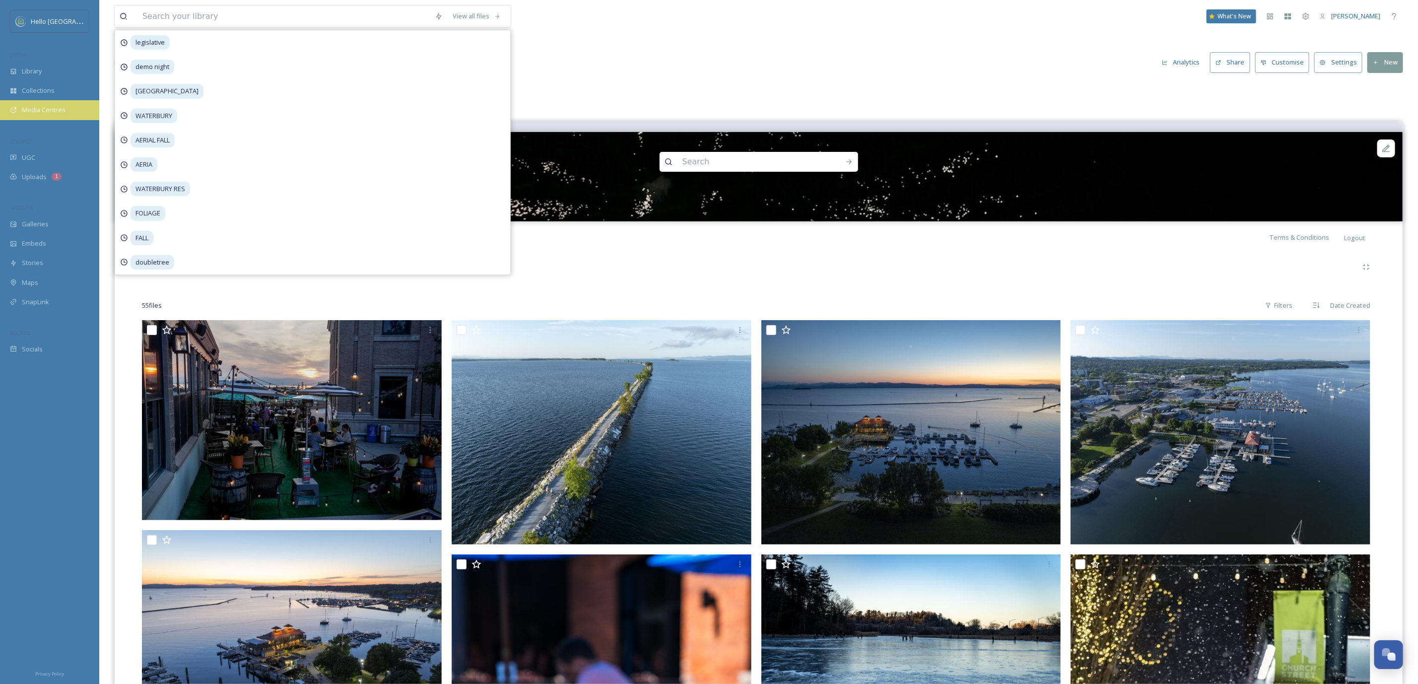
click at [57, 106] on span "Media Centres" at bounding box center [44, 109] width 44 height 9
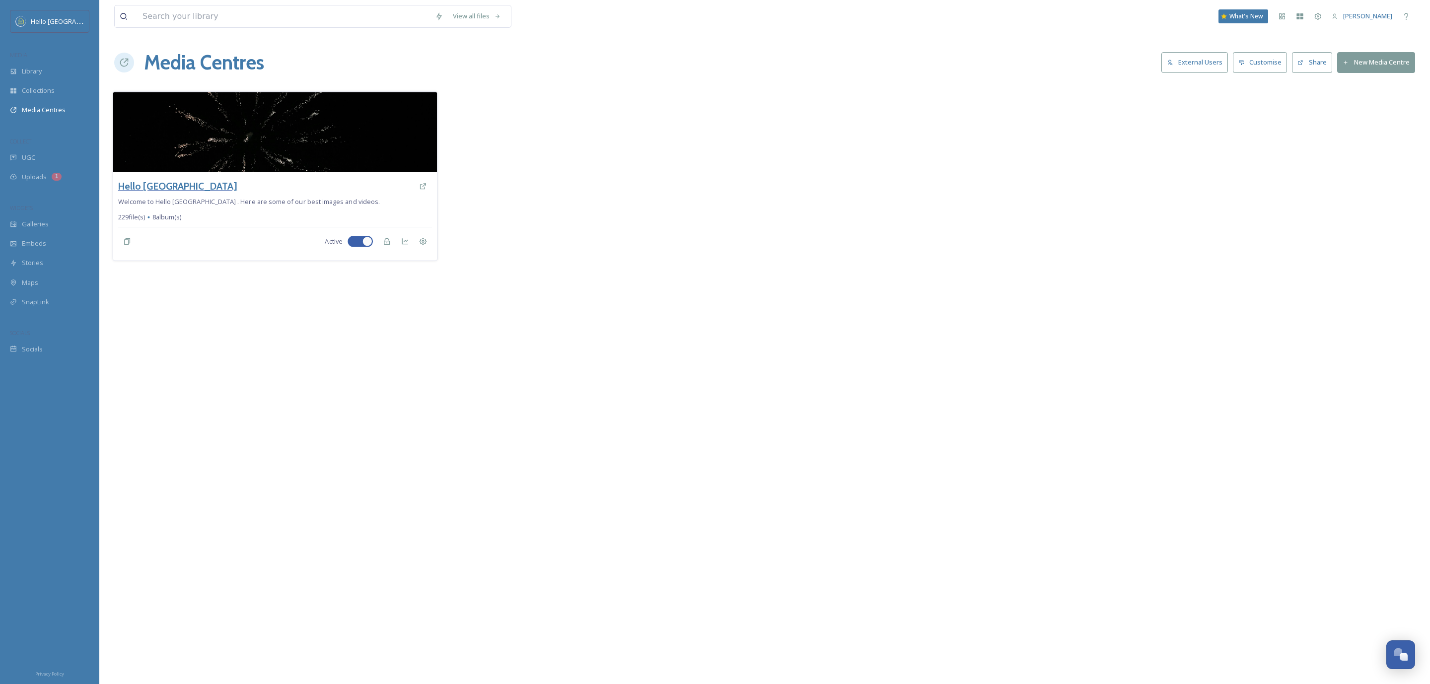
click at [147, 184] on h3 "Hello [GEOGRAPHIC_DATA]" at bounding box center [177, 186] width 119 height 14
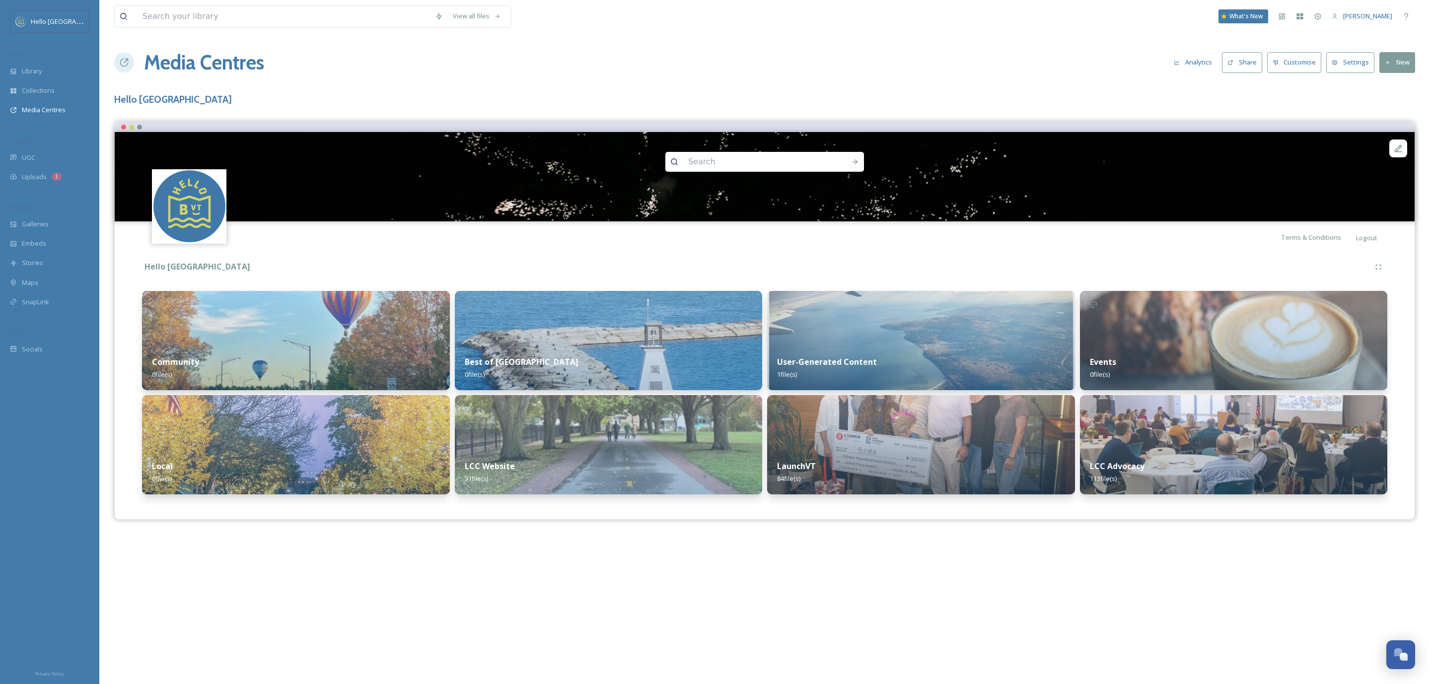
click at [1396, 66] on button "New" at bounding box center [1397, 62] width 36 height 20
click at [1401, 113] on div "Add Album" at bounding box center [1393, 104] width 42 height 19
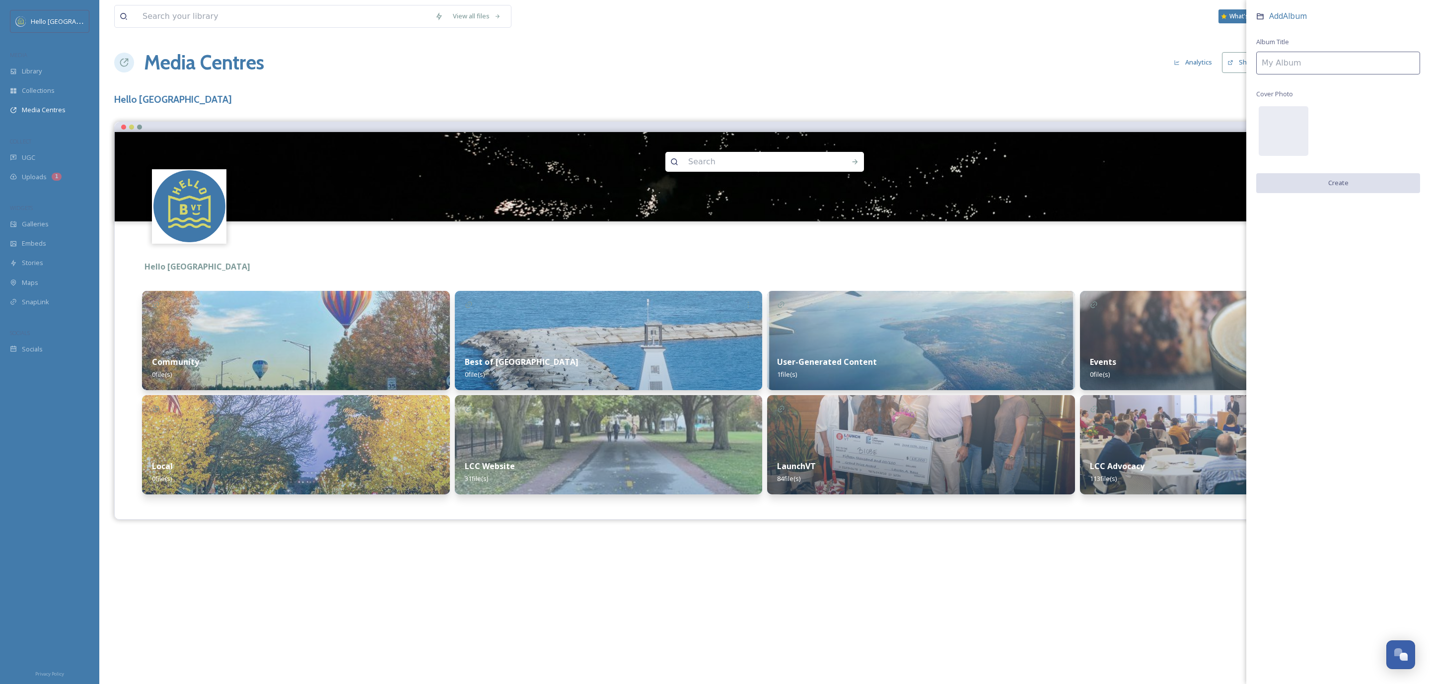
click at [1361, 66] on input at bounding box center [1338, 63] width 164 height 23
click at [1293, 184] on button "Create" at bounding box center [1338, 183] width 164 height 20
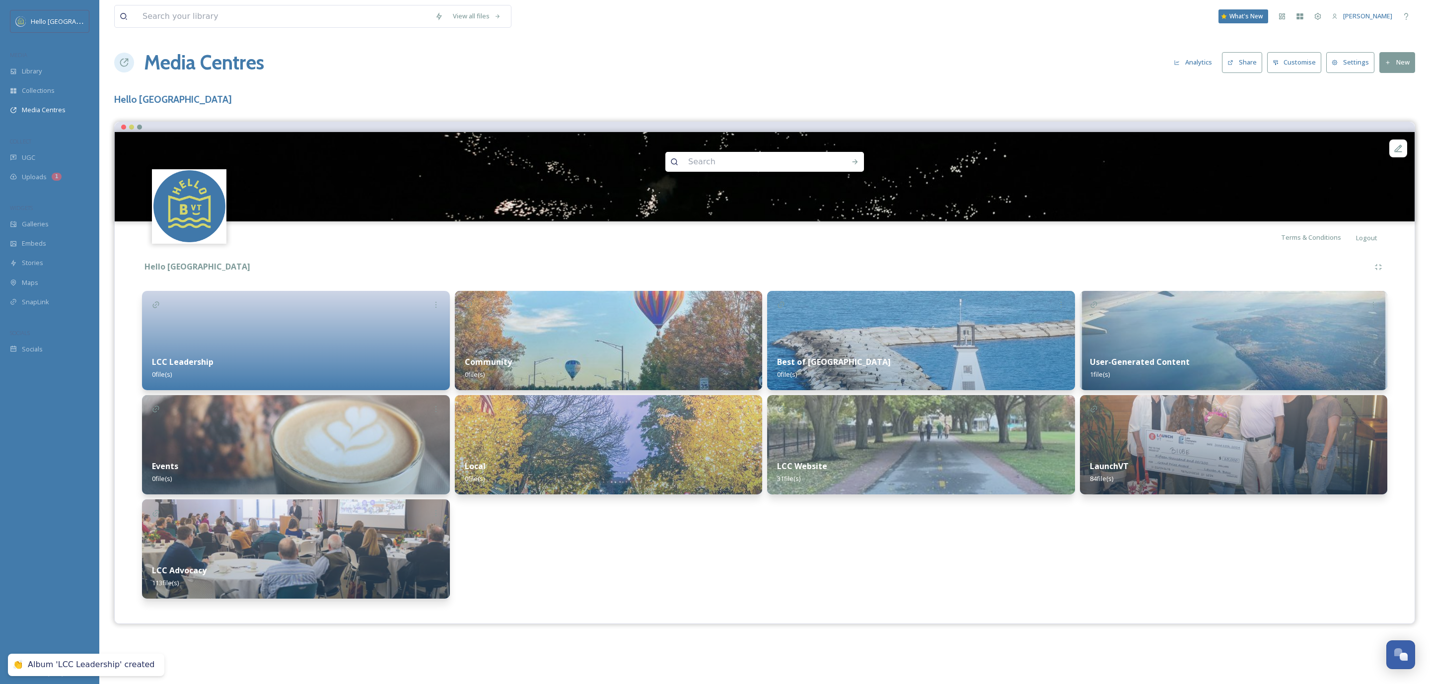
click at [347, 338] on div at bounding box center [296, 340] width 308 height 99
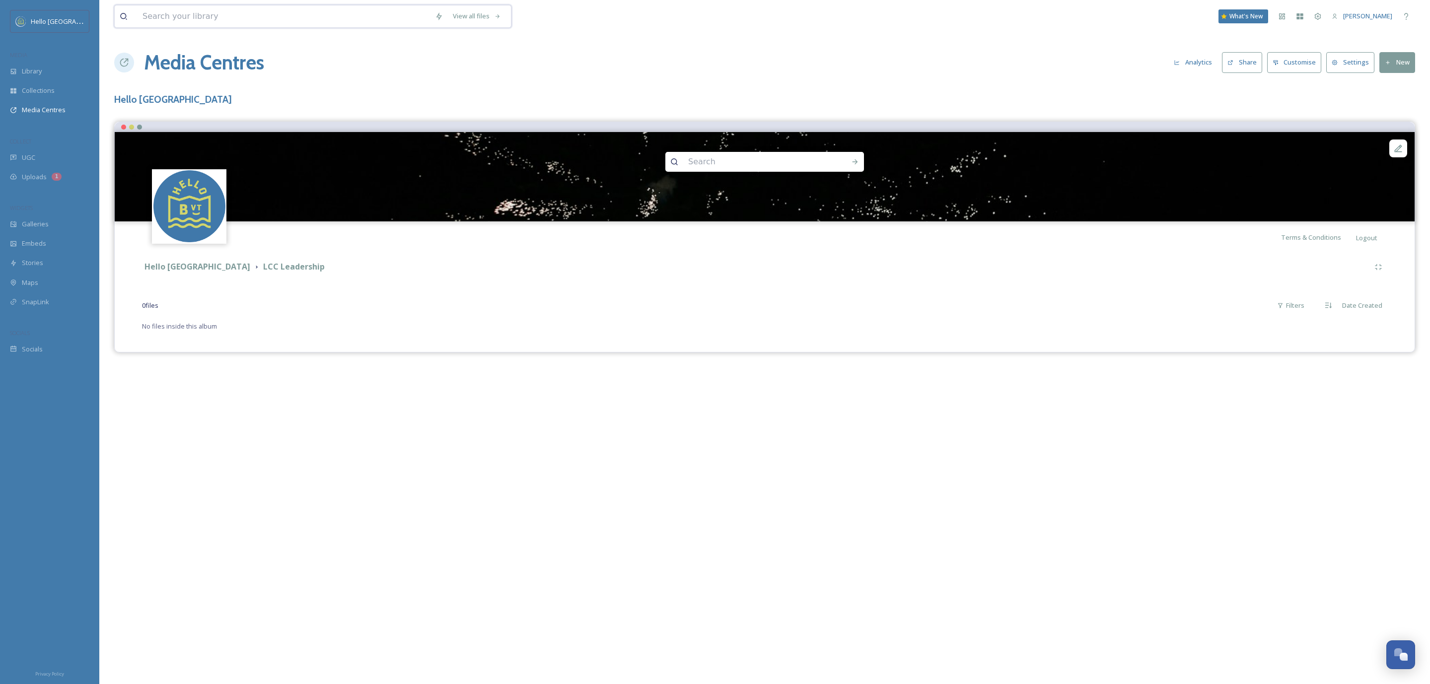
click at [264, 24] on input at bounding box center [283, 16] width 292 height 22
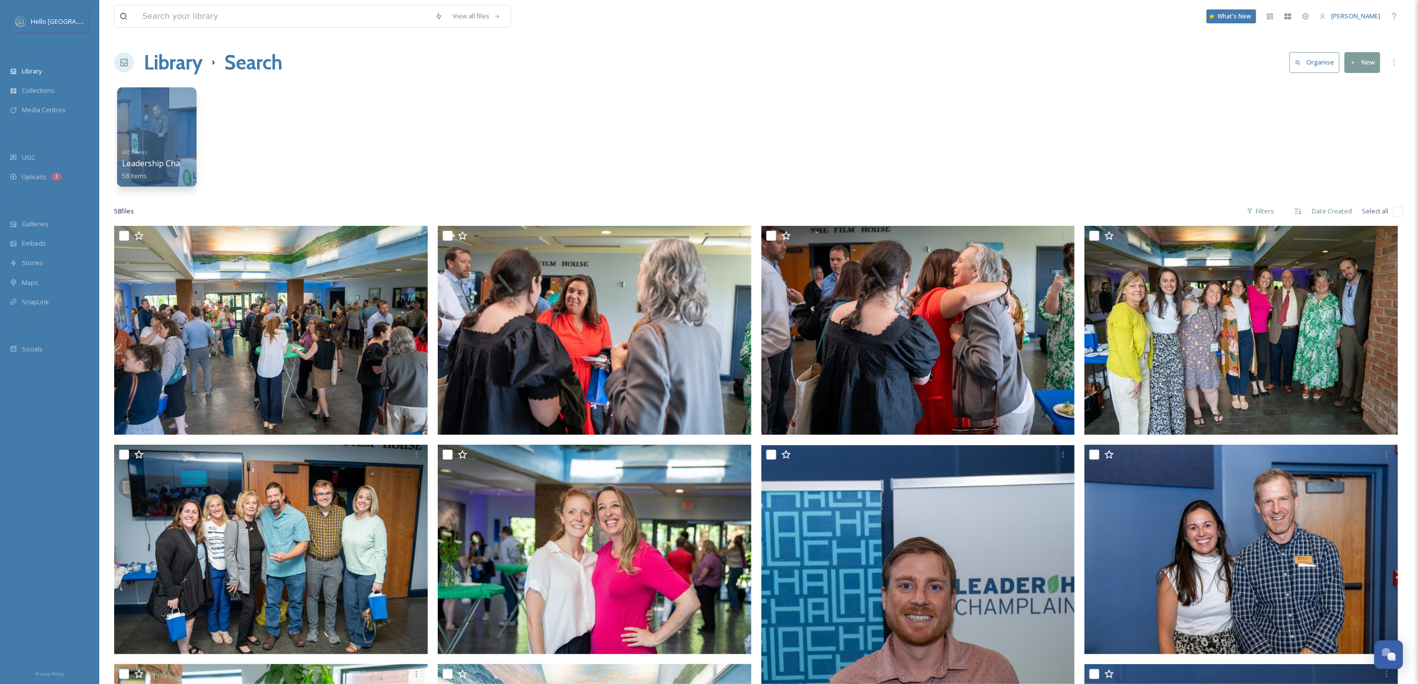
click at [1398, 213] on input "checkbox" at bounding box center [1398, 211] width 10 height 10
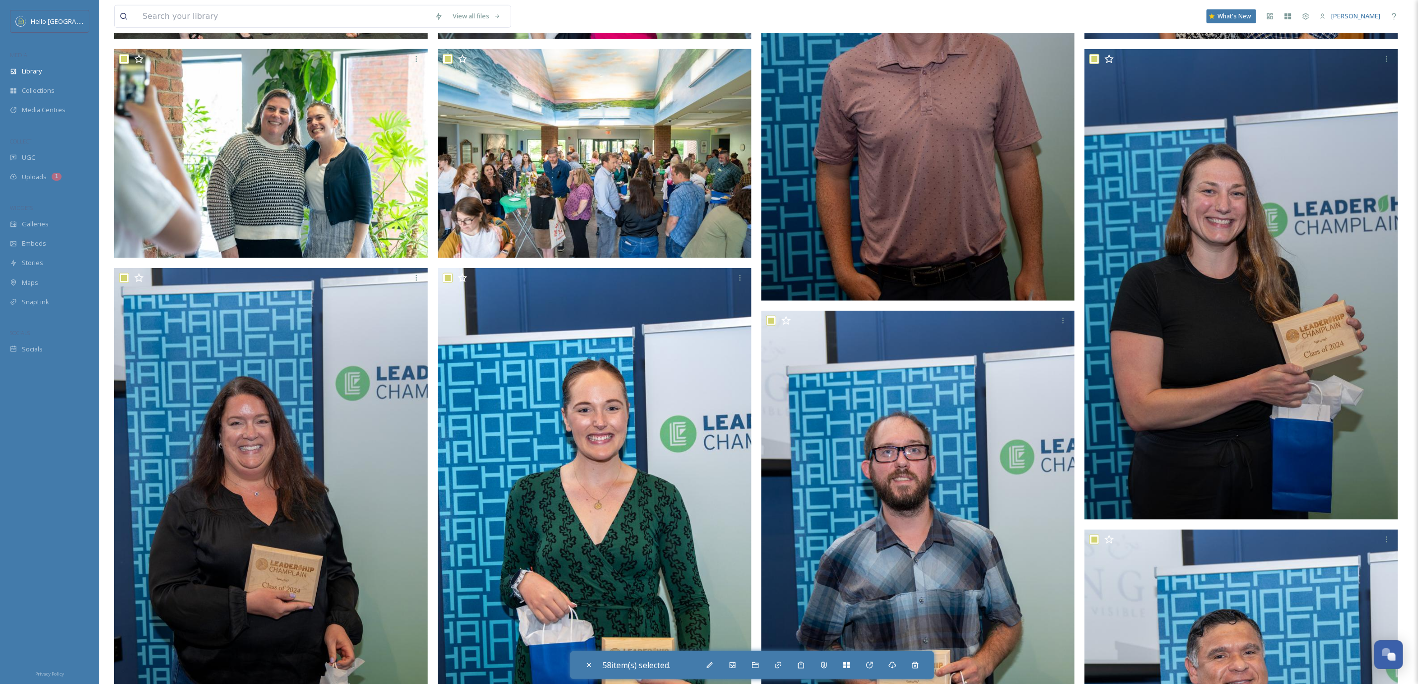
scroll to position [745, 0]
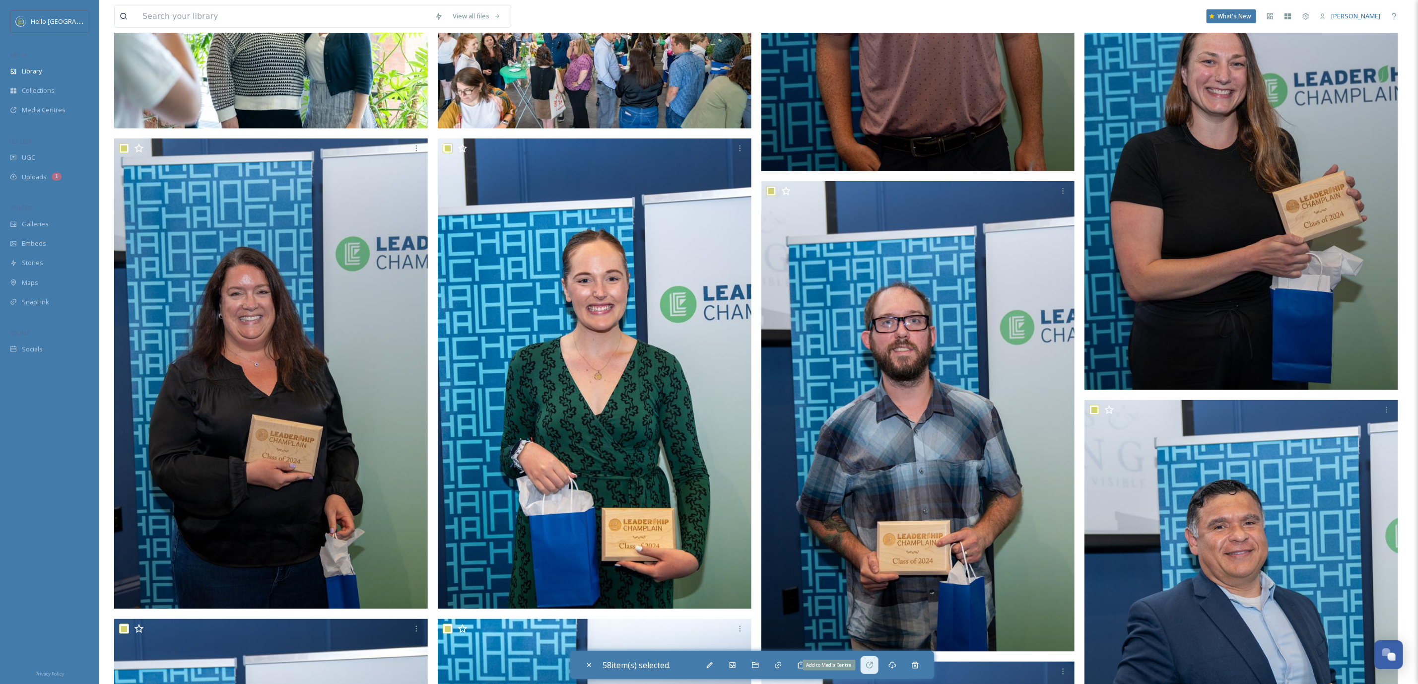
click at [874, 666] on icon at bounding box center [870, 665] width 8 height 8
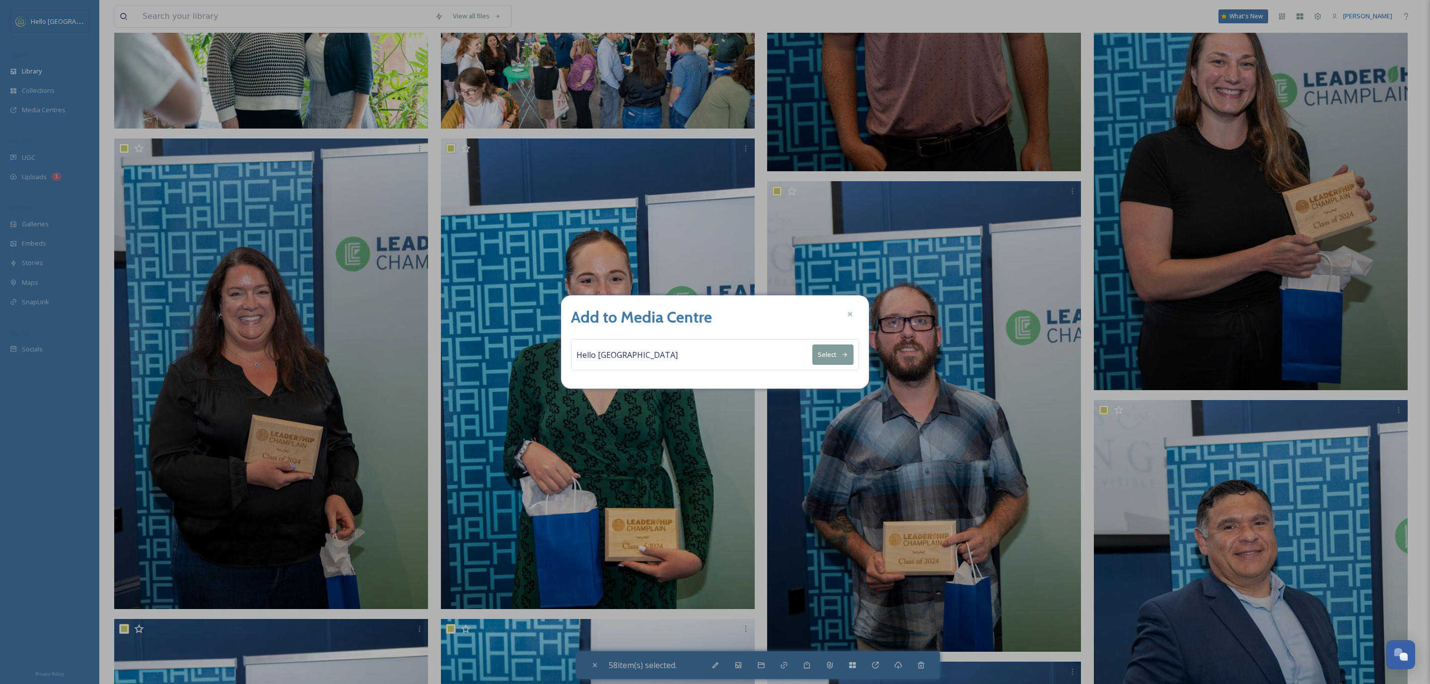
click at [827, 354] on button "Select" at bounding box center [832, 354] width 41 height 20
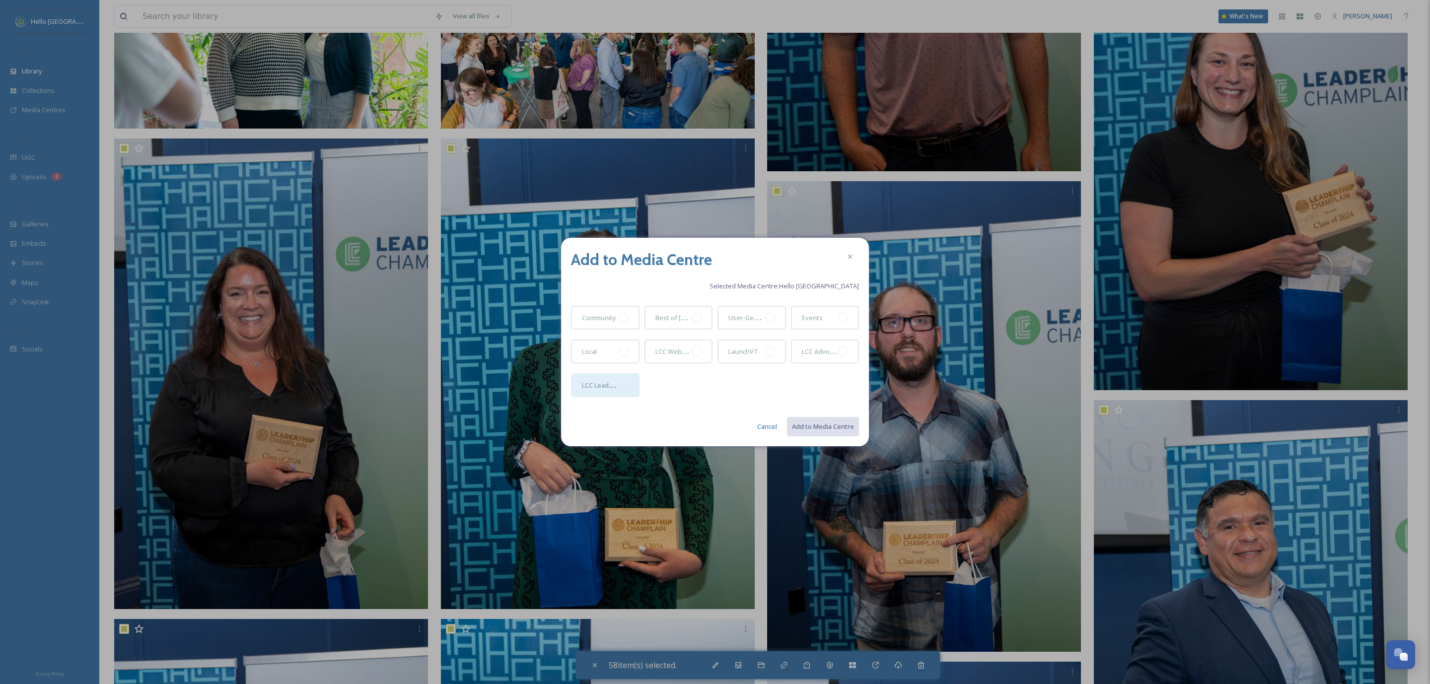
click at [622, 386] on div at bounding box center [623, 385] width 10 height 10
click at [817, 426] on button "Add to Media Centre" at bounding box center [822, 426] width 73 height 20
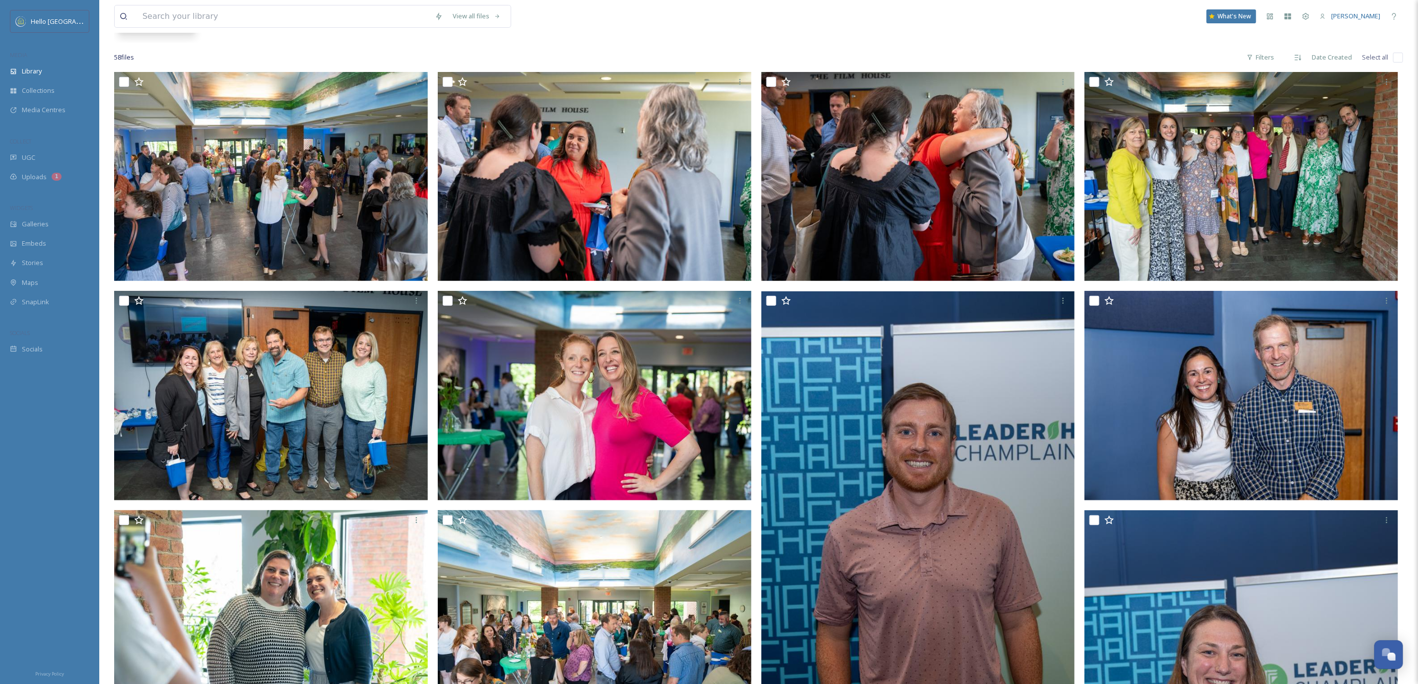
scroll to position [0, 0]
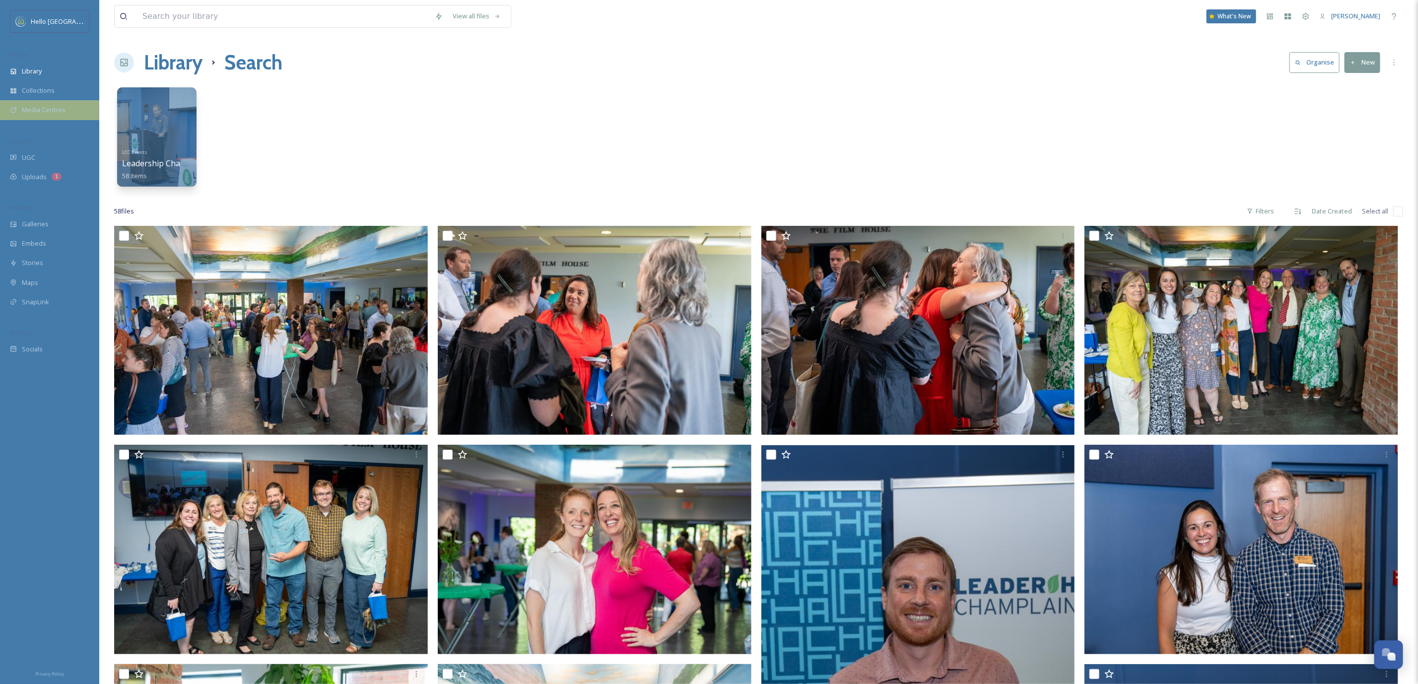
click at [71, 114] on div "Media Centres" at bounding box center [49, 109] width 99 height 19
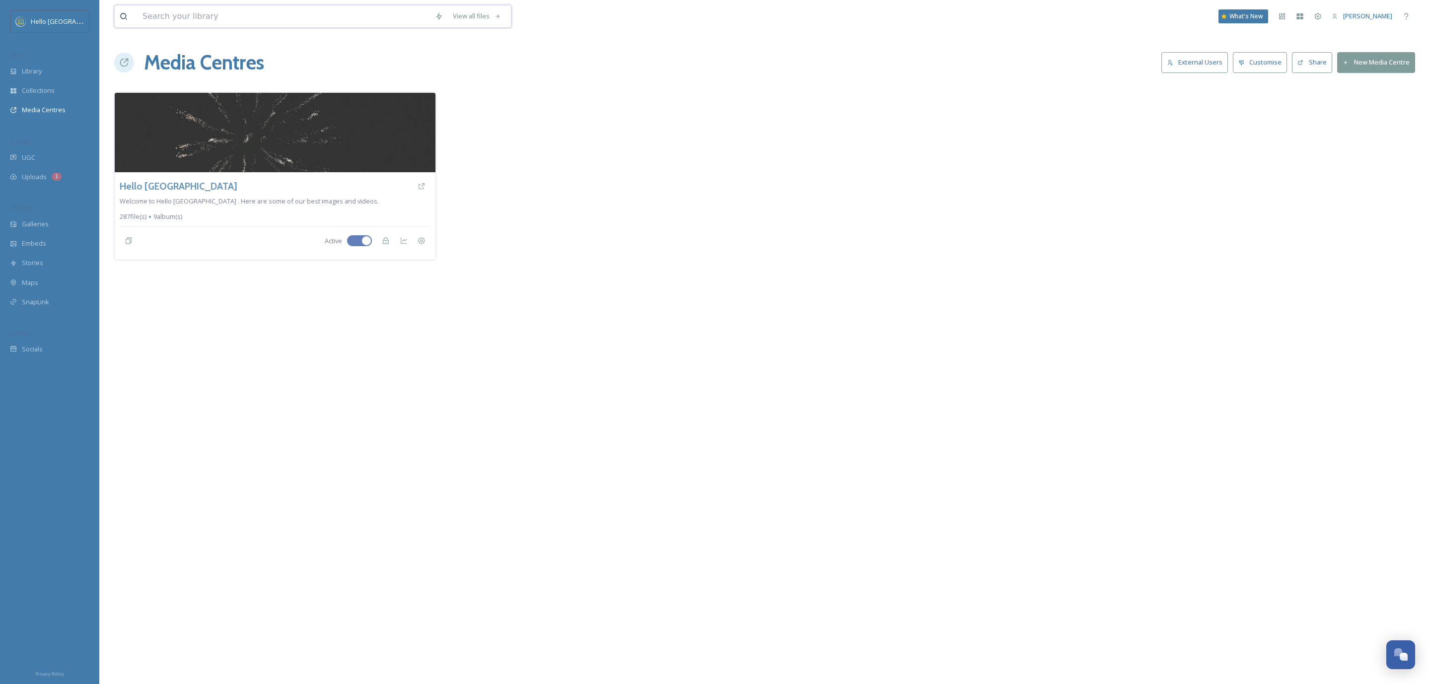
click at [191, 22] on input at bounding box center [283, 16] width 292 height 22
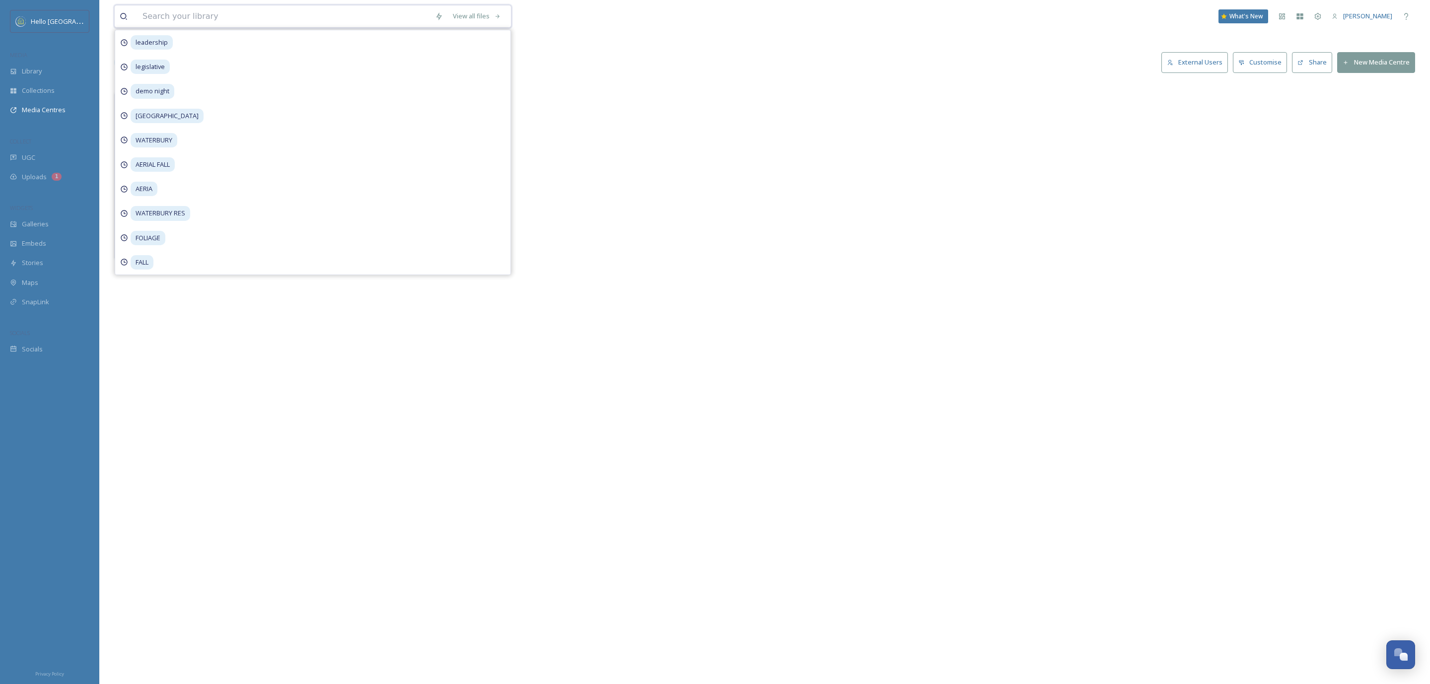
click at [207, 20] on input at bounding box center [283, 16] width 292 height 22
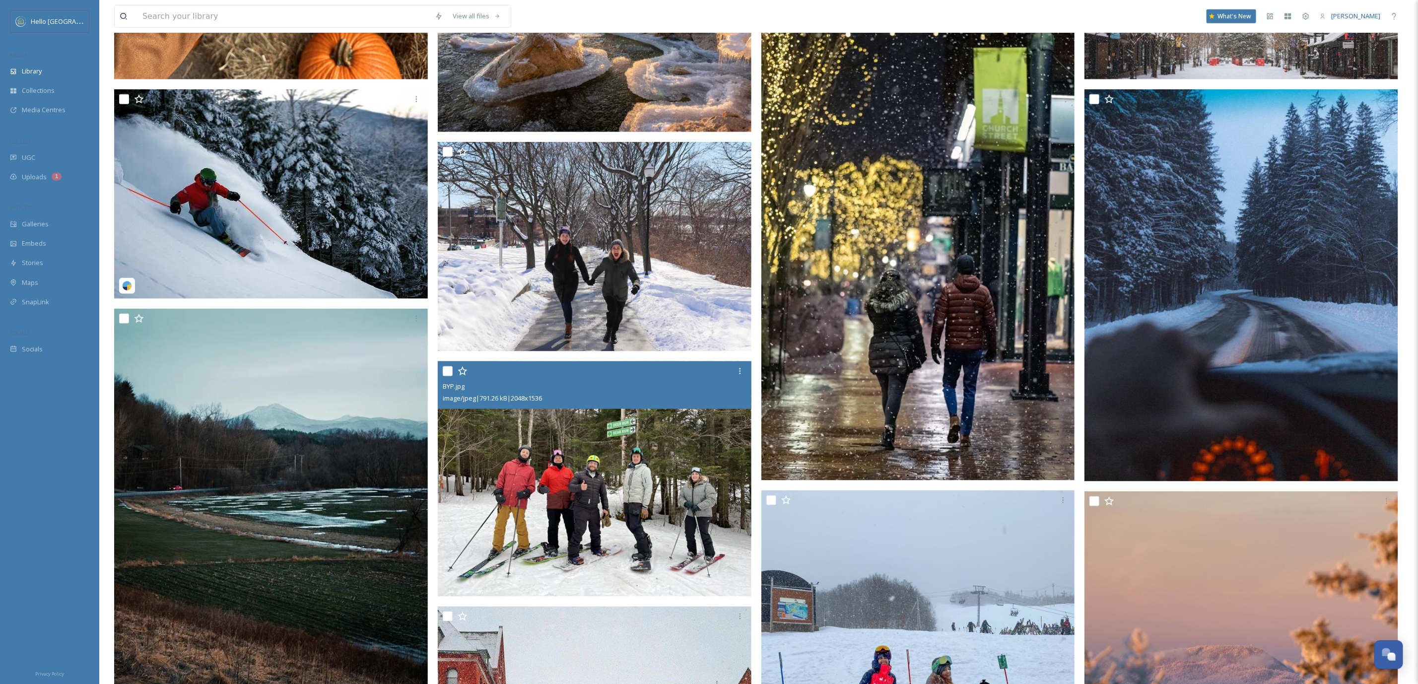
scroll to position [670, 0]
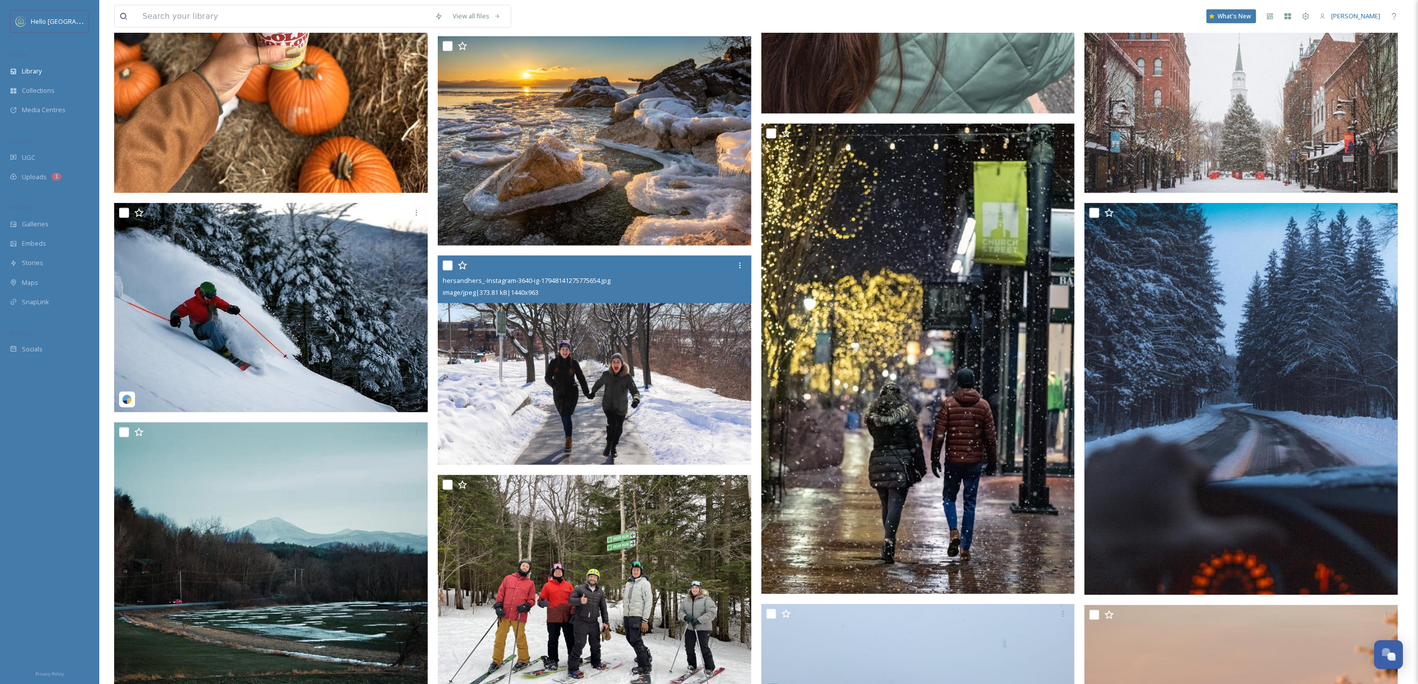
click at [506, 357] on img at bounding box center [595, 361] width 314 height 210
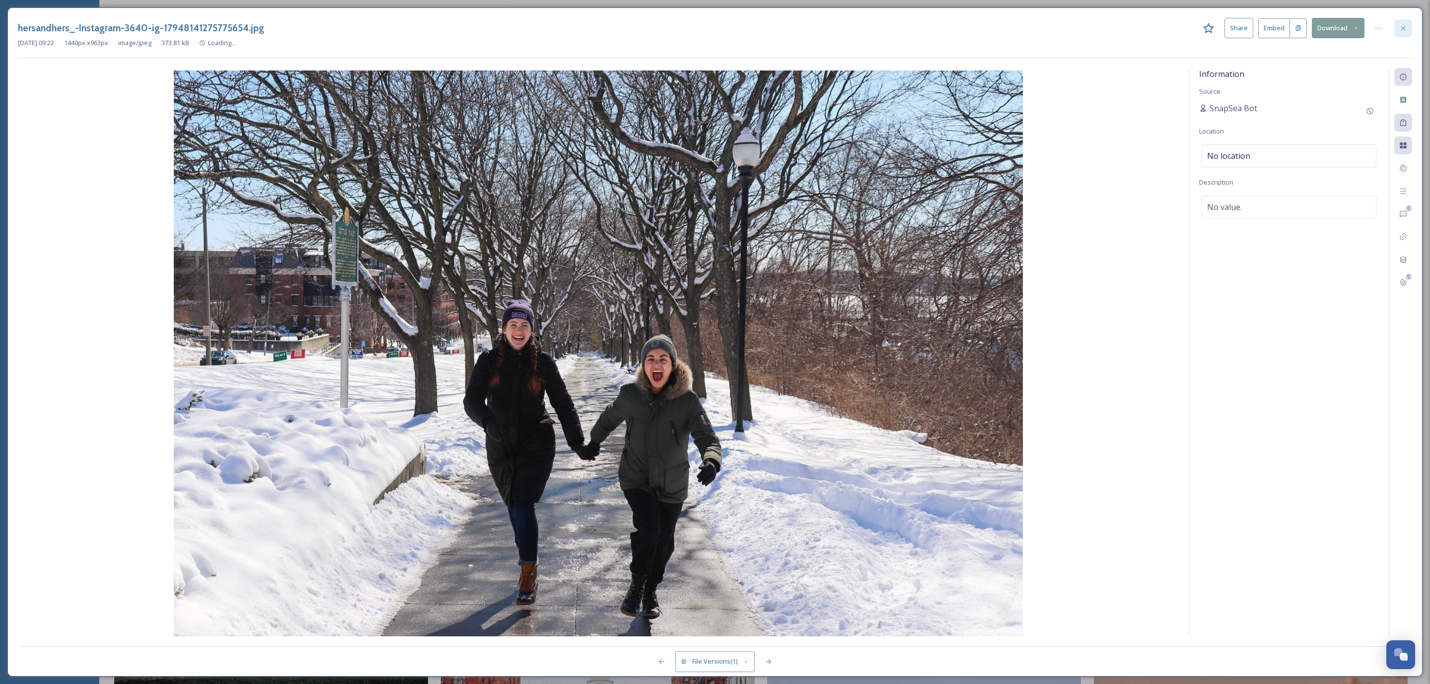
click at [1405, 27] on icon at bounding box center [1403, 28] width 8 height 8
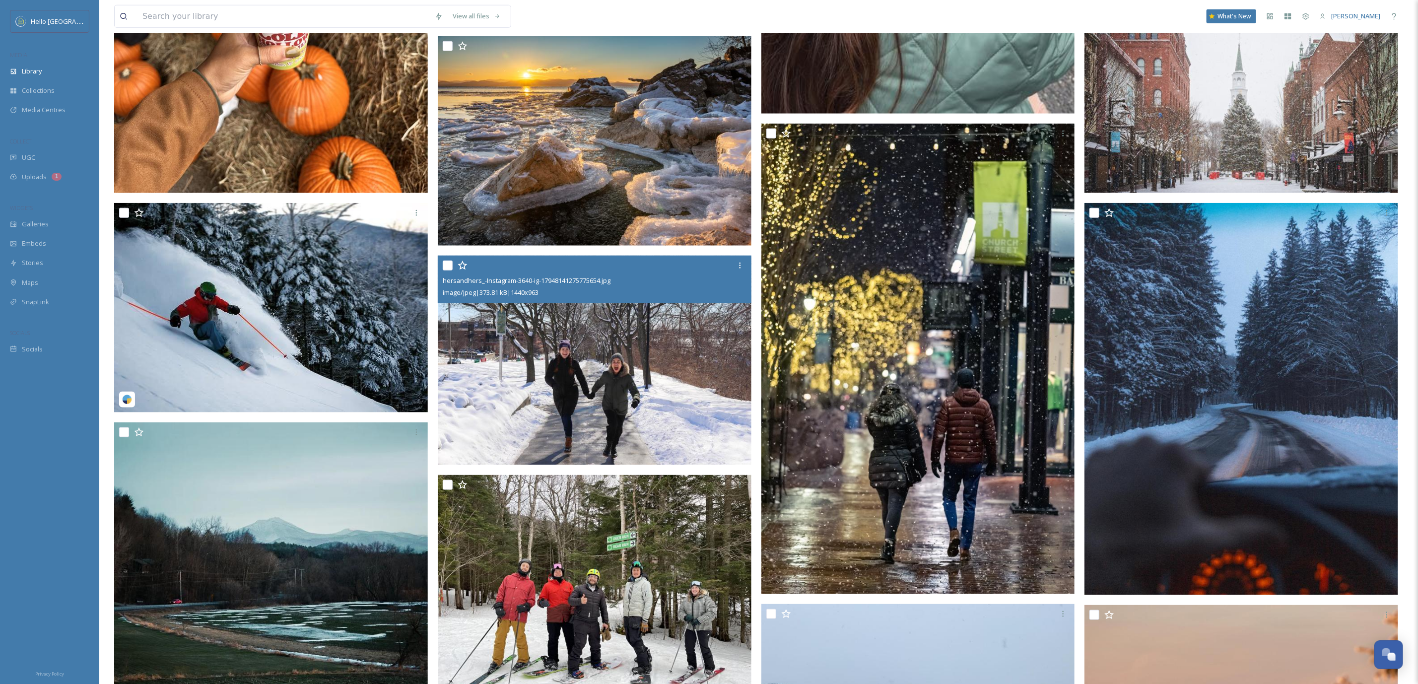
click at [443, 265] on input "checkbox" at bounding box center [448, 266] width 10 height 10
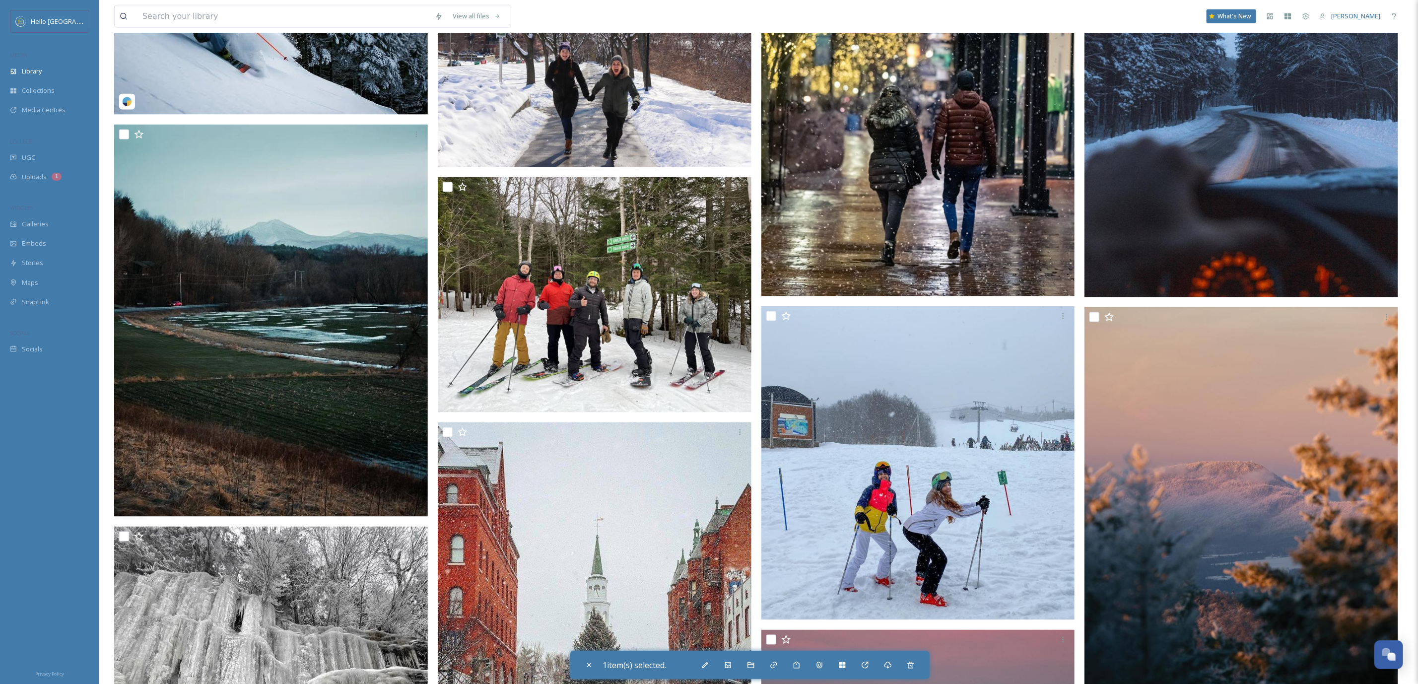
scroll to position [1266, 0]
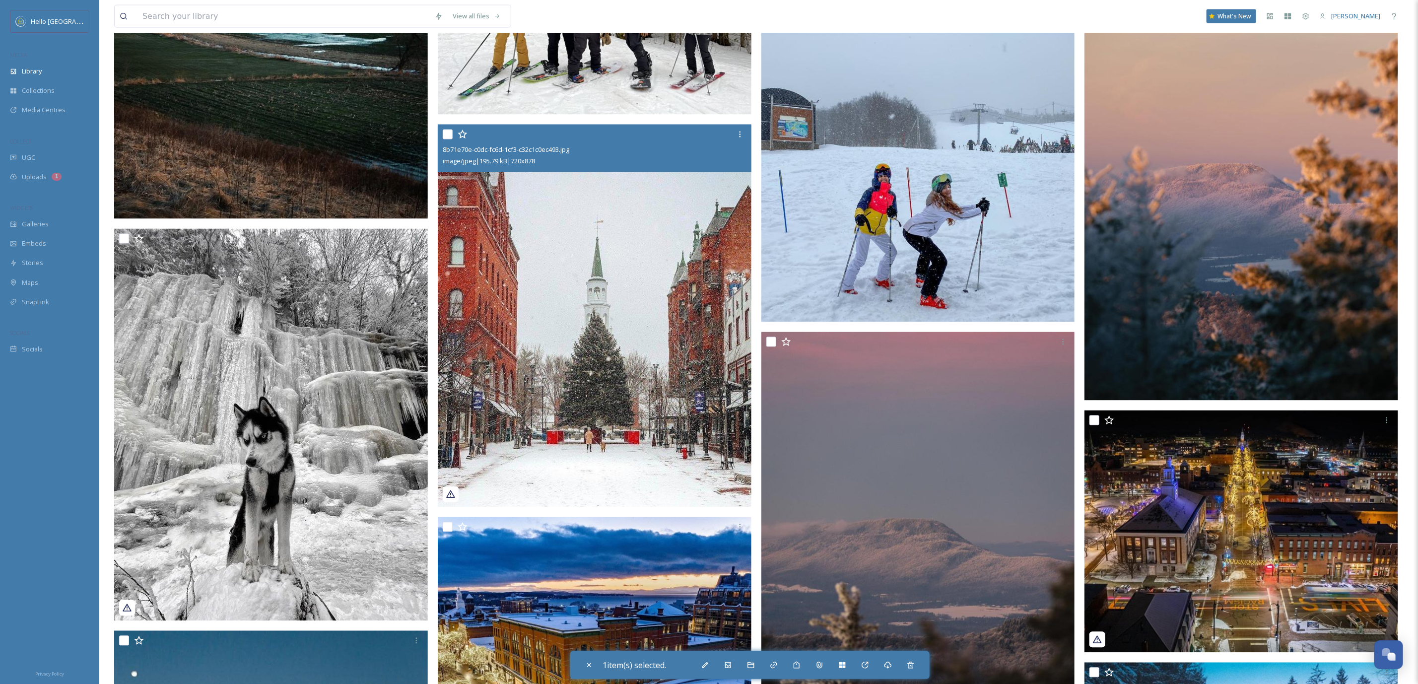
click at [527, 333] on img at bounding box center [595, 316] width 314 height 383
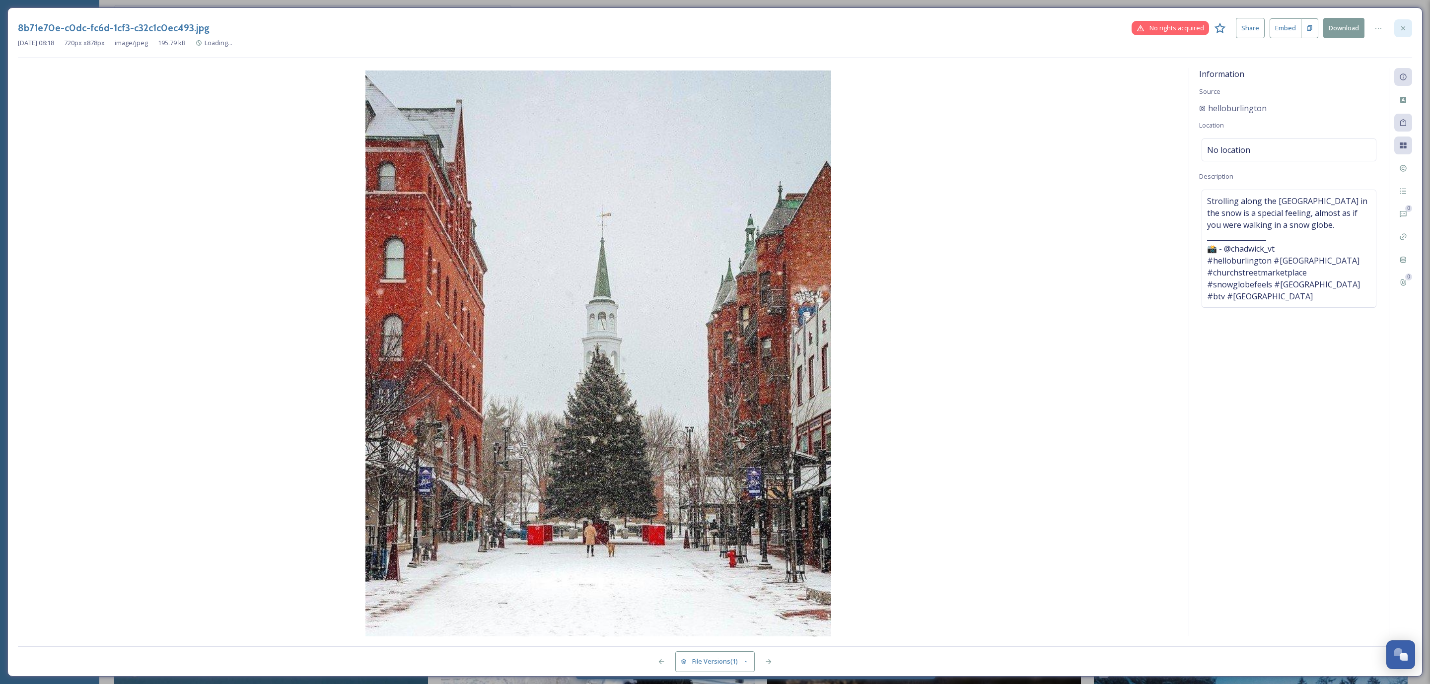
click at [1400, 33] on div at bounding box center [1403, 28] width 18 height 18
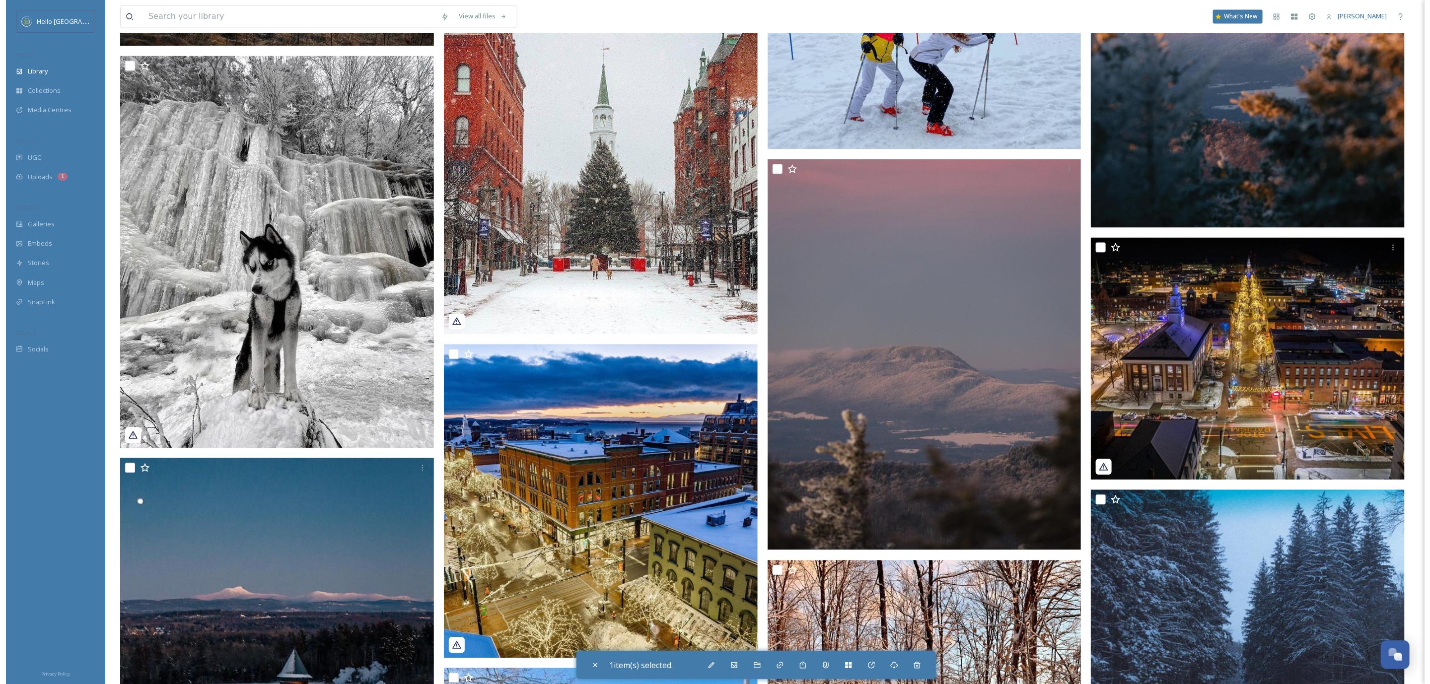
scroll to position [1489, 0]
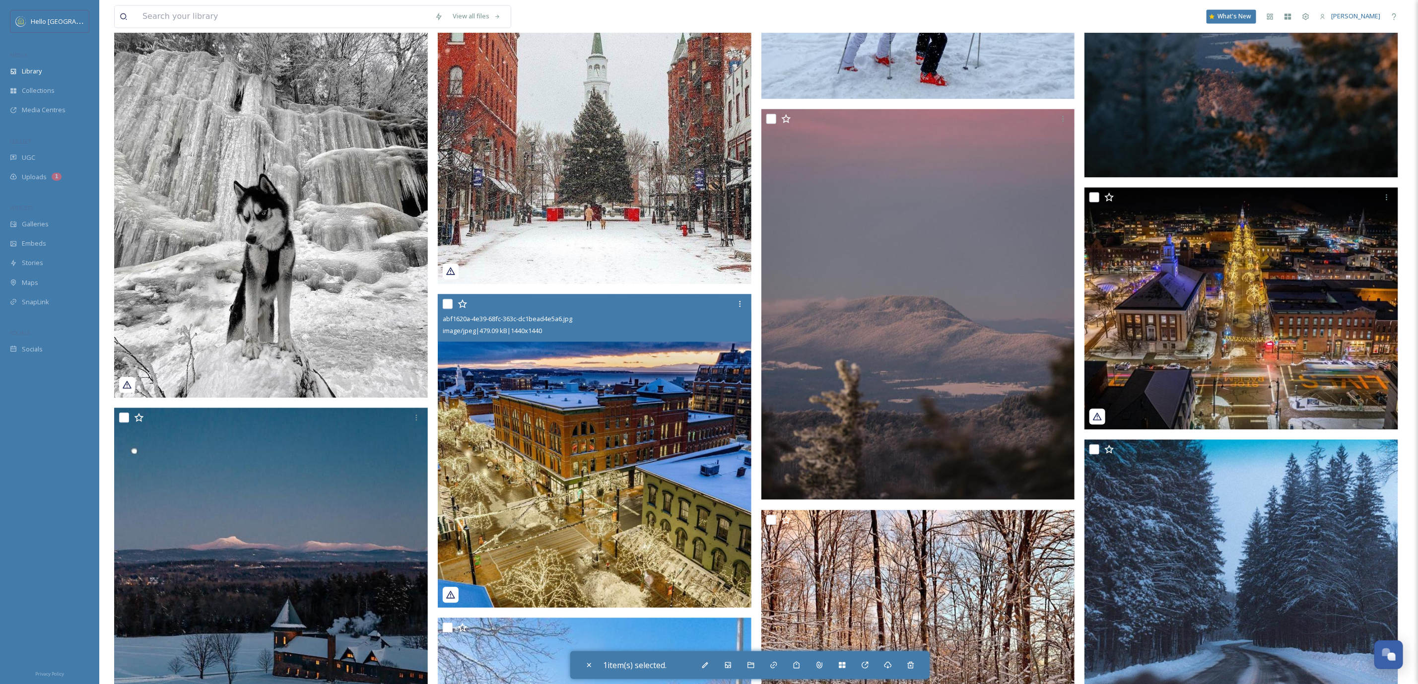
click at [600, 455] on img at bounding box center [595, 451] width 314 height 314
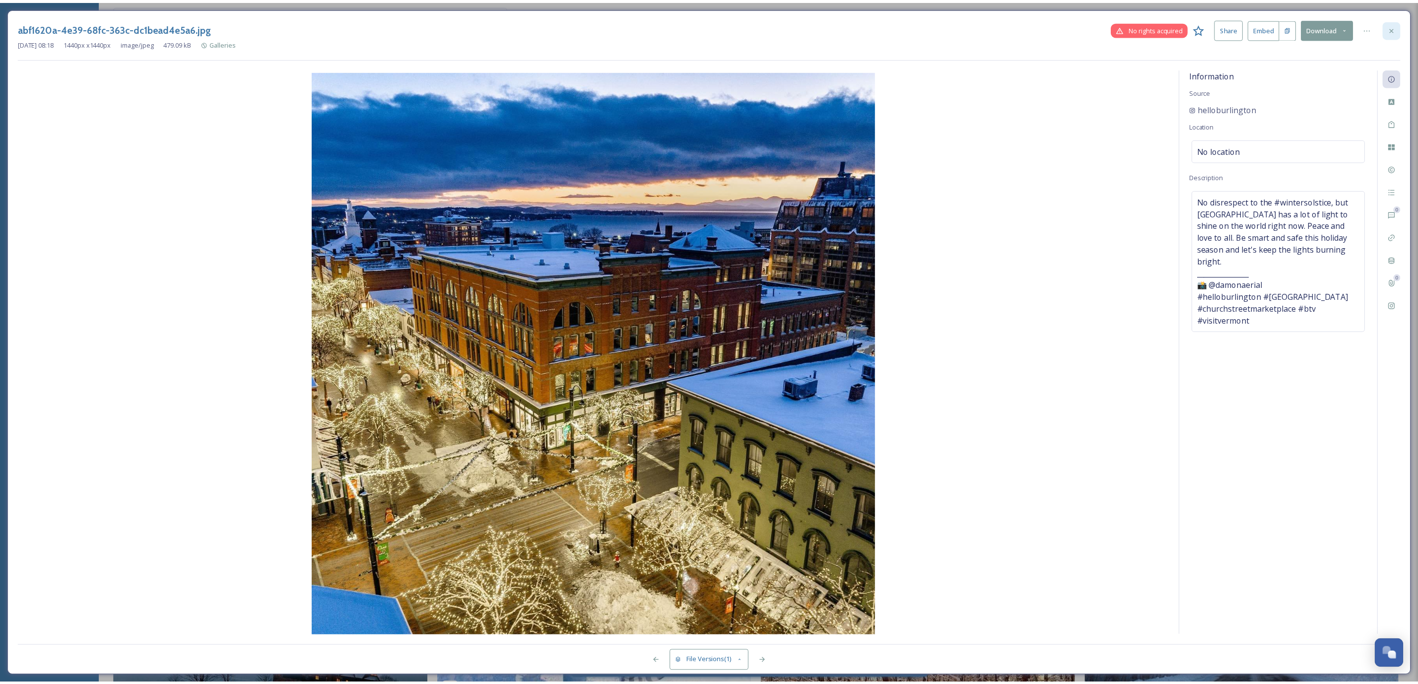
scroll to position [1500, 0]
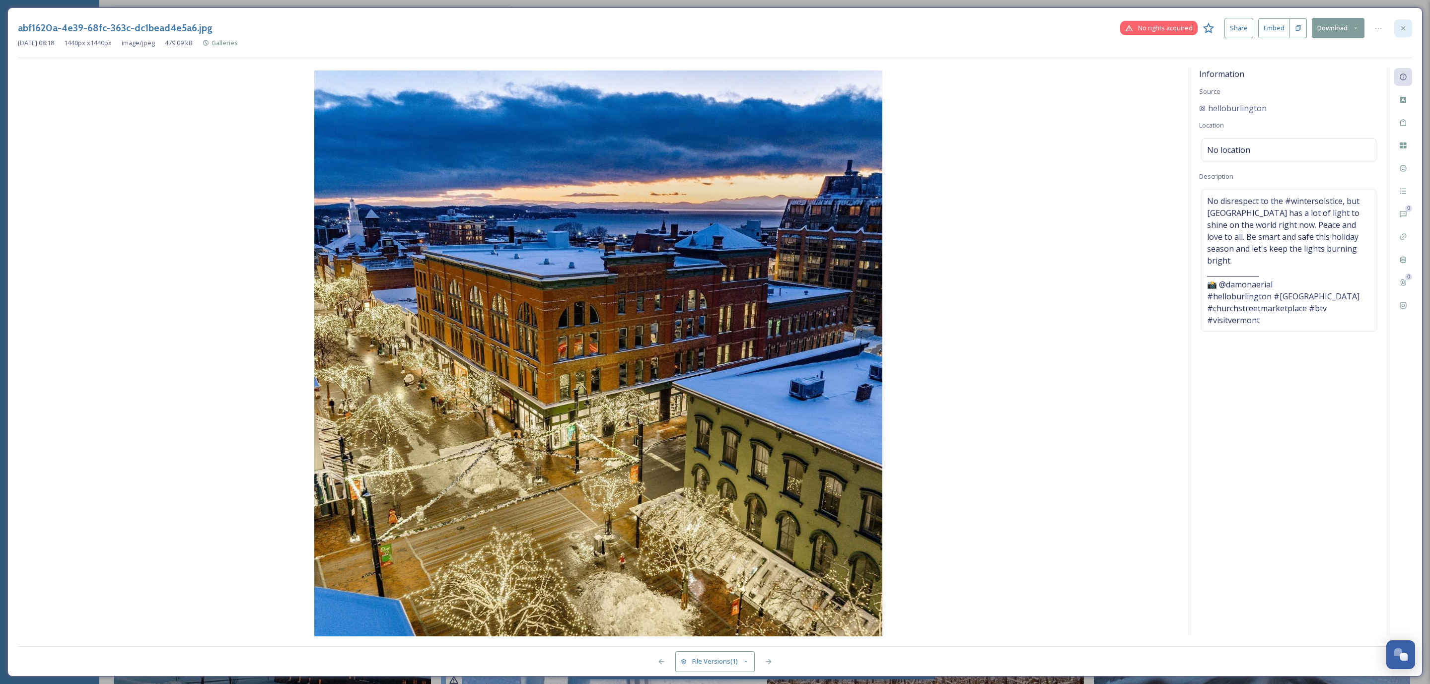
click at [1400, 30] on icon at bounding box center [1403, 28] width 8 height 8
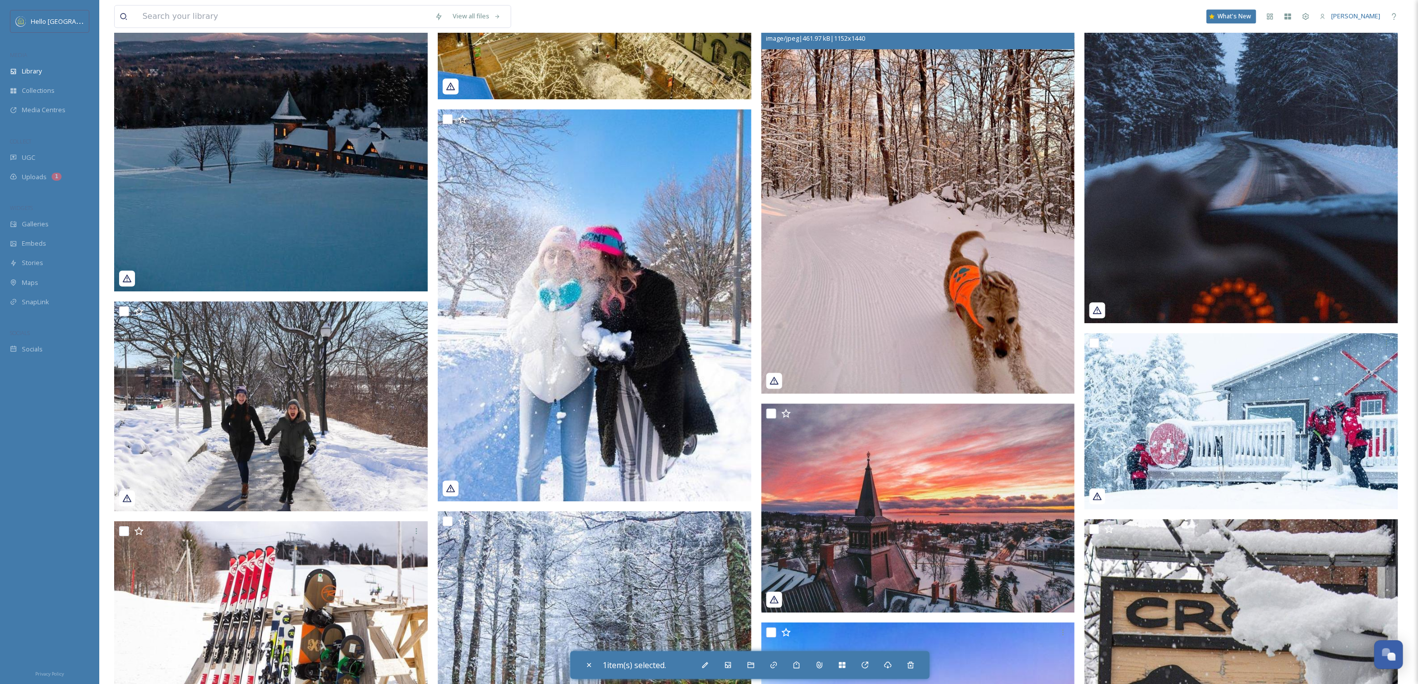
scroll to position [1947, 0]
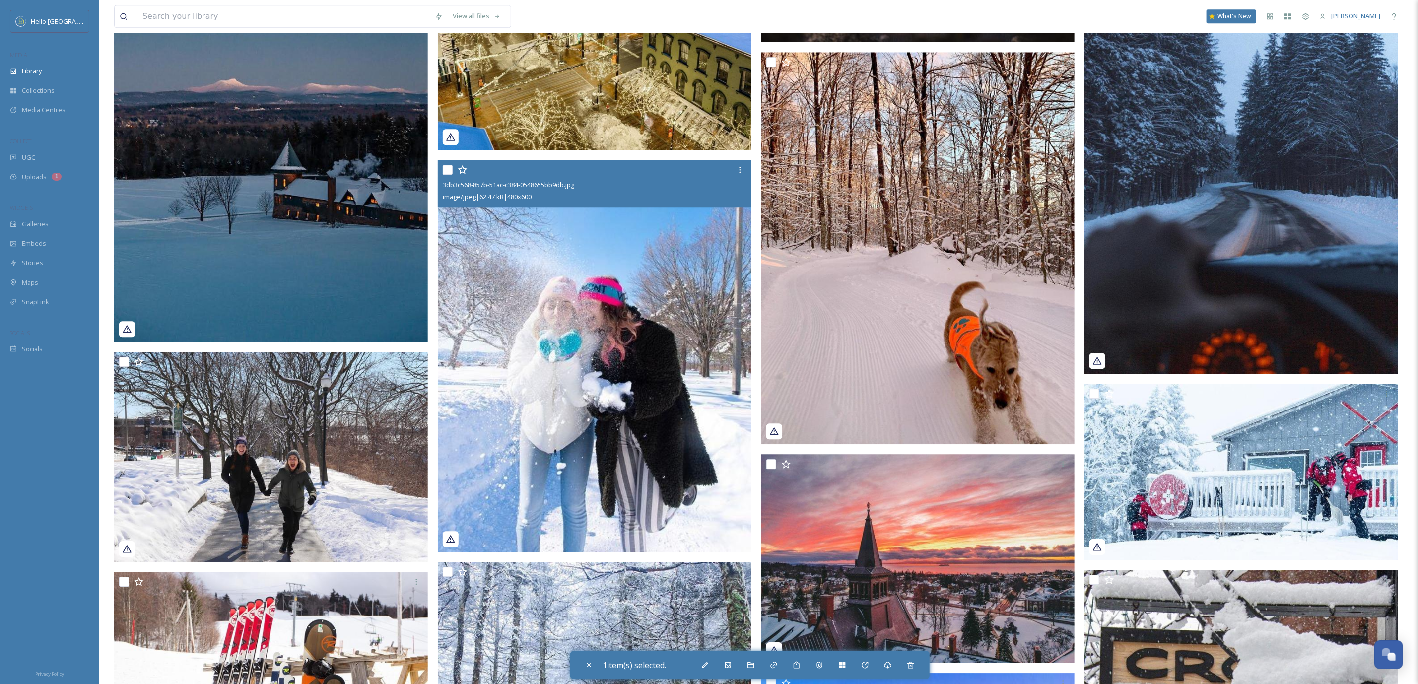
click at [449, 169] on input "checkbox" at bounding box center [448, 170] width 10 height 10
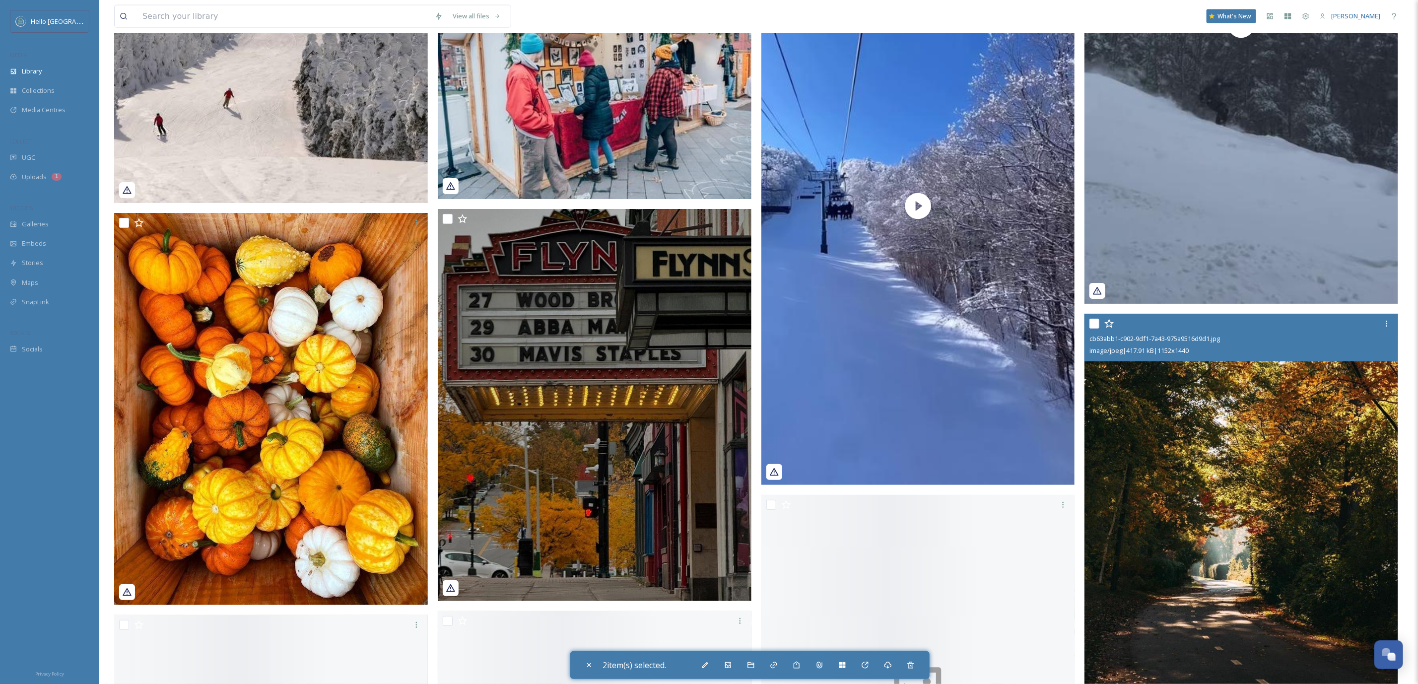
scroll to position [4106, 0]
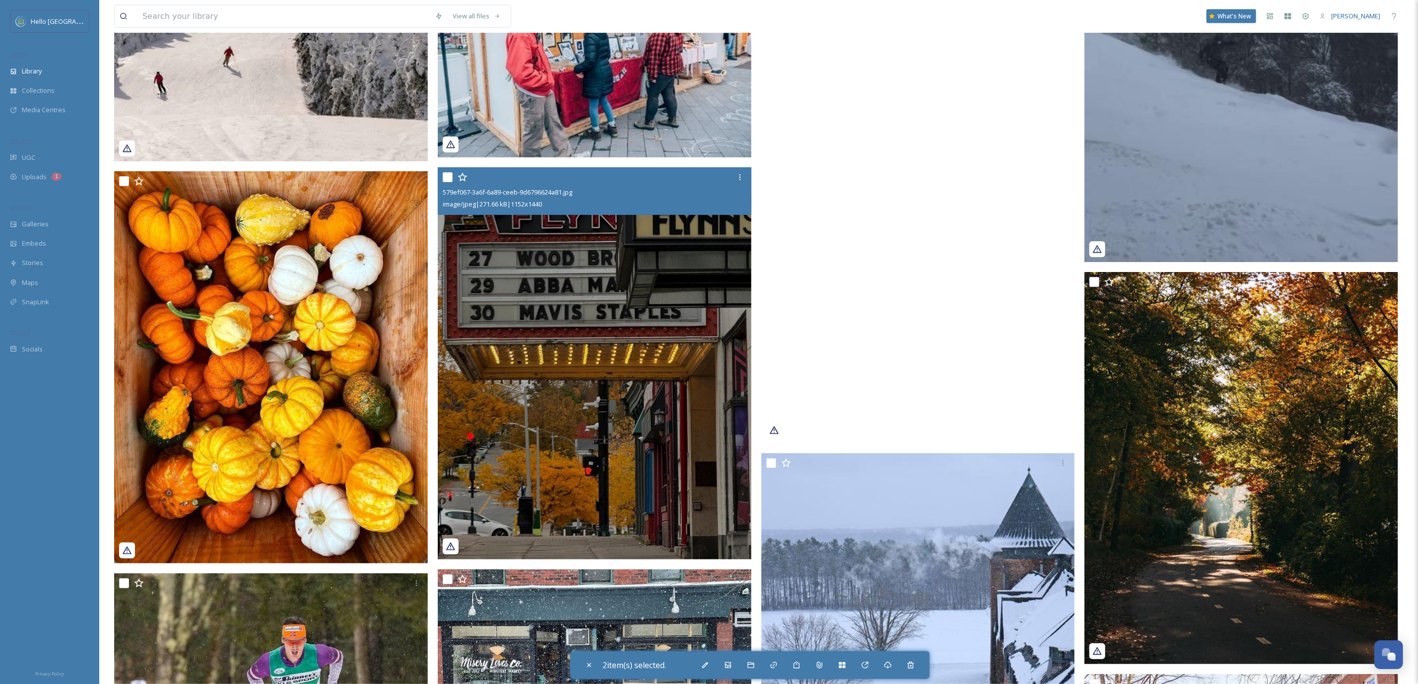
click at [560, 393] on img at bounding box center [595, 363] width 314 height 392
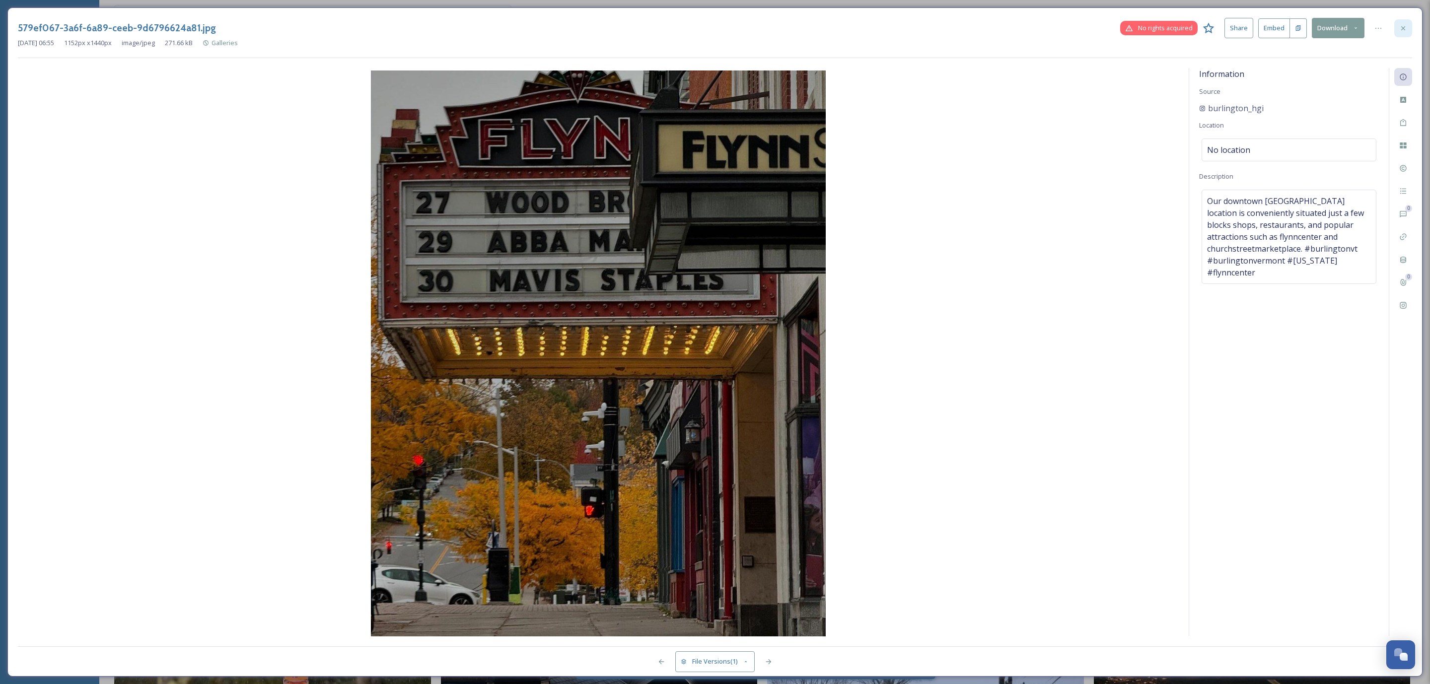
click at [1405, 26] on icon at bounding box center [1403, 28] width 8 height 8
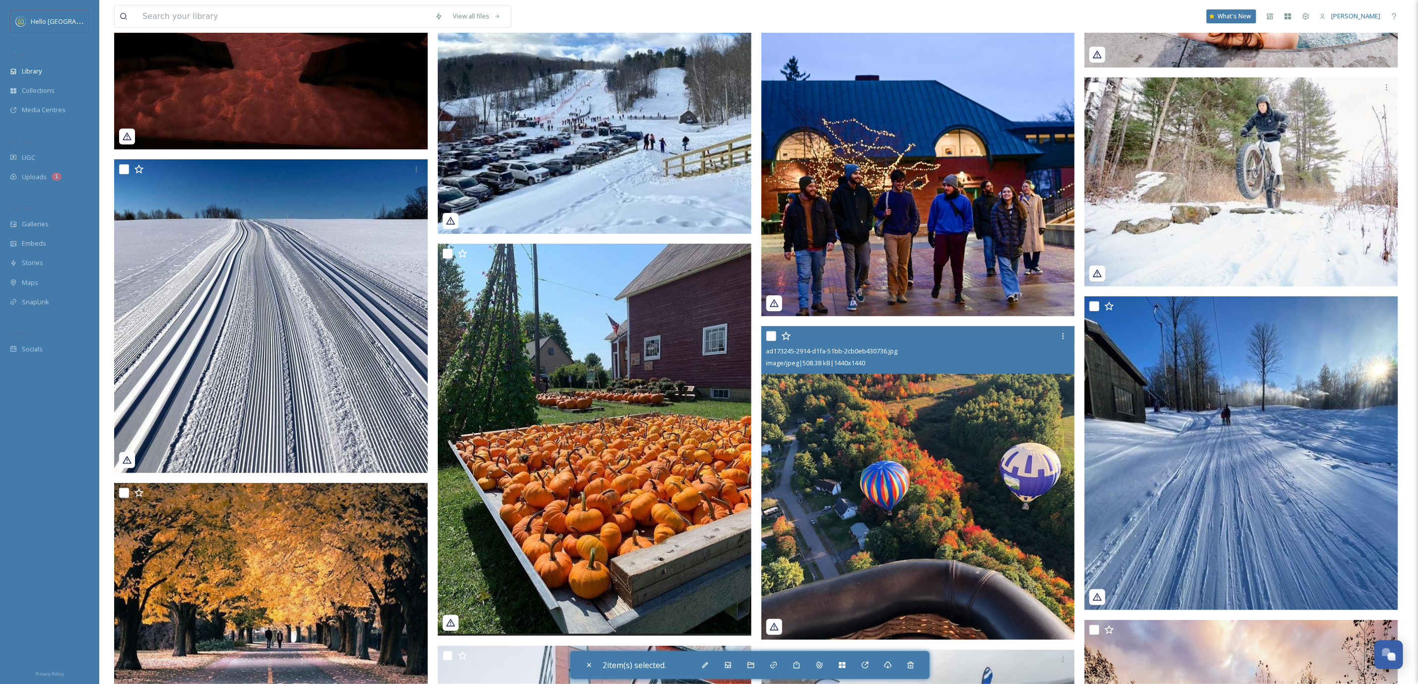
scroll to position [6265, 0]
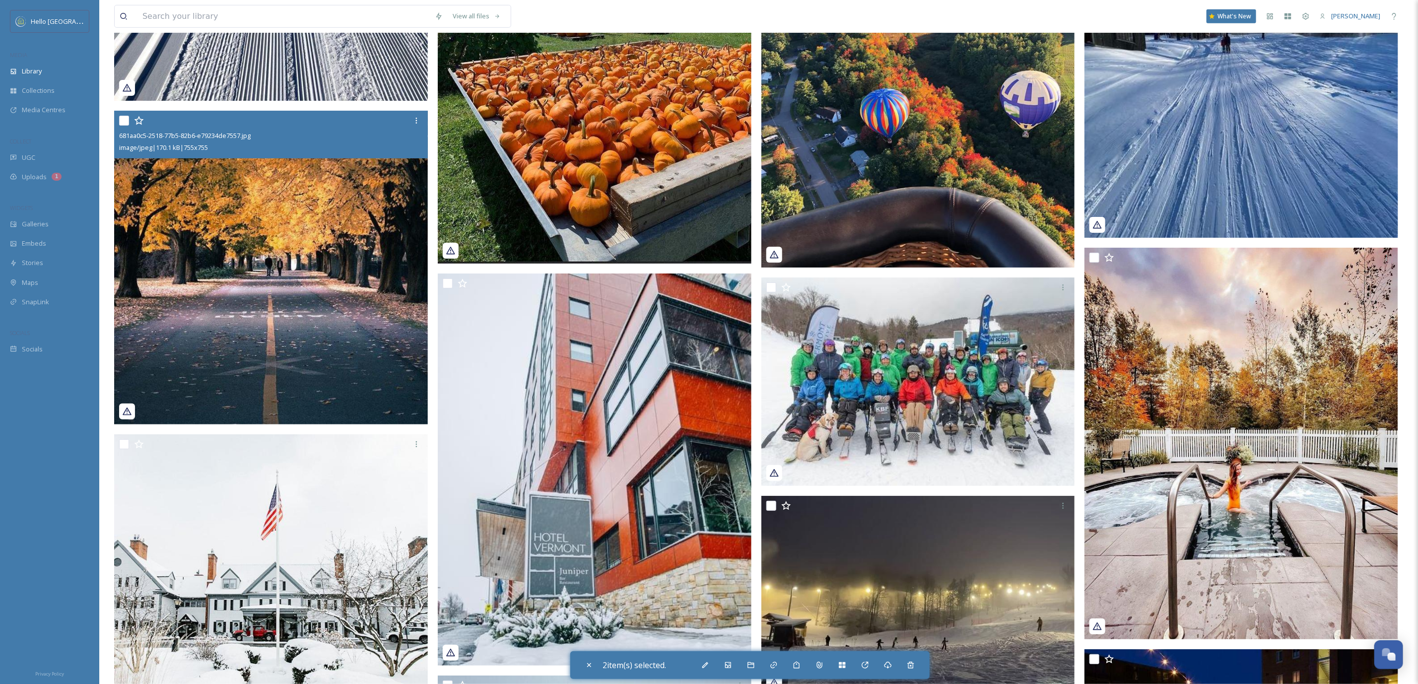
click at [321, 235] on img at bounding box center [271, 268] width 314 height 314
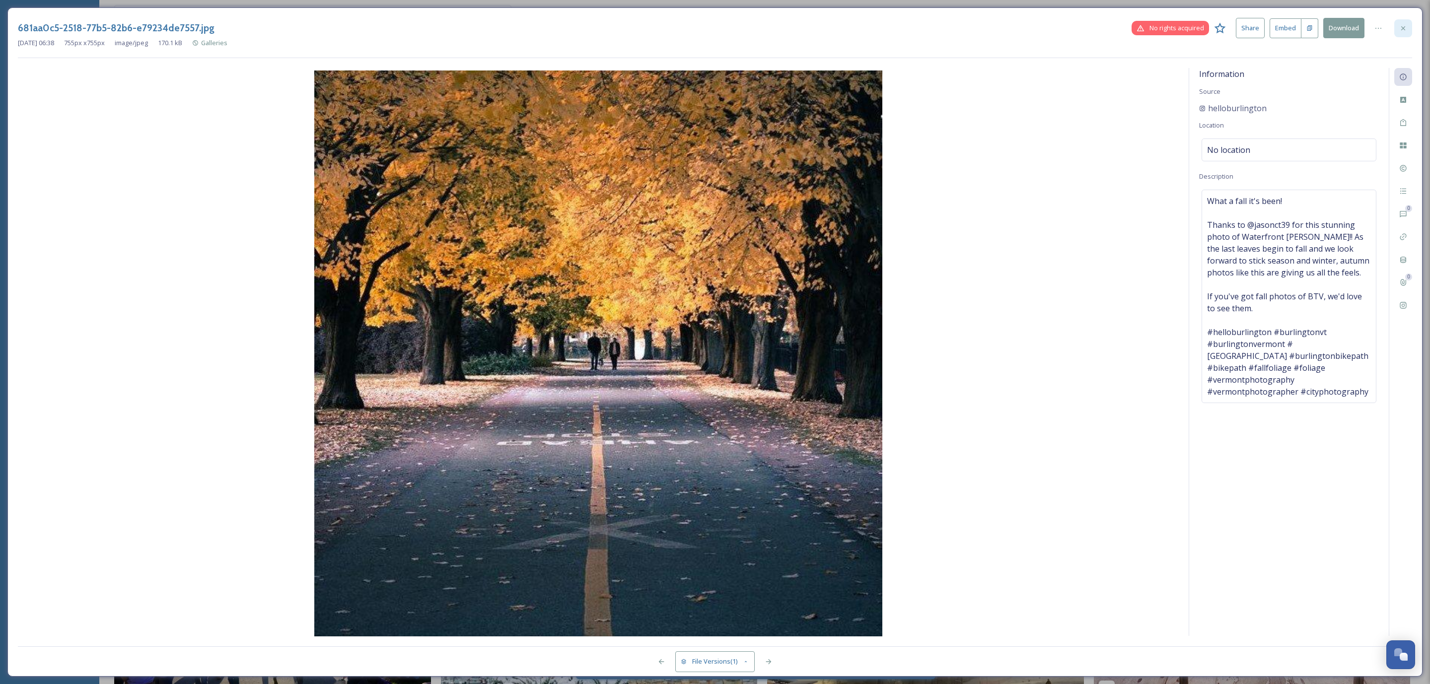
click at [1403, 22] on div at bounding box center [1403, 28] width 18 height 18
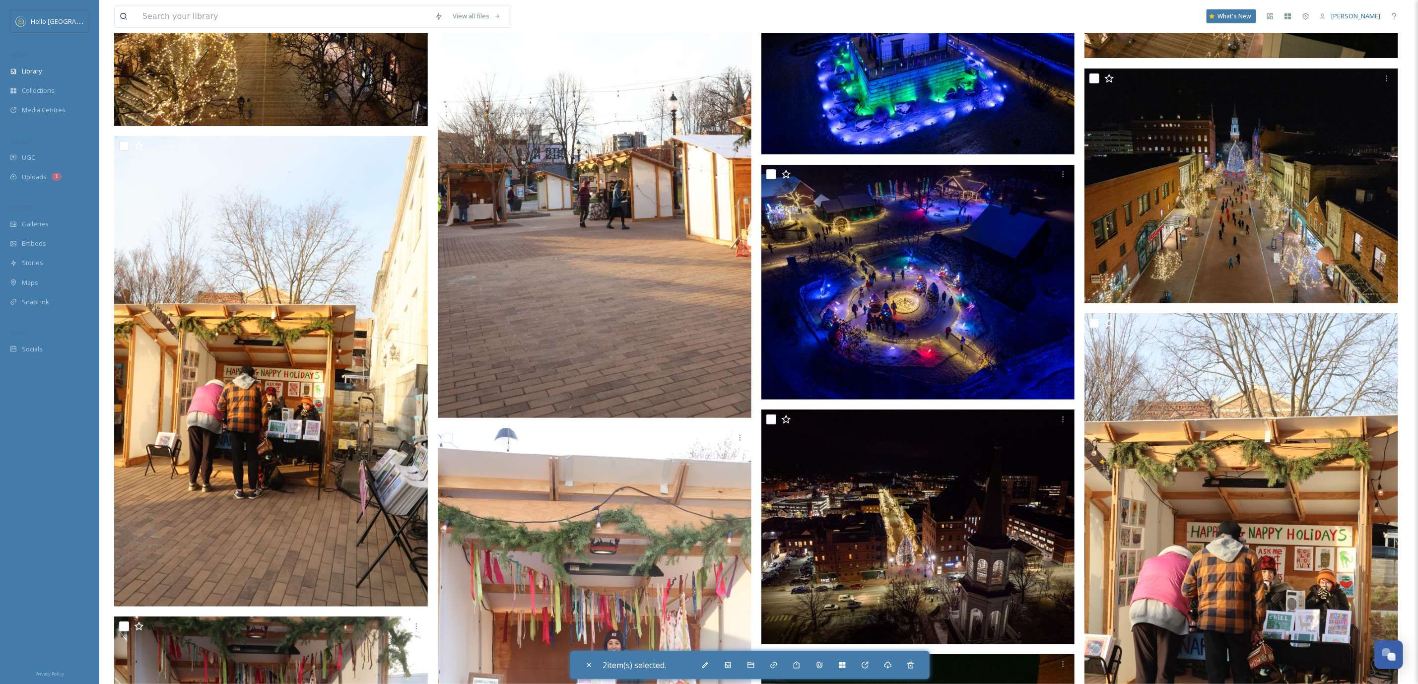
scroll to position [17972, 0]
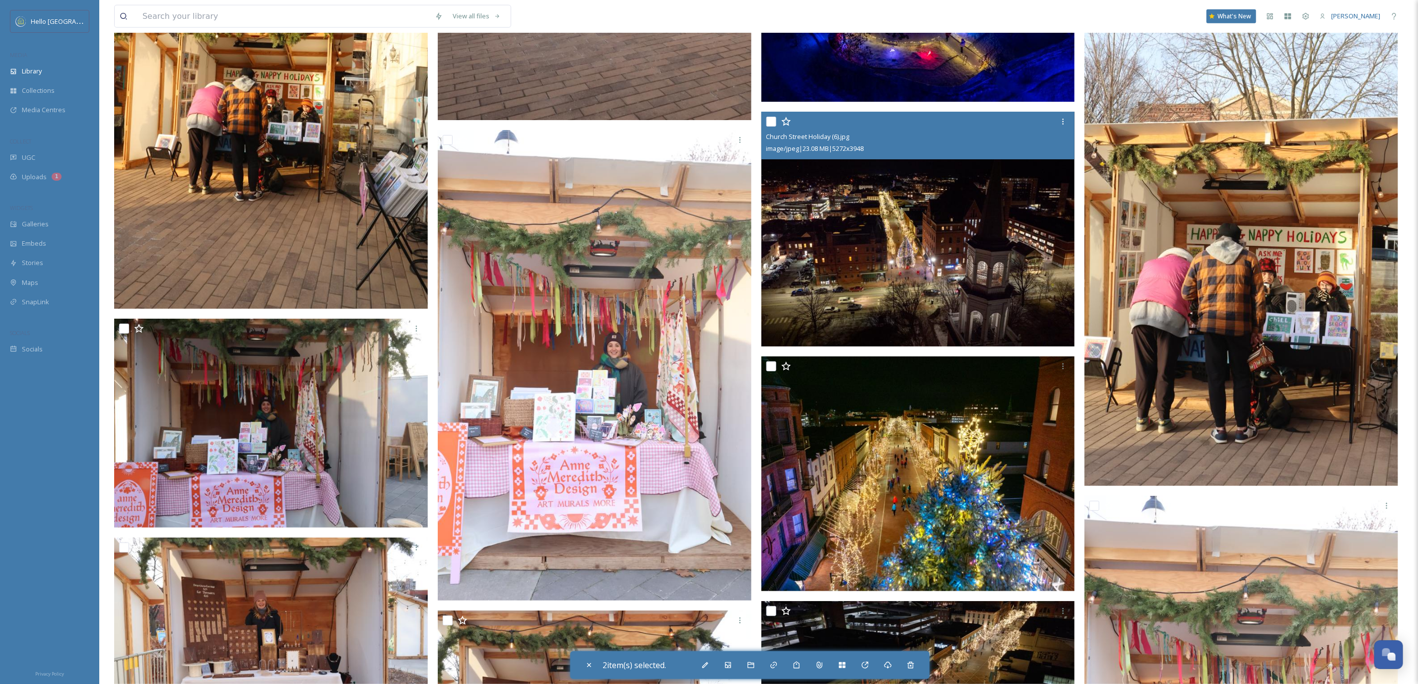
click at [871, 224] on img at bounding box center [918, 229] width 314 height 235
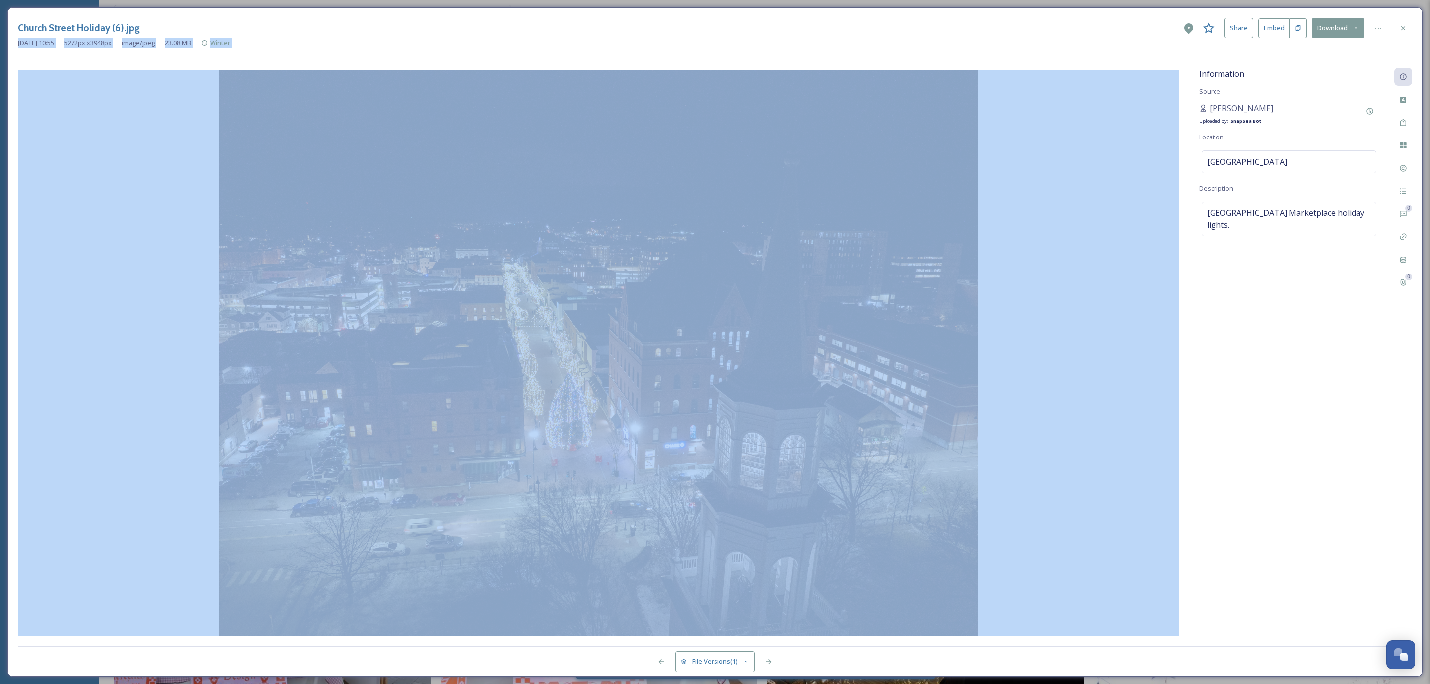
drag, startPoint x: 1400, startPoint y: 27, endPoint x: 1155, endPoint y: 112, distance: 259.3
click at [1155, 112] on div "Church Street Holiday (6).jpg Share Embed Download [DATE] 10:55 5272 px x 3948 …" at bounding box center [714, 341] width 1415 height 669
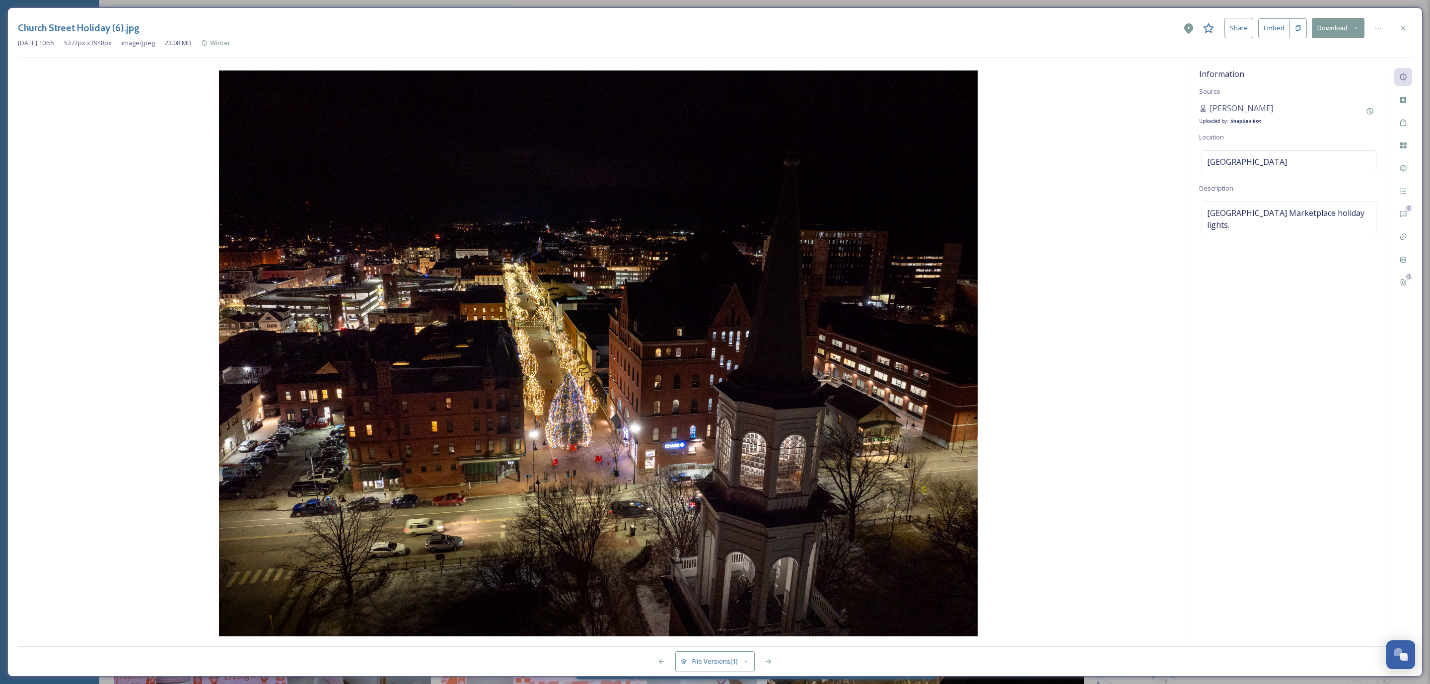
click at [1280, 272] on div "Information Source [PERSON_NAME] Uploaded by: SnapSea Bot Location [GEOGRAPHIC_…" at bounding box center [1289, 352] width 200 height 568
click at [1400, 105] on div "Custom Attributes" at bounding box center [1403, 100] width 18 height 18
click at [1400, 121] on icon at bounding box center [1403, 123] width 8 height 8
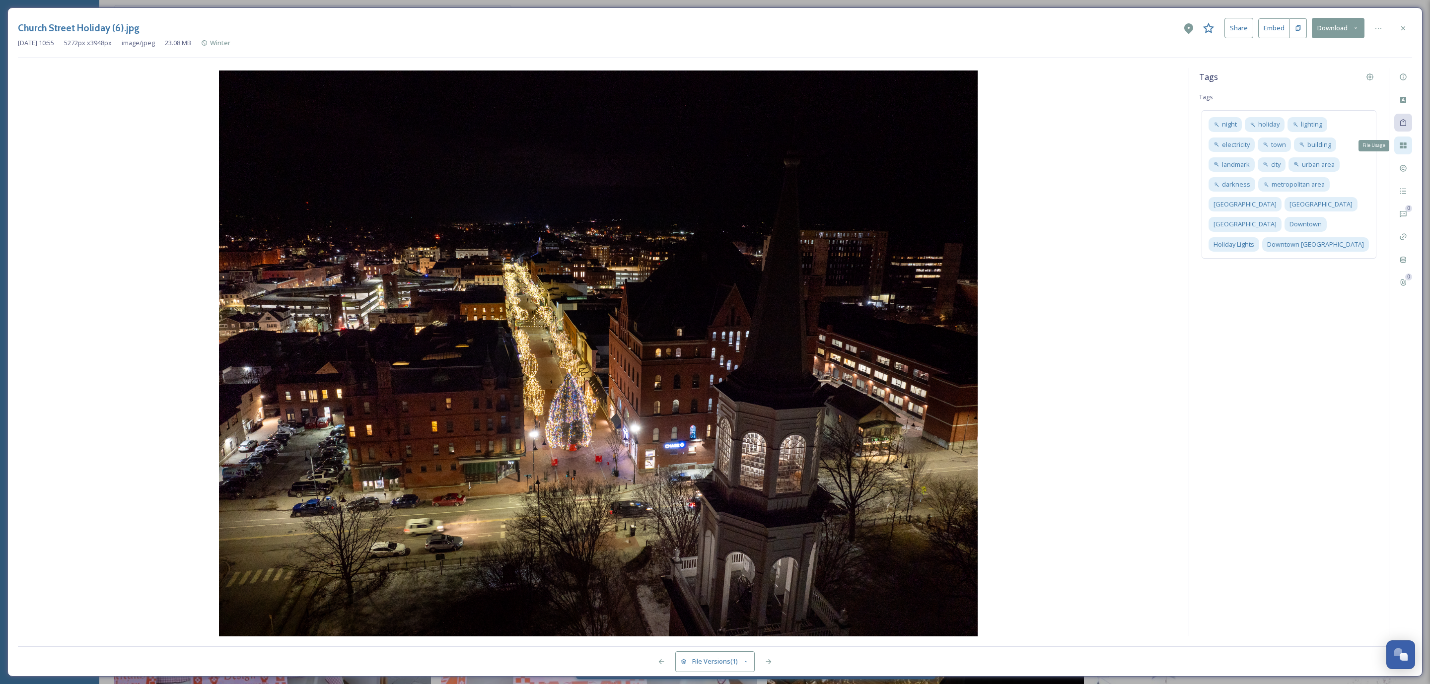
click at [1397, 146] on div "File Usage" at bounding box center [1403, 146] width 18 height 18
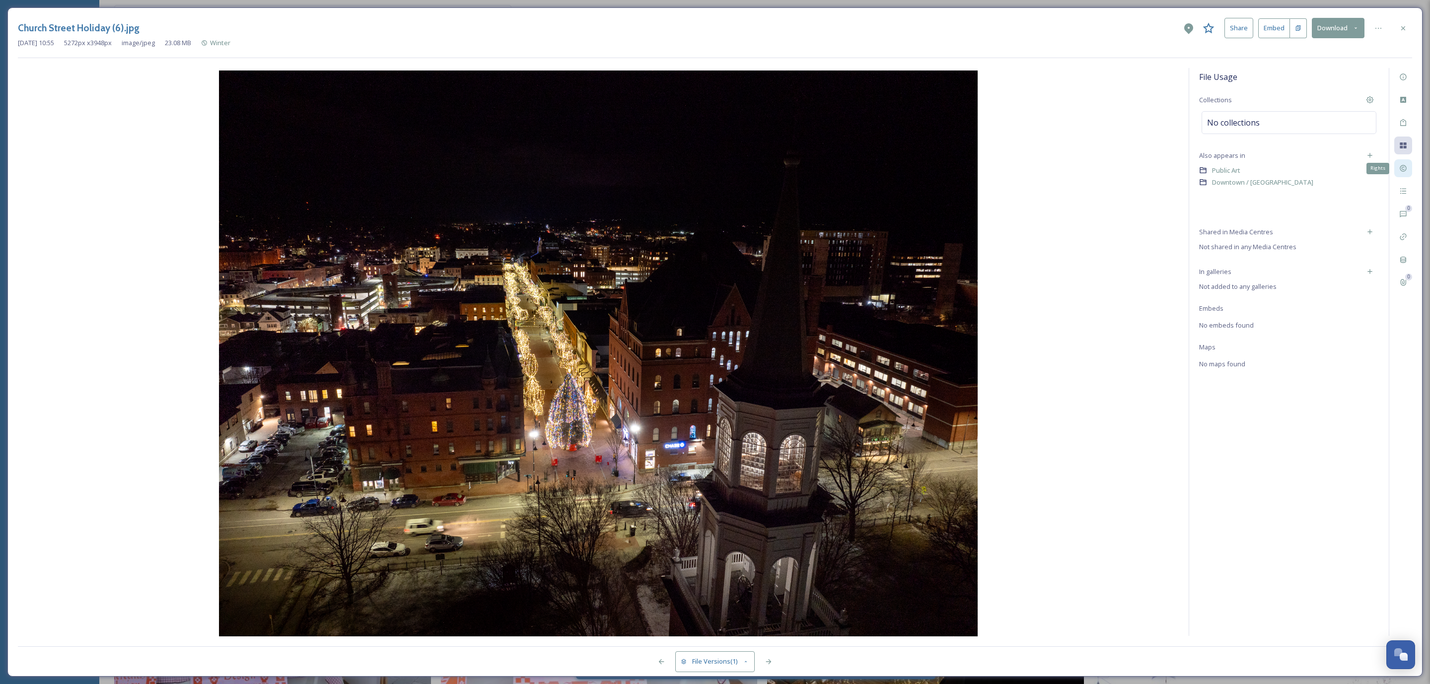
click at [1400, 173] on div "Rights" at bounding box center [1403, 168] width 18 height 18
click at [1404, 28] on icon at bounding box center [1403, 28] width 8 height 8
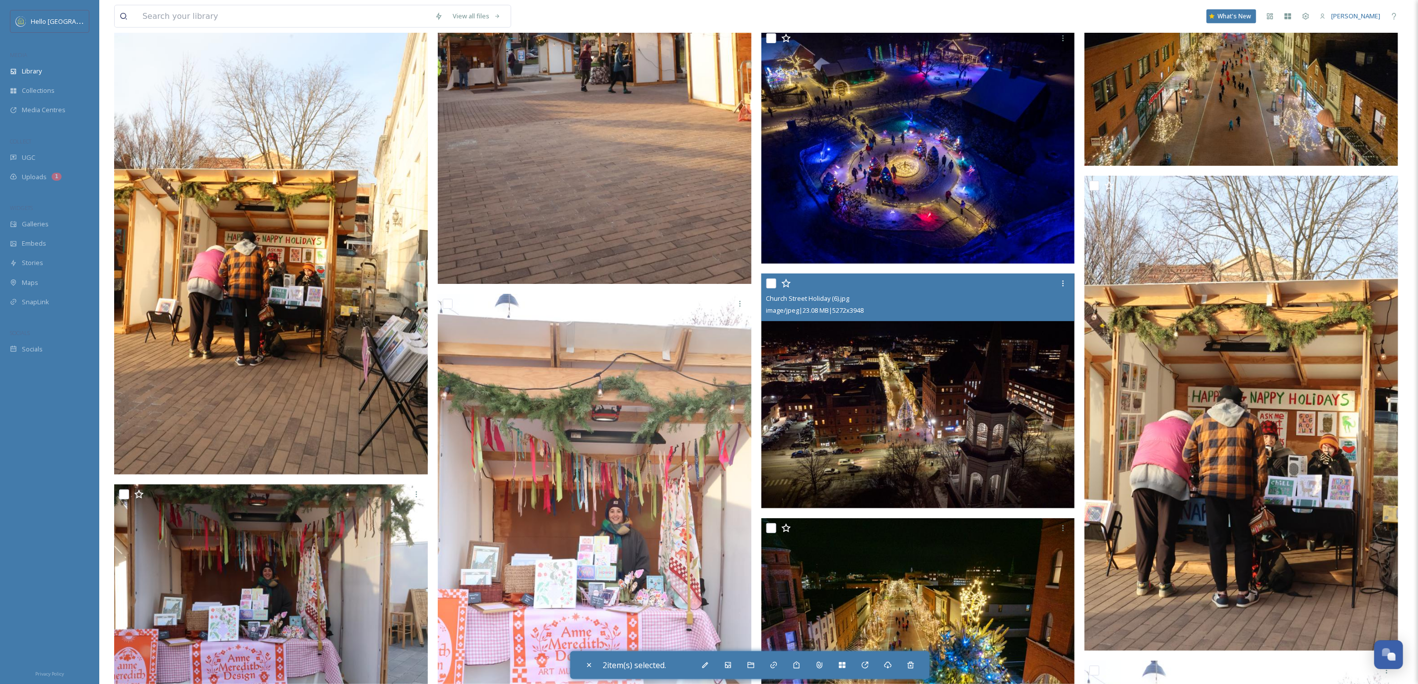
click at [771, 284] on input "checkbox" at bounding box center [771, 283] width 10 height 10
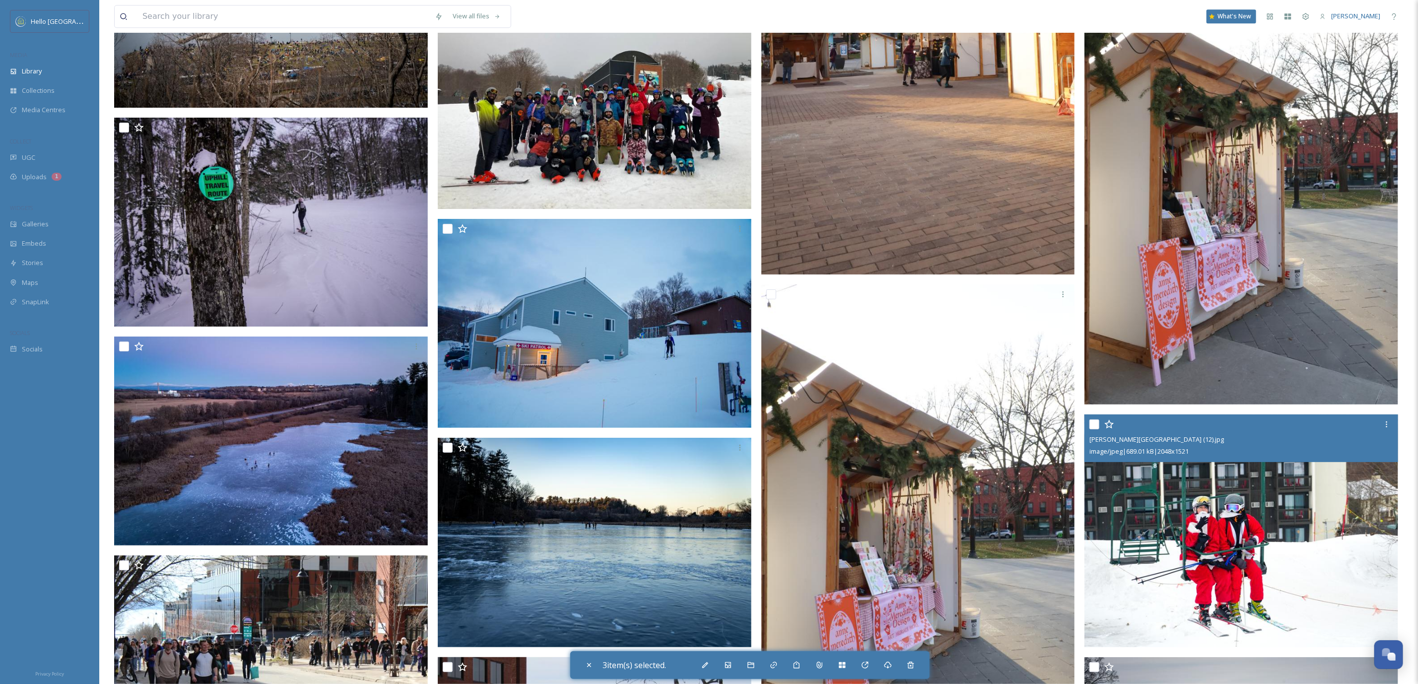
scroll to position [19238, 0]
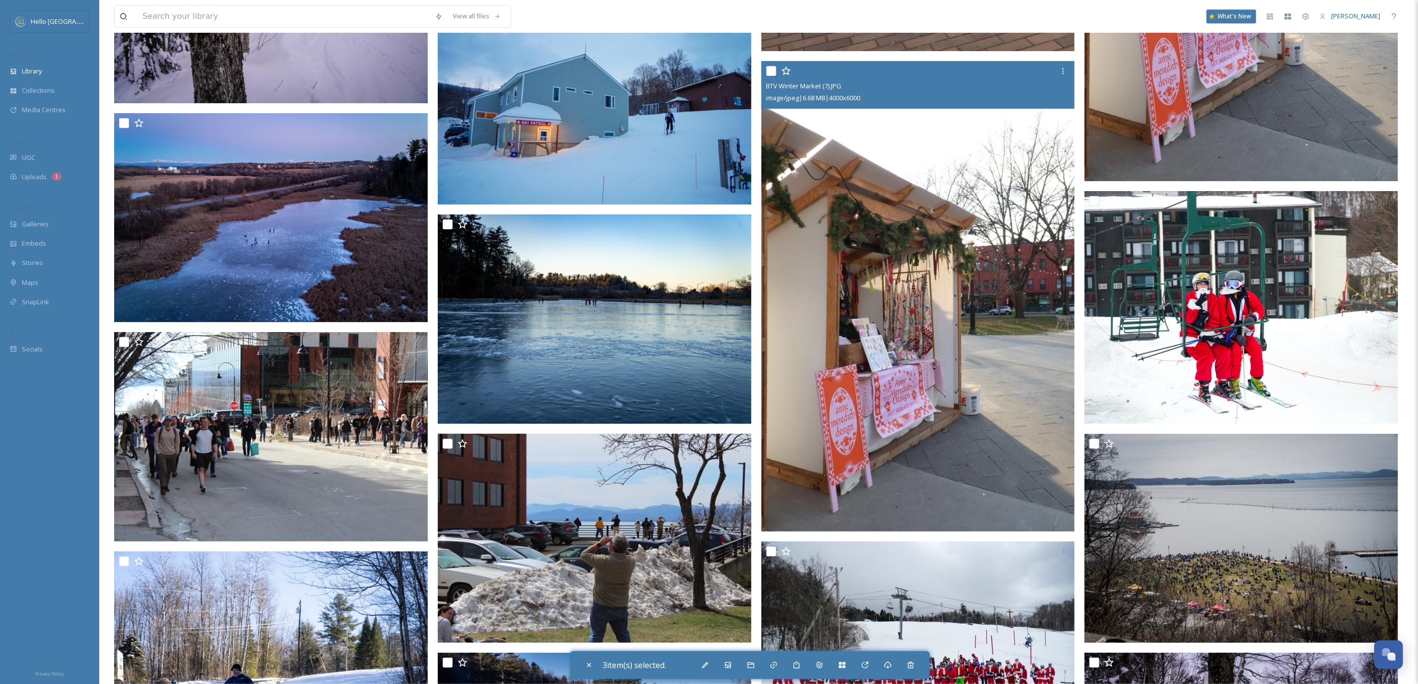
click at [773, 69] on input "checkbox" at bounding box center [771, 71] width 10 height 10
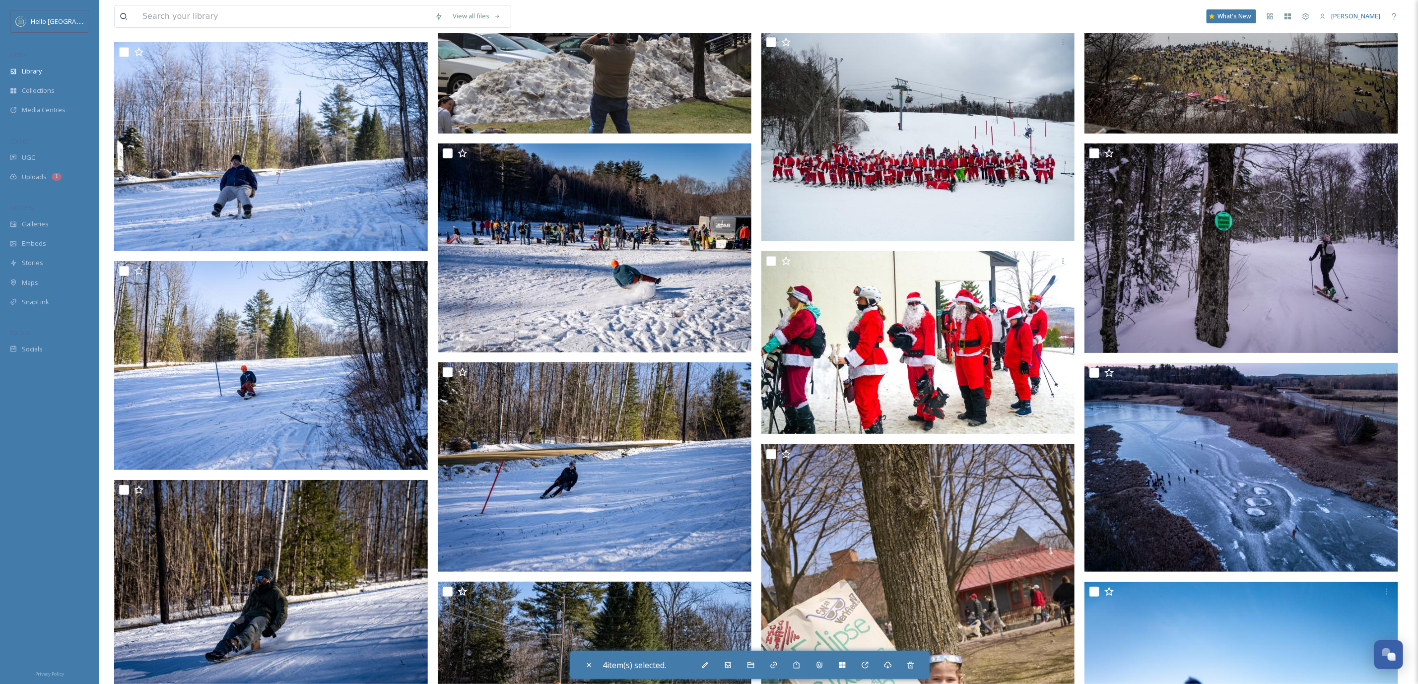
scroll to position [19983, 0]
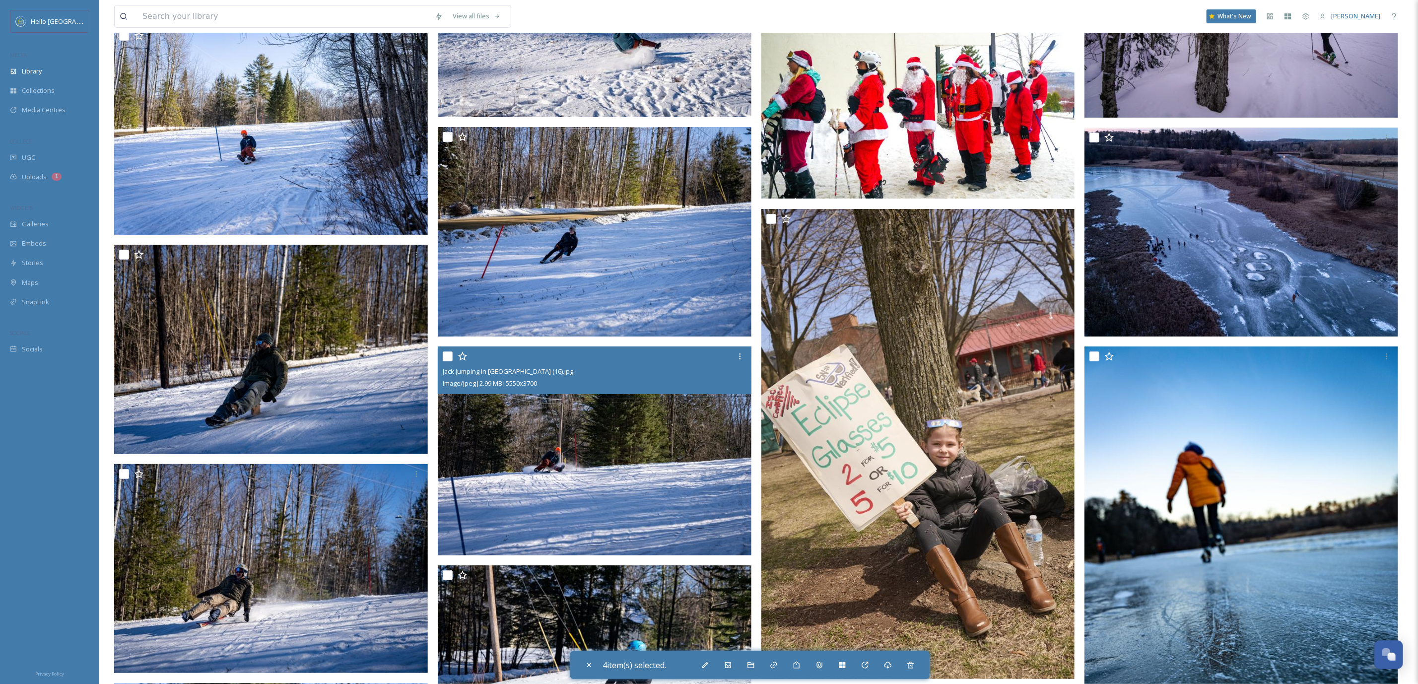
click at [447, 354] on input "checkbox" at bounding box center [448, 356] width 10 height 10
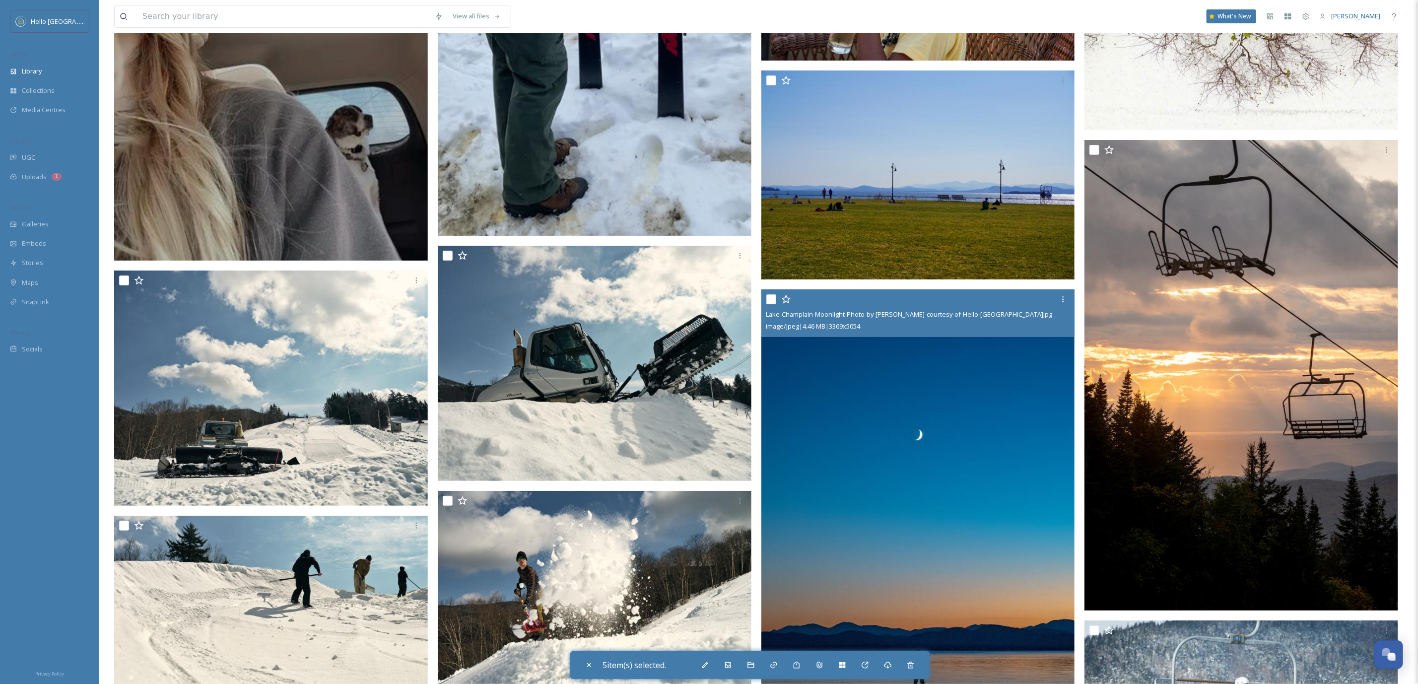
scroll to position [25567, 0]
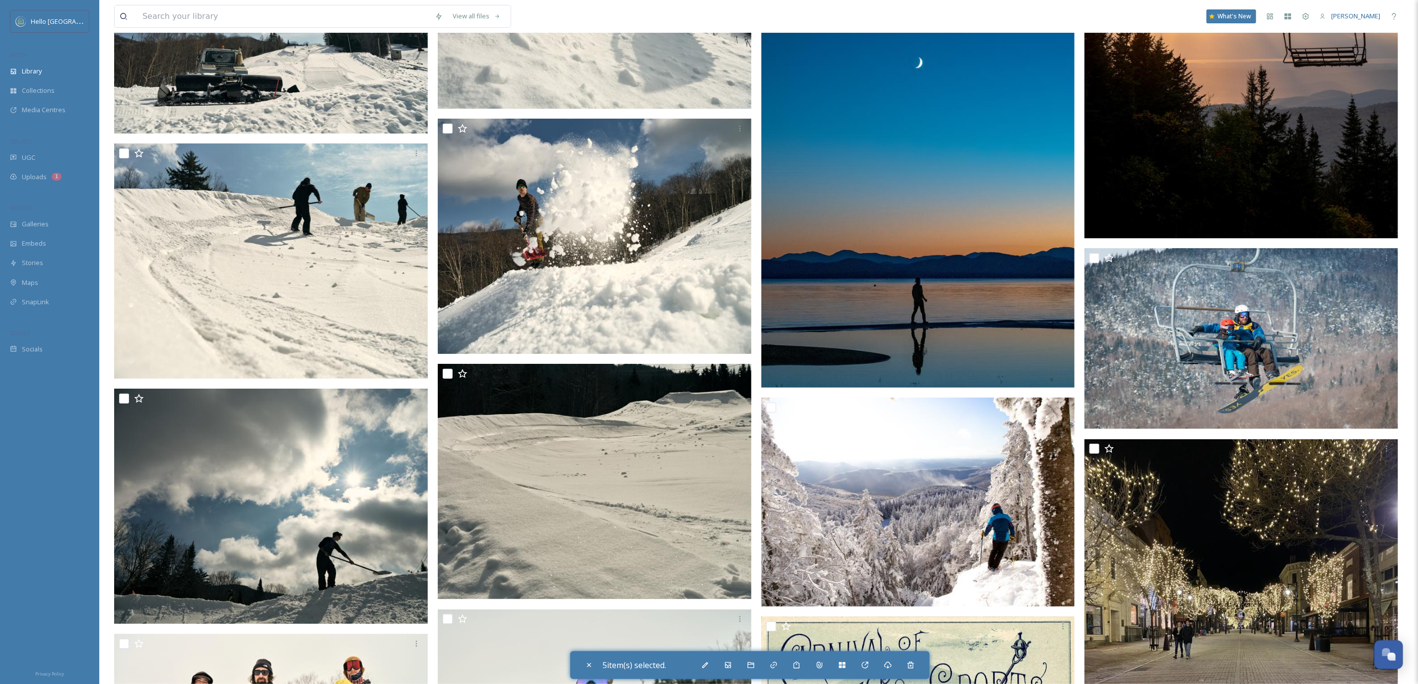
click at [953, 275] on img at bounding box center [918, 152] width 314 height 471
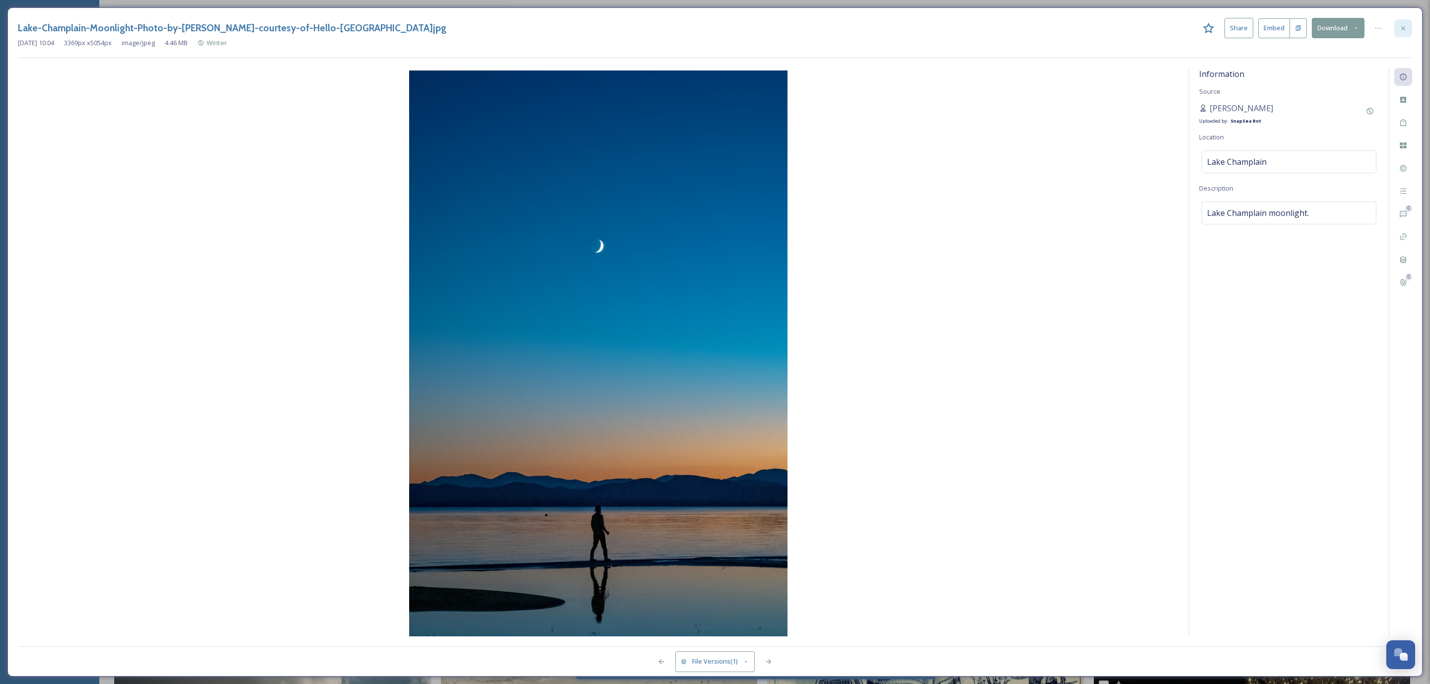
click at [1404, 30] on icon at bounding box center [1403, 28] width 4 height 4
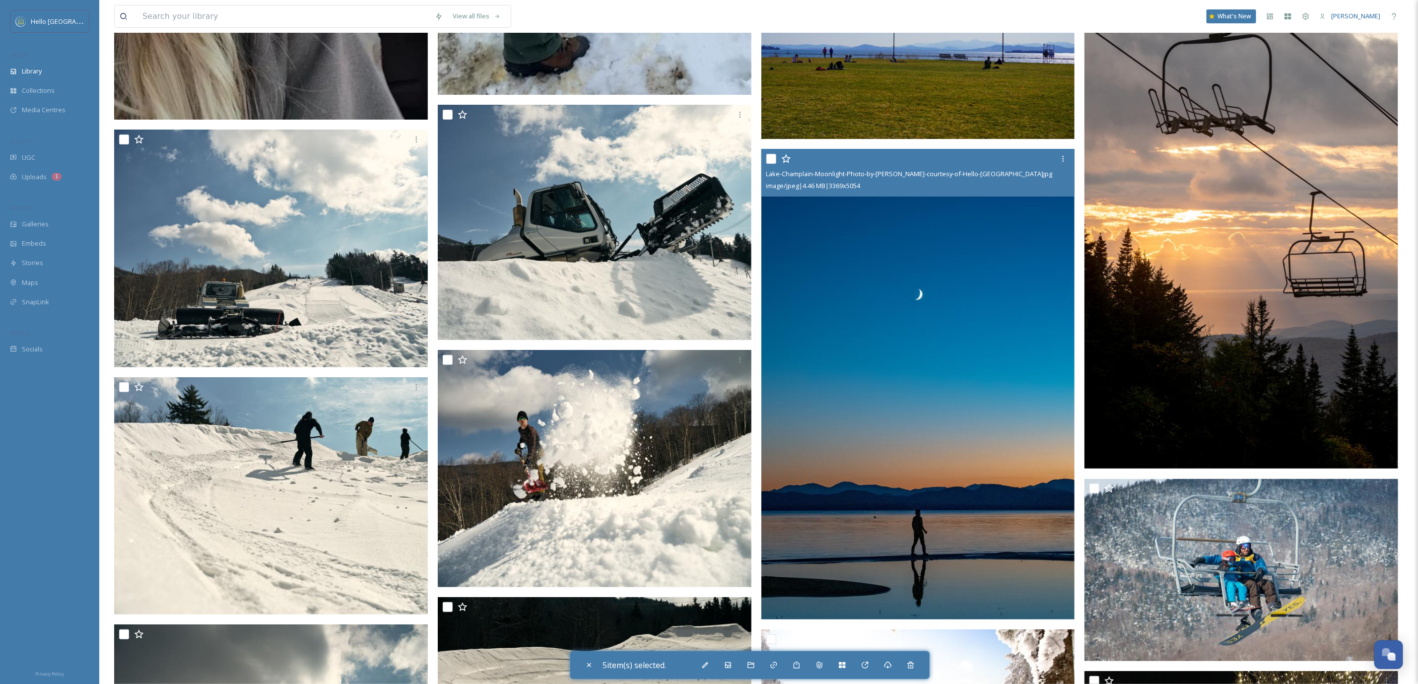
click at [772, 158] on input "checkbox" at bounding box center [771, 159] width 10 height 10
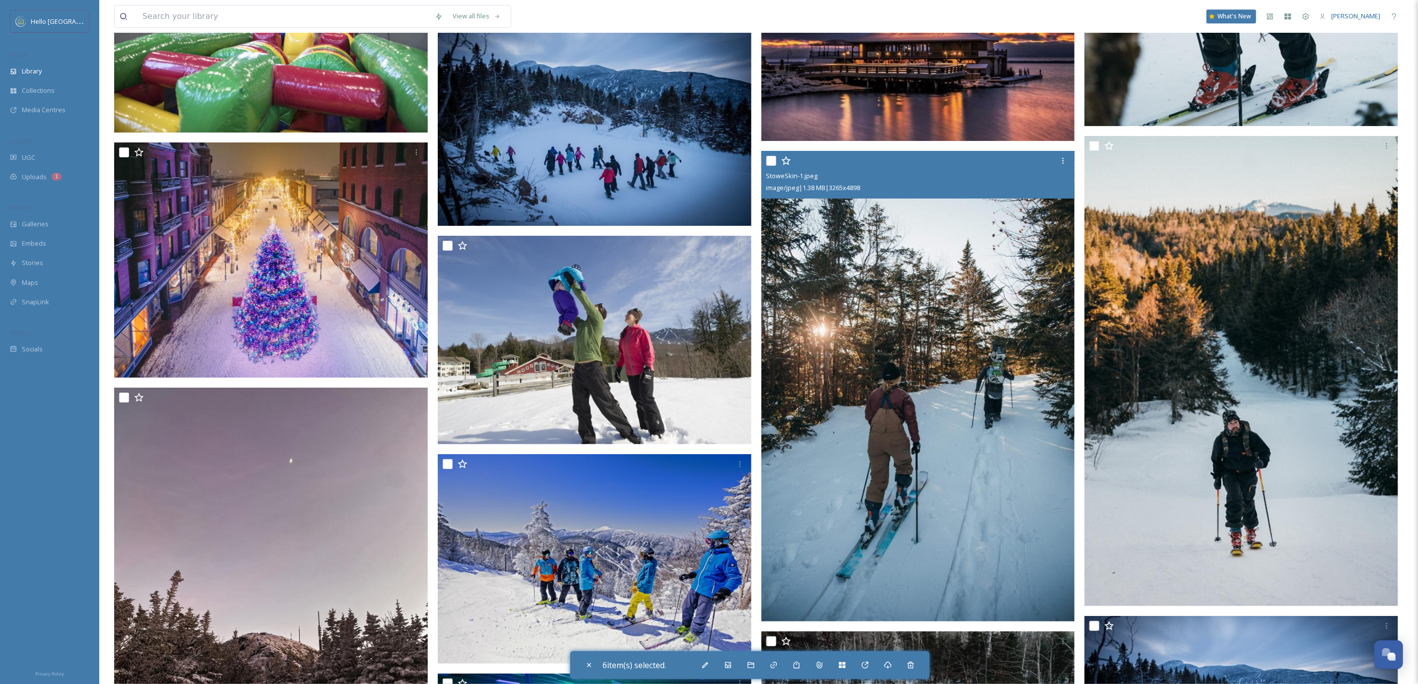
scroll to position [30779, 0]
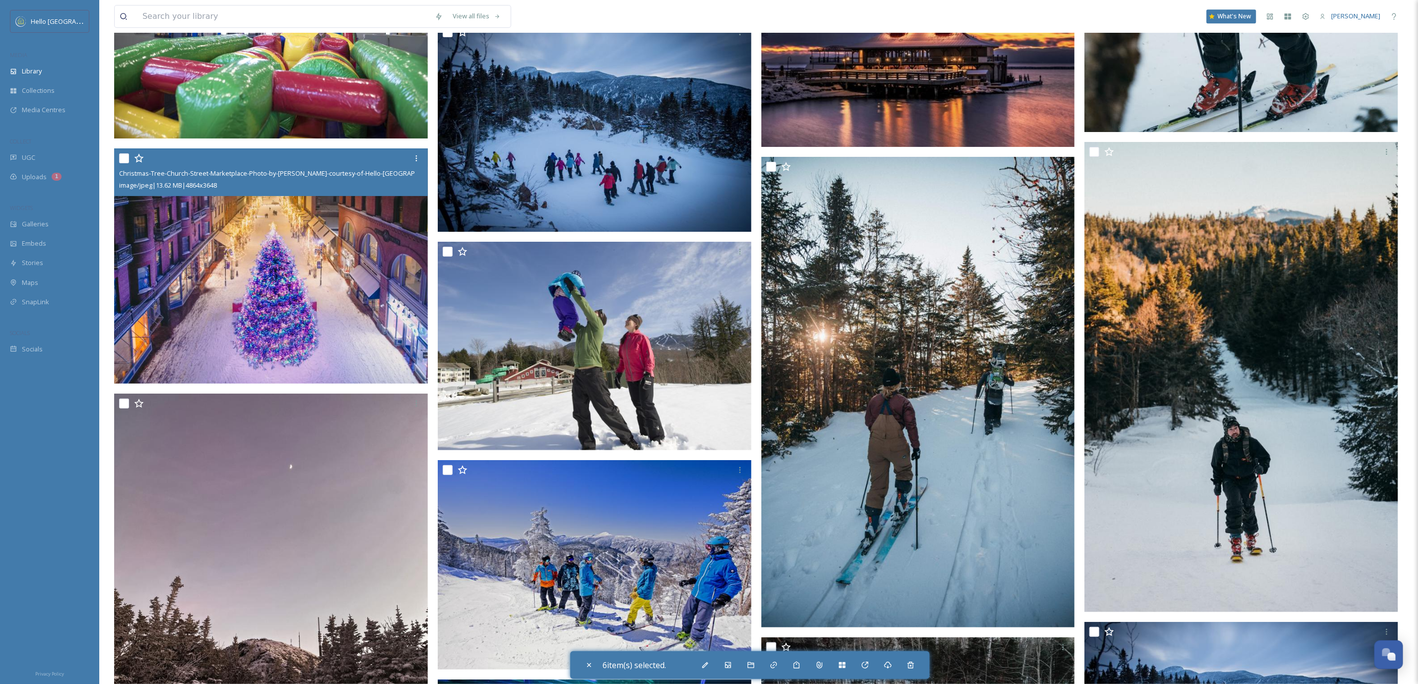
click at [122, 160] on input "checkbox" at bounding box center [124, 158] width 10 height 10
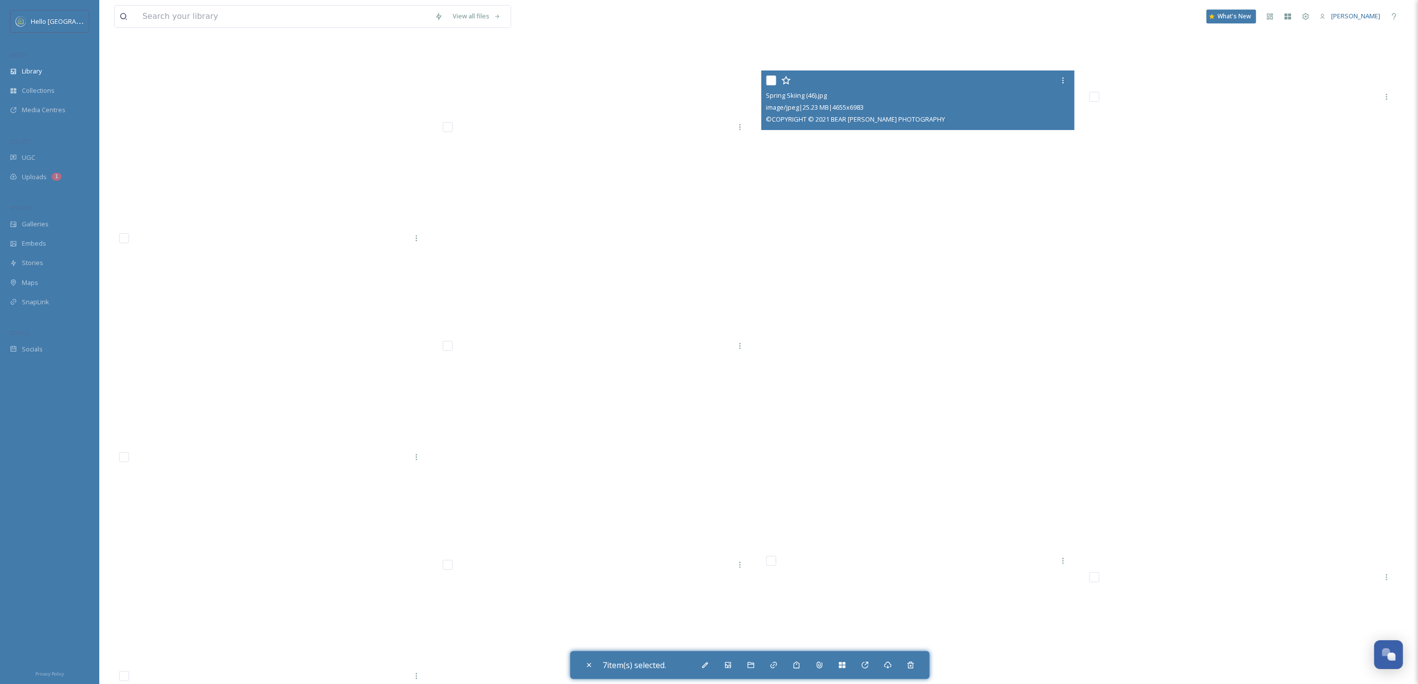
scroll to position [41723, 0]
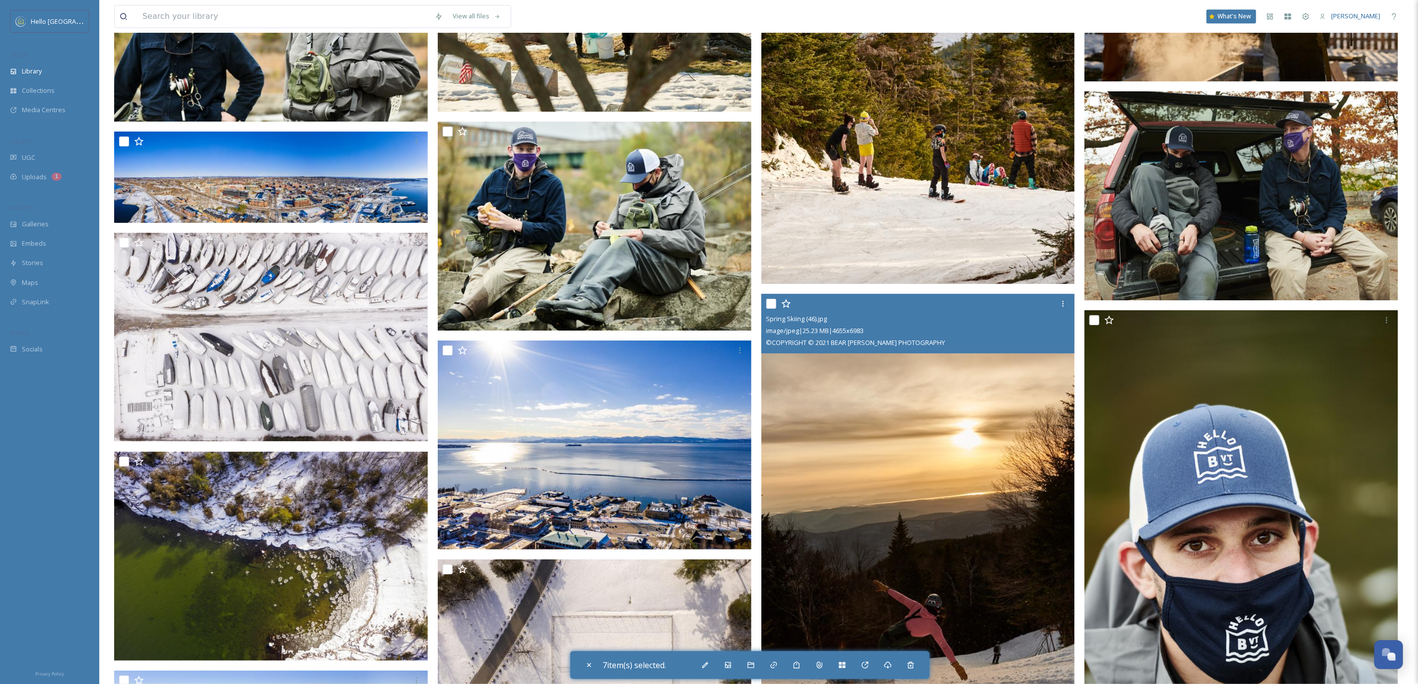
click at [770, 299] on input "checkbox" at bounding box center [771, 304] width 10 height 10
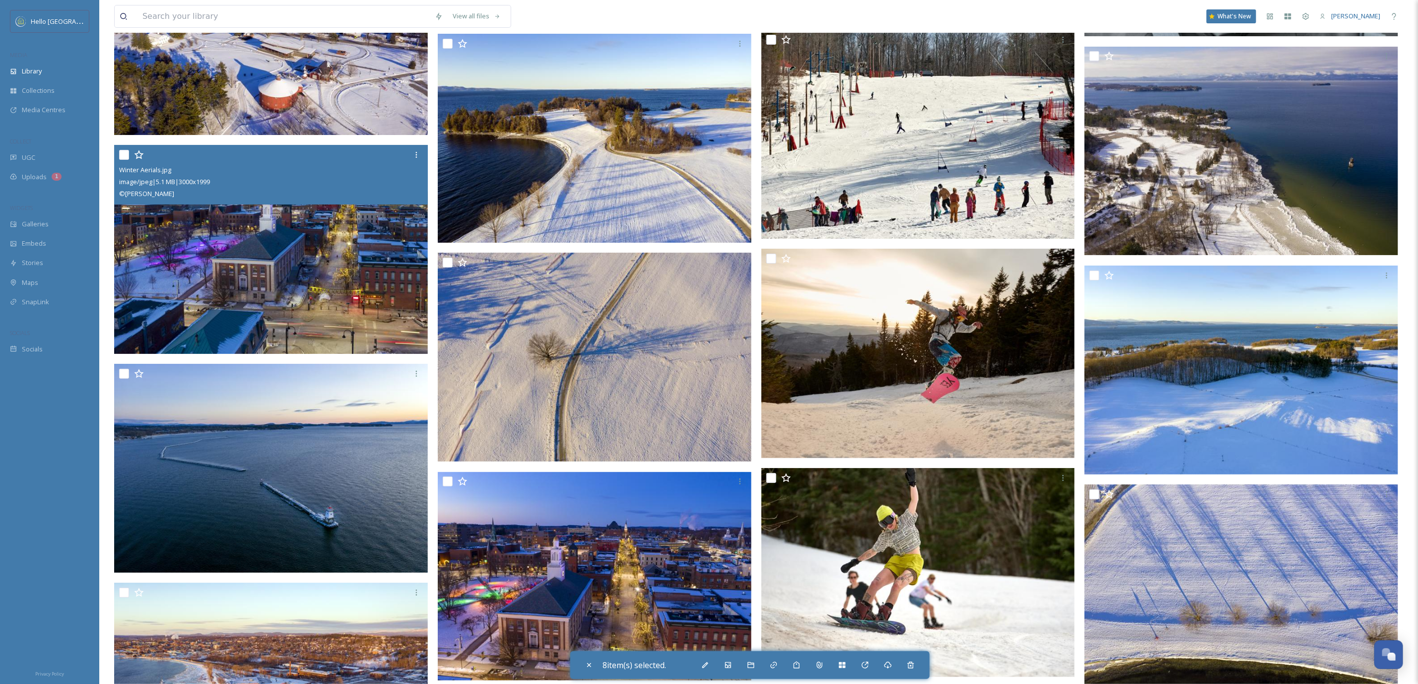
scroll to position [42691, 0]
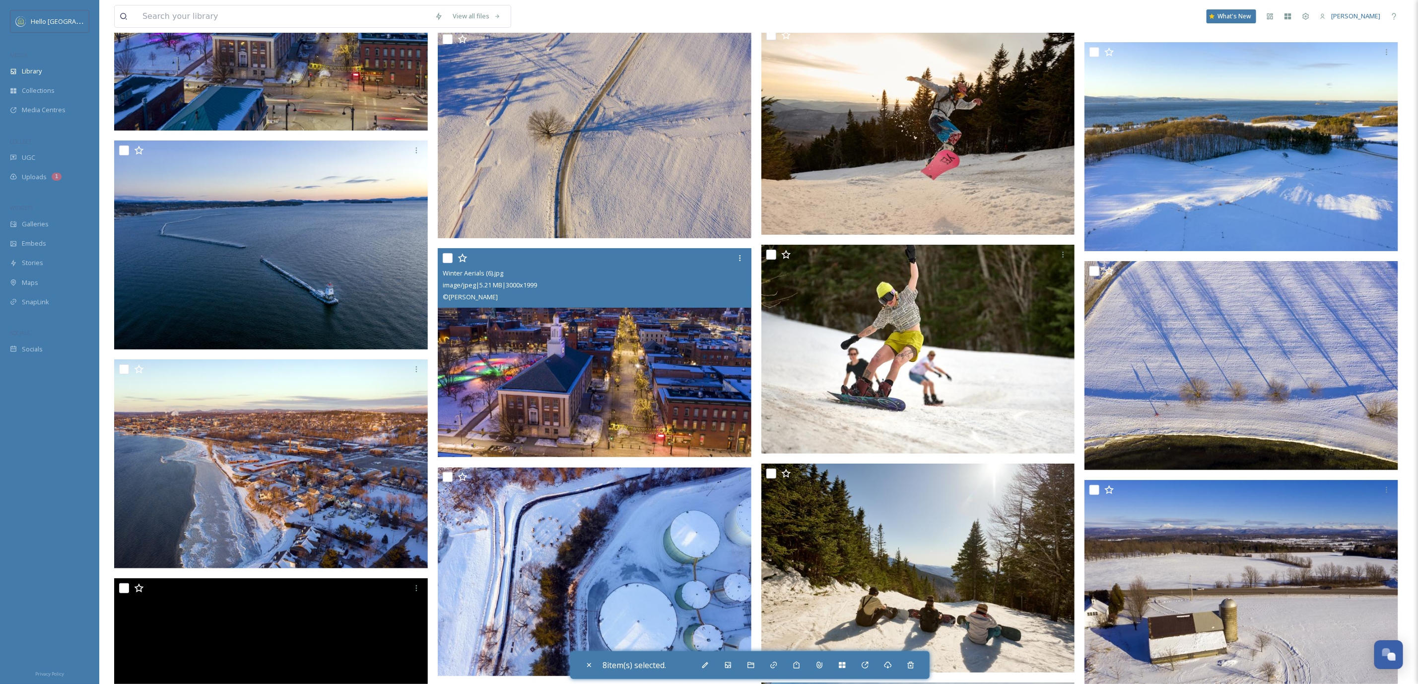
click at [447, 258] on input "checkbox" at bounding box center [448, 258] width 10 height 10
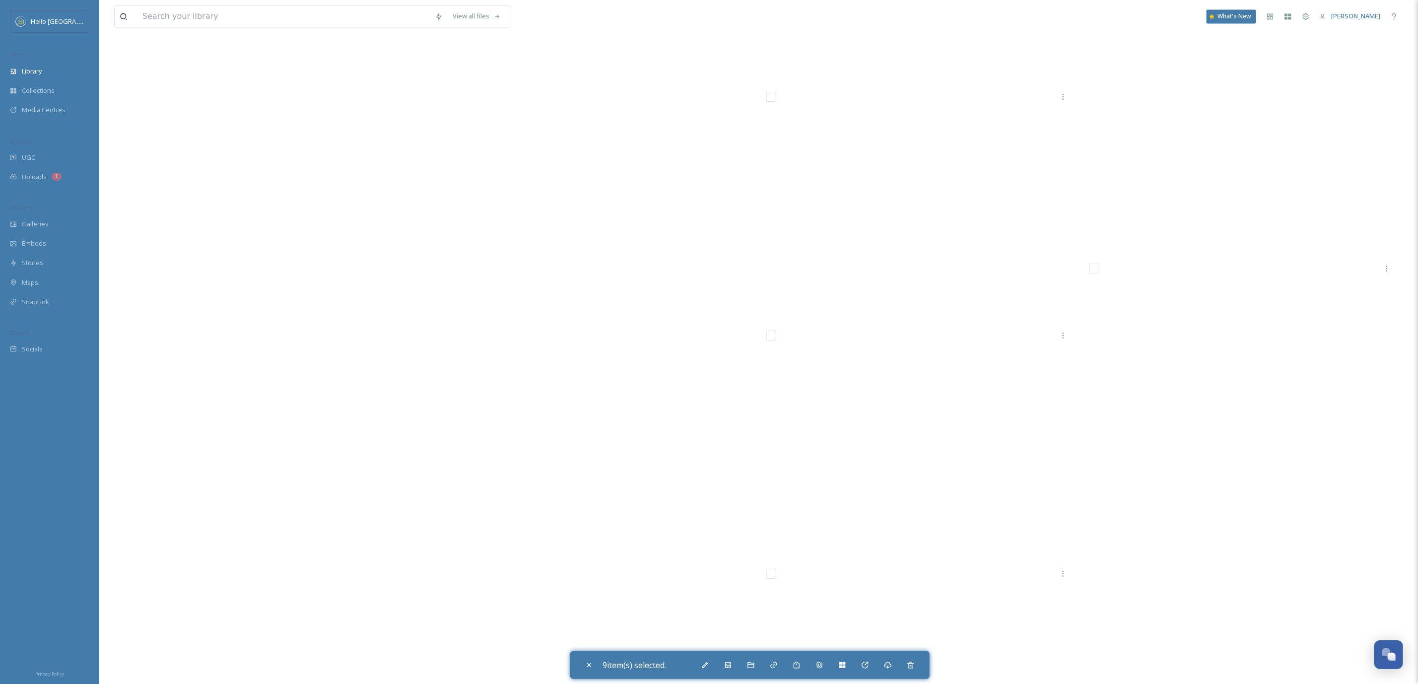
scroll to position [57880, 0]
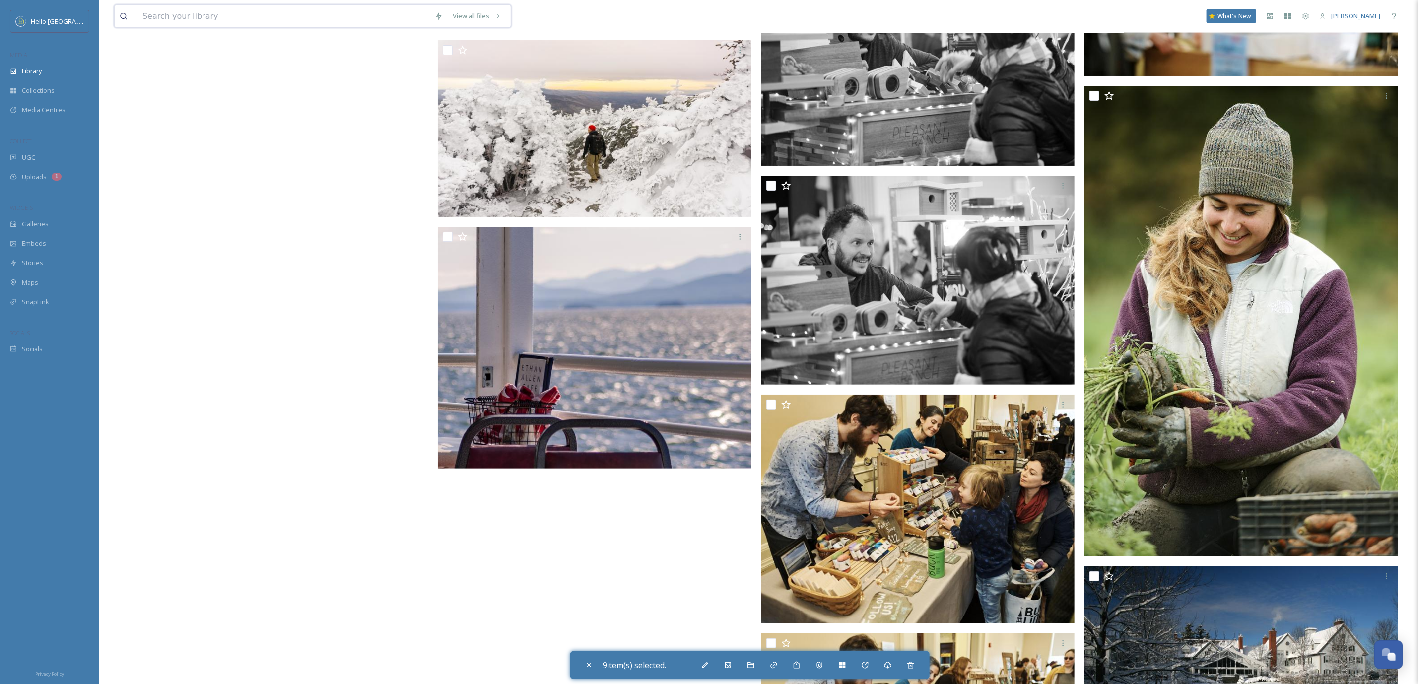
click at [266, 13] on input at bounding box center [283, 16] width 292 height 22
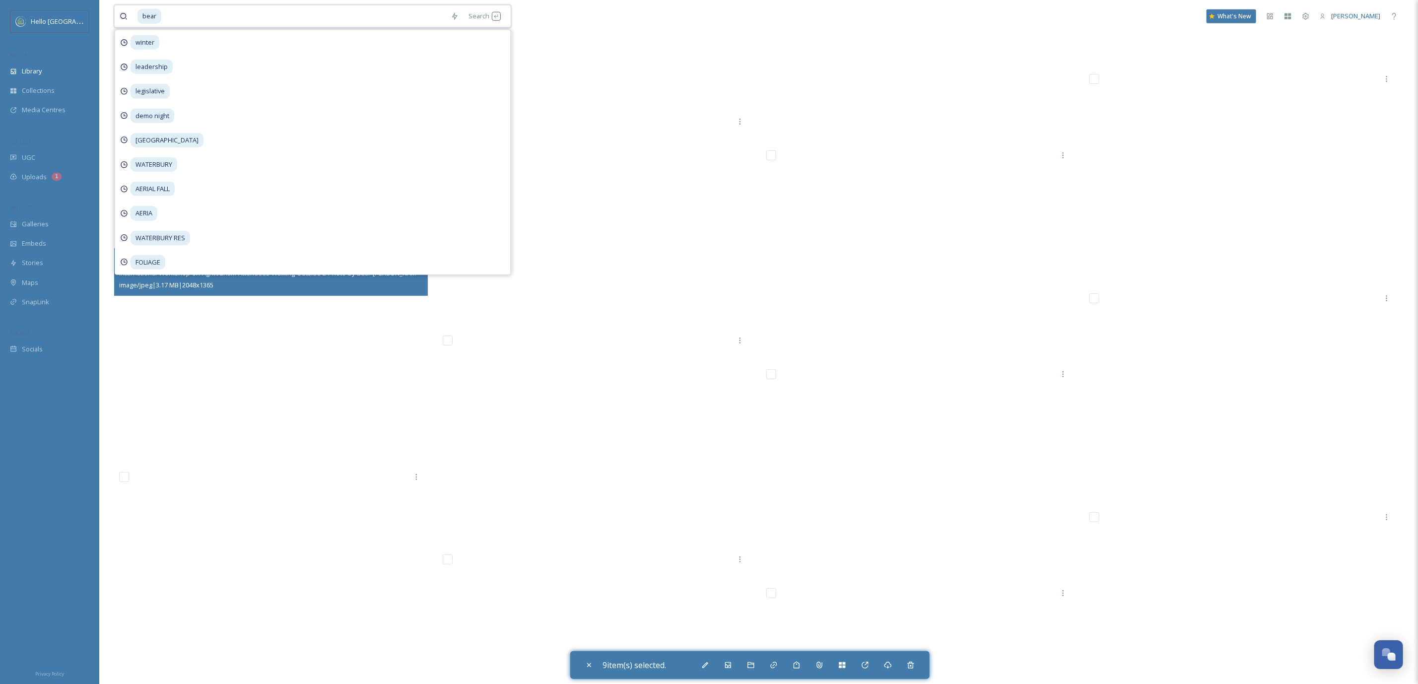
scroll to position [31867, 0]
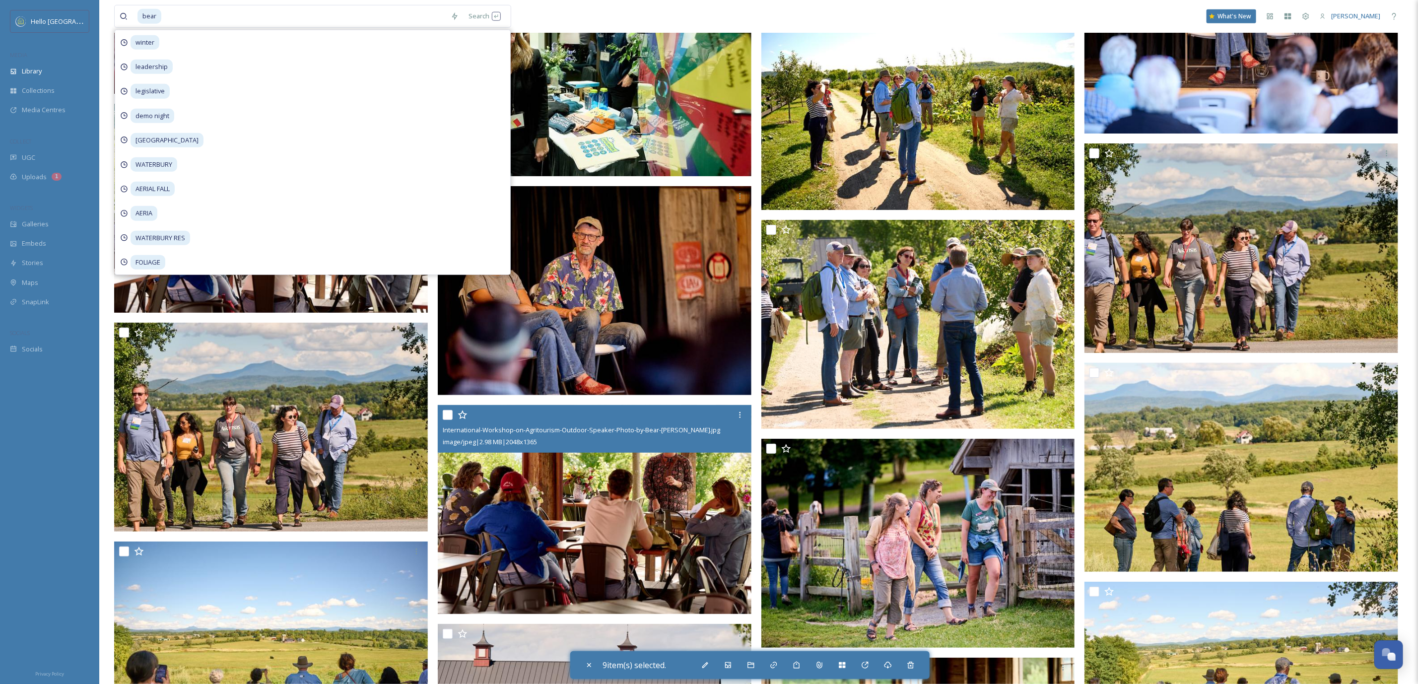
click at [449, 415] on input "checkbox" at bounding box center [448, 415] width 10 height 10
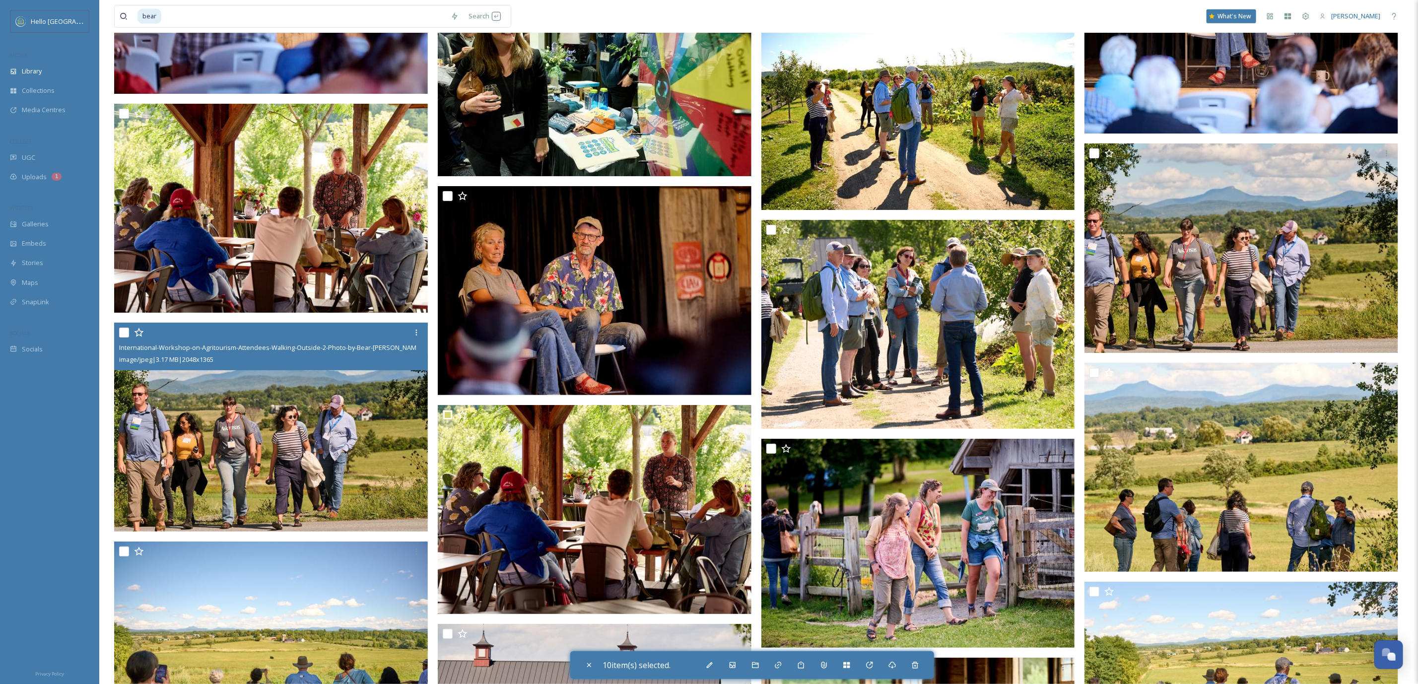
click at [122, 332] on input "checkbox" at bounding box center [124, 333] width 10 height 10
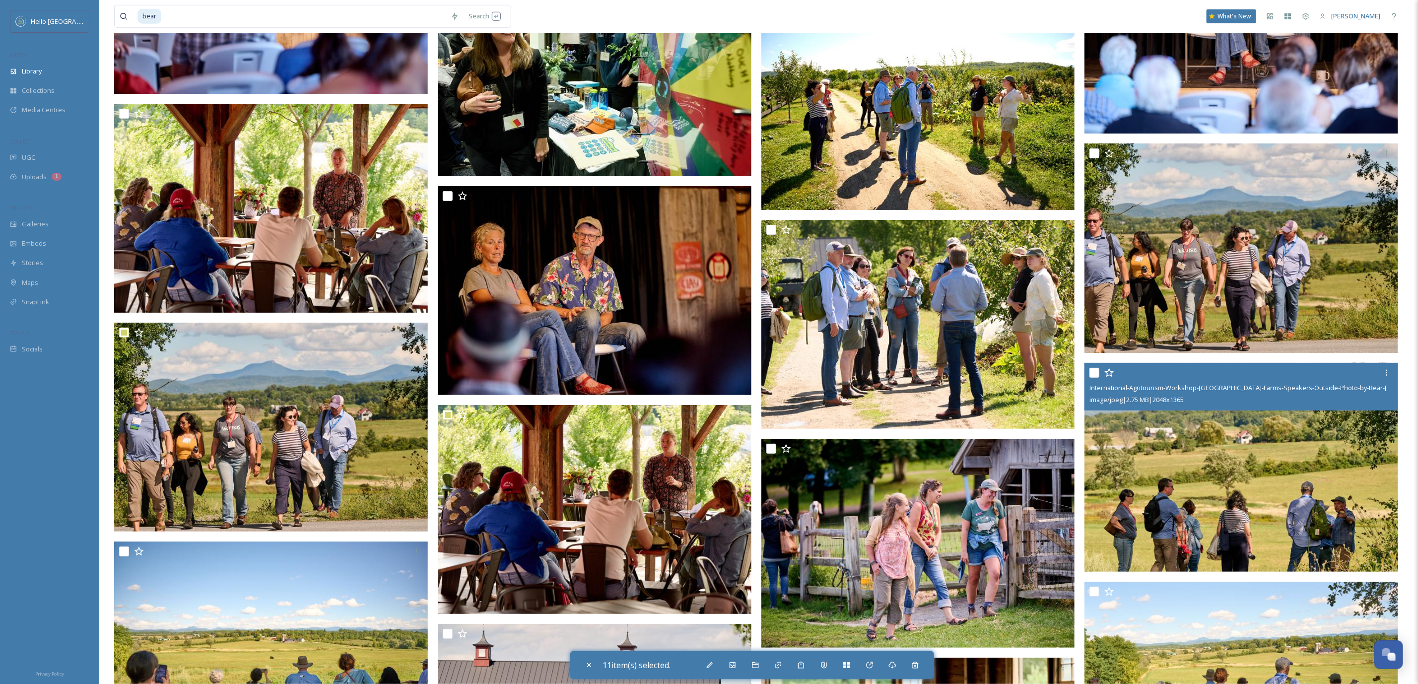
click at [1092, 370] on input "checkbox" at bounding box center [1095, 373] width 10 height 10
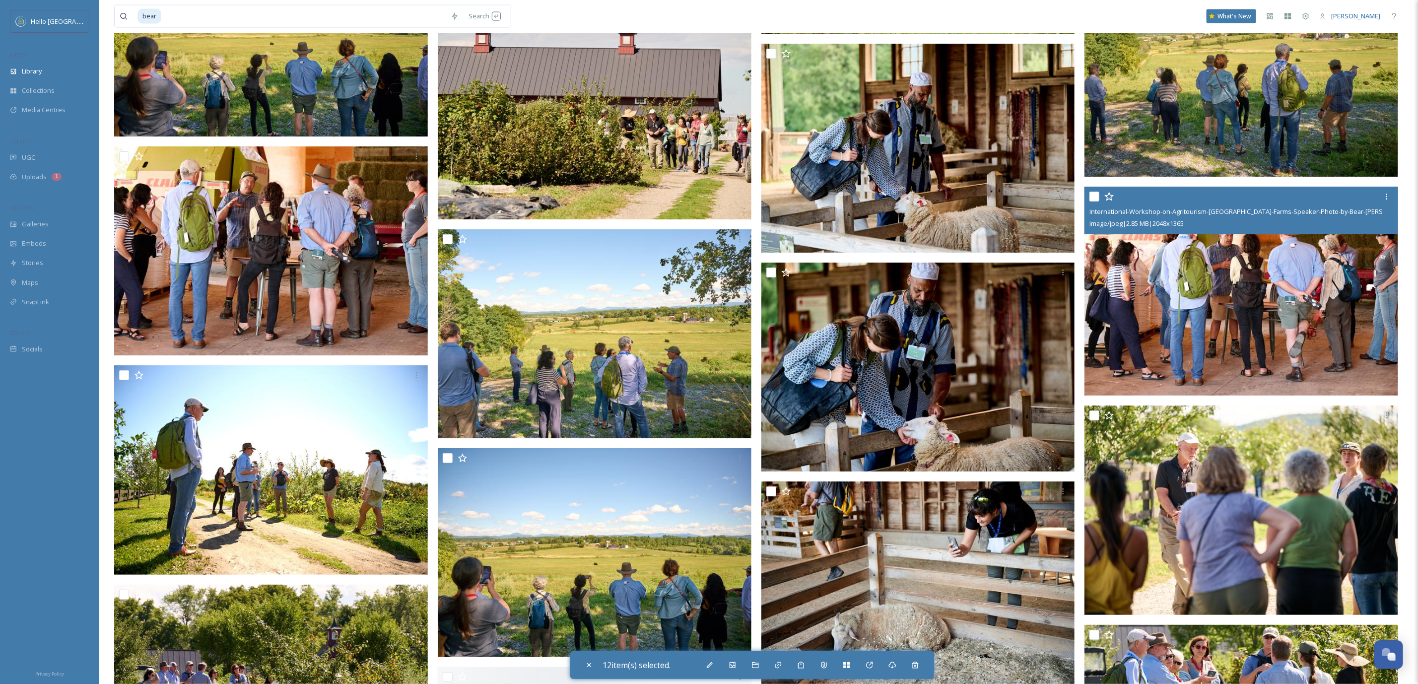
scroll to position [32537, 0]
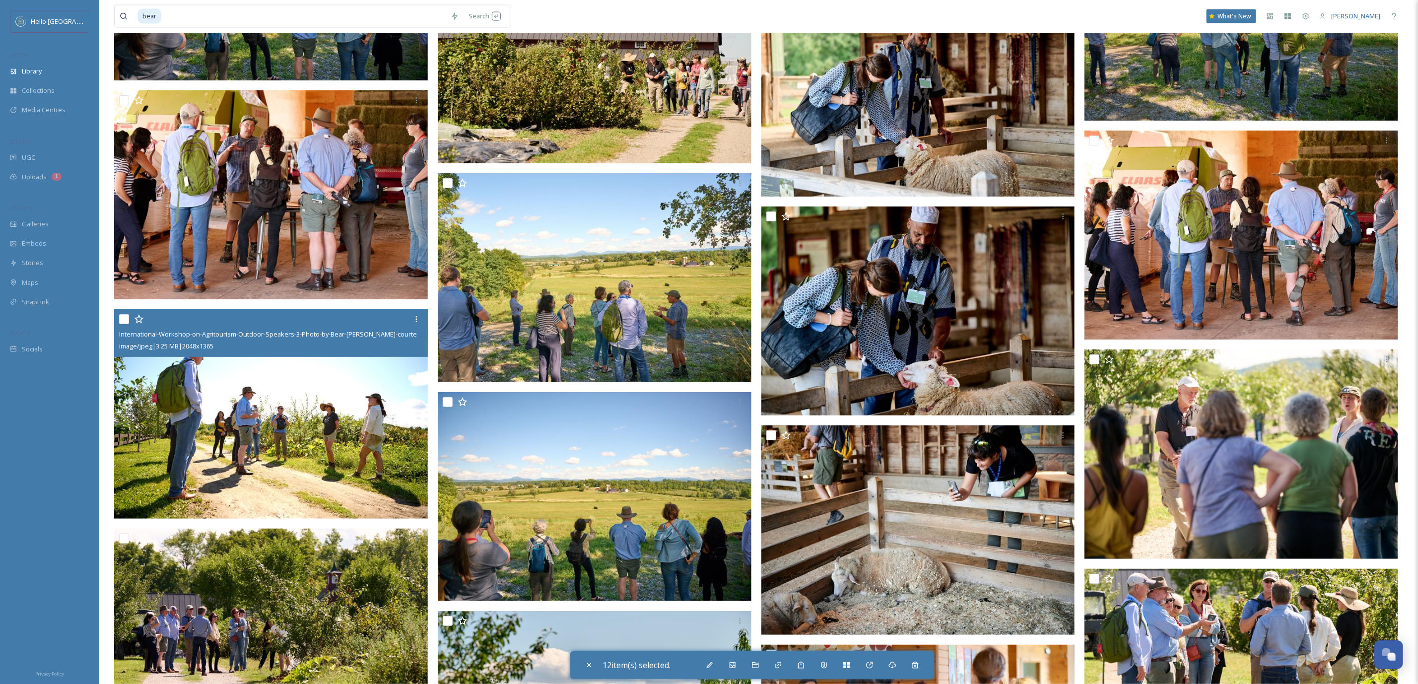
click at [124, 317] on input "checkbox" at bounding box center [124, 319] width 10 height 10
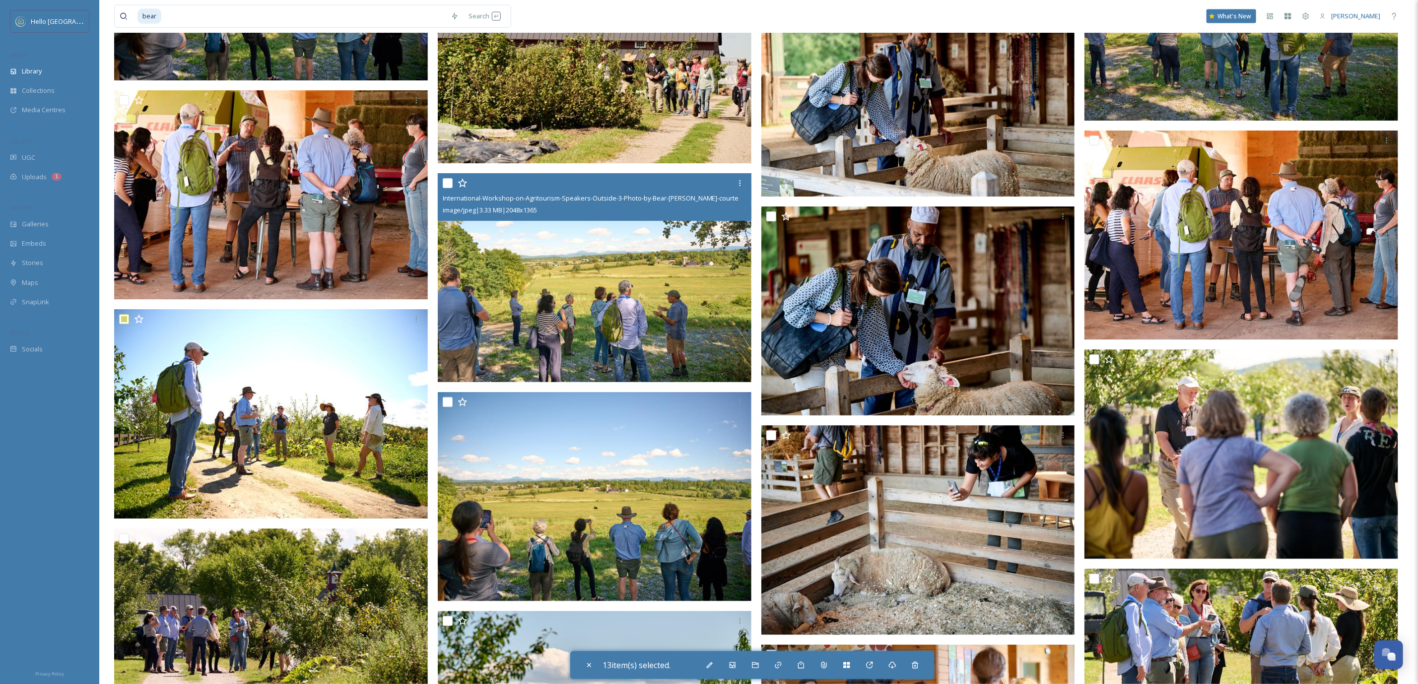
click at [445, 180] on input "checkbox" at bounding box center [448, 183] width 10 height 10
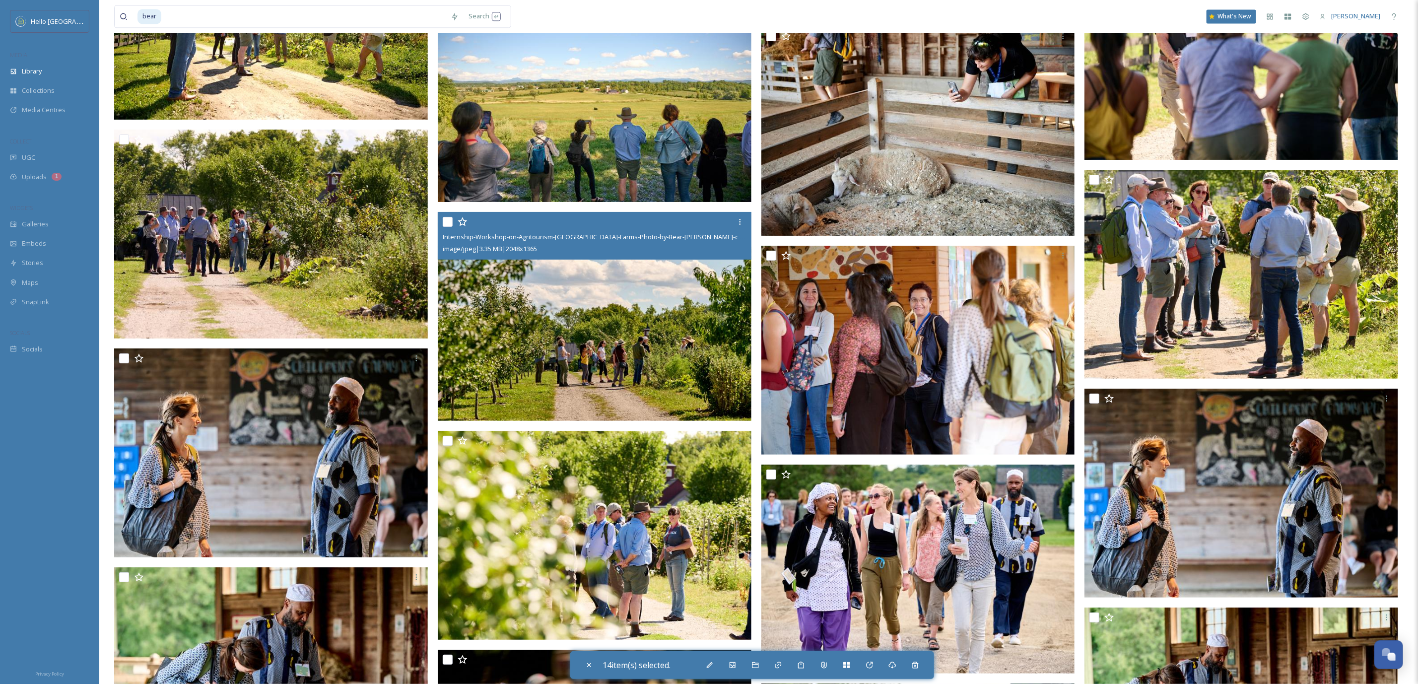
scroll to position [32909, 0]
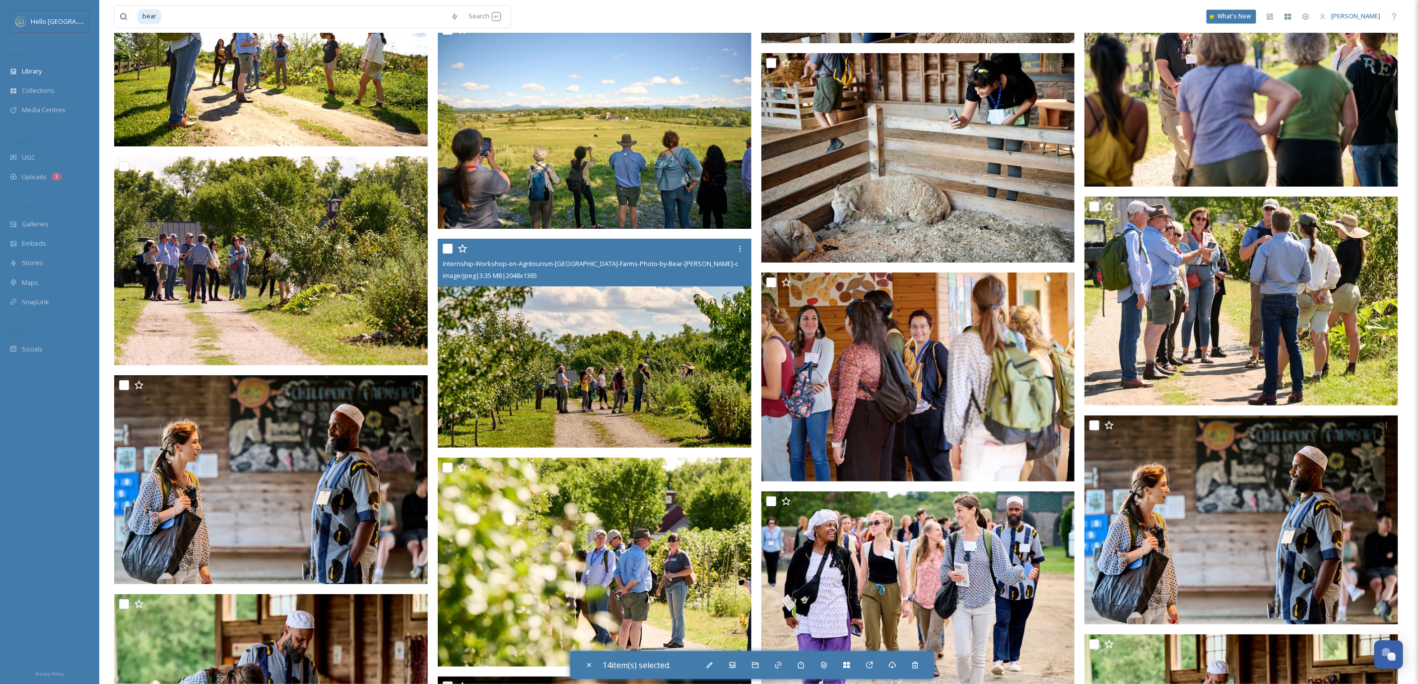
click at [443, 244] on input "checkbox" at bounding box center [448, 249] width 10 height 10
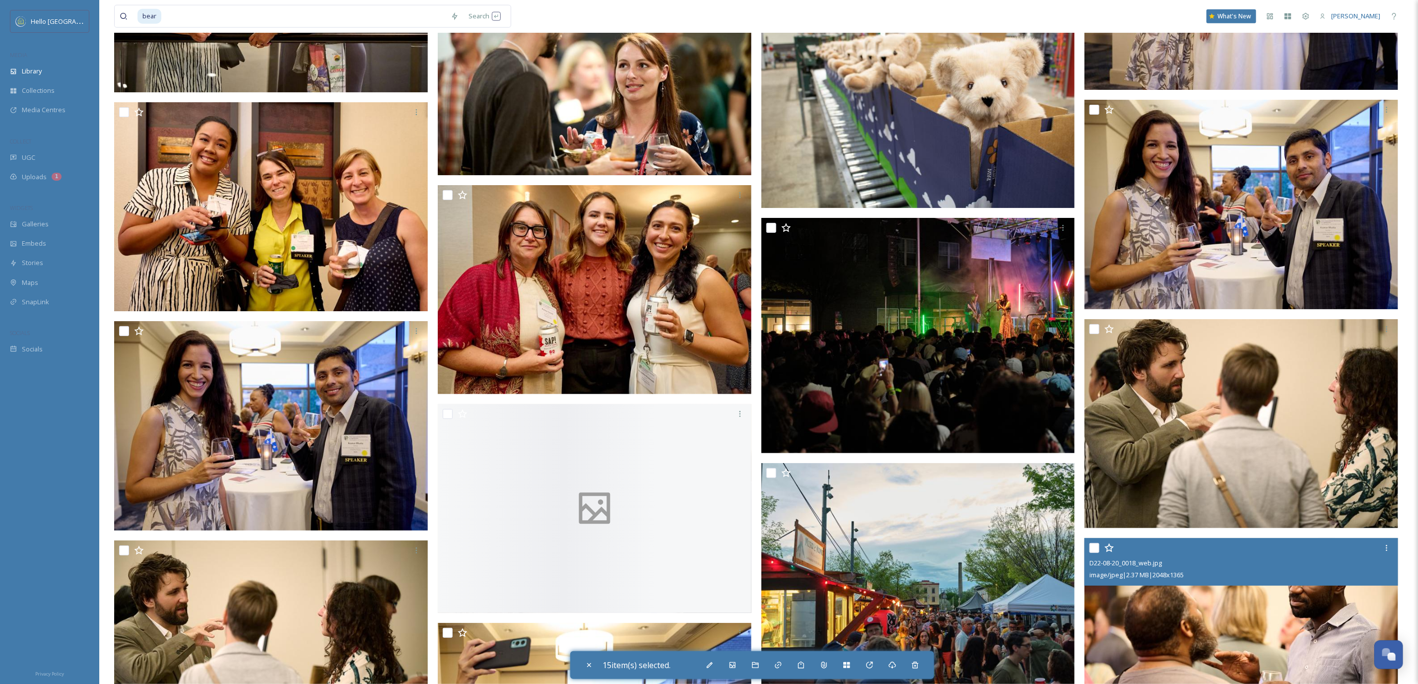
scroll to position [38121, 0]
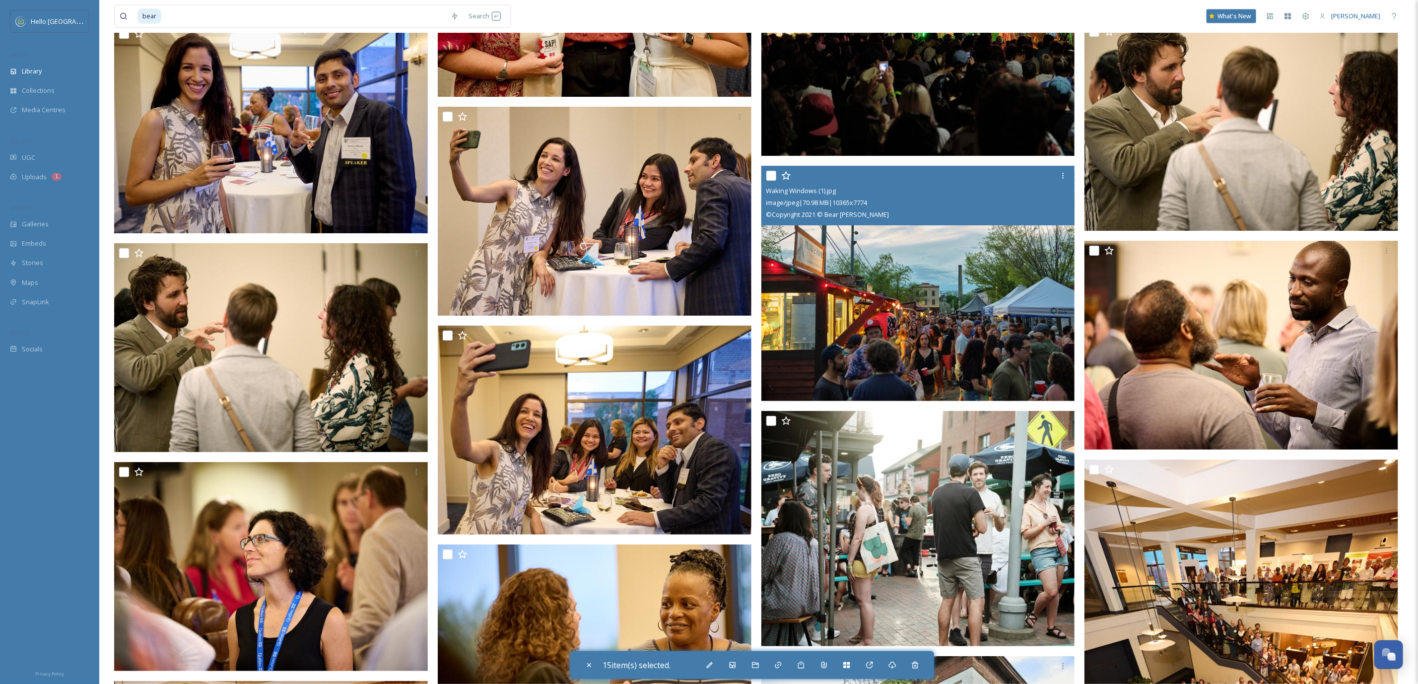
click at [770, 174] on input "checkbox" at bounding box center [771, 176] width 10 height 10
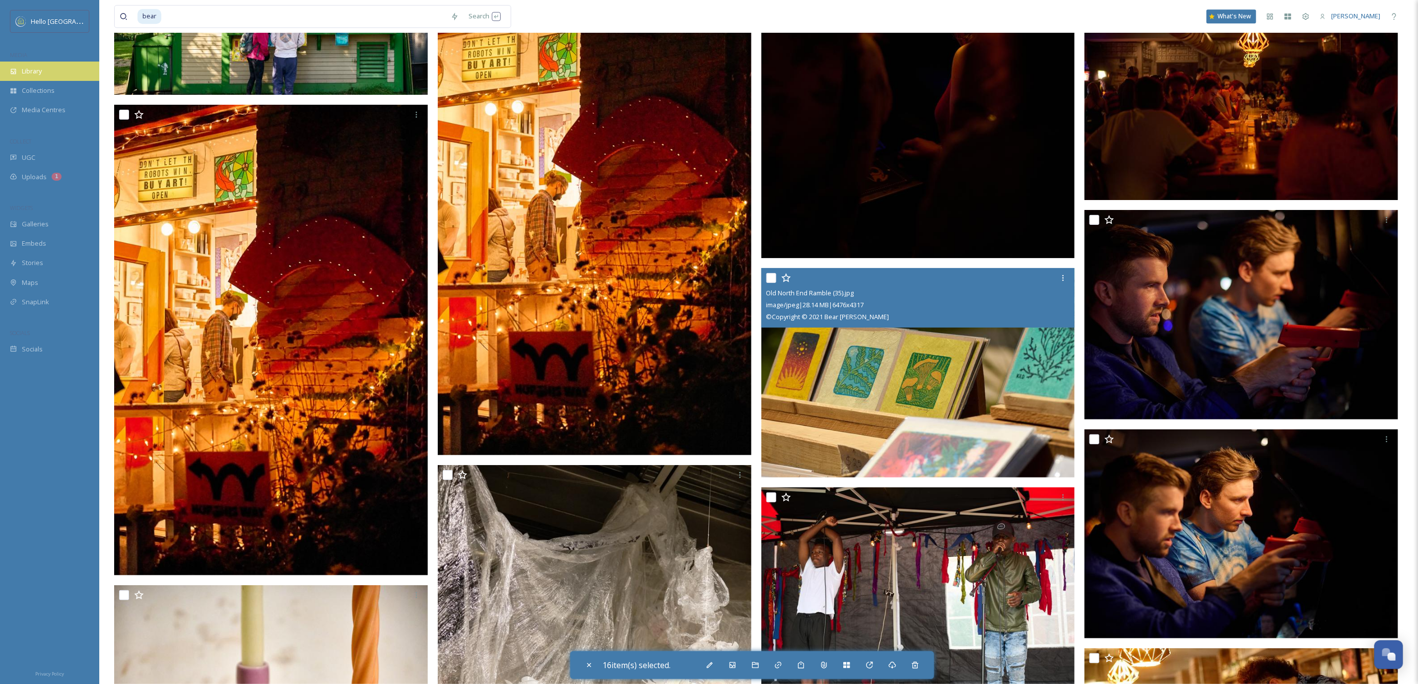
scroll to position [61574, 0]
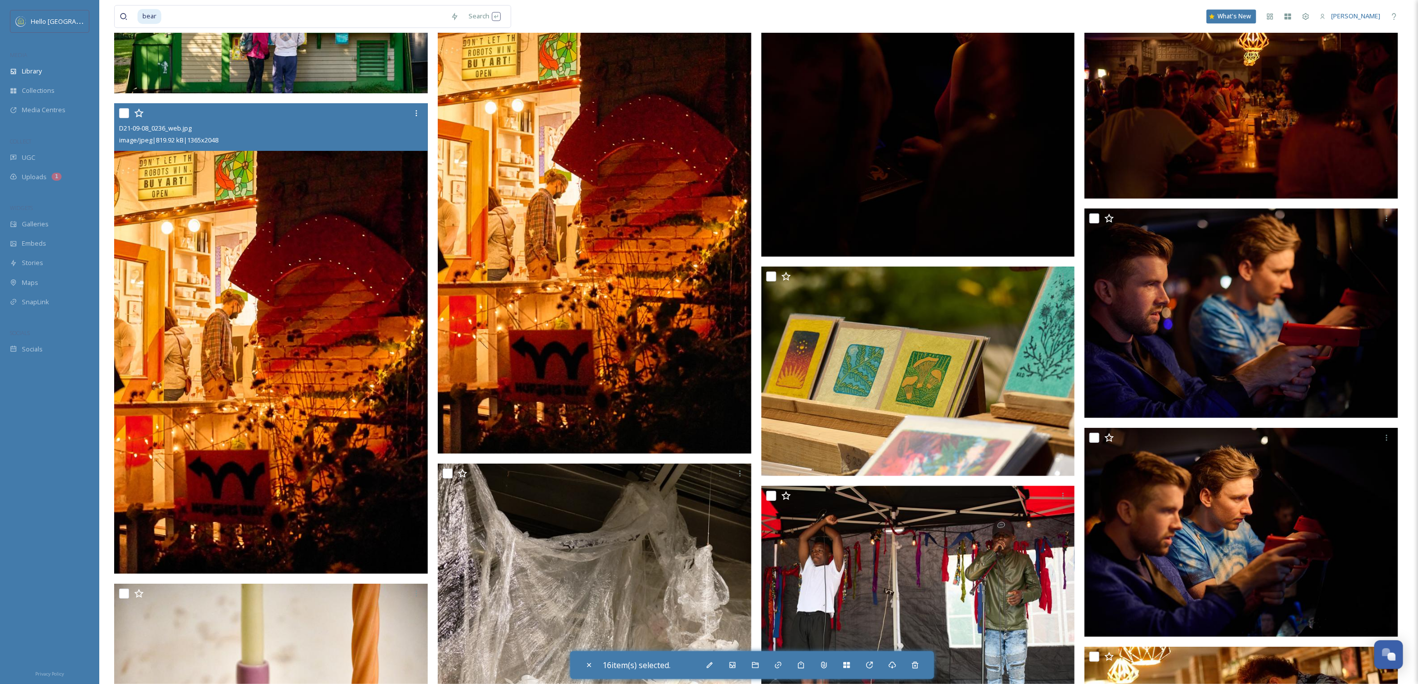
click at [125, 108] on input "checkbox" at bounding box center [124, 113] width 10 height 10
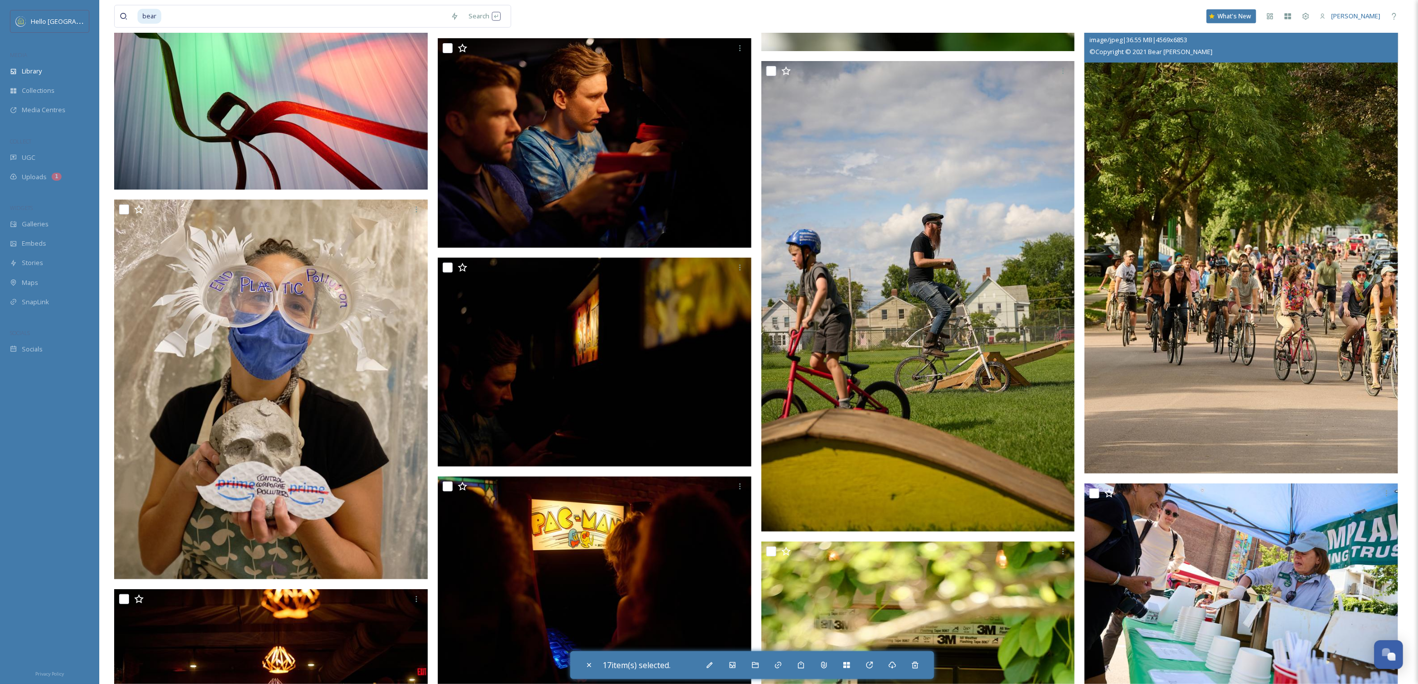
scroll to position [63063, 0]
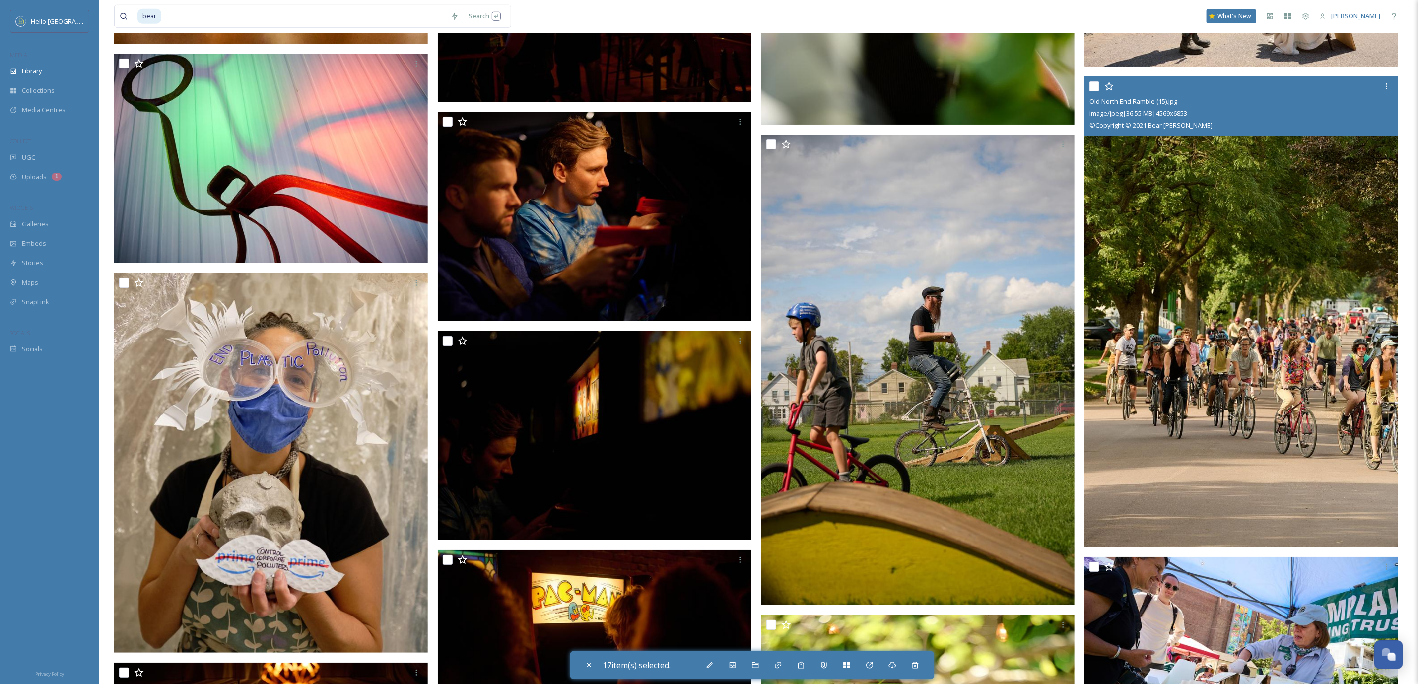
click at [1097, 81] on input "checkbox" at bounding box center [1095, 86] width 10 height 10
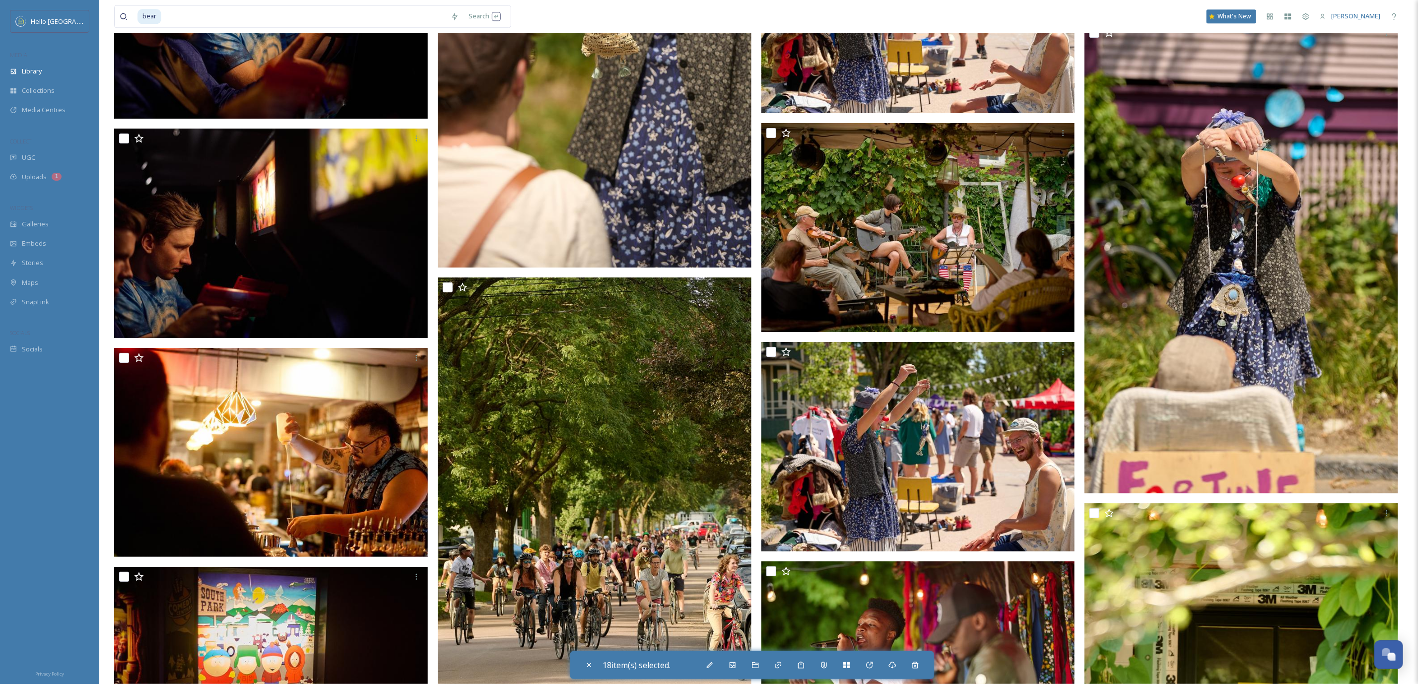
scroll to position [63957, 0]
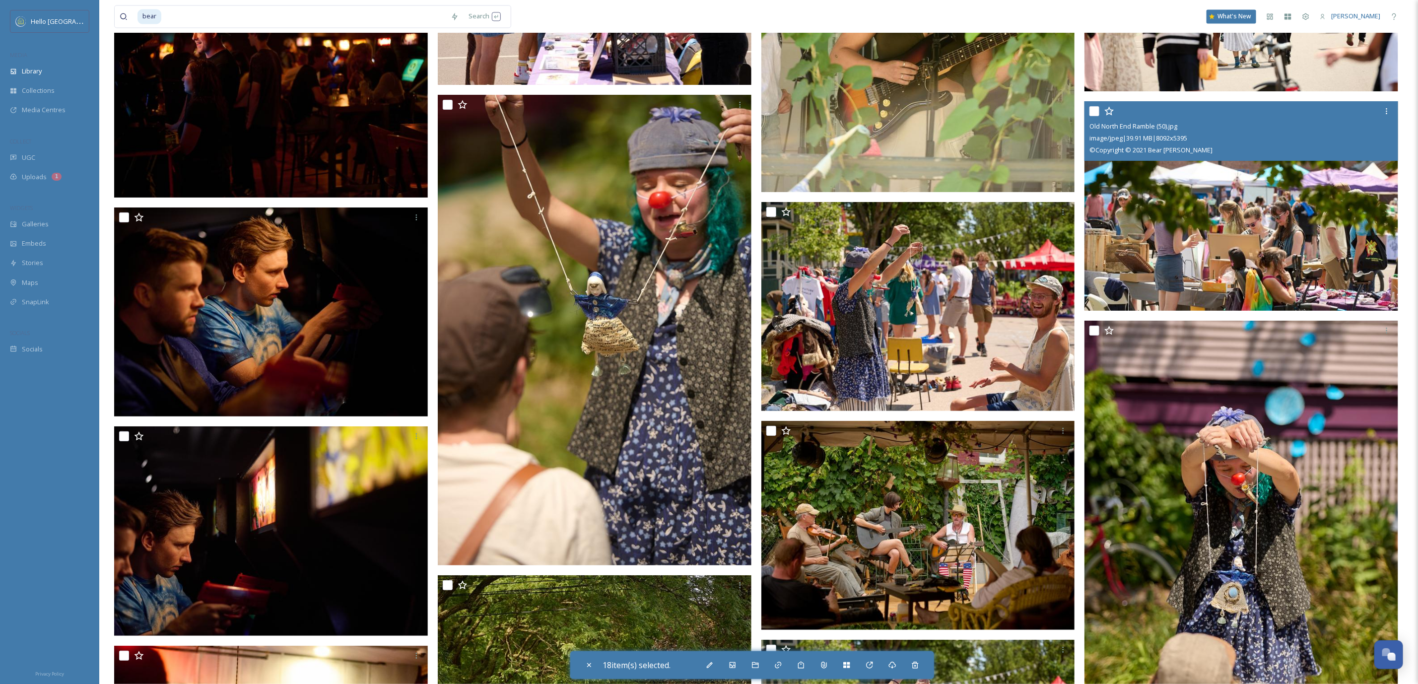
click at [1099, 106] on input "checkbox" at bounding box center [1095, 111] width 10 height 10
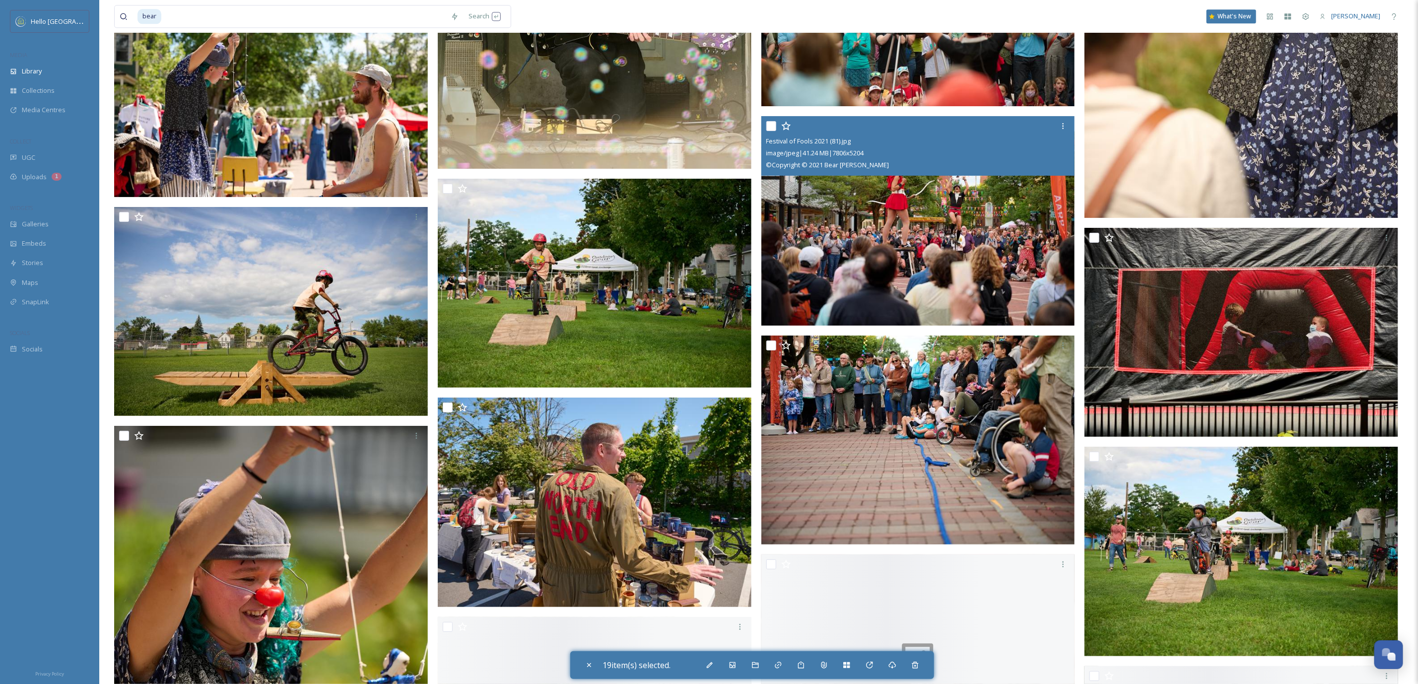
scroll to position [67158, 0]
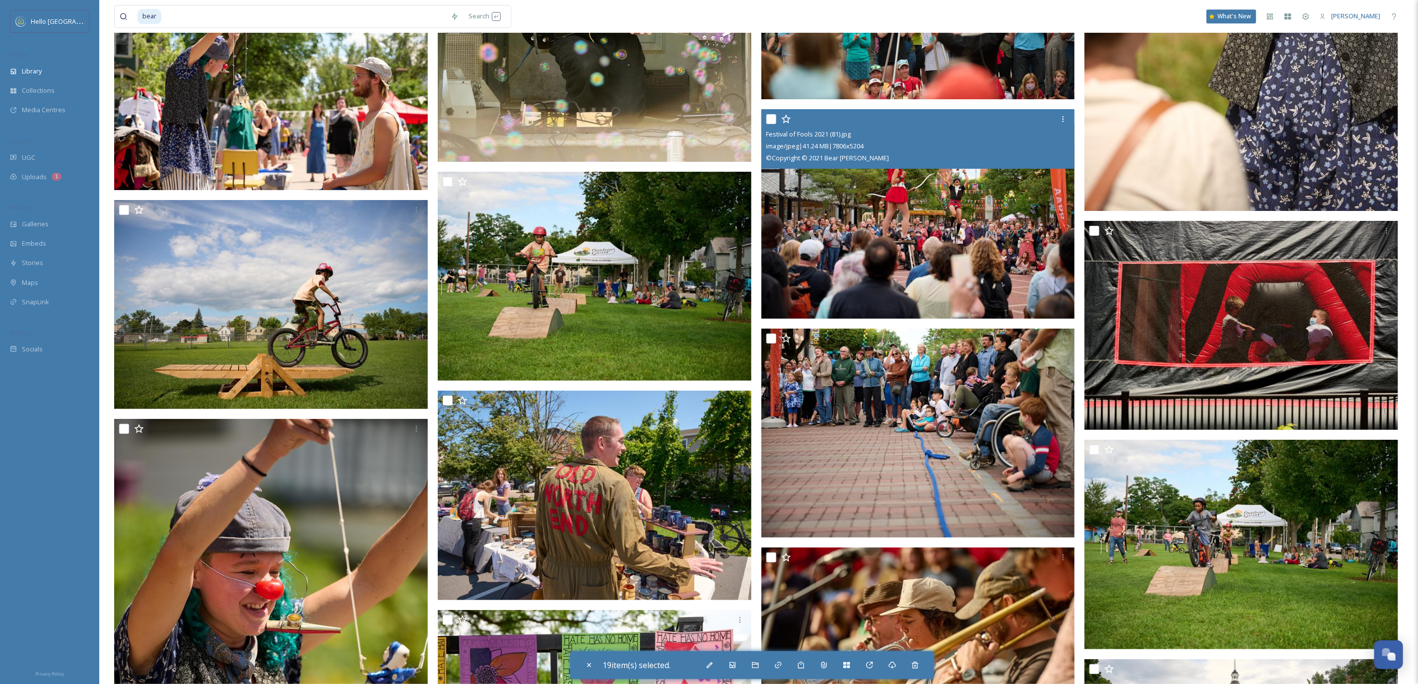
click at [767, 115] on input "checkbox" at bounding box center [771, 119] width 10 height 10
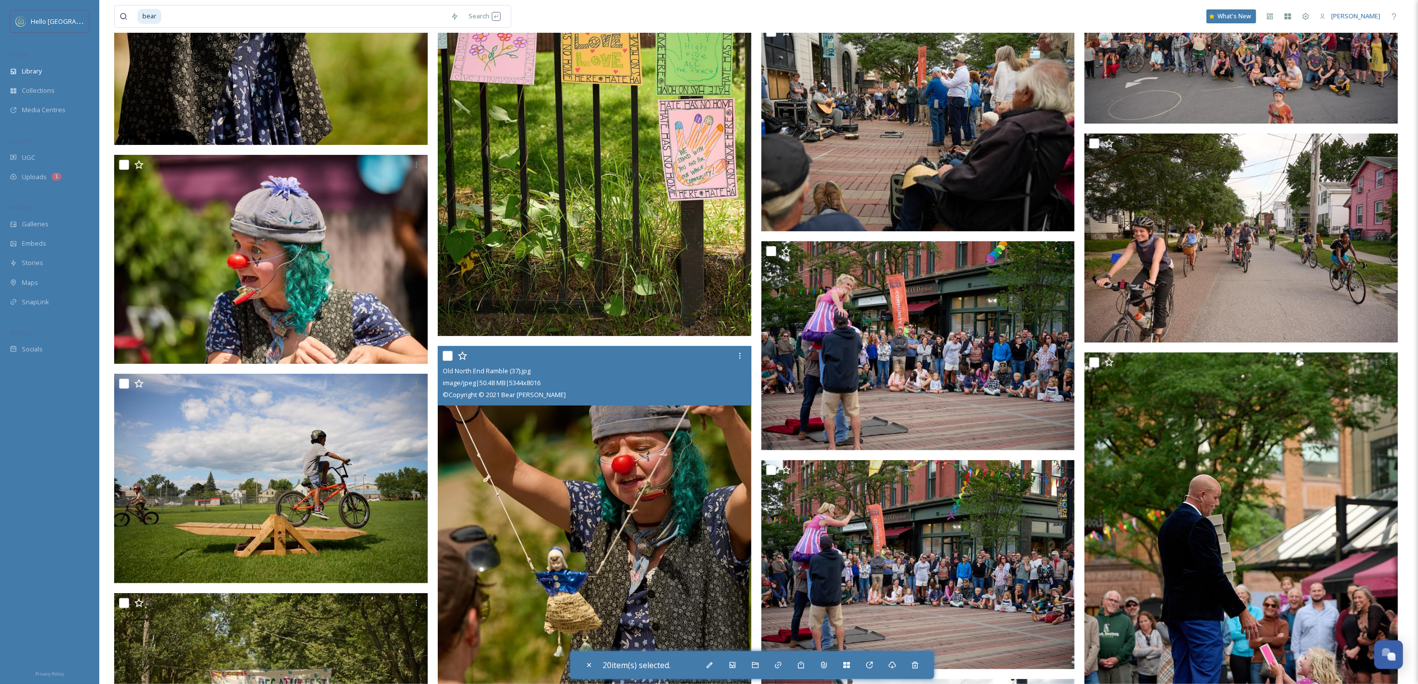
scroll to position [68350, 0]
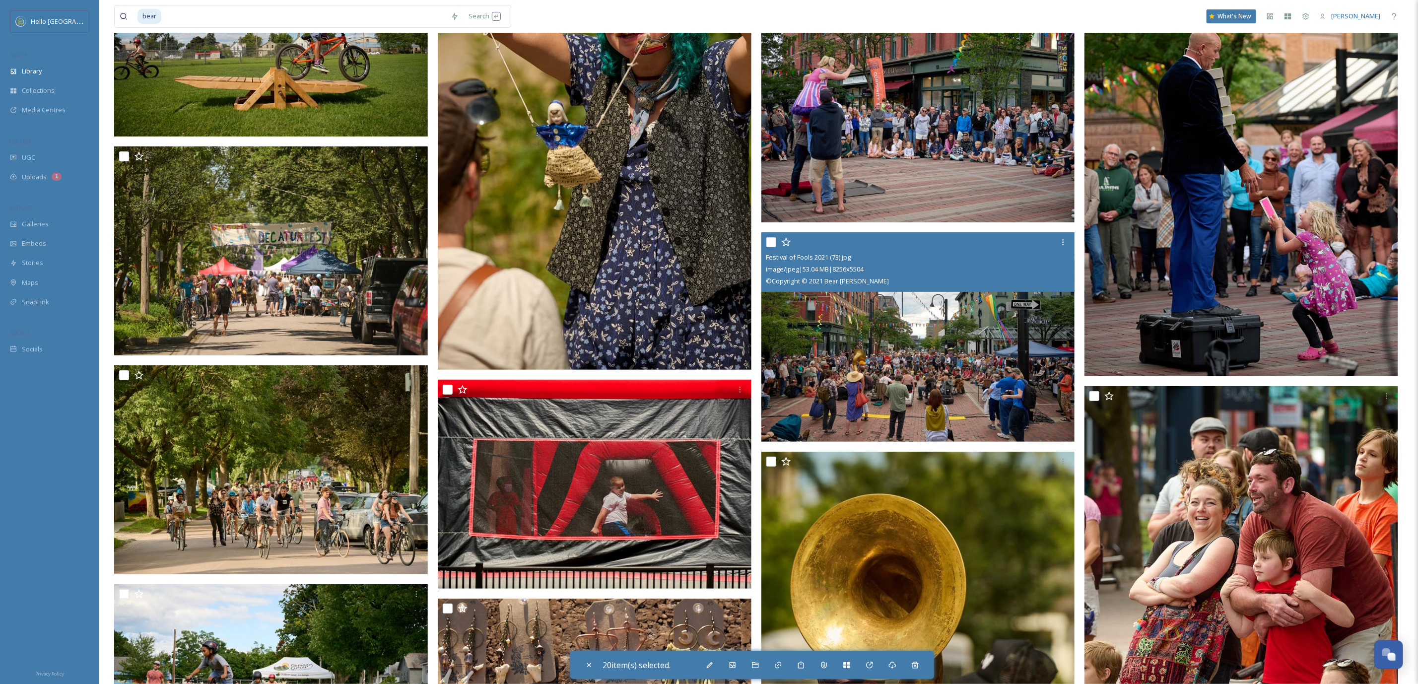
click at [770, 237] on input "checkbox" at bounding box center [771, 242] width 10 height 10
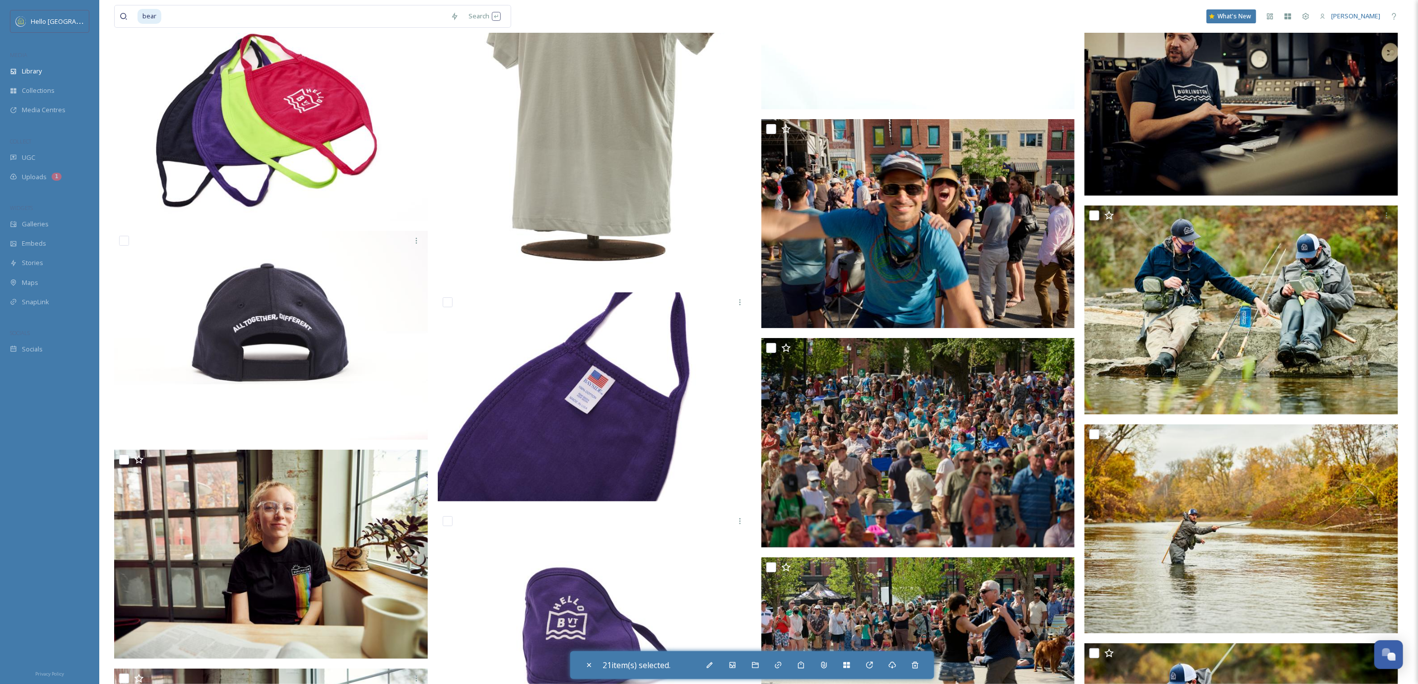
scroll to position [82719, 0]
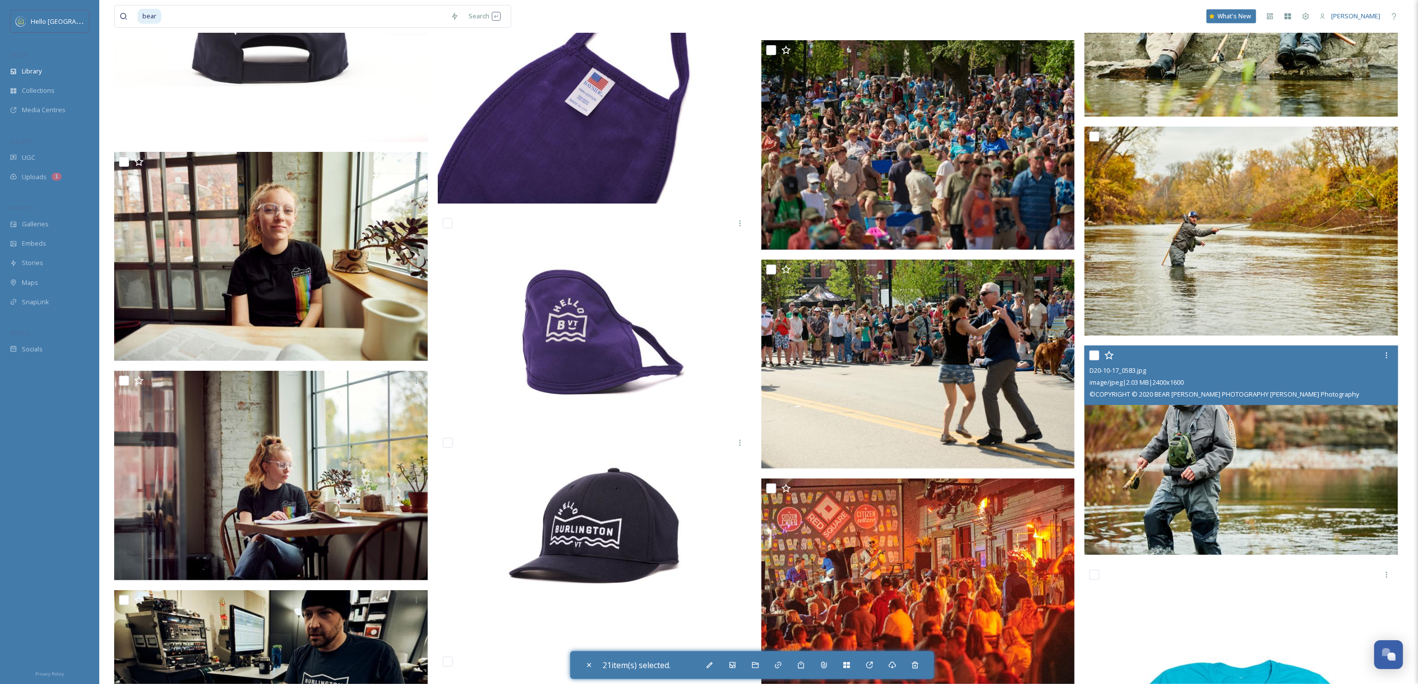
click at [1210, 435] on img at bounding box center [1242, 449] width 314 height 209
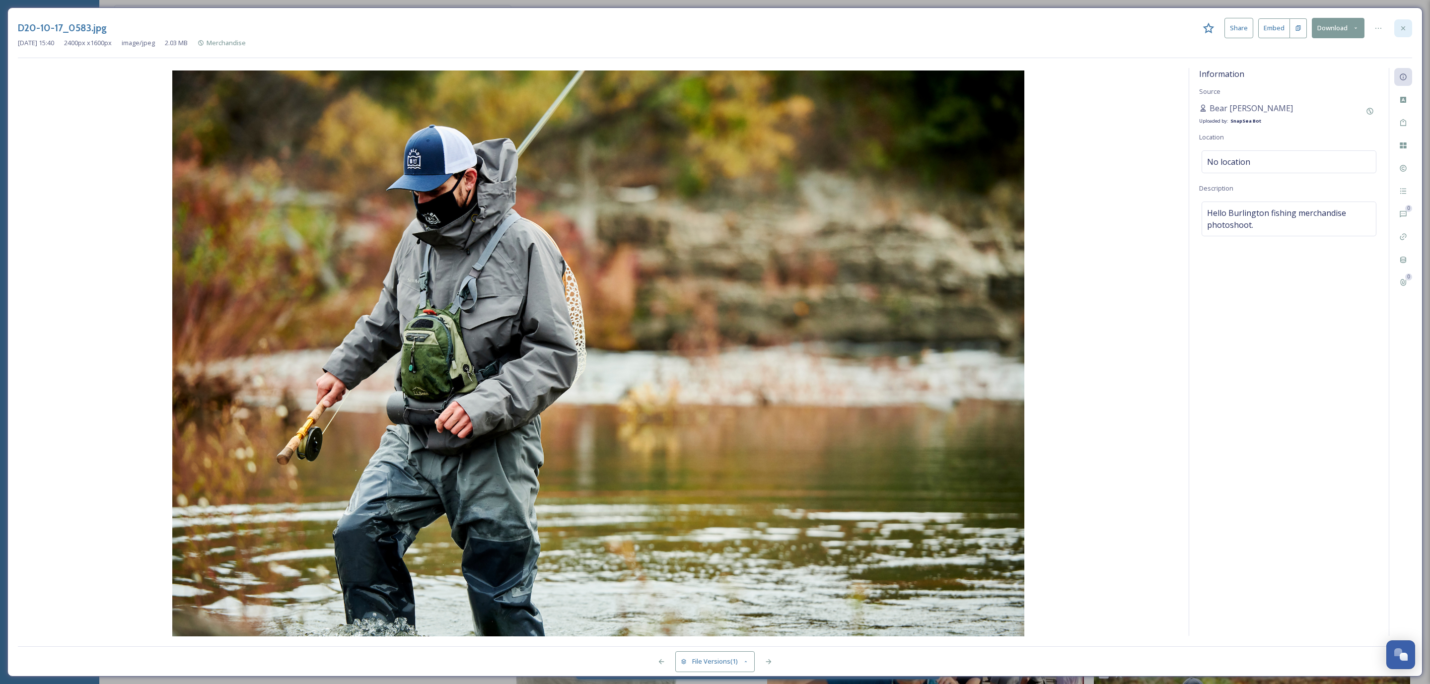
click at [1400, 27] on icon at bounding box center [1403, 28] width 8 height 8
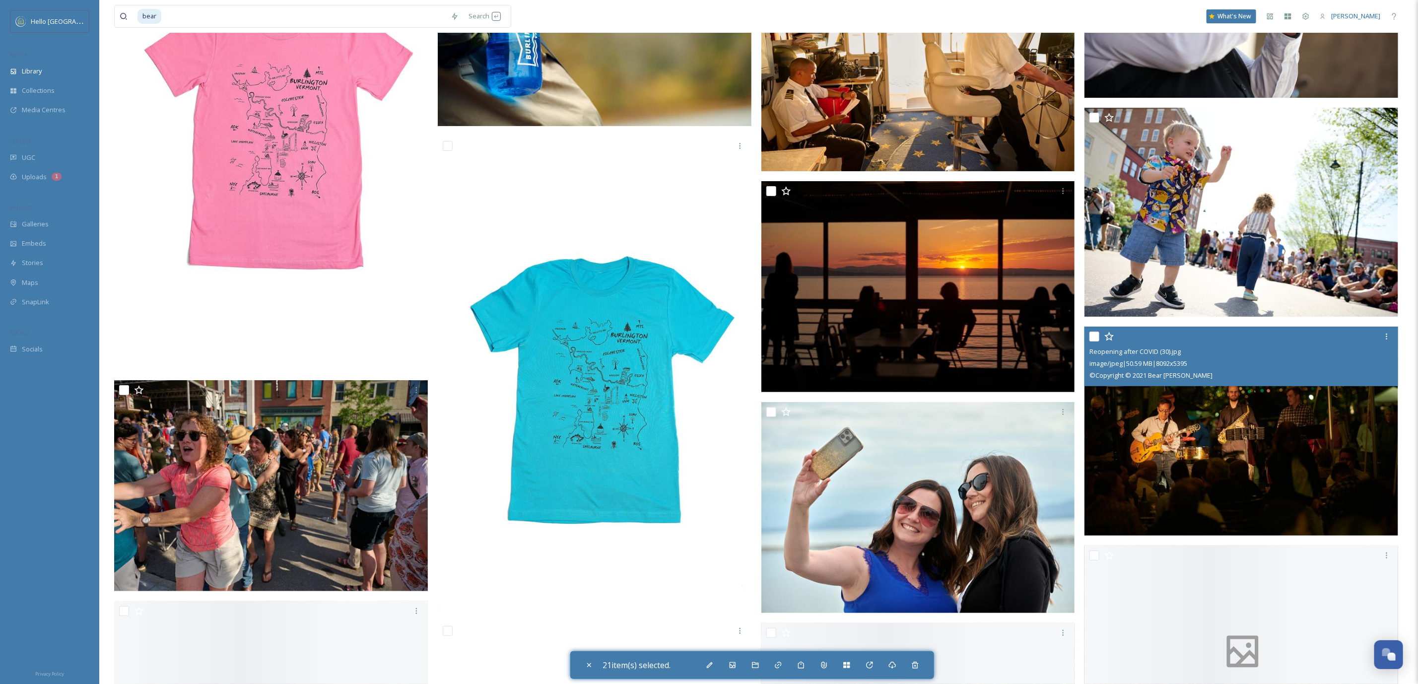
scroll to position [85697, 0]
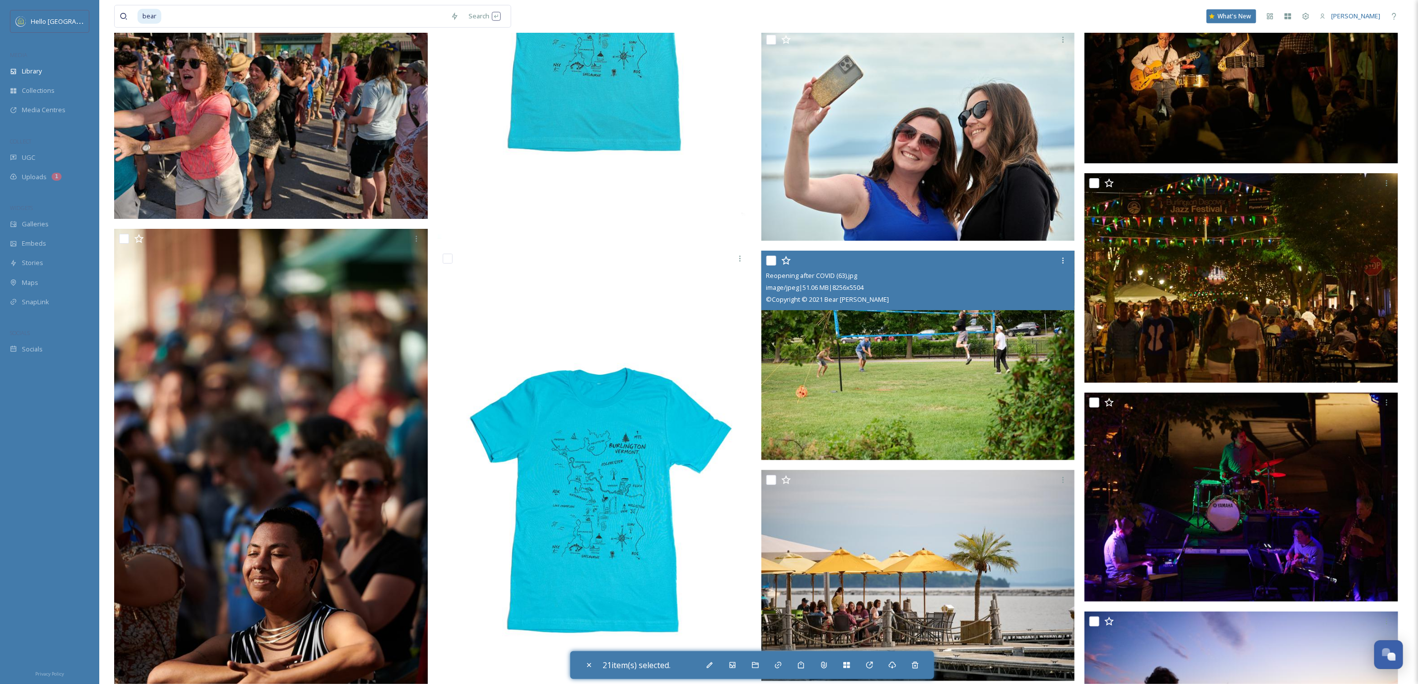
click at [770, 256] on input "checkbox" at bounding box center [771, 261] width 10 height 10
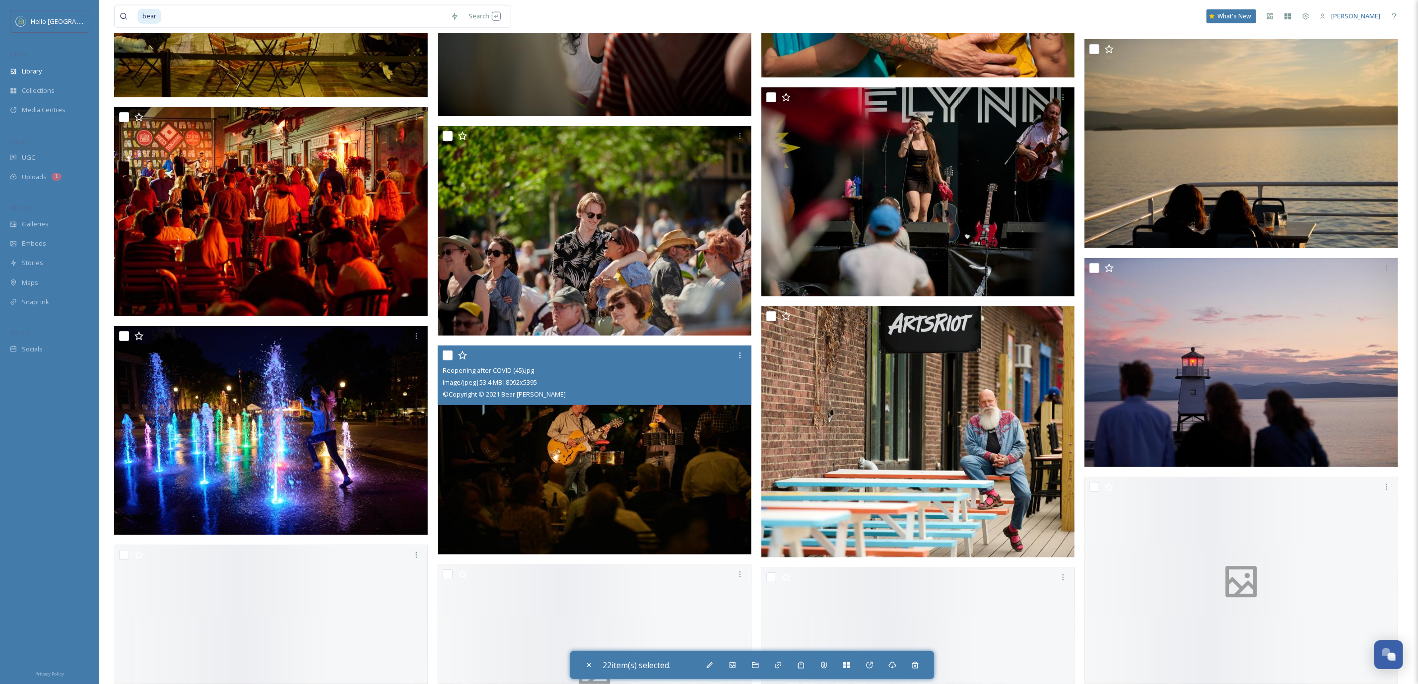
scroll to position [85962, 0]
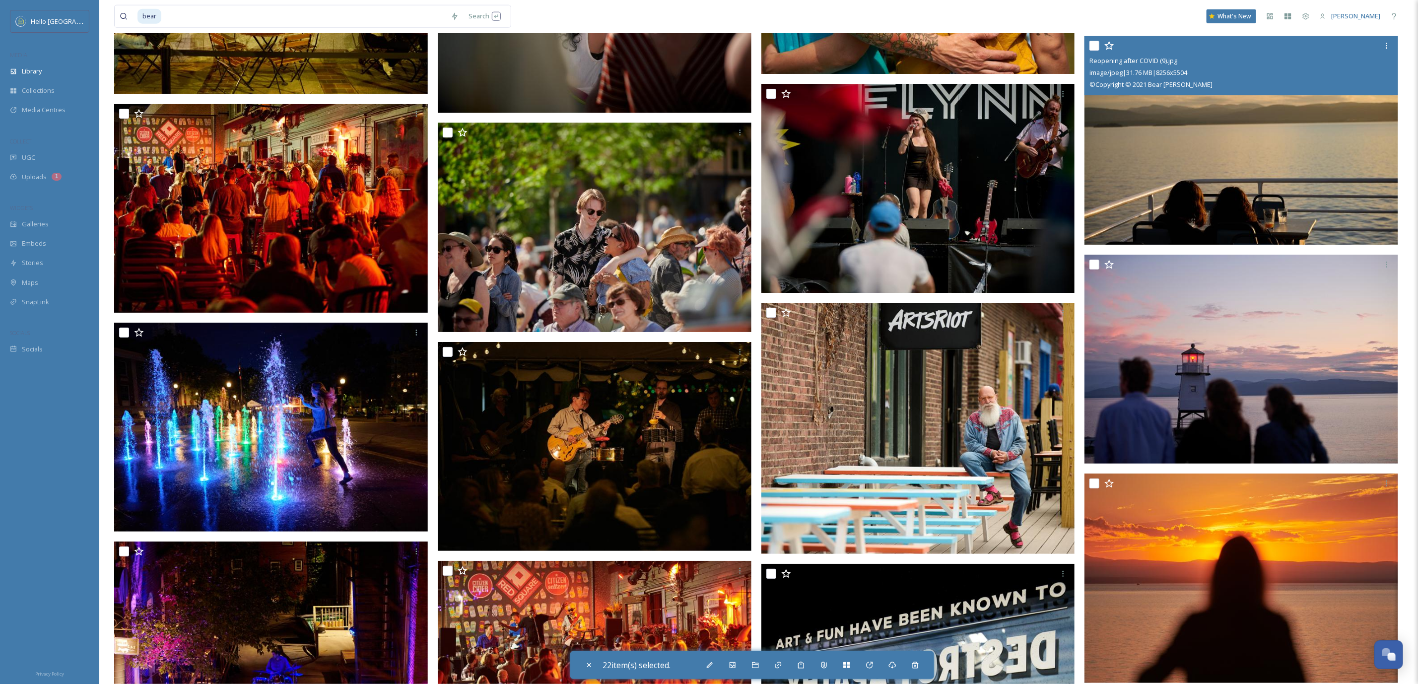
click at [1093, 42] on input "checkbox" at bounding box center [1095, 46] width 10 height 10
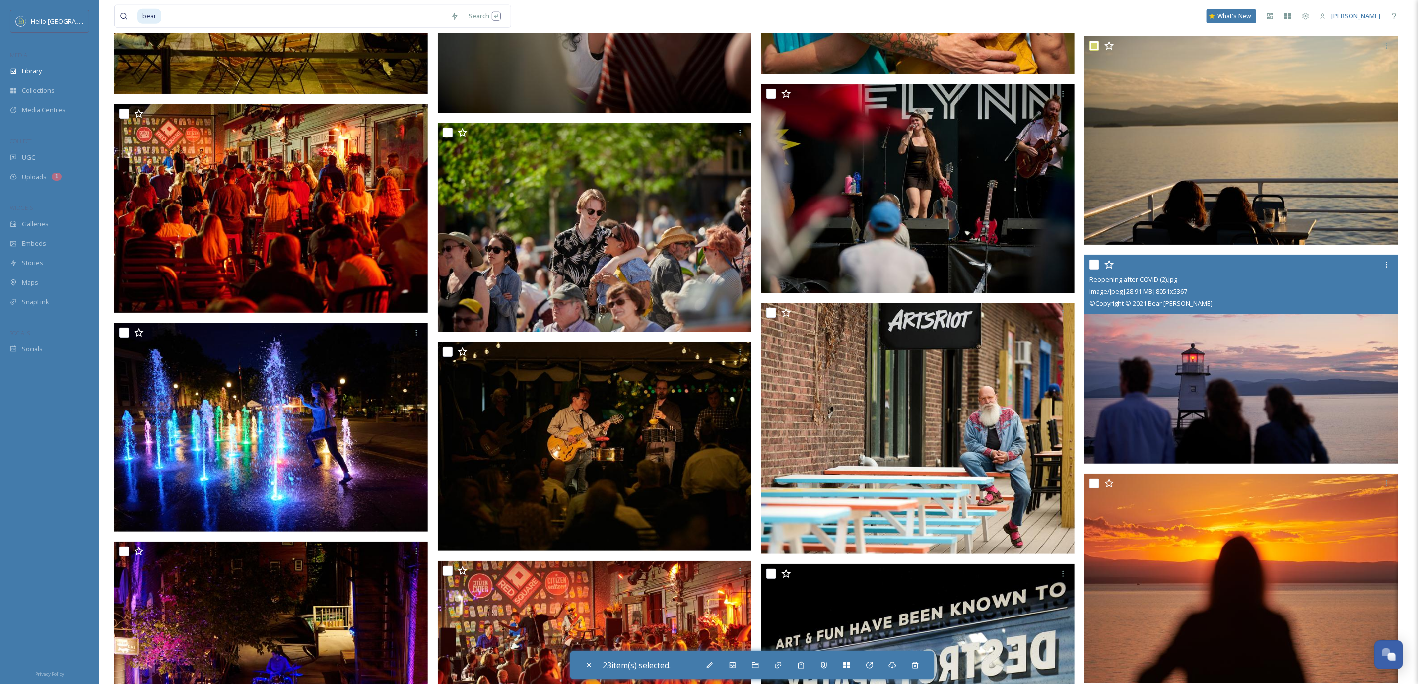
click at [1093, 260] on input "checkbox" at bounding box center [1095, 265] width 10 height 10
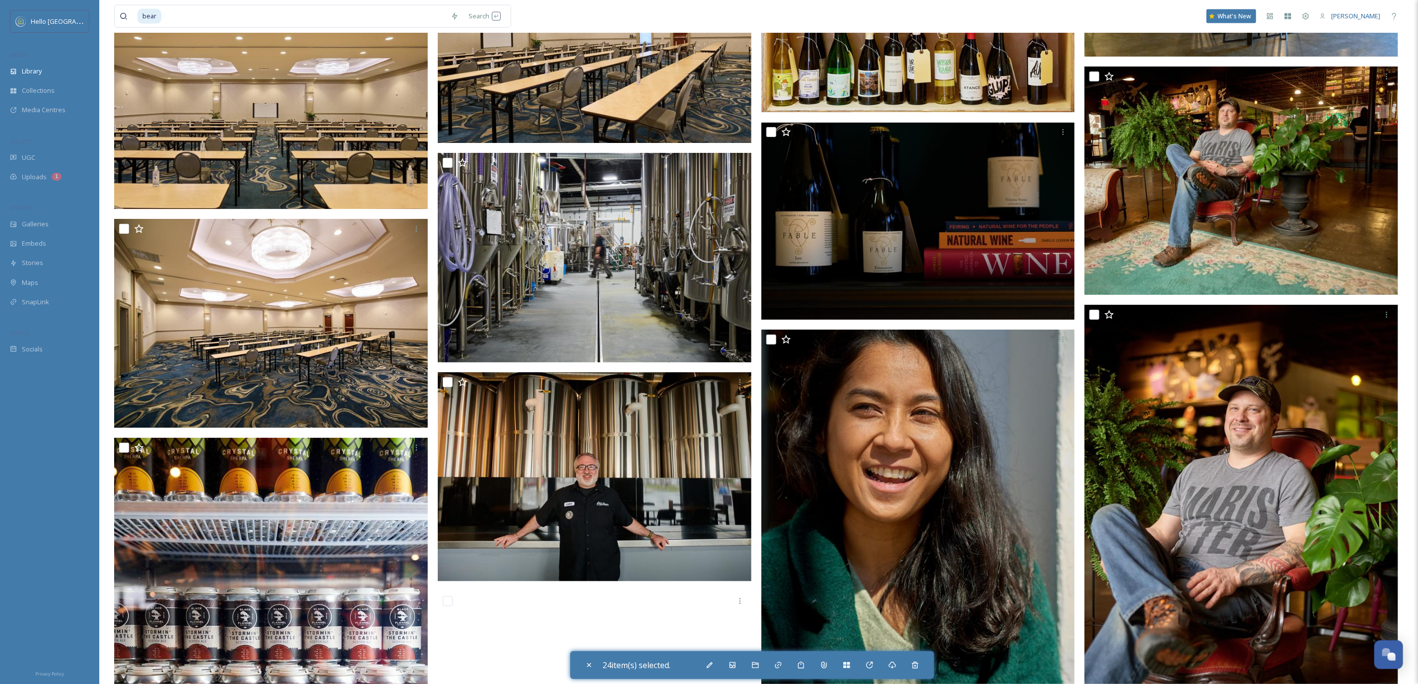
scroll to position [92290, 0]
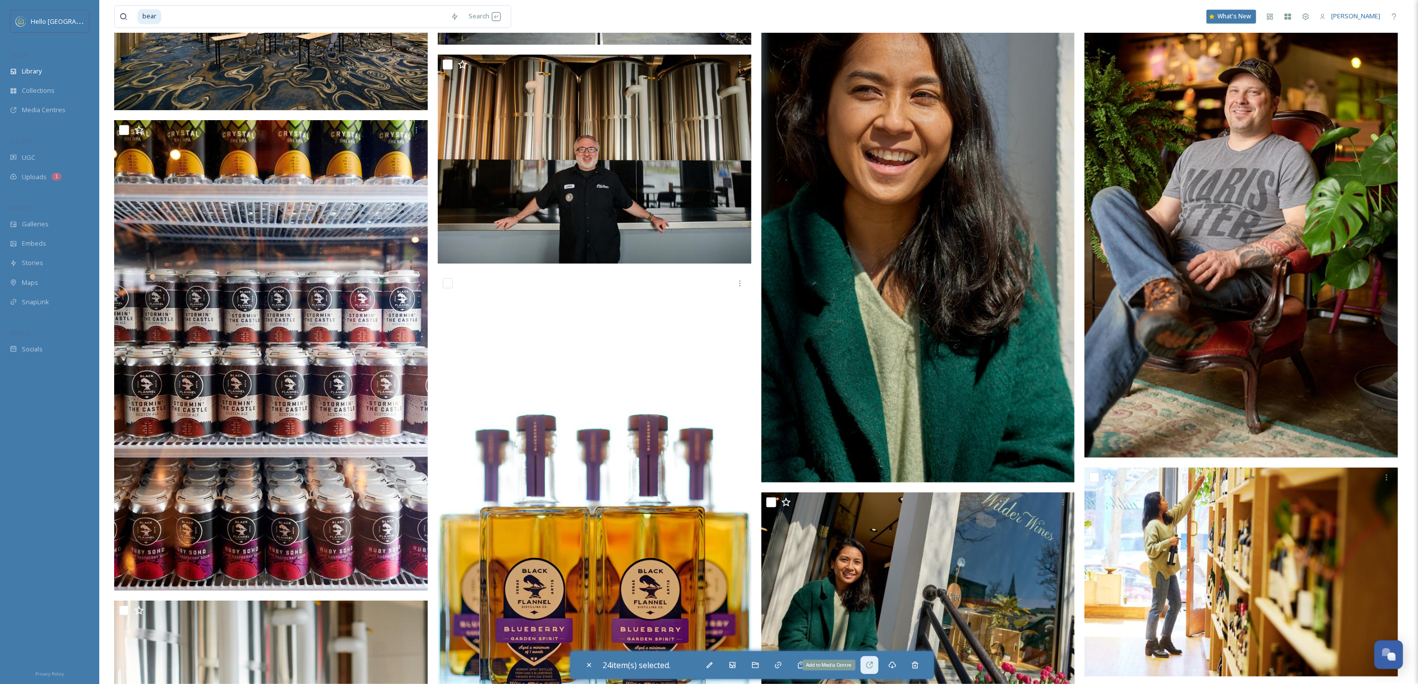
click at [872, 664] on icon at bounding box center [870, 665] width 8 height 8
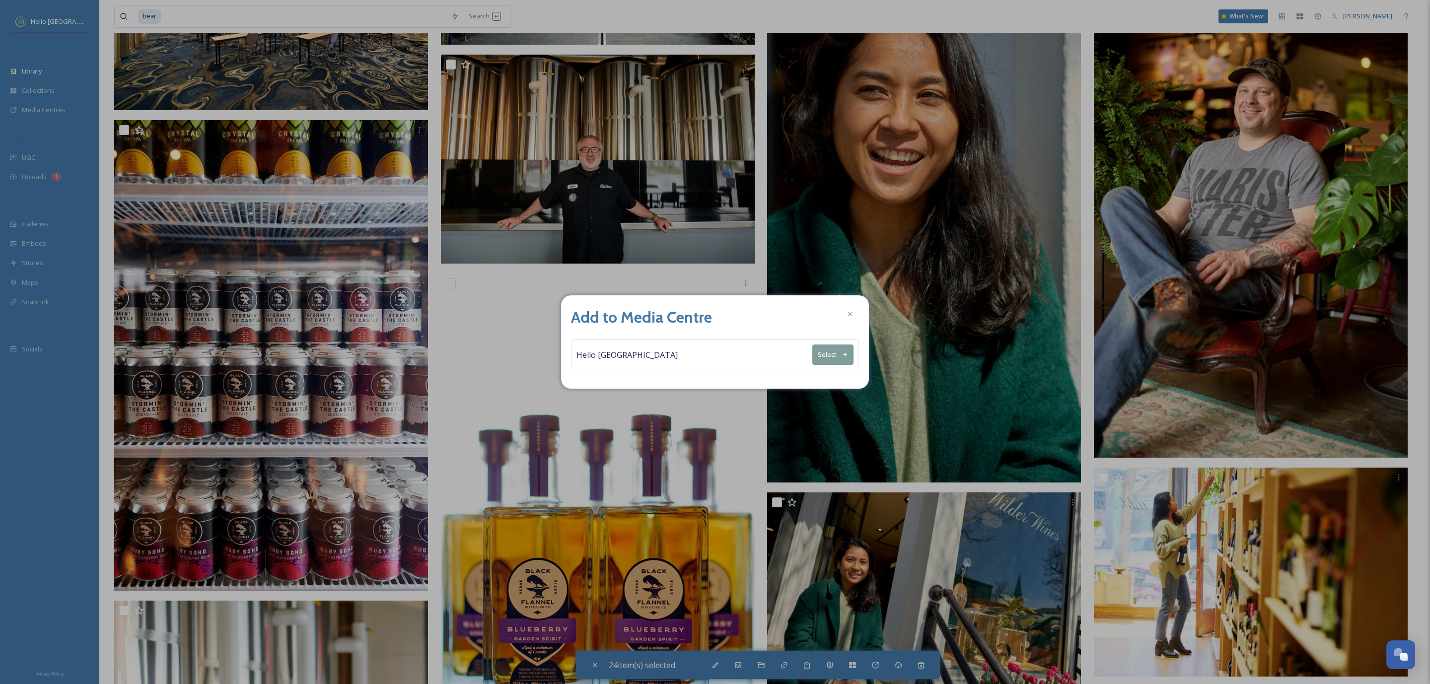
click at [826, 351] on button "Select" at bounding box center [832, 354] width 41 height 20
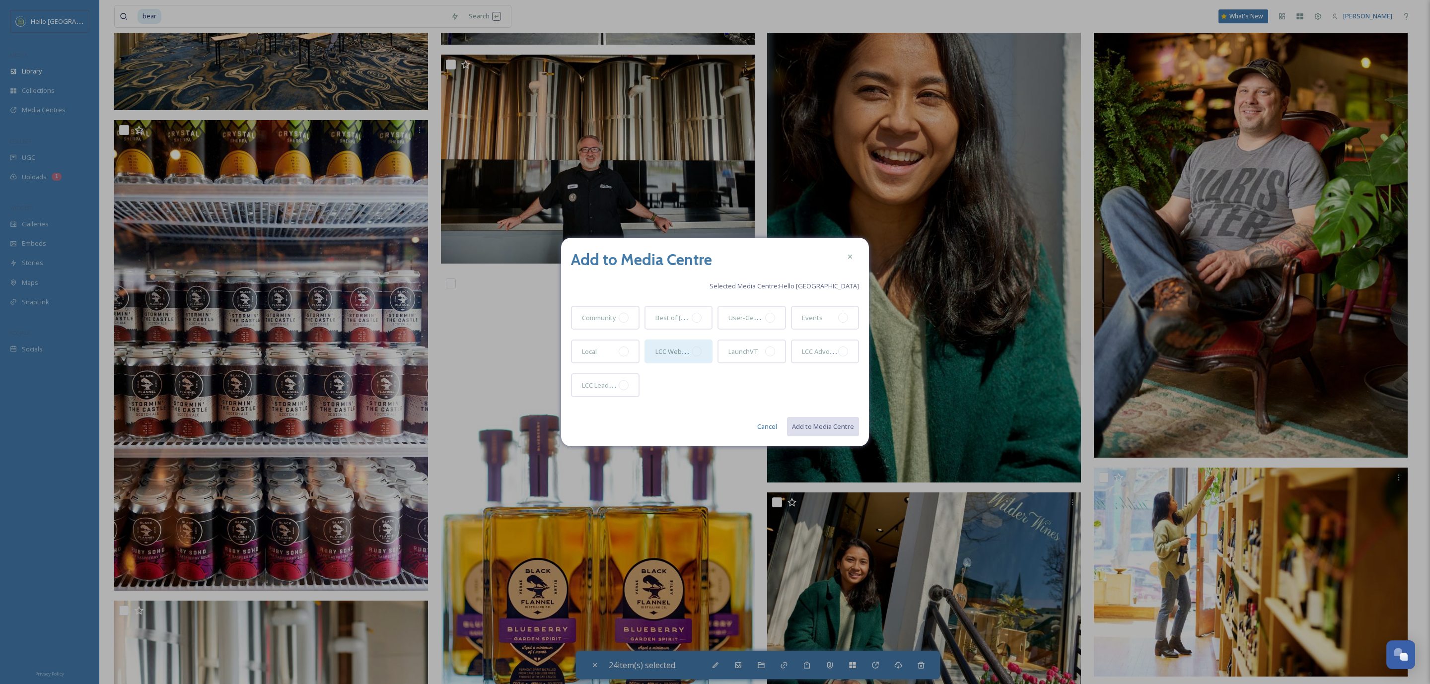
click at [696, 352] on div at bounding box center [696, 351] width 10 height 10
click at [841, 431] on button "Add to Media Centre" at bounding box center [822, 426] width 73 height 20
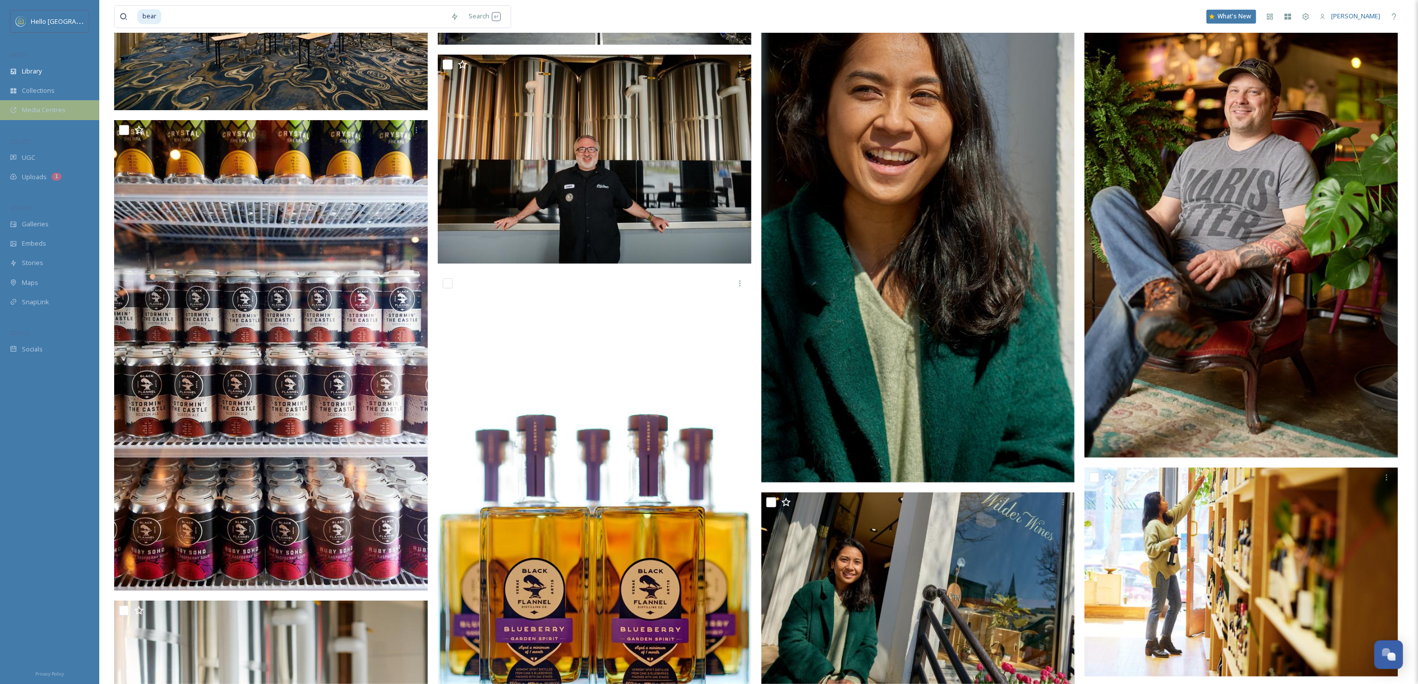
click at [60, 103] on div "Media Centres" at bounding box center [49, 109] width 99 height 19
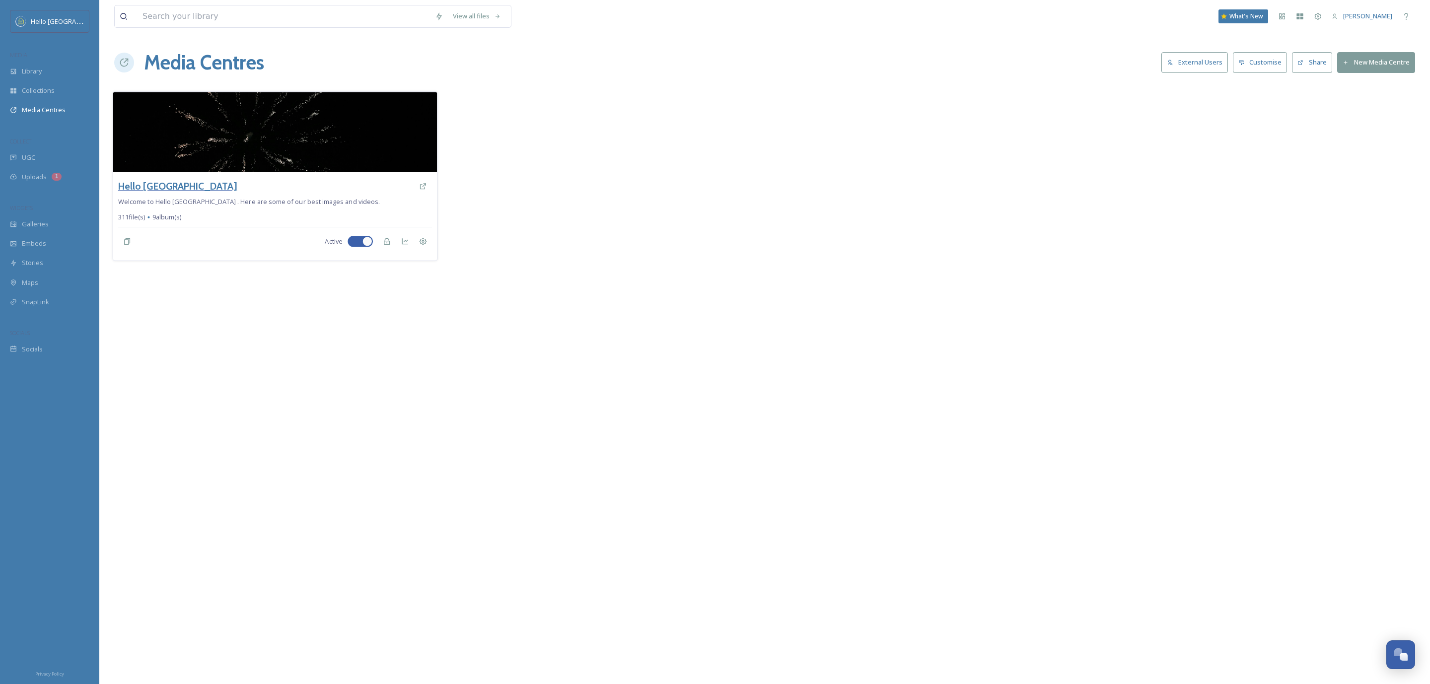
click at [155, 184] on h3 "Hello [GEOGRAPHIC_DATA]" at bounding box center [177, 186] width 119 height 14
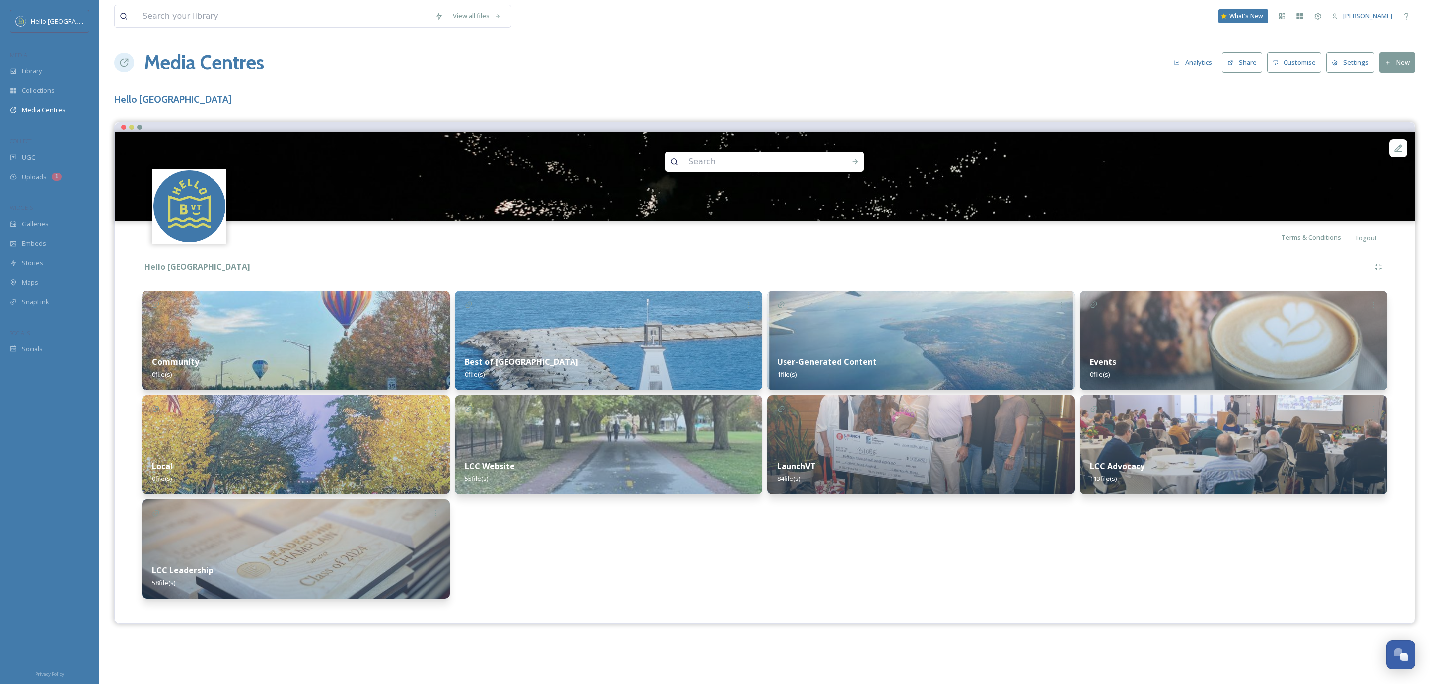
click at [279, 543] on img at bounding box center [296, 548] width 308 height 99
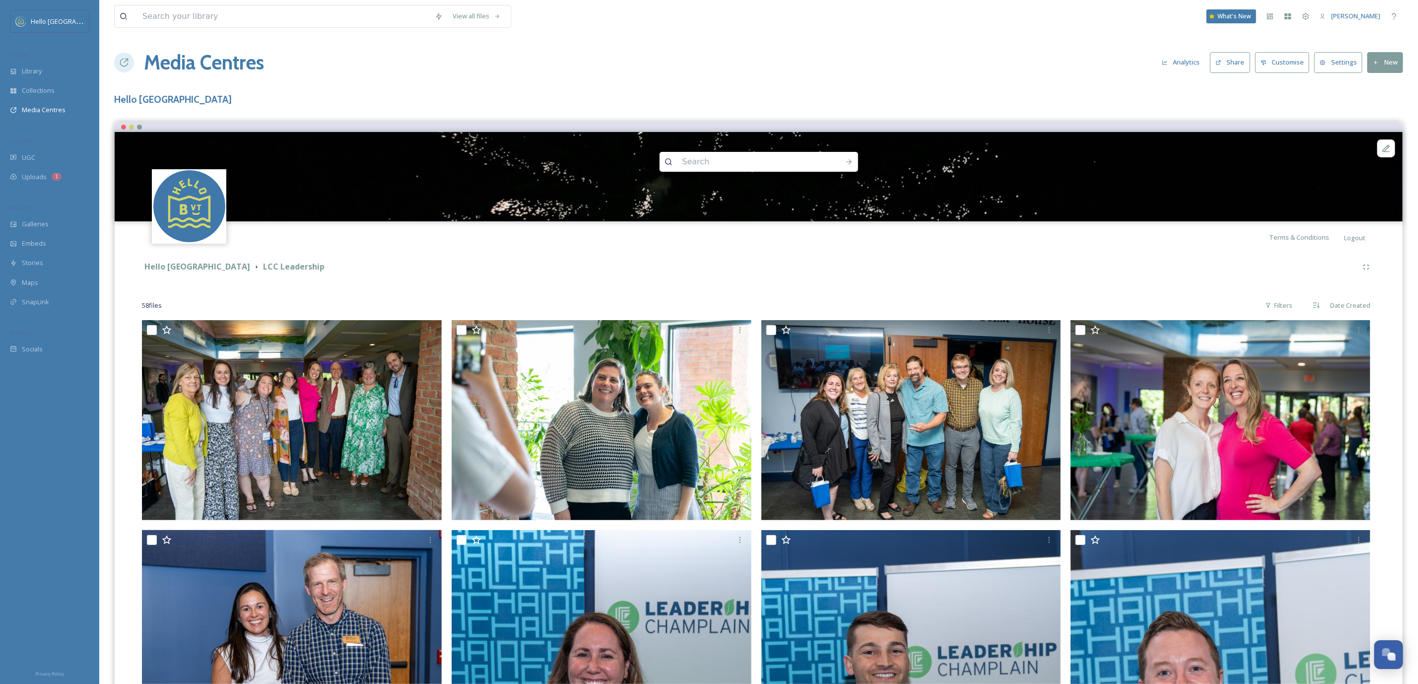
click at [1236, 61] on button "Share" at bounding box center [1230, 62] width 40 height 20
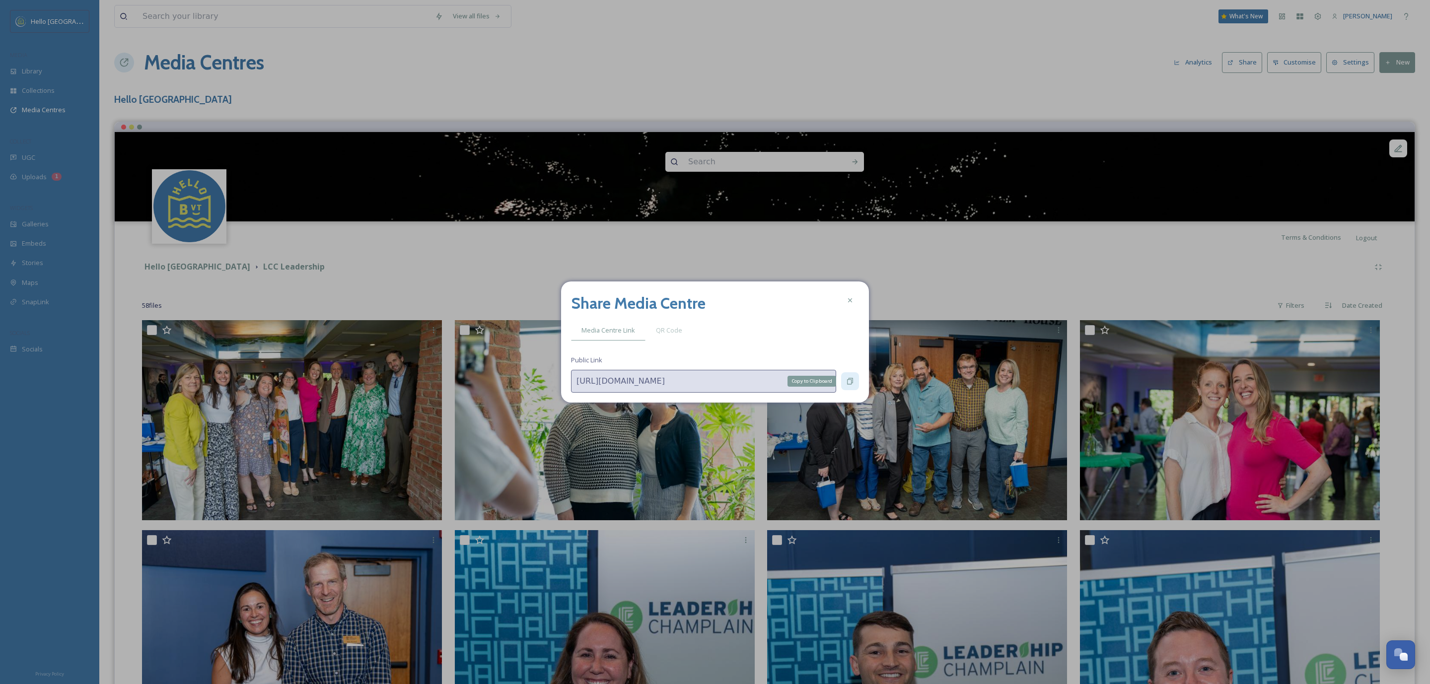
click at [855, 383] on div "Copy to Clipboard" at bounding box center [850, 381] width 18 height 18
click at [853, 300] on div at bounding box center [850, 300] width 18 height 18
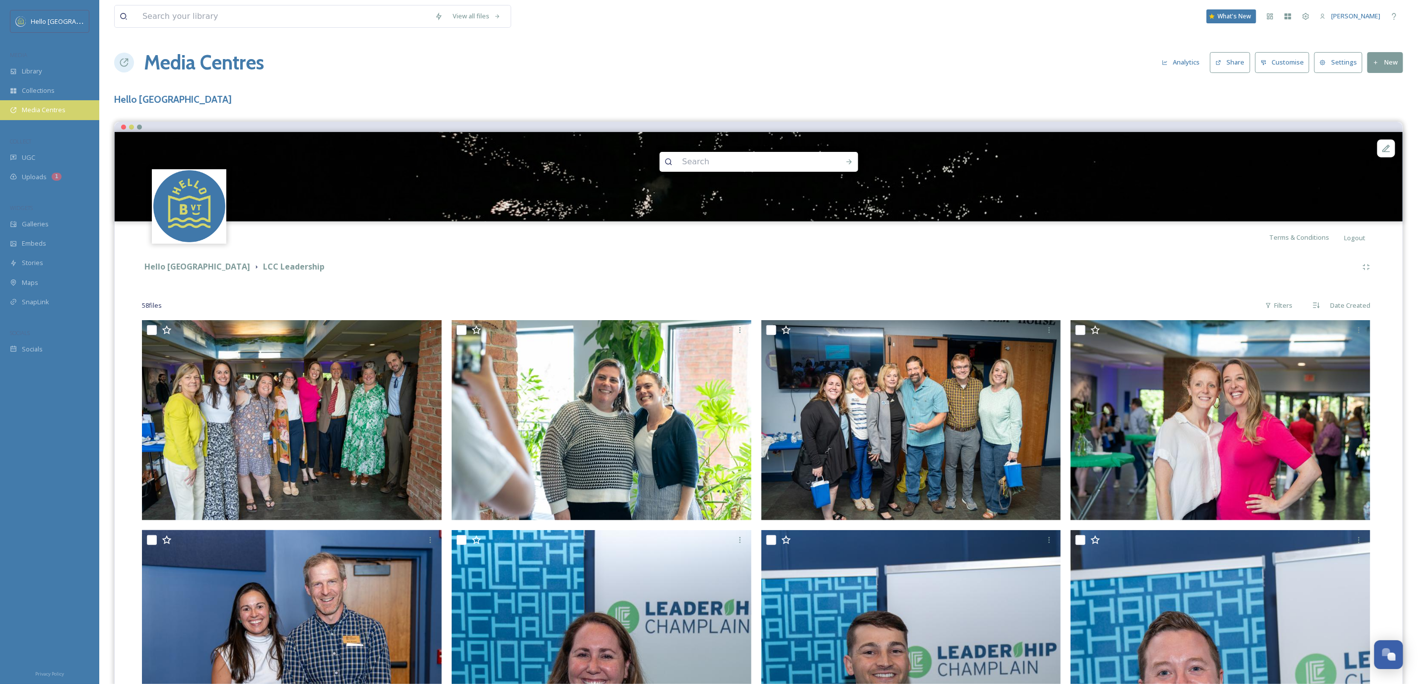
click at [68, 106] on div "Media Centres" at bounding box center [49, 109] width 99 height 19
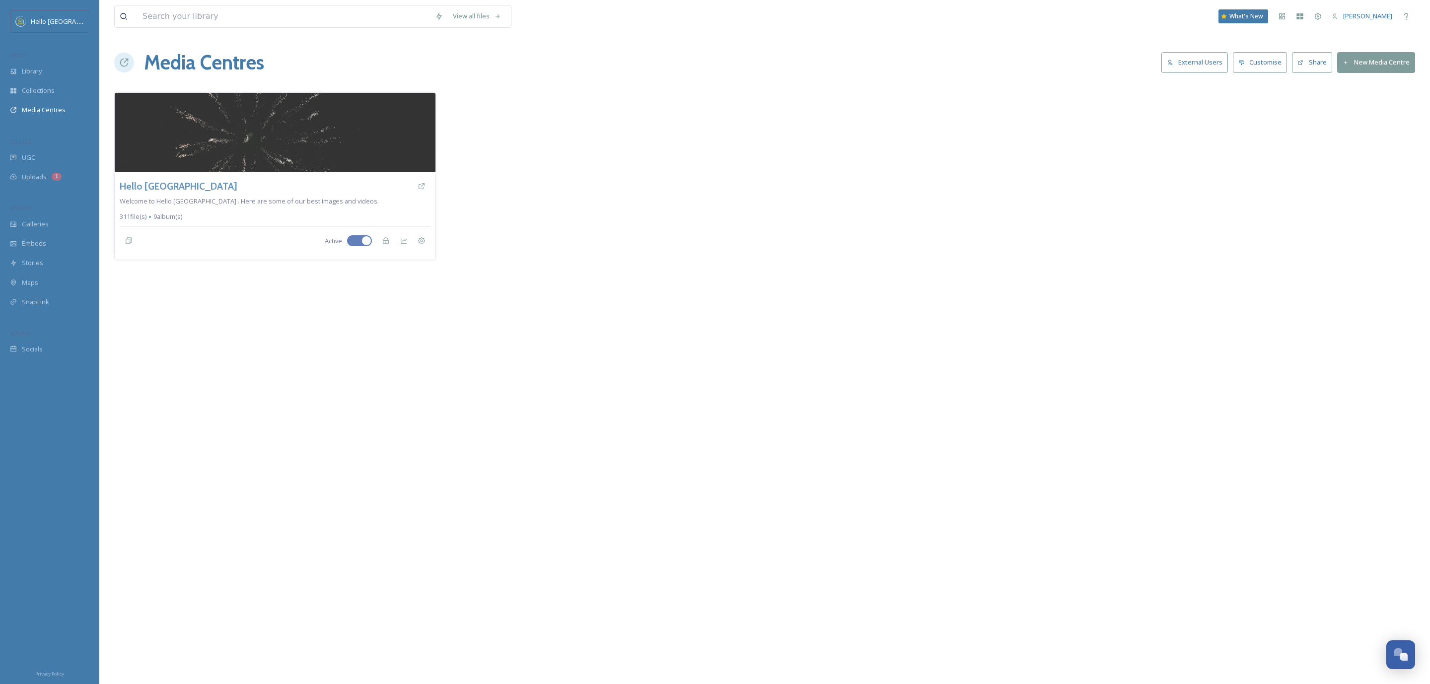
click at [1182, 64] on button "External Users" at bounding box center [1194, 62] width 67 height 20
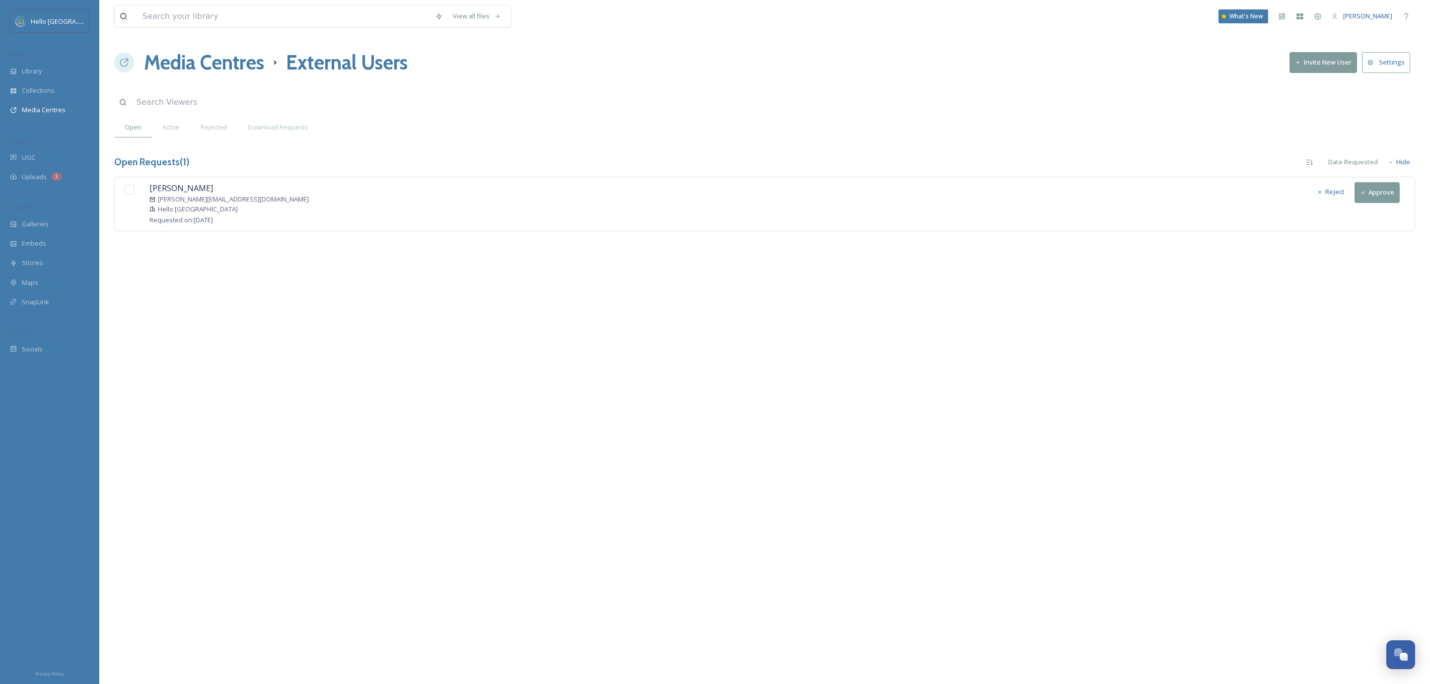
click at [129, 189] on input "checkbox" at bounding box center [130, 190] width 10 height 10
click at [127, 197] on div at bounding box center [130, 189] width 20 height 15
click at [127, 191] on input "checkbox" at bounding box center [130, 190] width 10 height 10
drag, startPoint x: 1322, startPoint y: 195, endPoint x: 692, endPoint y: 325, distance: 643.2
click at [1218, 262] on div "View all files What's New [PERSON_NAME] Media Centres External Users Invite New…" at bounding box center [764, 342] width 1330 height 684
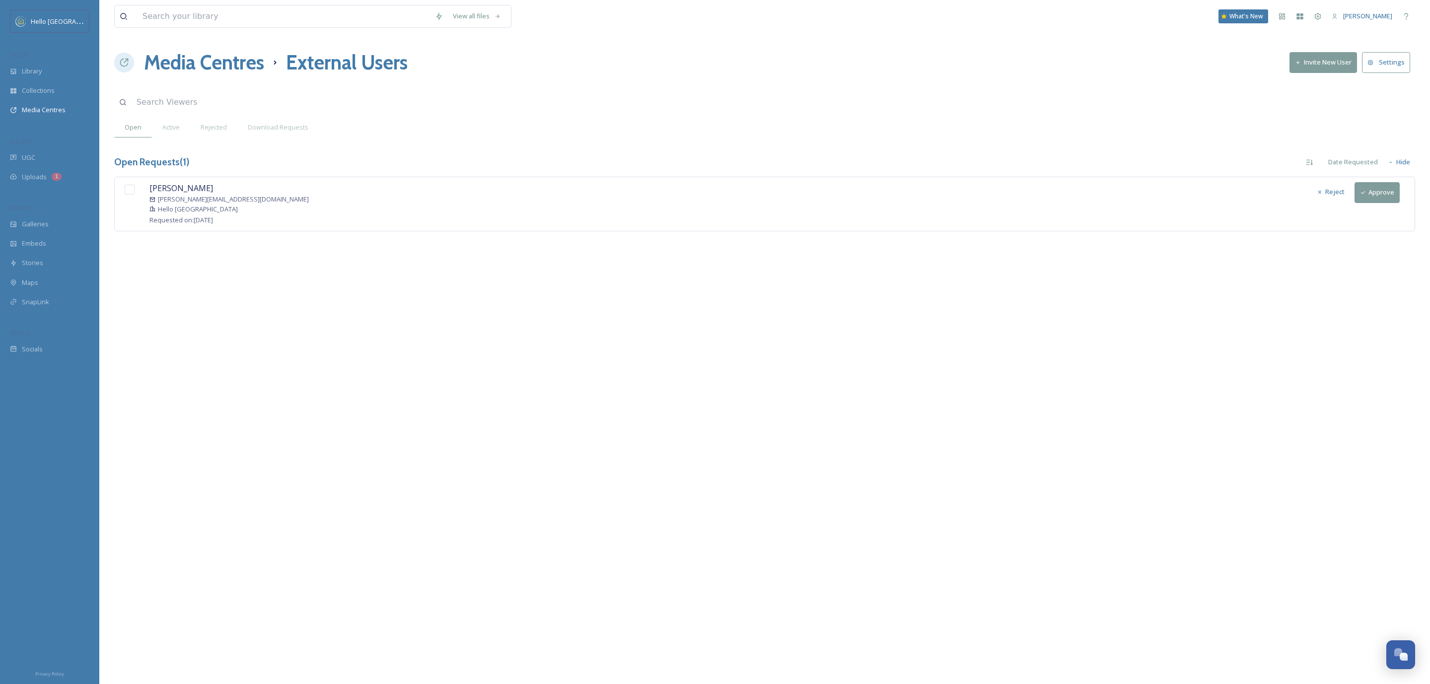
click at [128, 195] on input "checkbox" at bounding box center [130, 190] width 10 height 10
click at [1389, 197] on button "Approve" at bounding box center [1376, 192] width 45 height 20
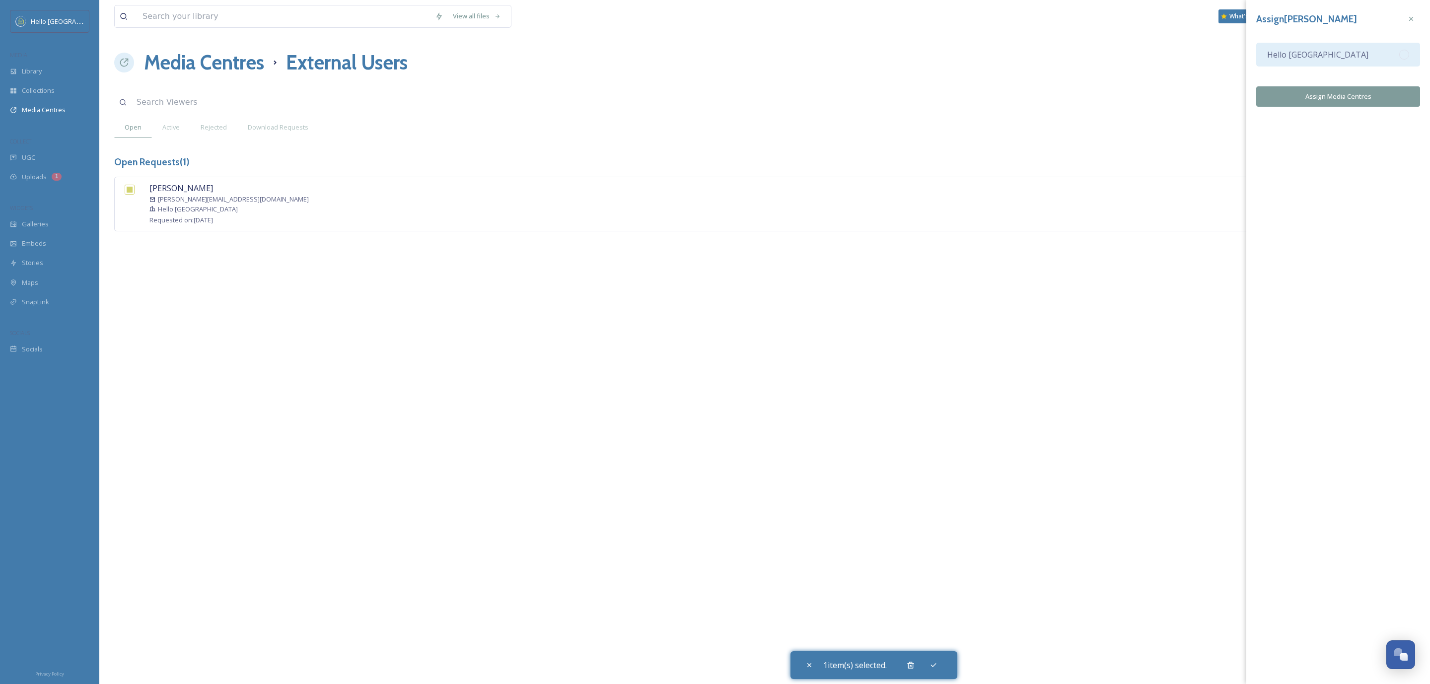
click at [1410, 58] on div "Hello [GEOGRAPHIC_DATA]" at bounding box center [1338, 55] width 164 height 24
click at [1369, 108] on div "Assign [PERSON_NAME] Hello Burlington Assign Media Centres" at bounding box center [1338, 58] width 184 height 117
click at [1370, 97] on button "Assign Media Centres" at bounding box center [1338, 96] width 164 height 20
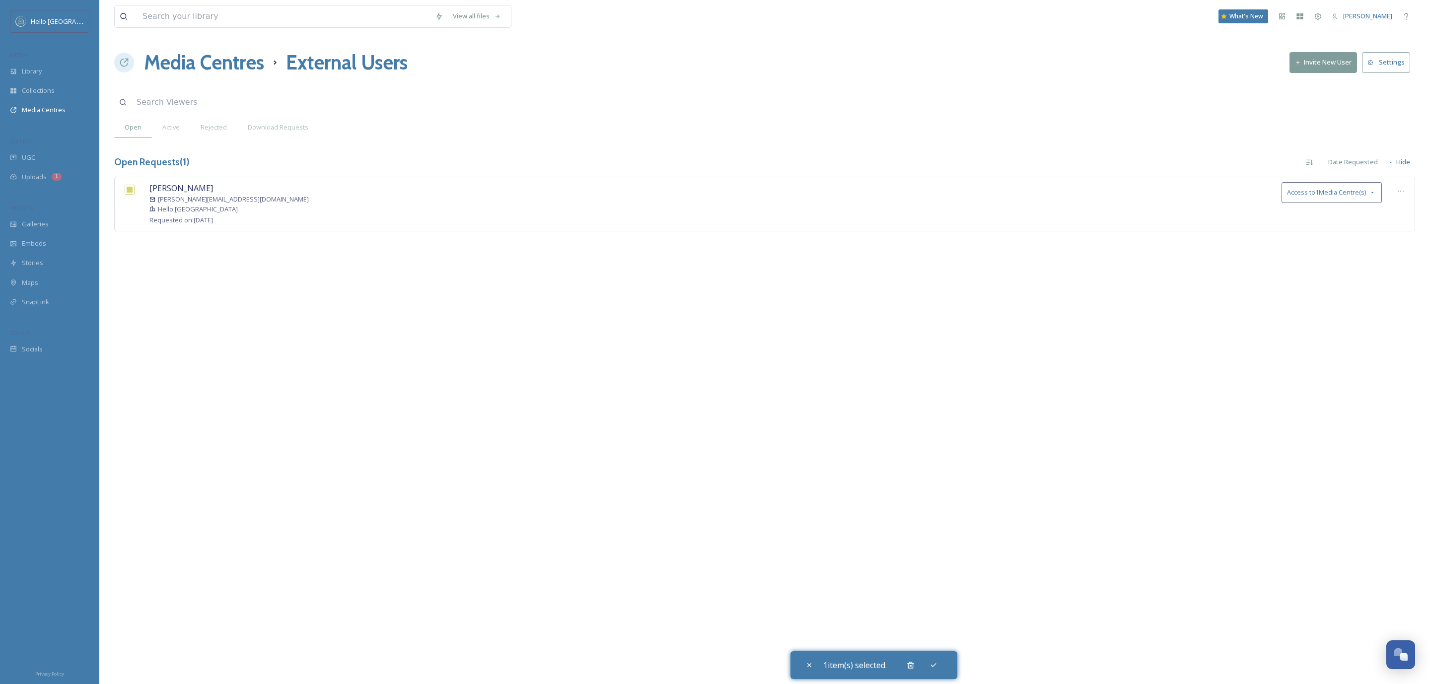
drag, startPoint x: 216, startPoint y: 45, endPoint x: 213, endPoint y: 60, distance: 15.3
click at [216, 45] on div "View all files What's New [PERSON_NAME] Media Centres External Users Invite New…" at bounding box center [764, 342] width 1330 height 684
click at [213, 60] on h1 "Media Centres" at bounding box center [204, 63] width 120 height 30
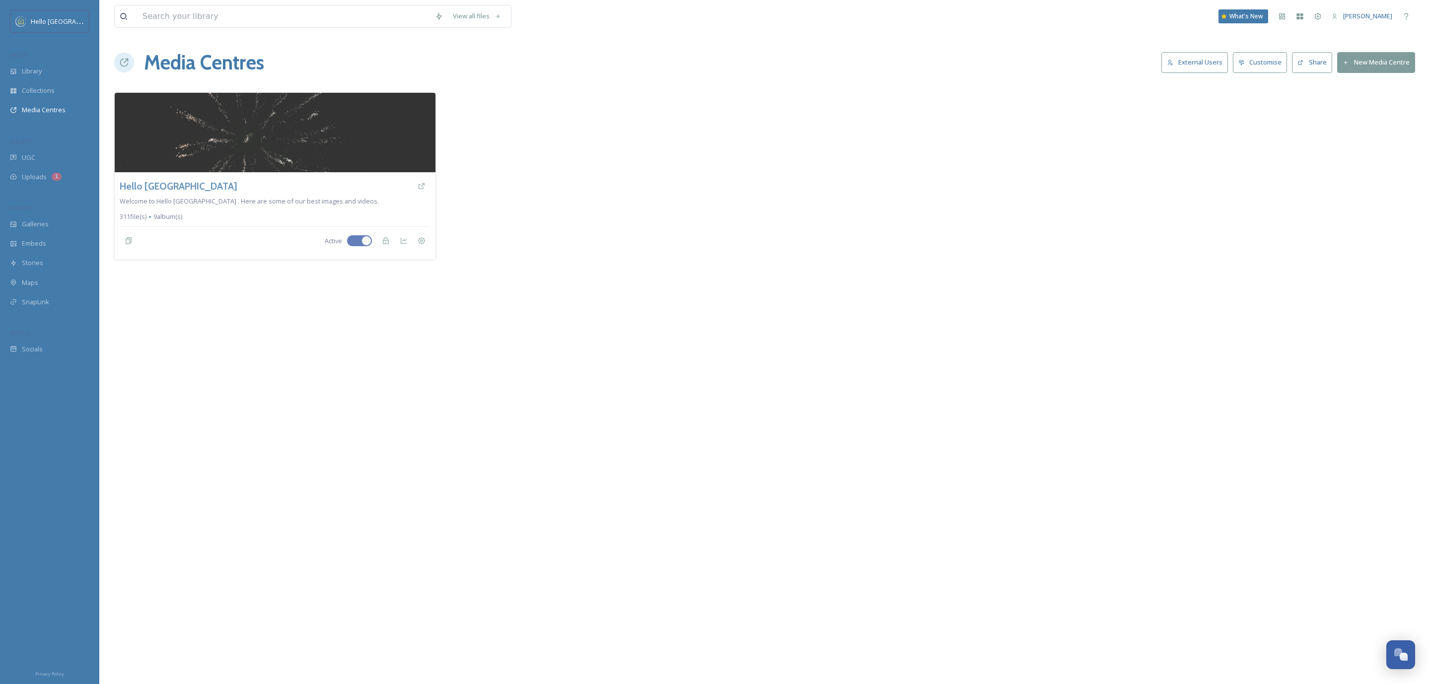
click at [1183, 58] on button "External Users" at bounding box center [1194, 62] width 67 height 20
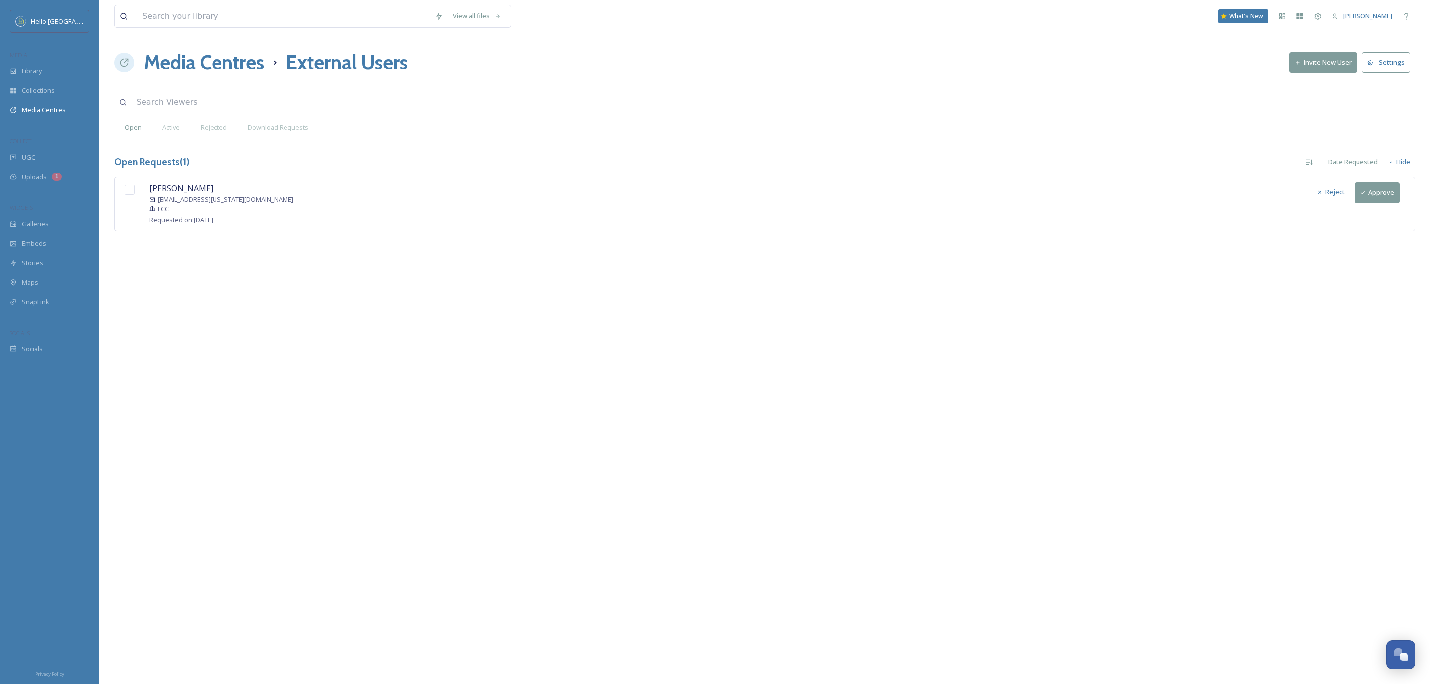
click at [124, 193] on div at bounding box center [130, 189] width 20 height 15
click at [130, 191] on input "checkbox" at bounding box center [130, 190] width 10 height 10
click at [1382, 194] on button "Approve" at bounding box center [1376, 192] width 45 height 20
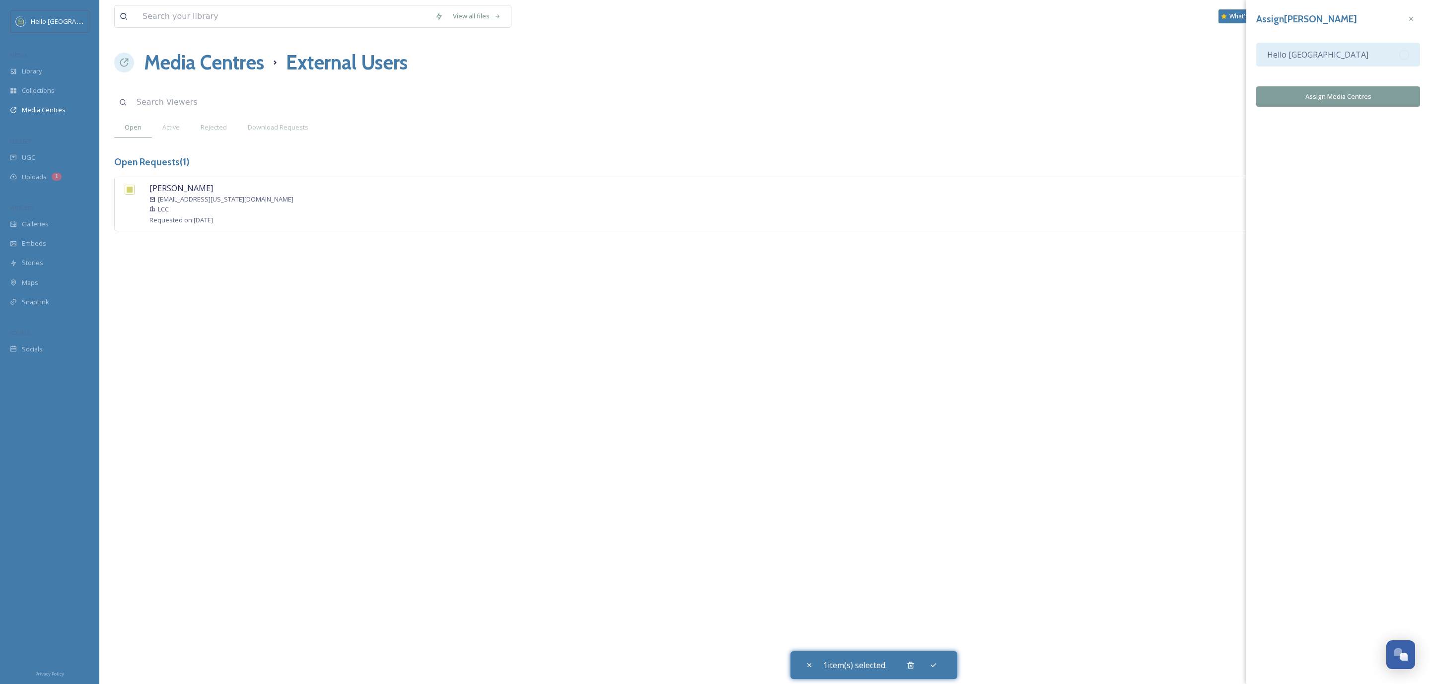
click at [1387, 57] on div "Hello [GEOGRAPHIC_DATA]" at bounding box center [1338, 55] width 164 height 24
click at [1385, 93] on button "Assign Media Centres" at bounding box center [1338, 96] width 164 height 20
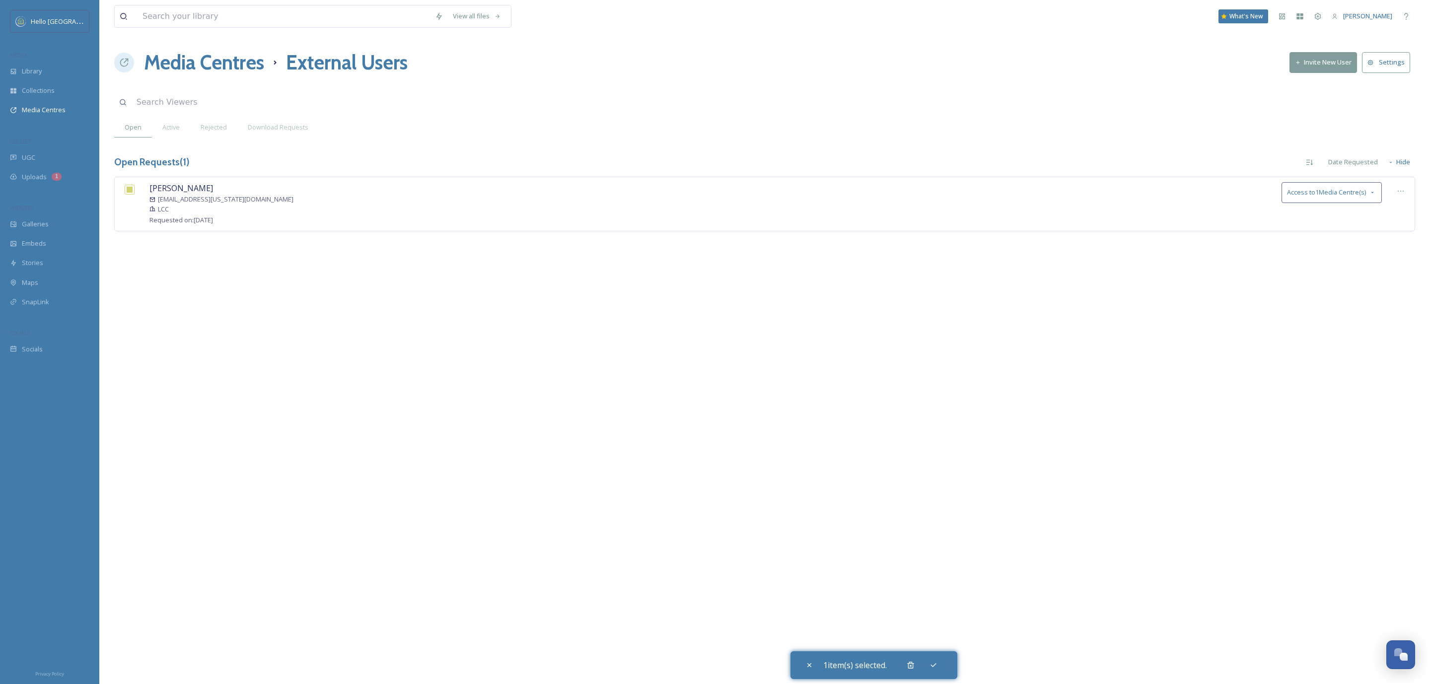
click at [558, 390] on div "View all files What's New [PERSON_NAME] Media Centres External Users Invite New…" at bounding box center [764, 342] width 1330 height 684
click at [1193, 459] on div "View all files What's New [PERSON_NAME] Media Centres External Users Invite New…" at bounding box center [764, 342] width 1330 height 684
click at [126, 190] on input "checkbox" at bounding box center [130, 190] width 10 height 10
click at [382, 153] on div "Open Requests ( 1 ) Date Requested Hide" at bounding box center [764, 161] width 1300 height 19
click at [175, 124] on span "Active" at bounding box center [170, 127] width 17 height 9
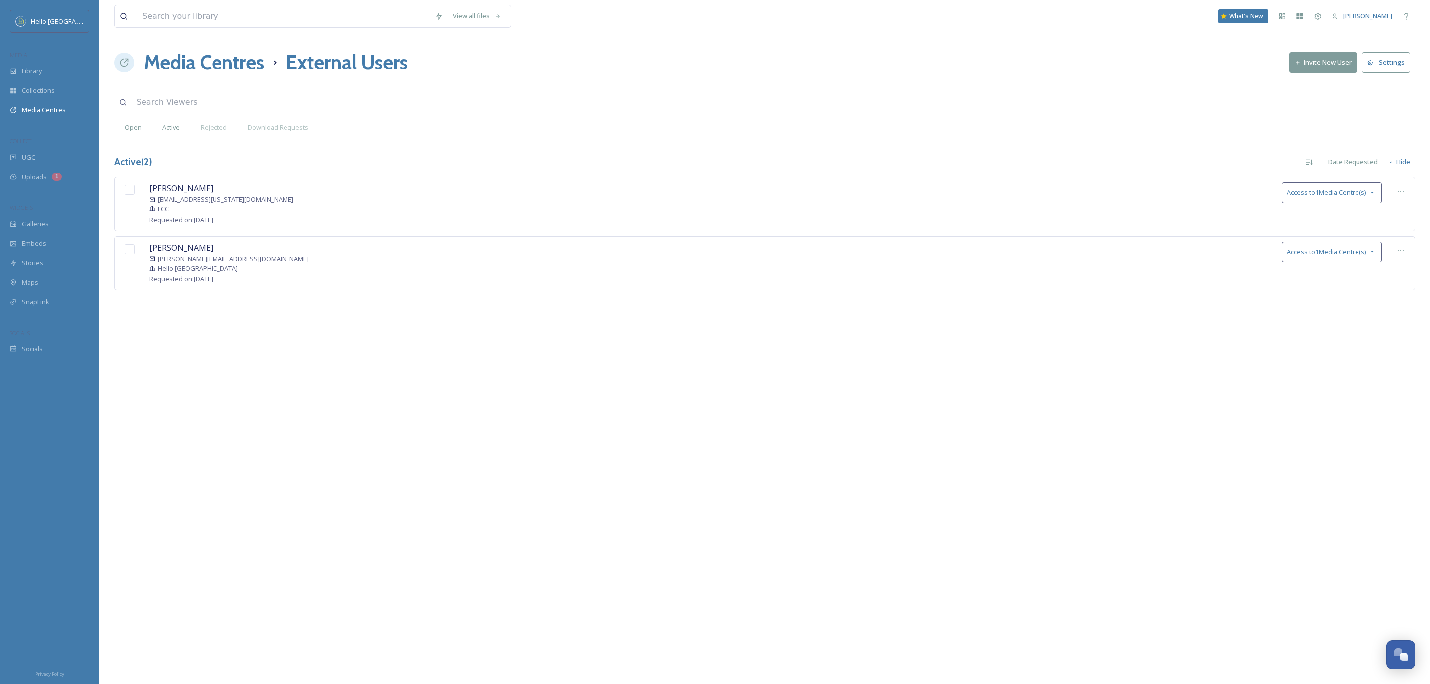
click at [146, 132] on div "Open" at bounding box center [133, 127] width 38 height 20
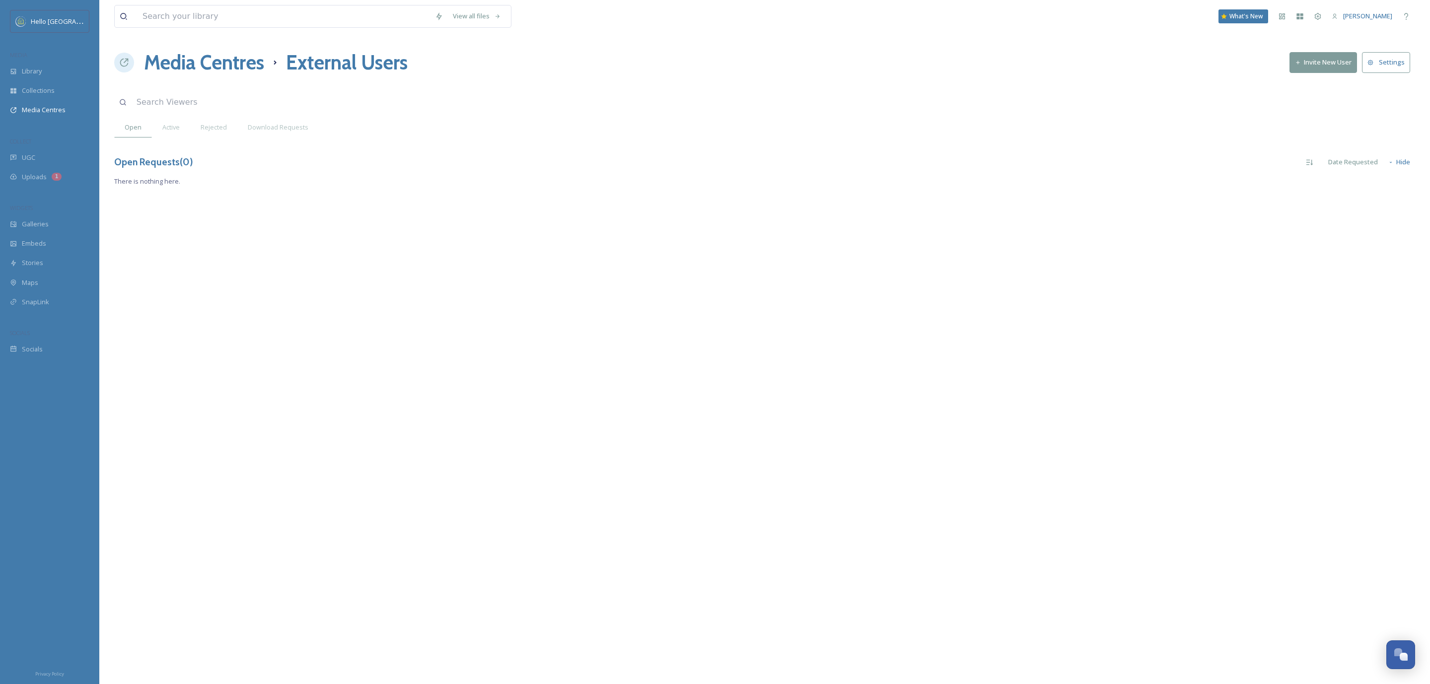
click at [210, 55] on h1 "Media Centres" at bounding box center [204, 63] width 120 height 30
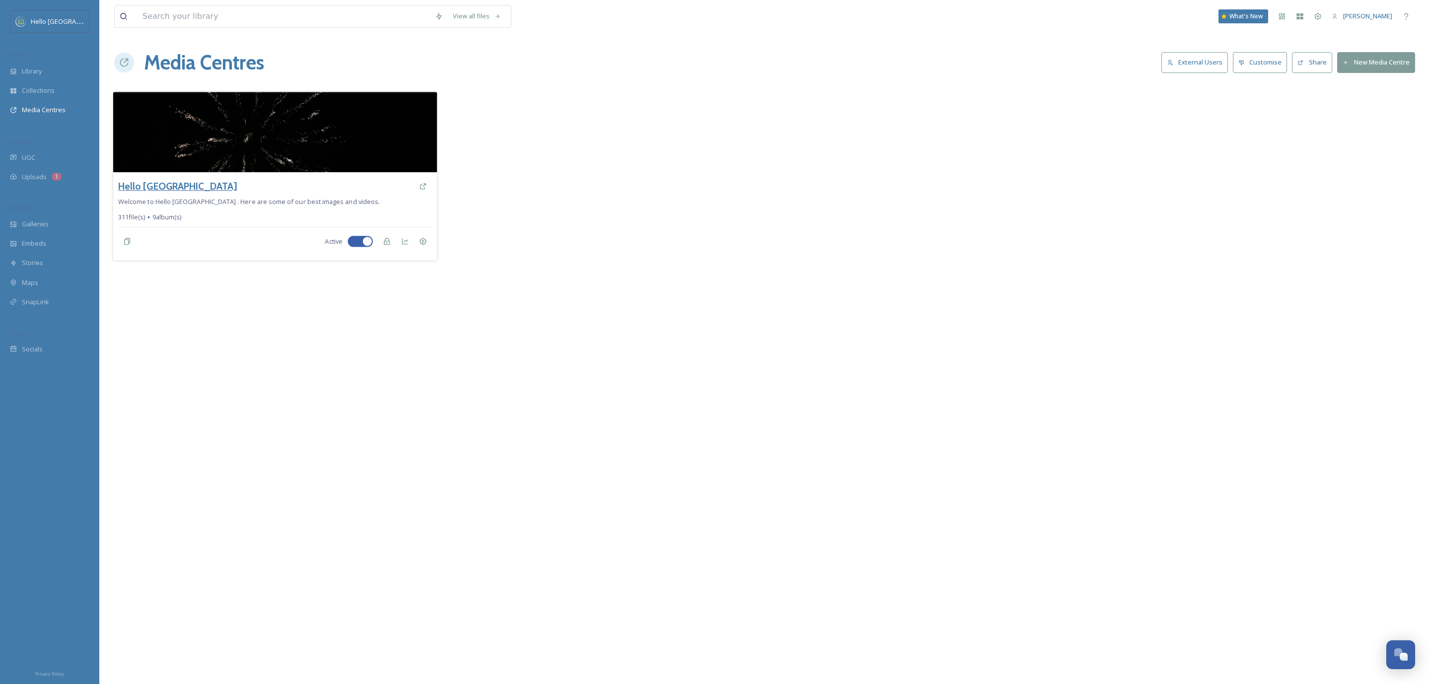
click at [173, 184] on h3 "Hello [GEOGRAPHIC_DATA]" at bounding box center [177, 186] width 119 height 14
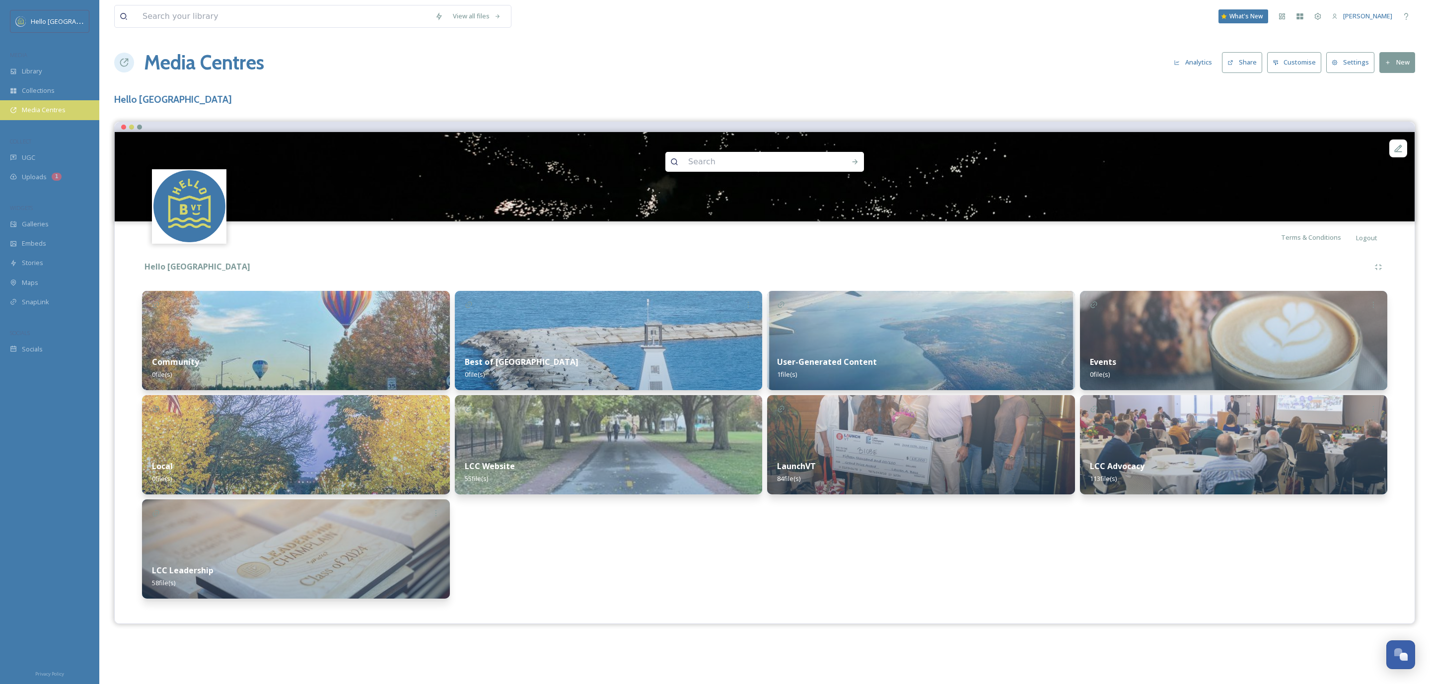
click at [63, 108] on span "Media Centres" at bounding box center [44, 109] width 44 height 9
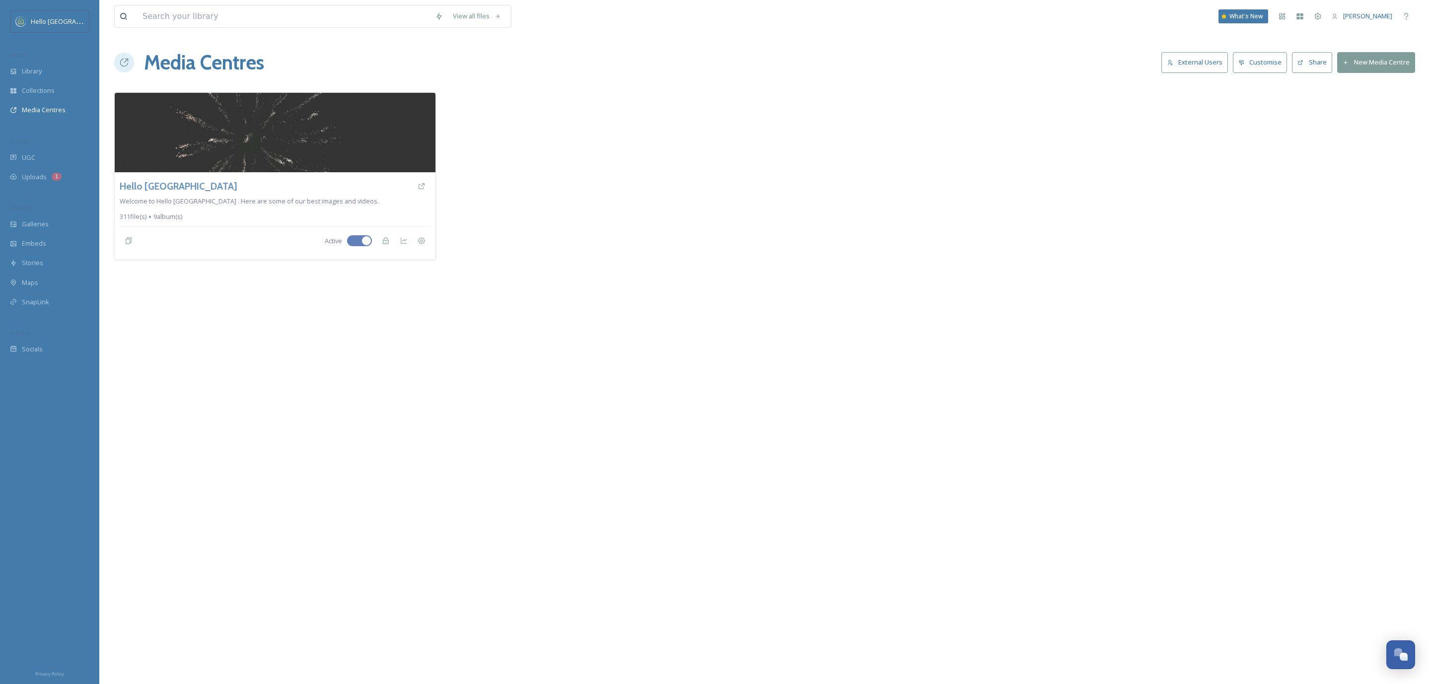
click at [1205, 71] on button "External Users" at bounding box center [1194, 62] width 67 height 20
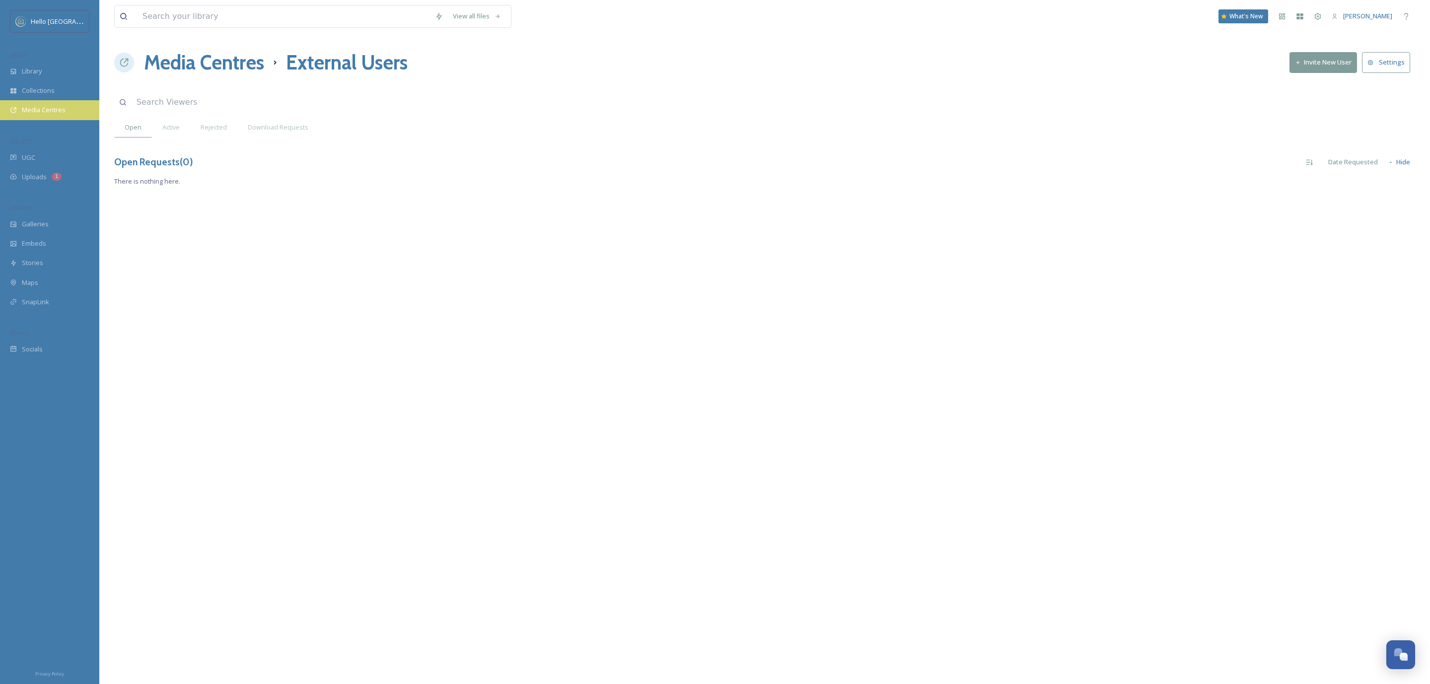
click at [76, 112] on div "Media Centres" at bounding box center [49, 109] width 99 height 19
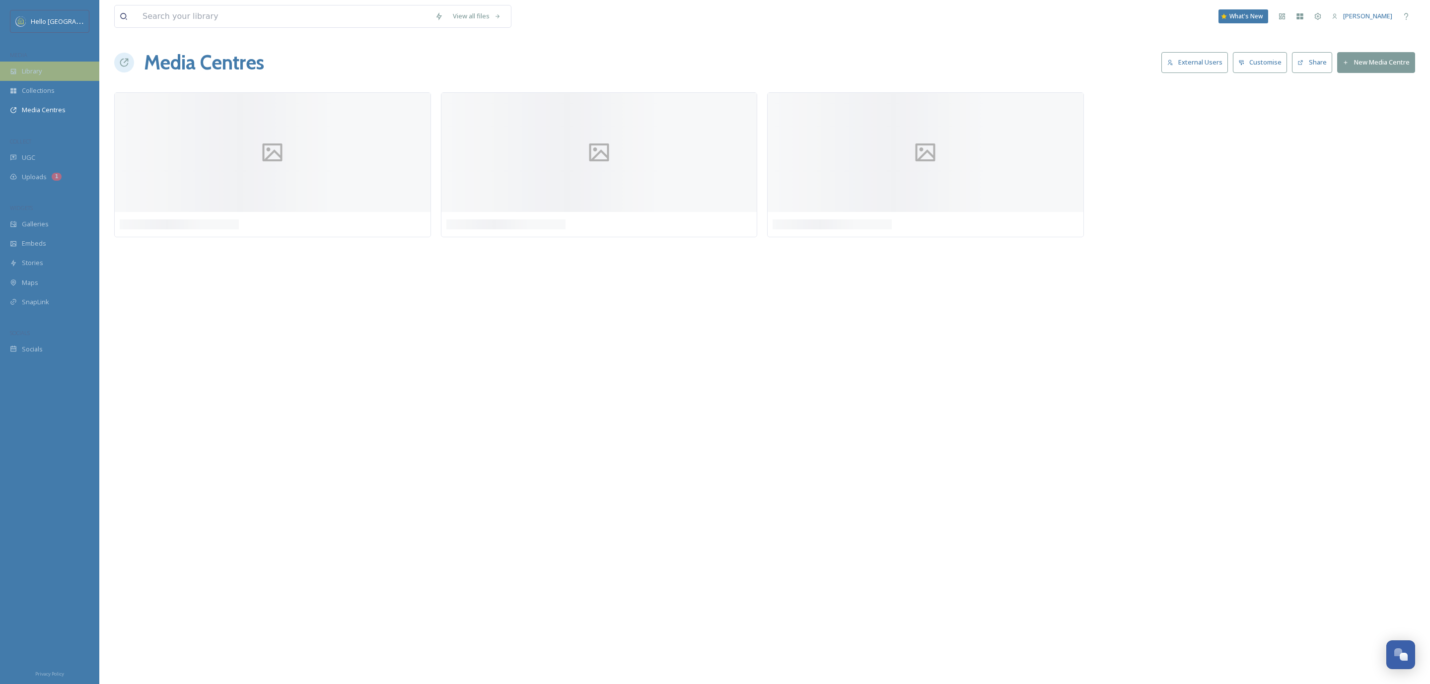
click at [60, 76] on div "Library" at bounding box center [49, 71] width 99 height 19
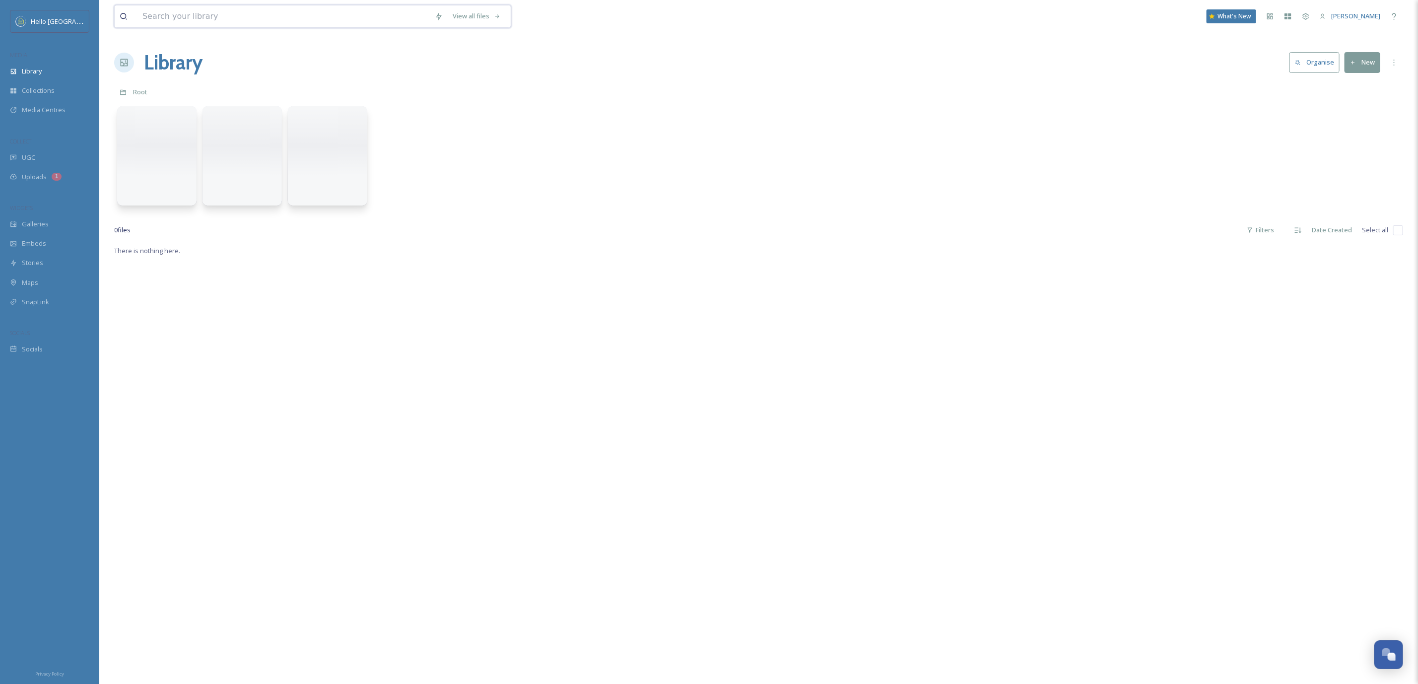
click at [175, 17] on input at bounding box center [283, 16] width 292 height 22
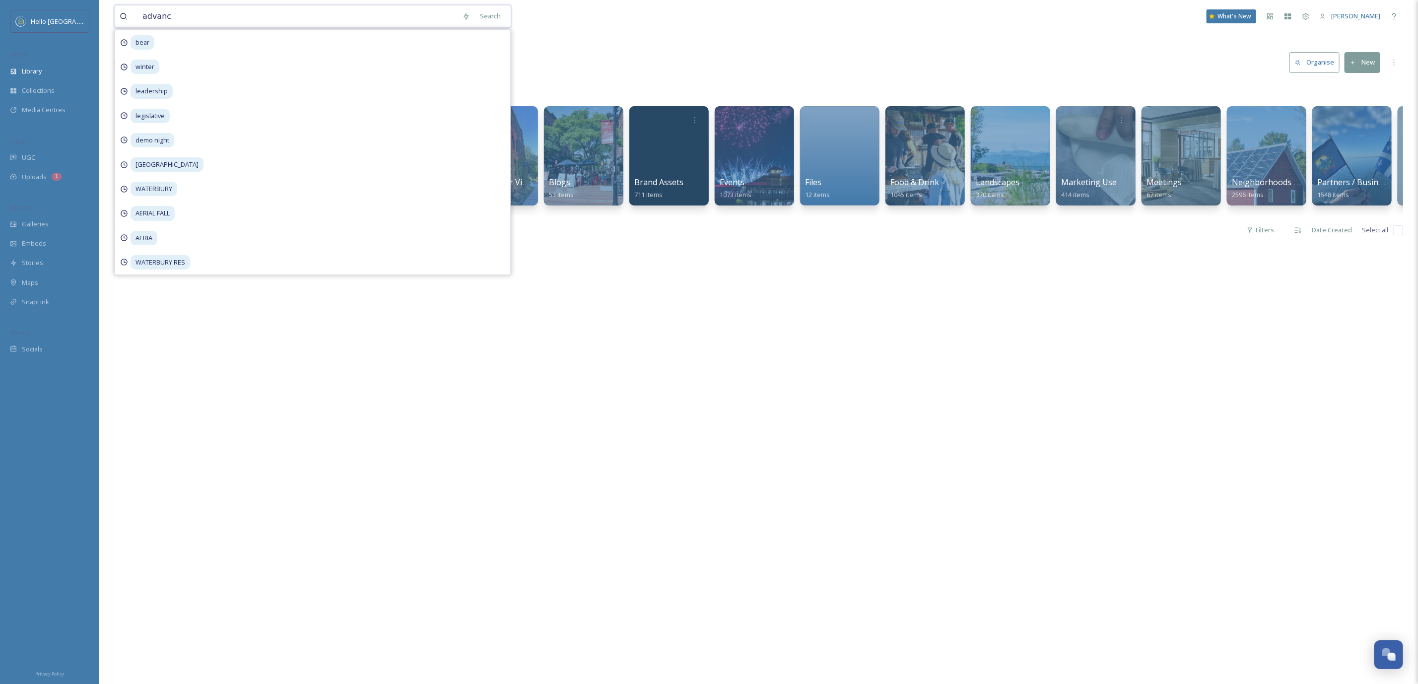
type input "advance"
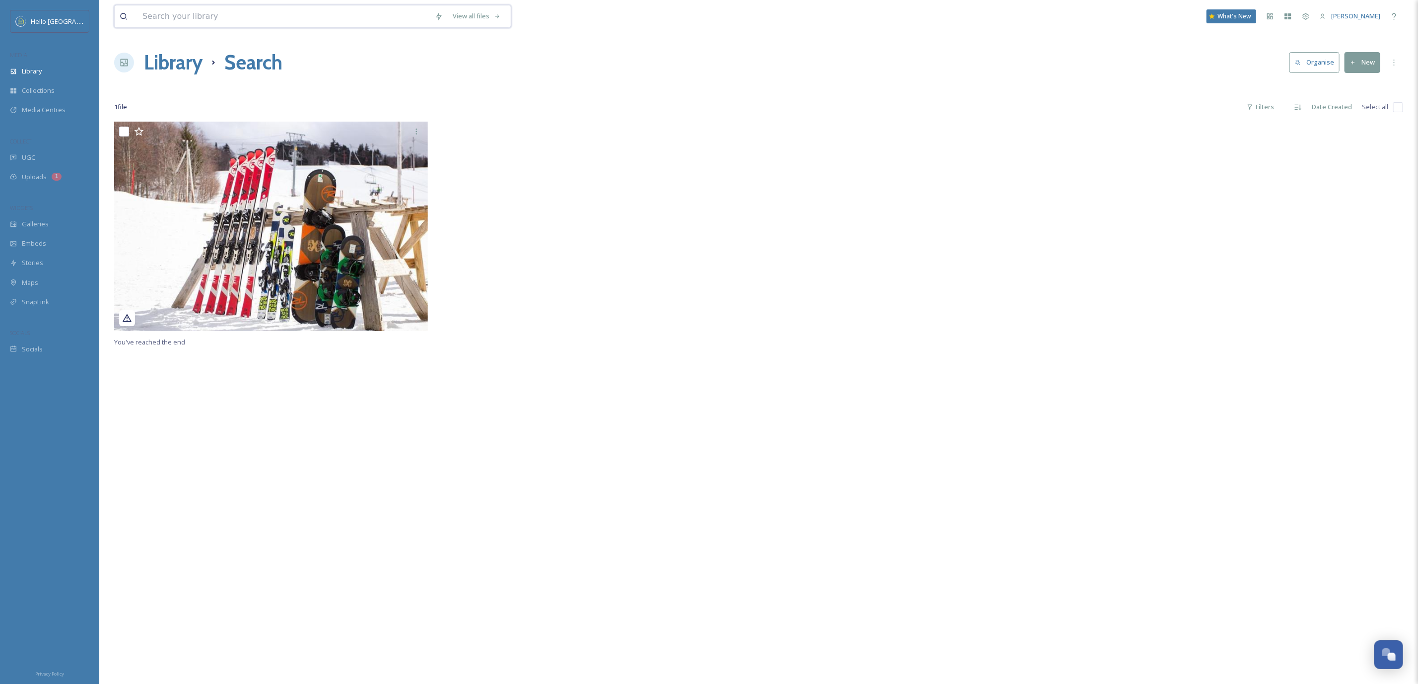
click at [174, 10] on input at bounding box center [283, 16] width 292 height 22
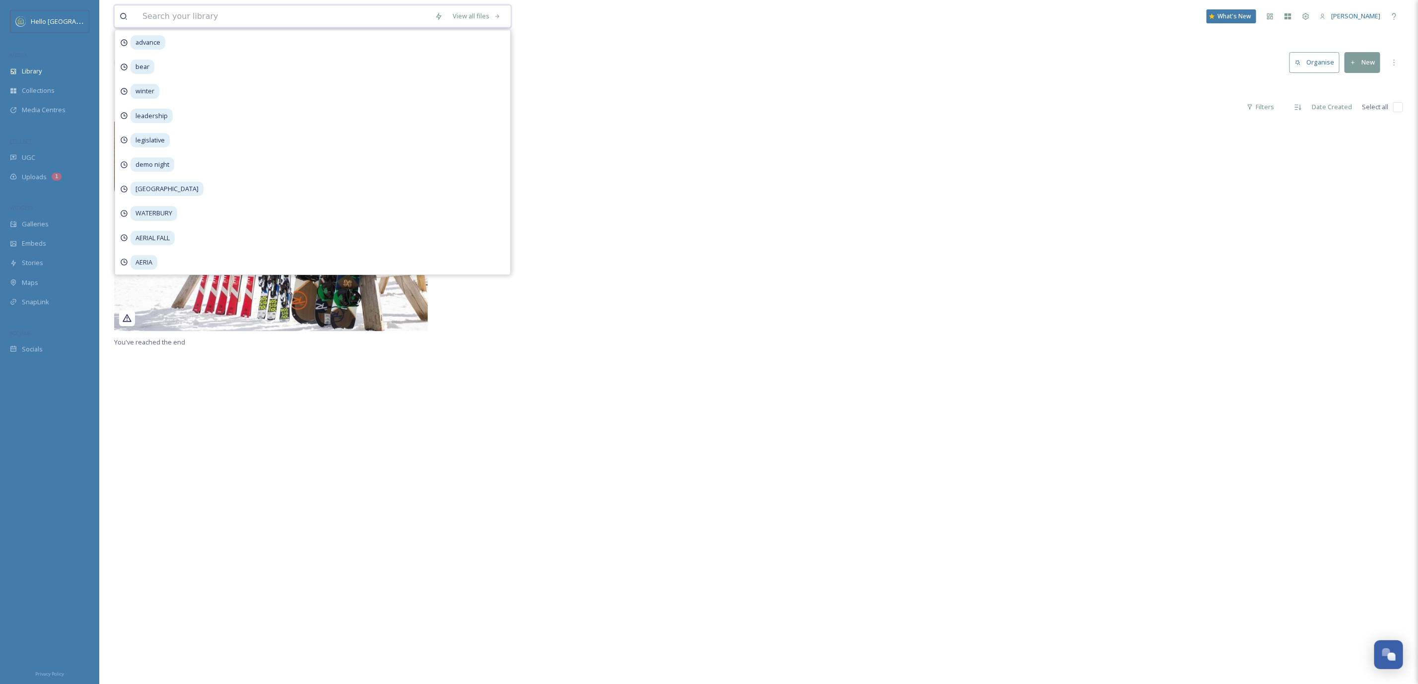
click at [174, 10] on input at bounding box center [283, 16] width 292 height 22
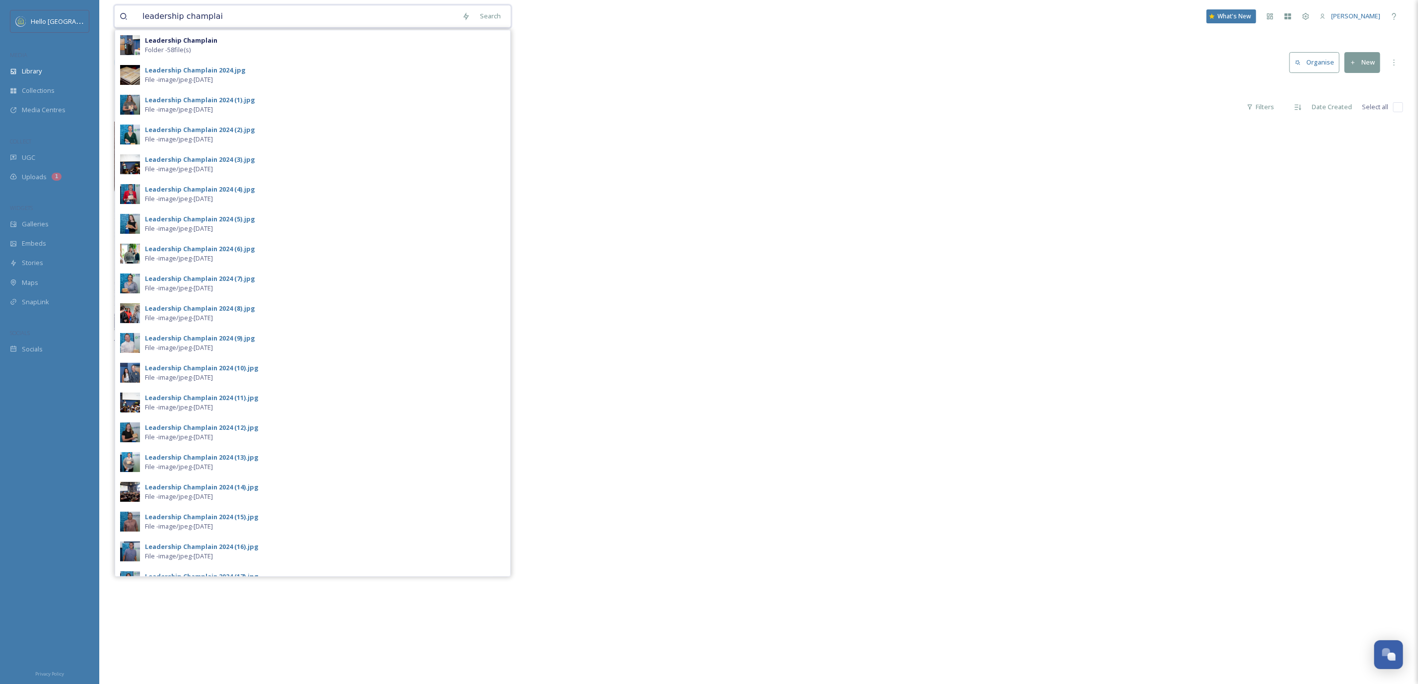
type input "leadership champlain"
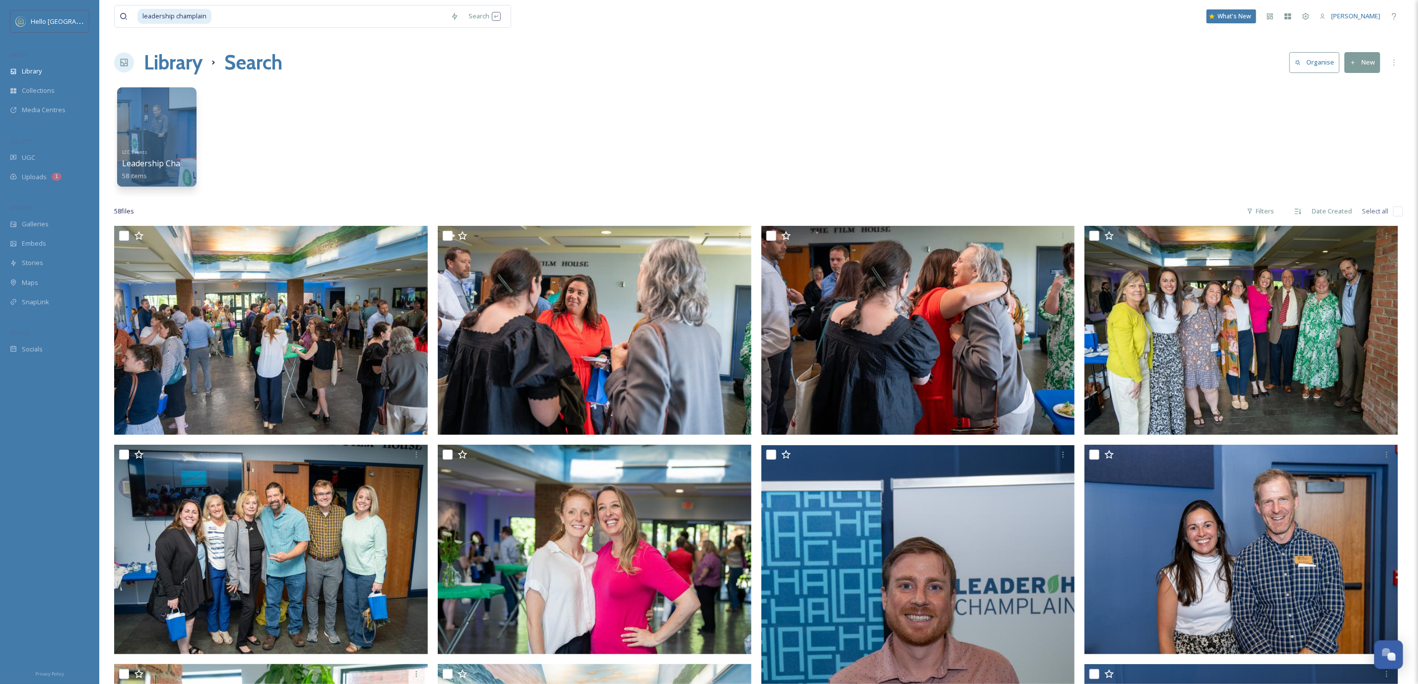
click at [844, 148] on div "LCC Events Leadership Champlain 58 items" at bounding box center [758, 139] width 1289 height 114
click at [219, 16] on input at bounding box center [328, 16] width 233 height 22
type input "l"
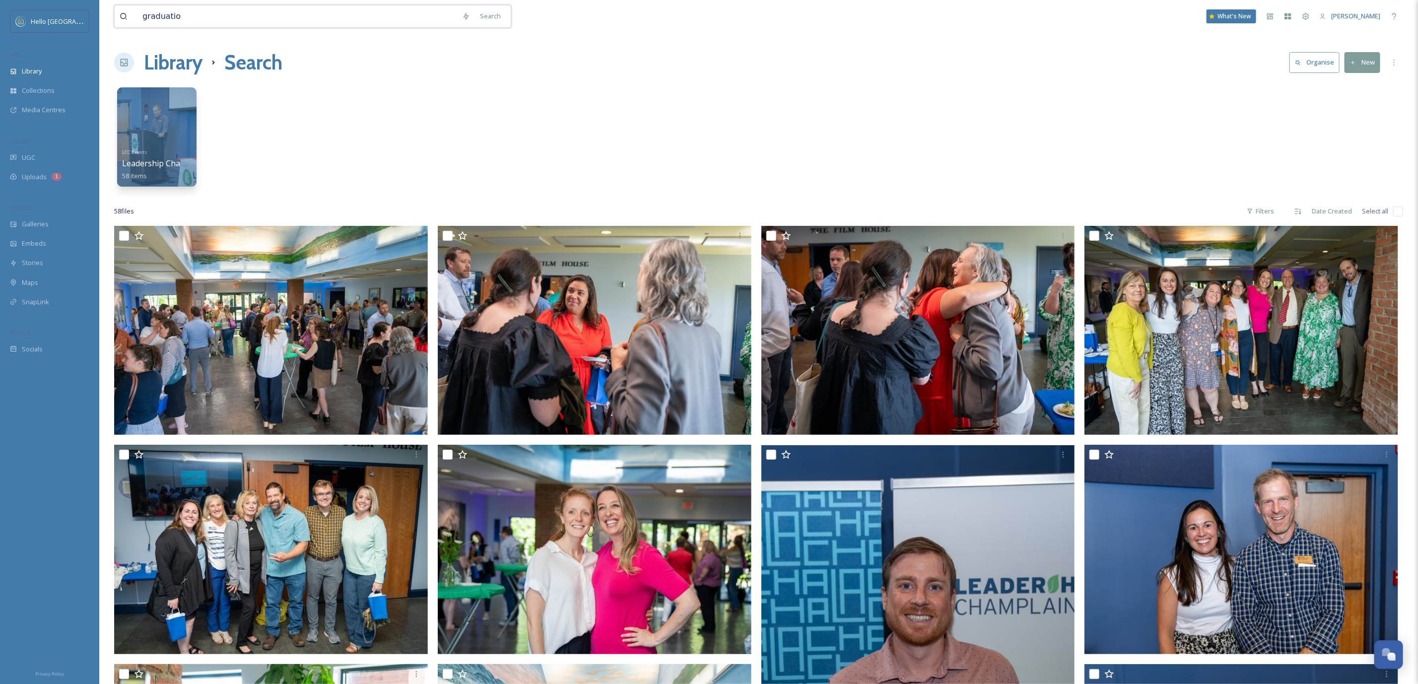
type input "graduation"
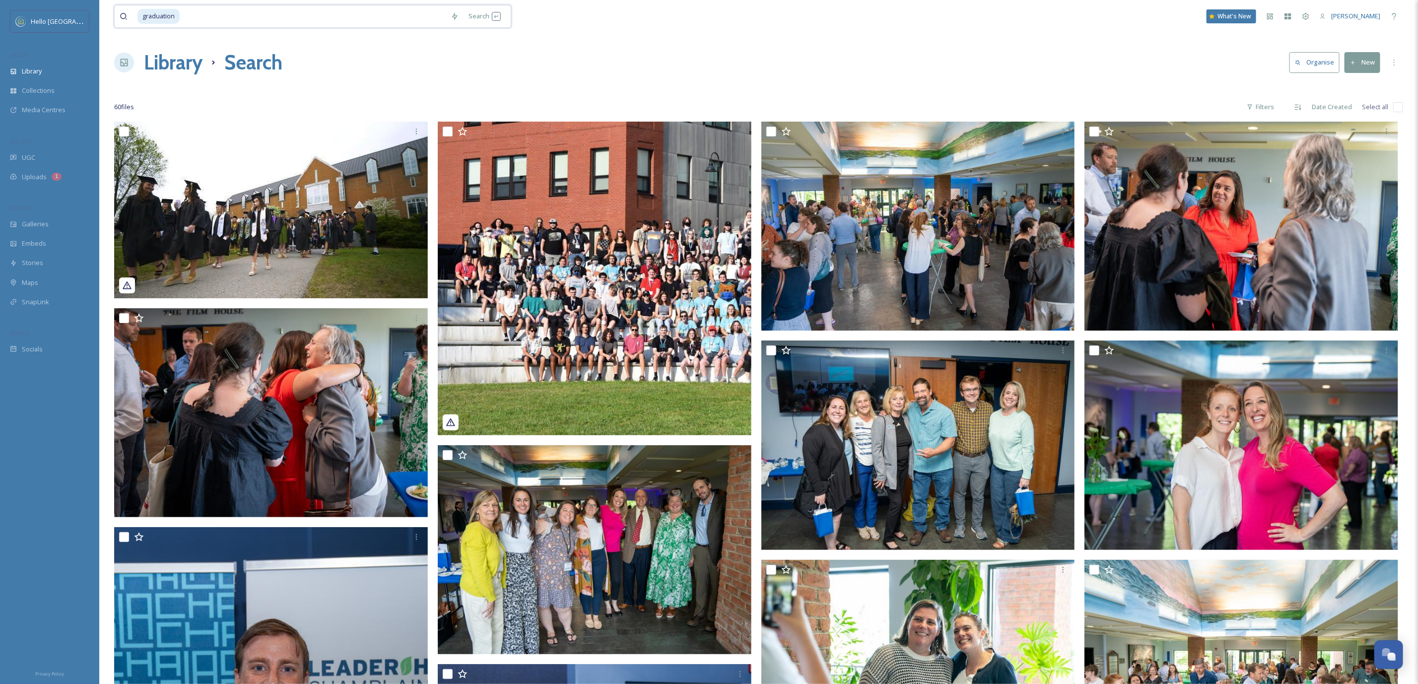
click at [213, 19] on input at bounding box center [313, 16] width 265 height 22
type input "g"
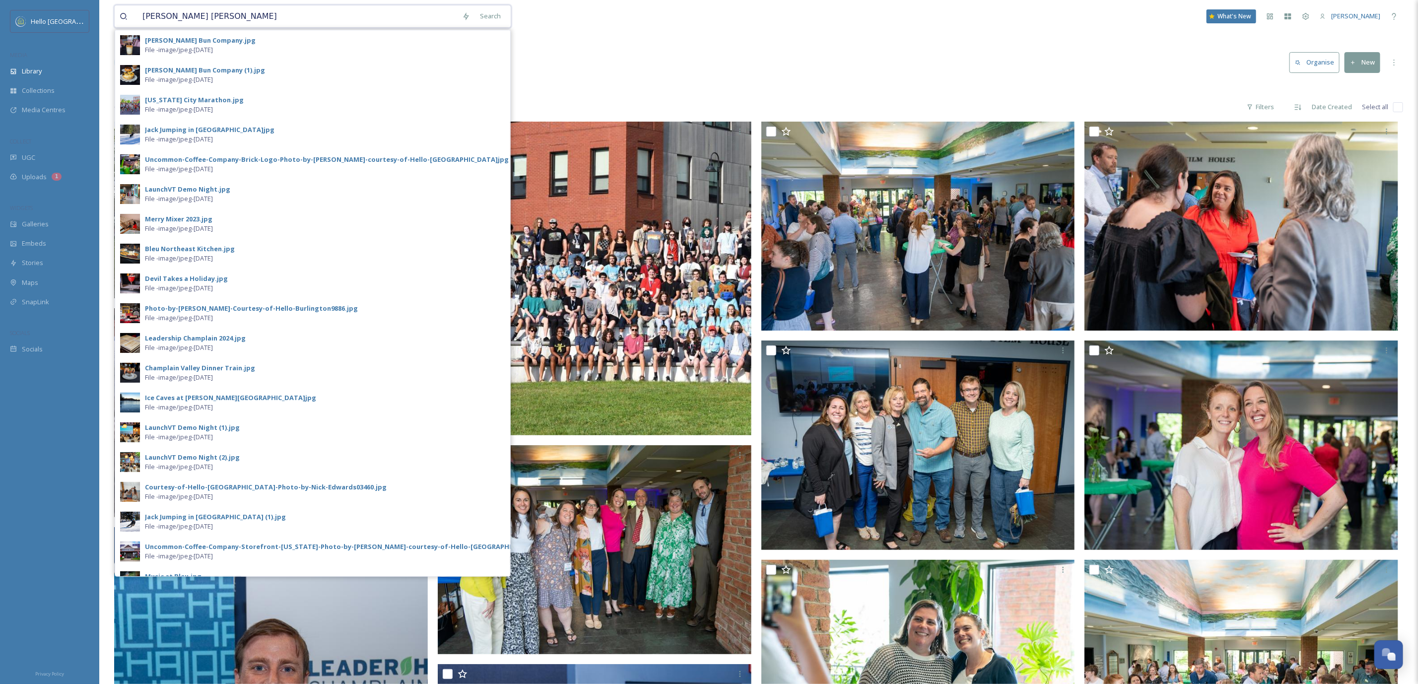
type input "nick edwards"
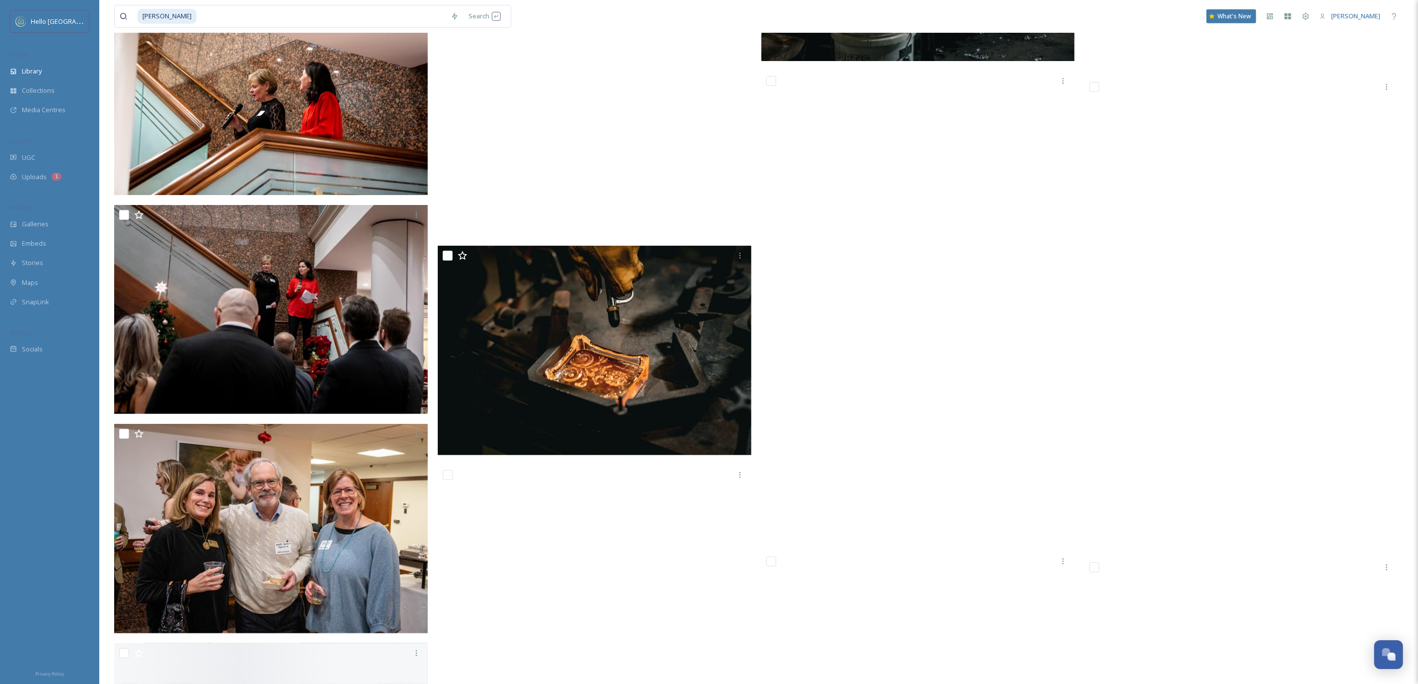
scroll to position [48804, 0]
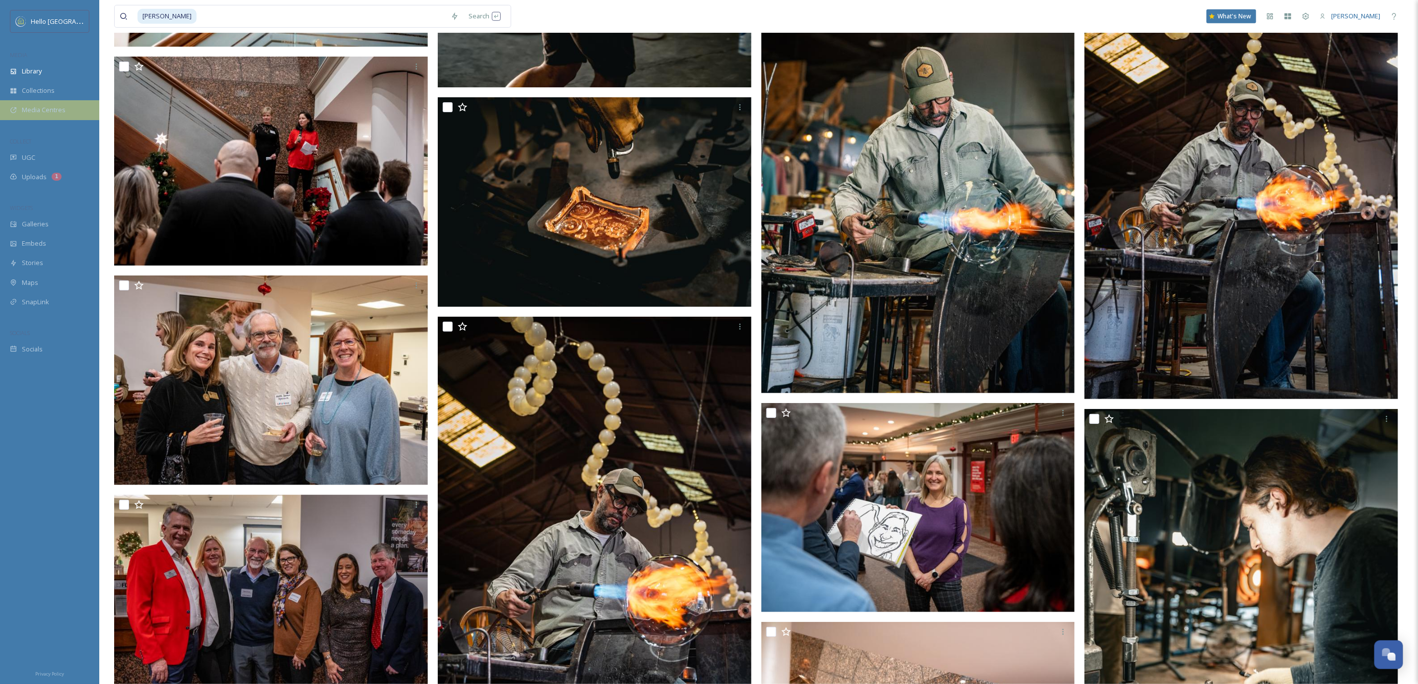
click at [58, 106] on span "Media Centres" at bounding box center [44, 109] width 44 height 9
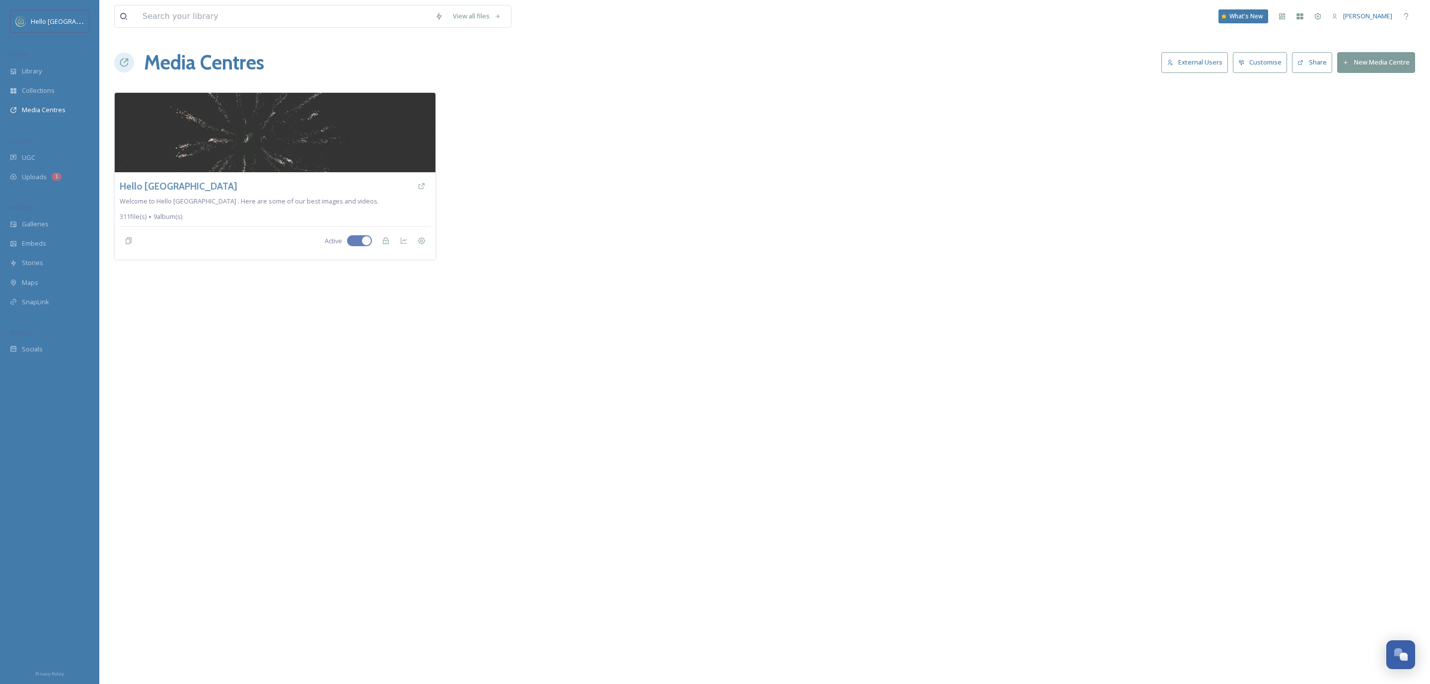
click at [1193, 45] on div "View all files What's New Tom Carton Media Centres External Users Customise Sha…" at bounding box center [764, 342] width 1330 height 684
click at [1190, 57] on button "External Users" at bounding box center [1194, 62] width 67 height 20
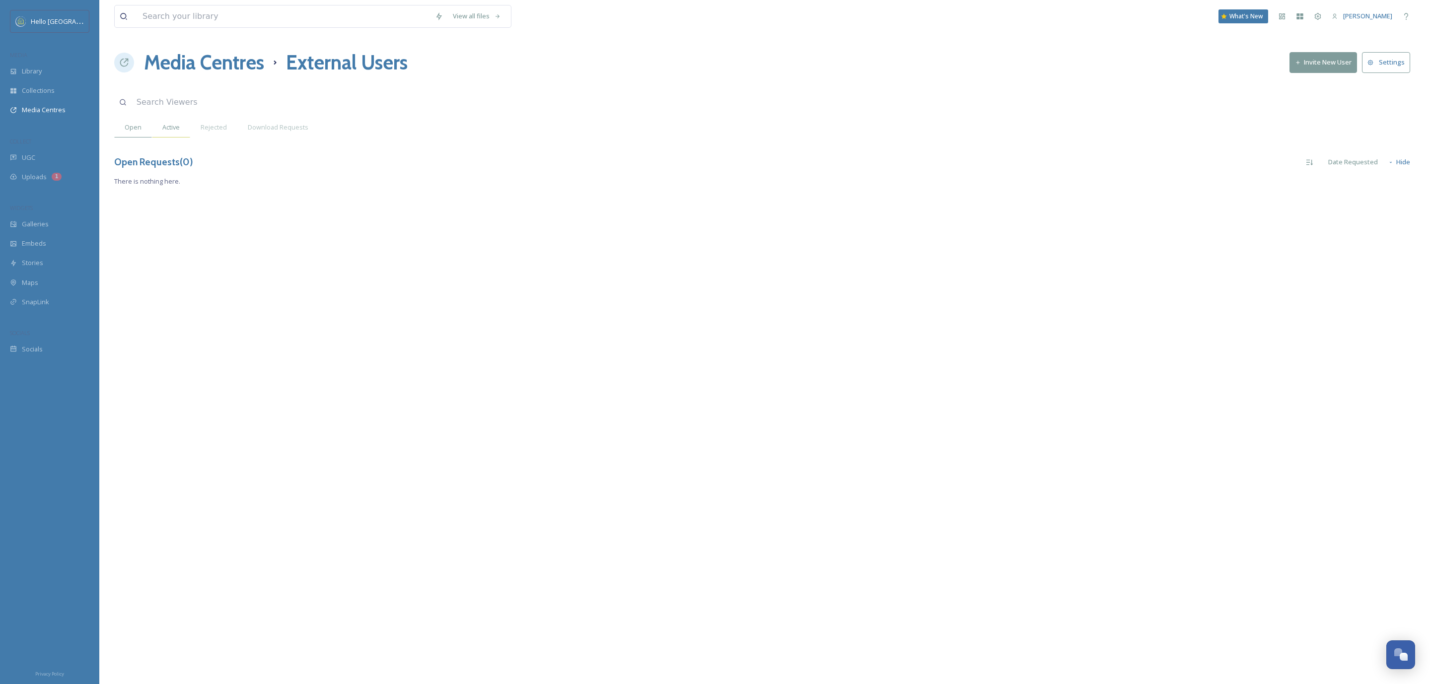
click at [182, 124] on div "Active" at bounding box center [171, 127] width 38 height 20
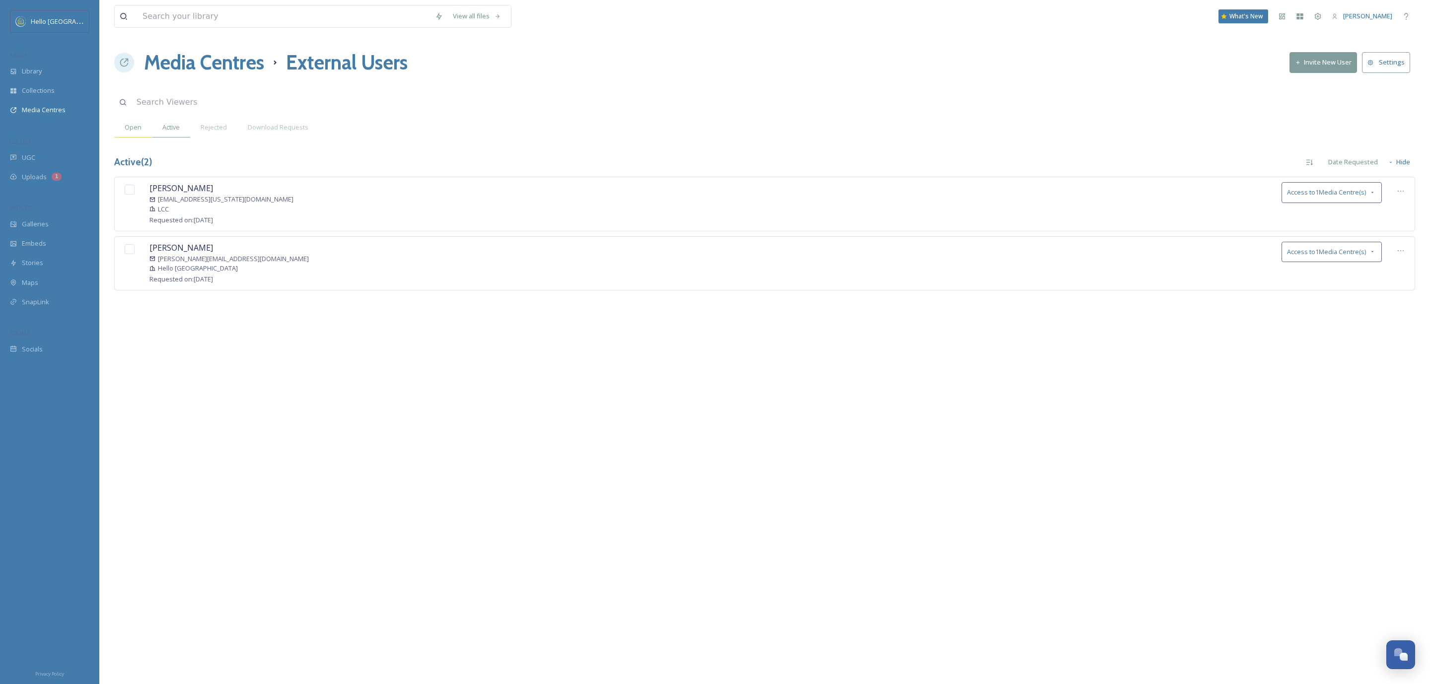
click at [135, 129] on span "Open" at bounding box center [133, 127] width 17 height 9
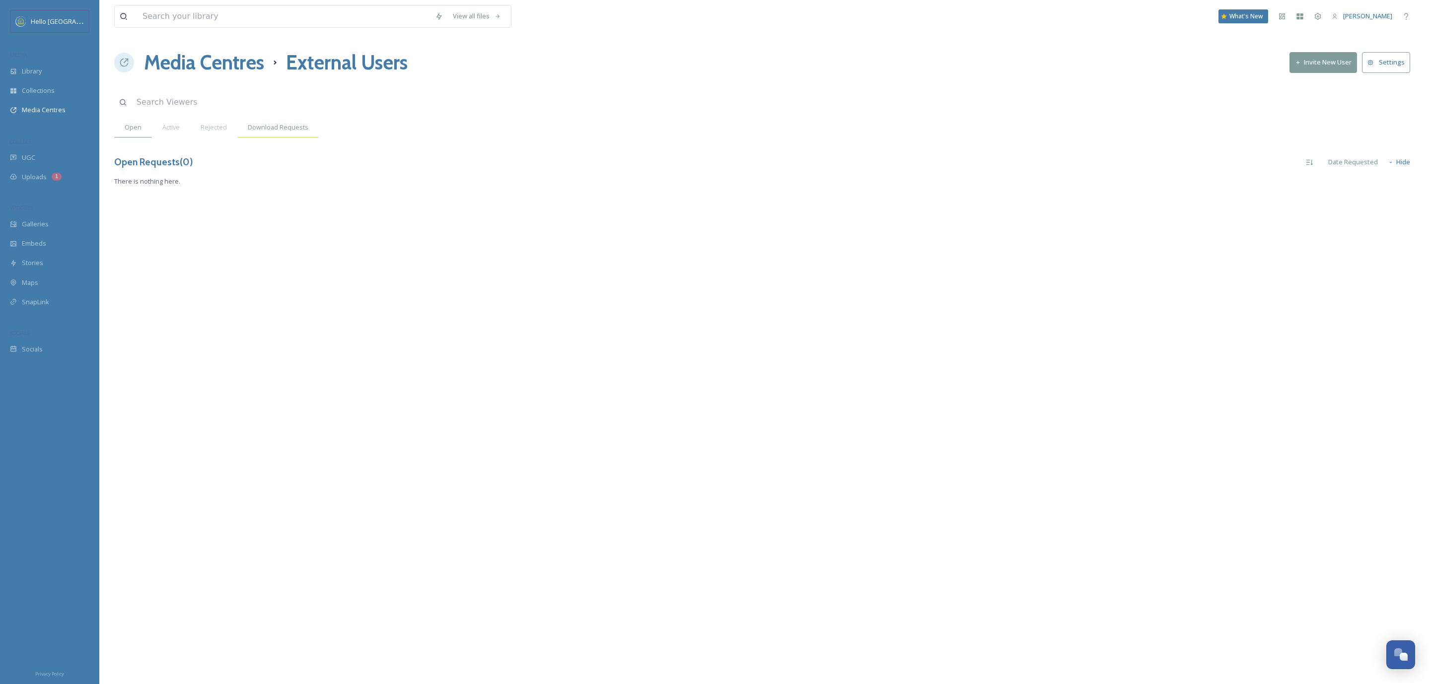
click at [304, 131] on span "Download Requests" at bounding box center [278, 127] width 61 height 9
click at [140, 127] on span "Open" at bounding box center [133, 127] width 17 height 9
